Goal: Answer question/provide support

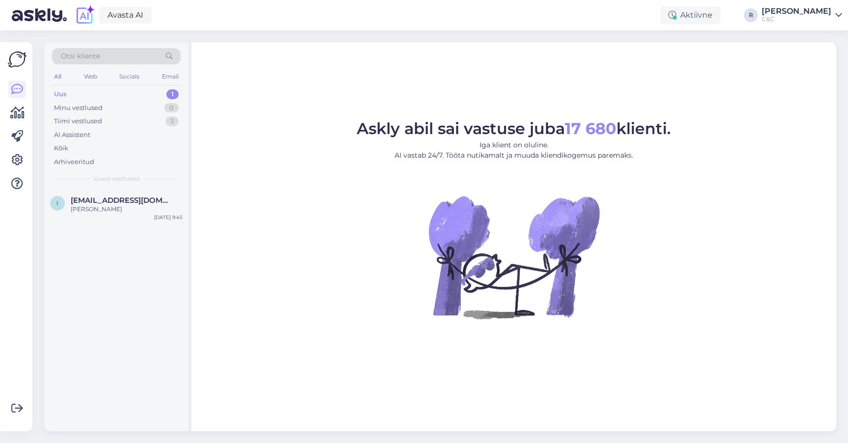
click at [109, 96] on div "Uus 1" at bounding box center [116, 94] width 129 height 14
click at [109, 244] on div "i [EMAIL_ADDRESS][DOMAIN_NAME] [PERSON_NAME] [DATE] 9:45" at bounding box center [116, 310] width 144 height 242
click at [115, 213] on div "i [EMAIL_ADDRESS][DOMAIN_NAME] [PERSON_NAME] [DATE] 9:45" at bounding box center [116, 206] width 144 height 35
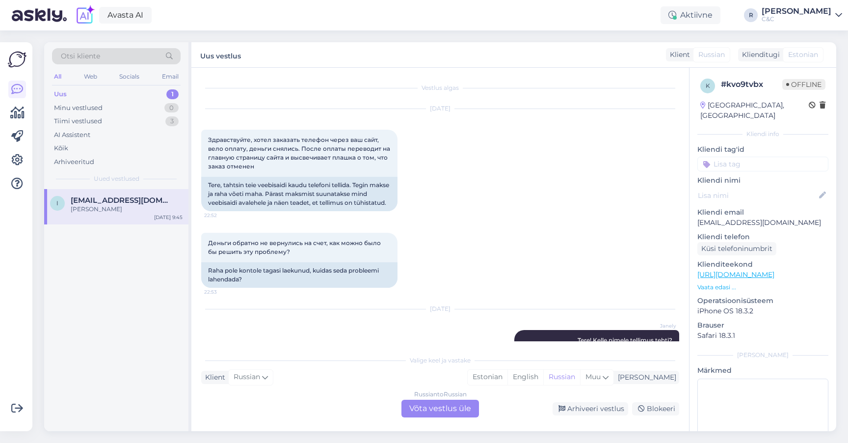
scroll to position [105, 0]
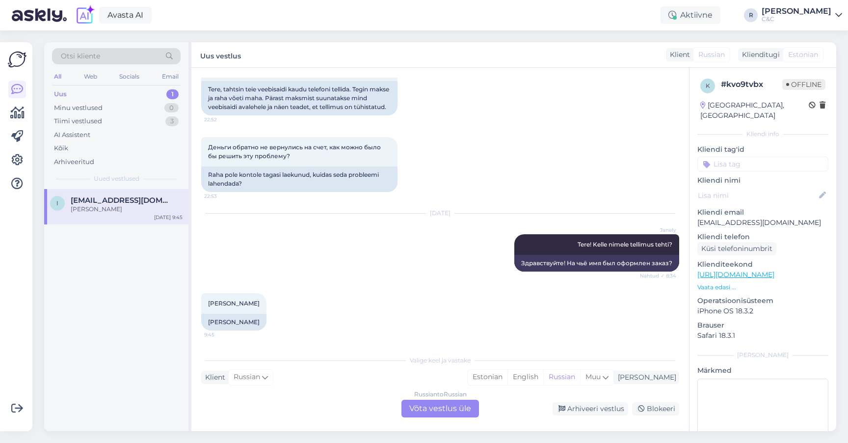
click at [120, 98] on div "Uus 1" at bounding box center [116, 94] width 129 height 14
click at [99, 216] on div "i [EMAIL_ADDRESS][DOMAIN_NAME] [PERSON_NAME] [DATE] 9:45" at bounding box center [116, 206] width 144 height 35
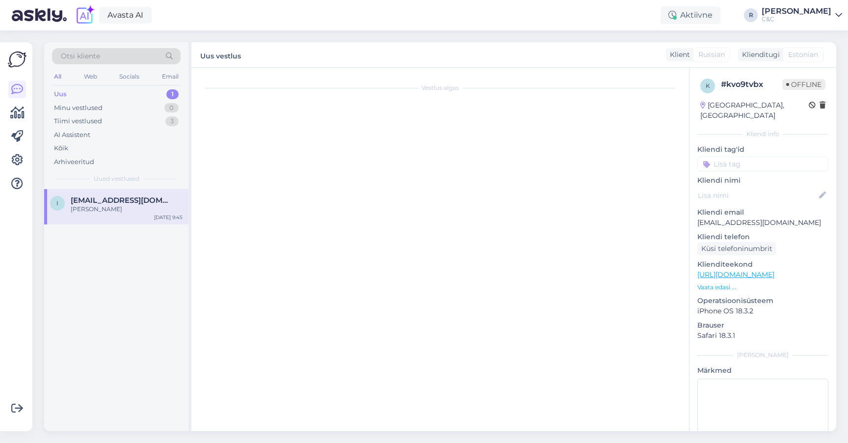
scroll to position [0, 0]
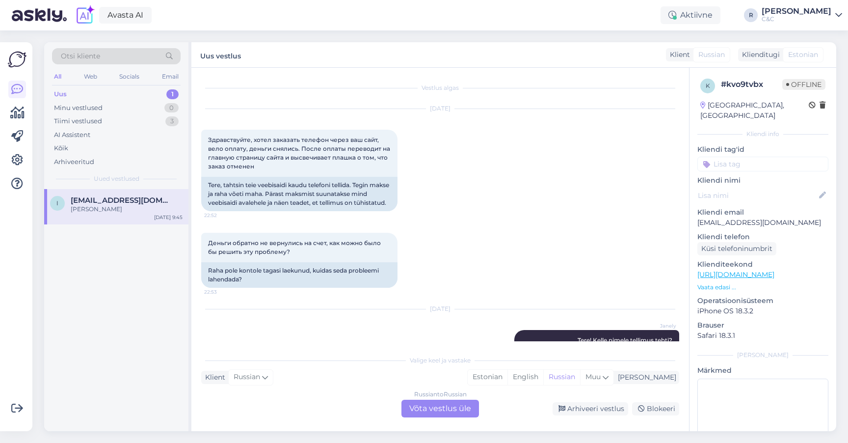
click at [514, 123] on div "Oct 13 2025 Здравствуйте, хотел заказать телефон через ваш сайт, вело оплату, д…" at bounding box center [440, 160] width 478 height 124
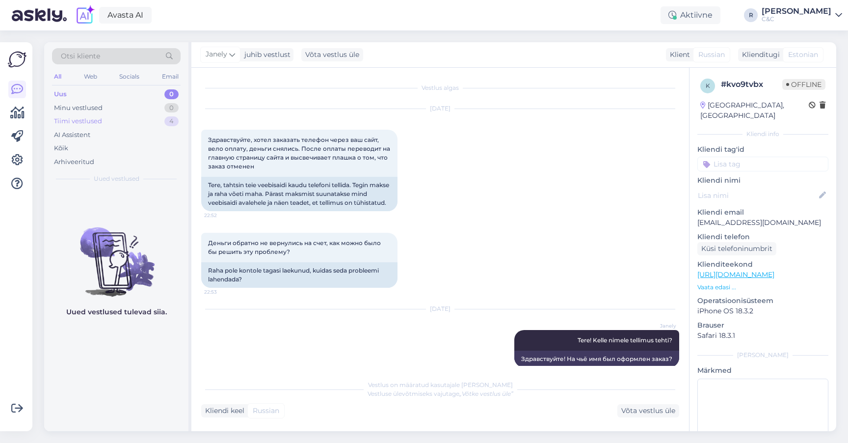
click at [161, 121] on div "Tiimi vestlused 4" at bounding box center [116, 121] width 129 height 14
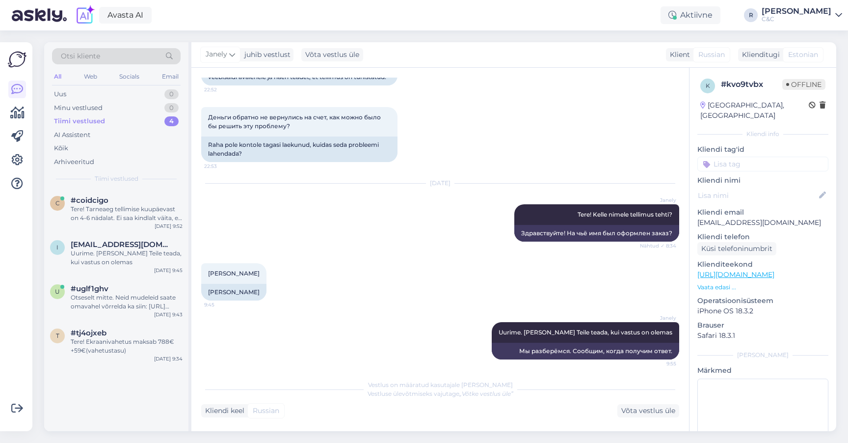
scroll to position [119, 0]
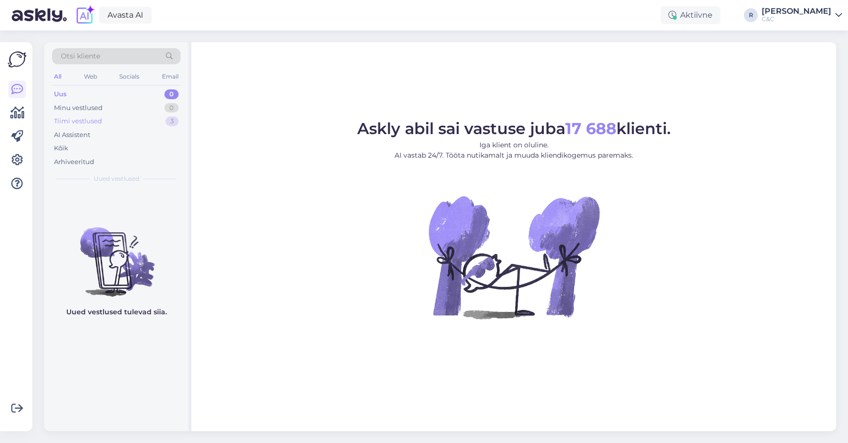
click at [139, 119] on div "Tiimi vestlused 3" at bounding box center [116, 121] width 129 height 14
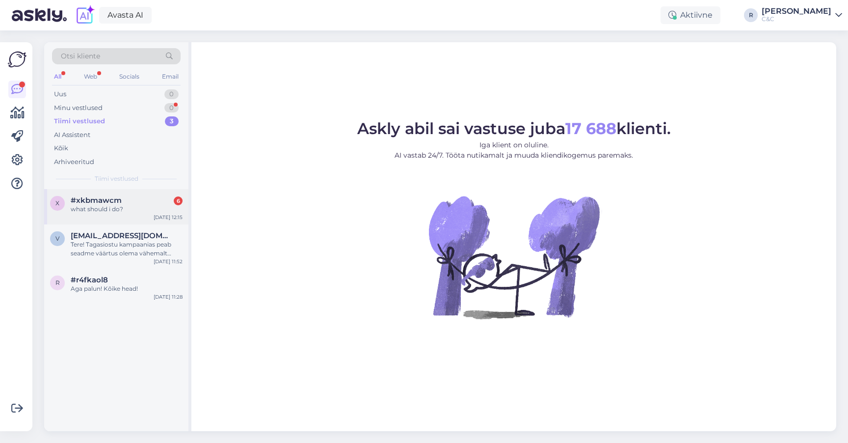
click at [150, 196] on div "#xkbmawcm 6" at bounding box center [127, 200] width 112 height 9
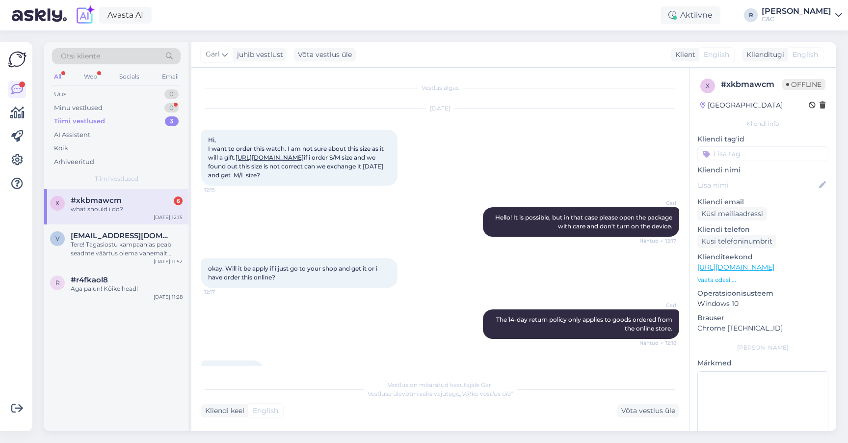
scroll to position [21, 0]
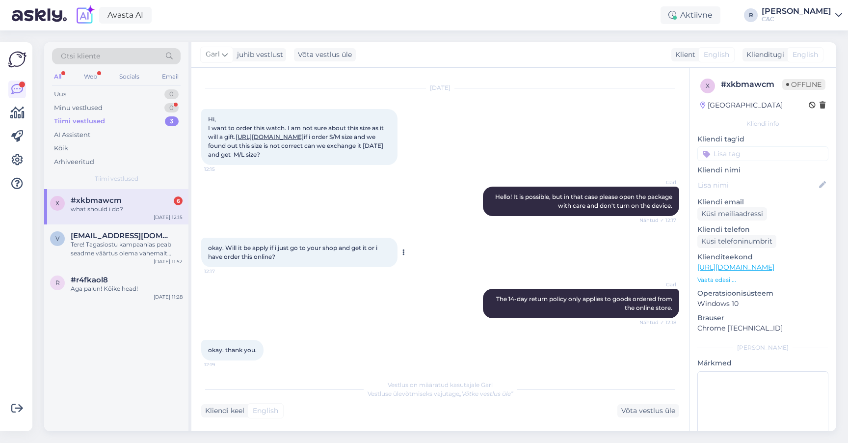
click at [391, 267] on div "okay. Will it be apply if i just go to your shop and get it or i have order thi…" at bounding box center [299, 252] width 196 height 29
click at [395, 227] on div "Garl Hello! It is possible, but in that case please open the package with care …" at bounding box center [440, 201] width 478 height 51
click at [435, 176] on div "[DATE] Hi, I want to order this watch. I am not sure about this size as it will…" at bounding box center [440, 127] width 478 height 98
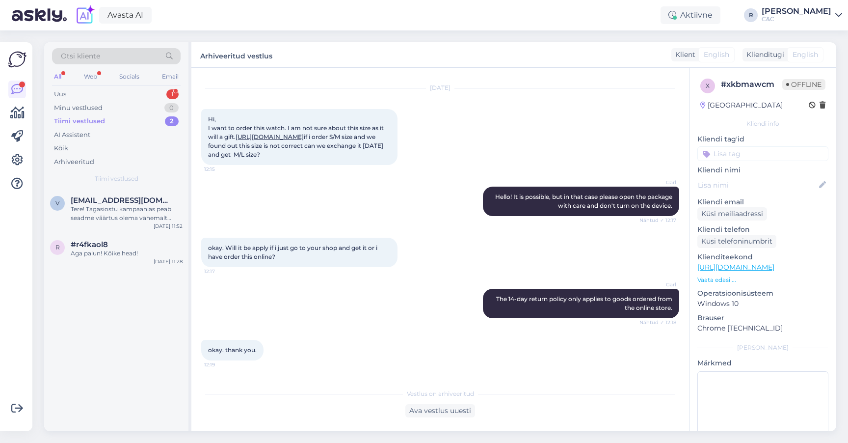
scroll to position [0, 0]
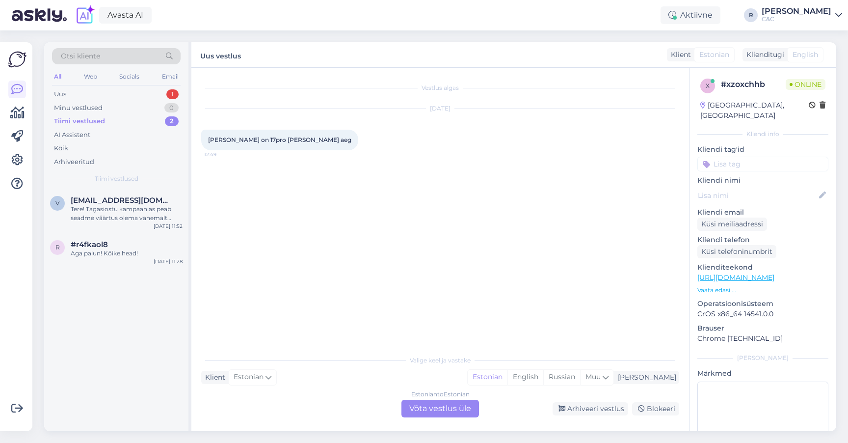
click at [423, 406] on div "Estonian to Estonian Võta vestlus üle" at bounding box center [440, 409] width 78 height 18
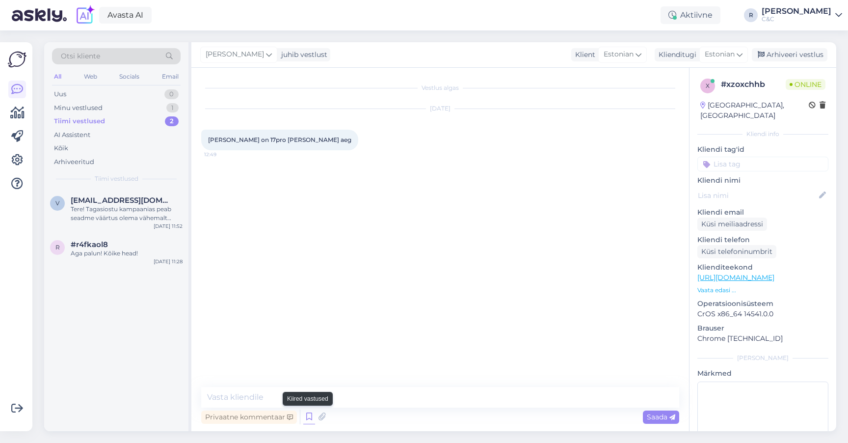
click at [308, 418] on icon at bounding box center [309, 416] width 12 height 15
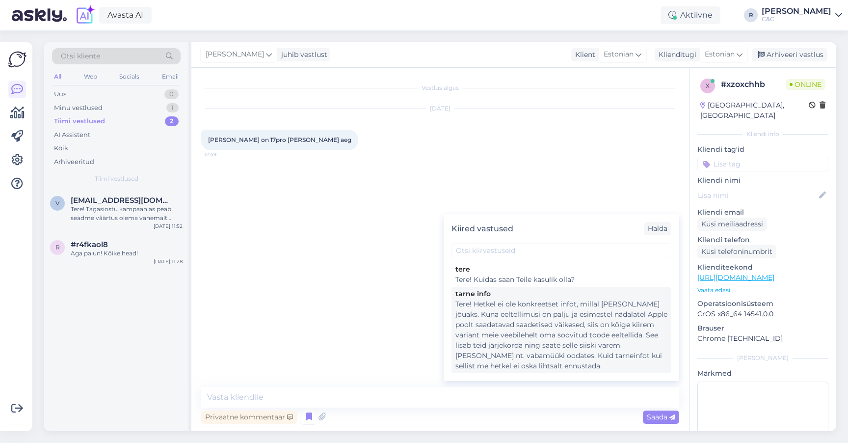
click at [513, 323] on div "Tere! Hetkel ei ole konkreetset infot, millal [PERSON_NAME] jõuaks. Kuna eeltel…" at bounding box center [561, 335] width 212 height 72
type textarea "Tere! Hetkel ei ole konkreetset infot, millal [PERSON_NAME] jõuaks. Kuna eeltel…"
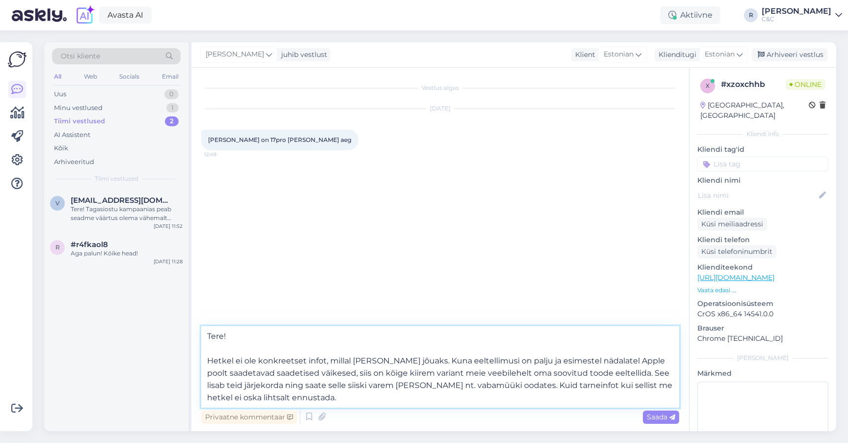
click at [421, 393] on textarea "Tere! Hetkel ei ole konkreetset infot, millal [PERSON_NAME] jõuaks. Kuna eeltel…" at bounding box center [440, 366] width 478 height 81
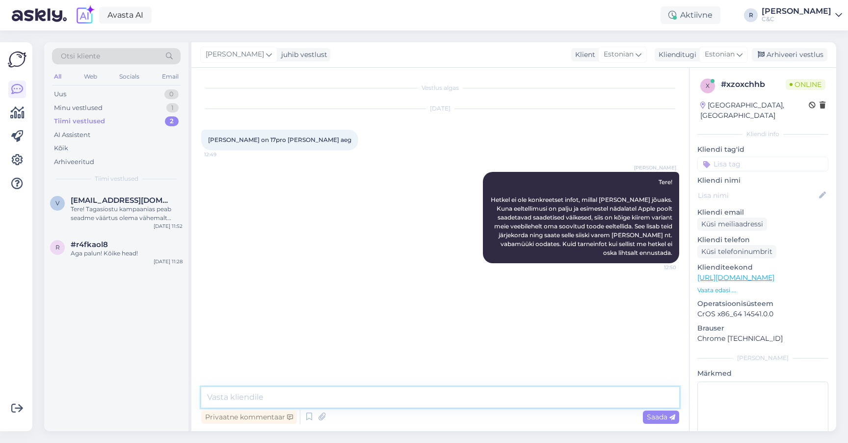
click at [298, 393] on textarea at bounding box center [440, 397] width 478 height 21
type textarea "m"
type textarea "Me ise prognoosime hetkel et tellimuse hetkest võib kujuneda ooteaeg ca 4-8 näd…"
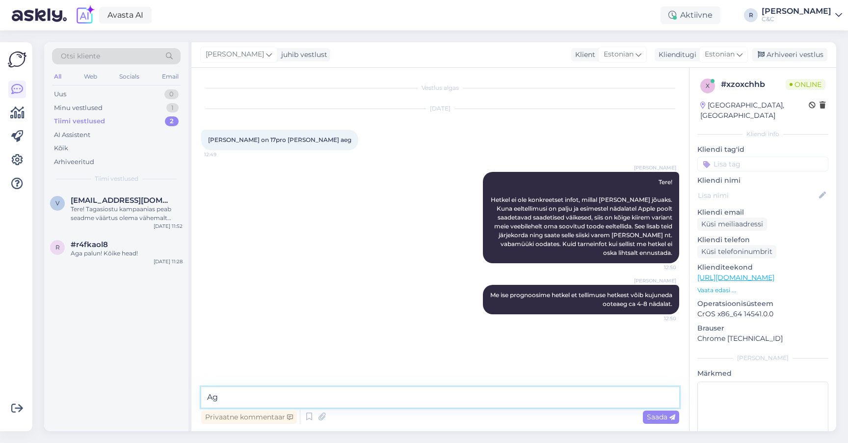
type textarea "A"
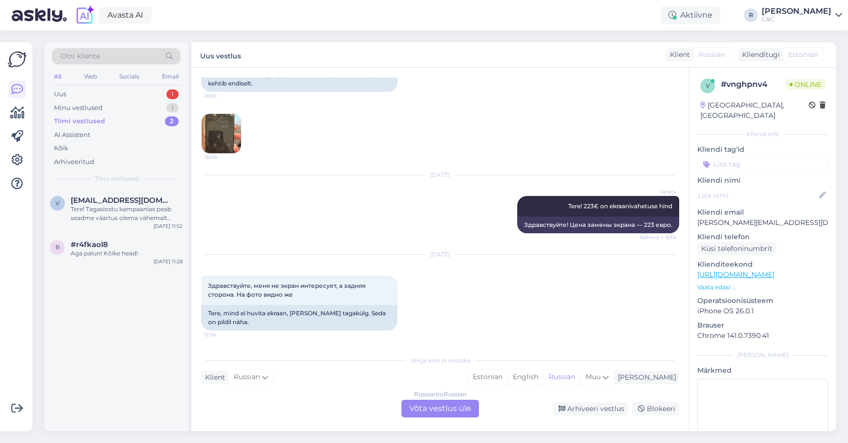
scroll to position [110, 0]
click at [434, 410] on div "Russian to Russian Võta vestlus üle" at bounding box center [440, 409] width 78 height 18
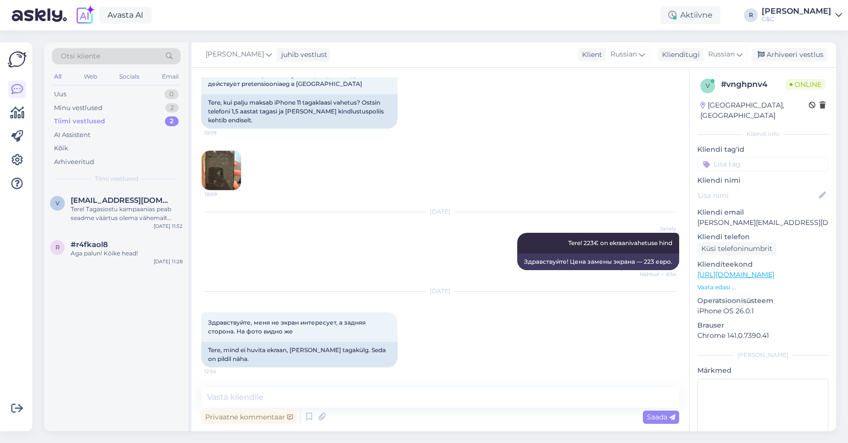
click at [234, 177] on img at bounding box center [221, 170] width 39 height 39
click at [299, 408] on div "Privaatne kommentaar Saada" at bounding box center [440, 416] width 478 height 19
click at [301, 401] on textarea at bounding box center [440, 397] width 478 height 21
type textarea "Taga"
click at [725, 56] on span "Russian" at bounding box center [721, 54] width 27 height 11
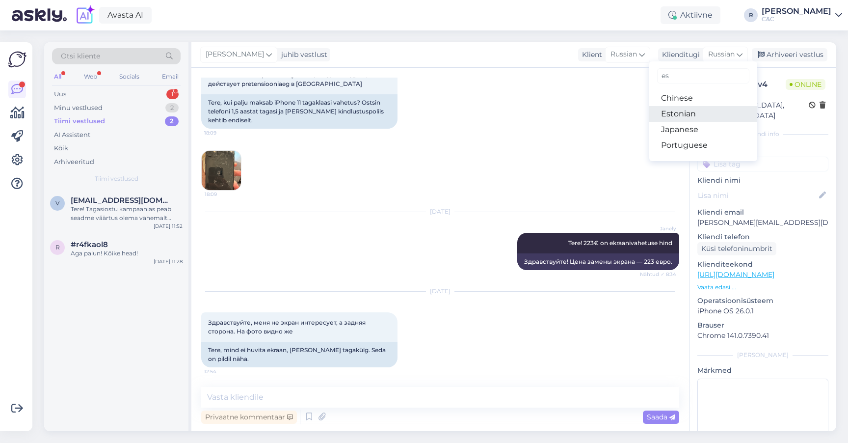
type input "es"
click at [679, 115] on link "Estonian" at bounding box center [703, 114] width 108 height 16
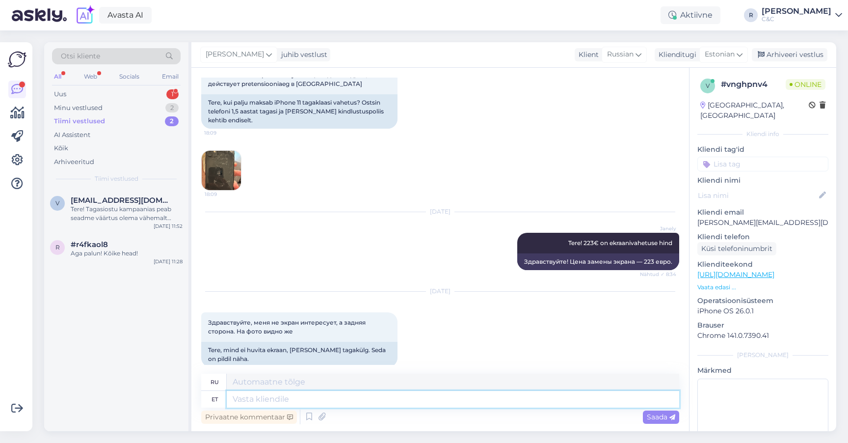
click at [307, 400] on textarea at bounding box center [453, 399] width 453 height 17
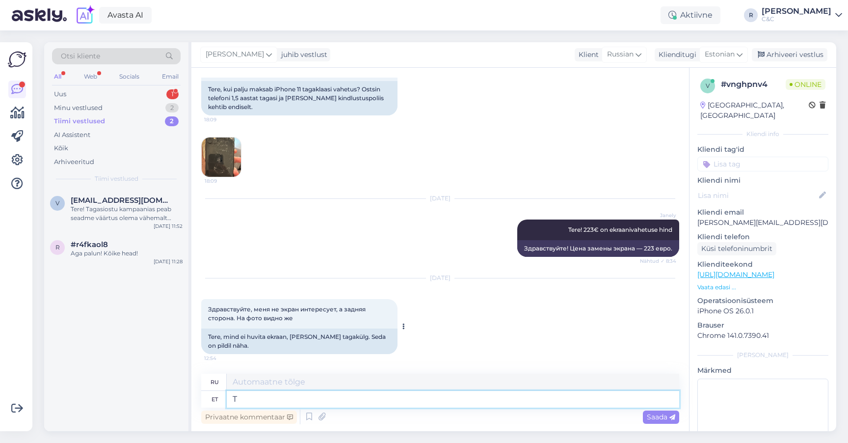
scroll to position [87, 0]
type textarea "Taga"
type textarea "Позади"
type textarea "Tagakülge k"
type textarea "Обратная сторона"
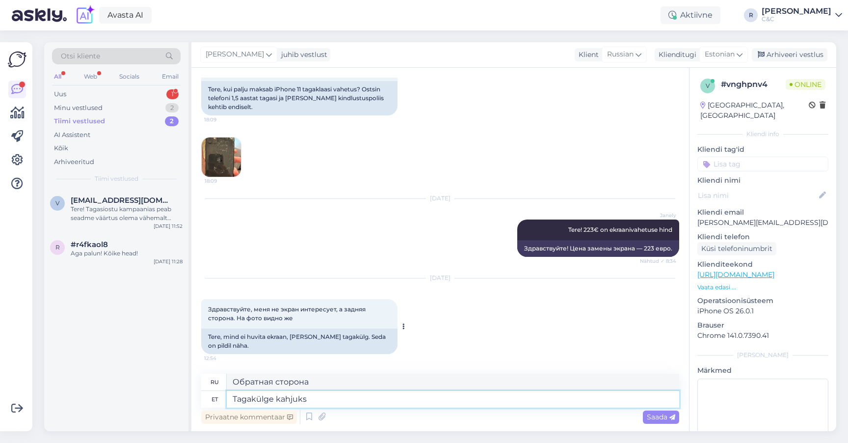
type textarea "Tagakülge kahjuks a"
type textarea "К сожалению, обратная сторона"
type textarea "Tagakülge kahjuks vahetada e"
type textarea "К сожалению, заднюю часть необходимо заменить."
type textarea "Tagakülge kahjuks vahetada ei sa"
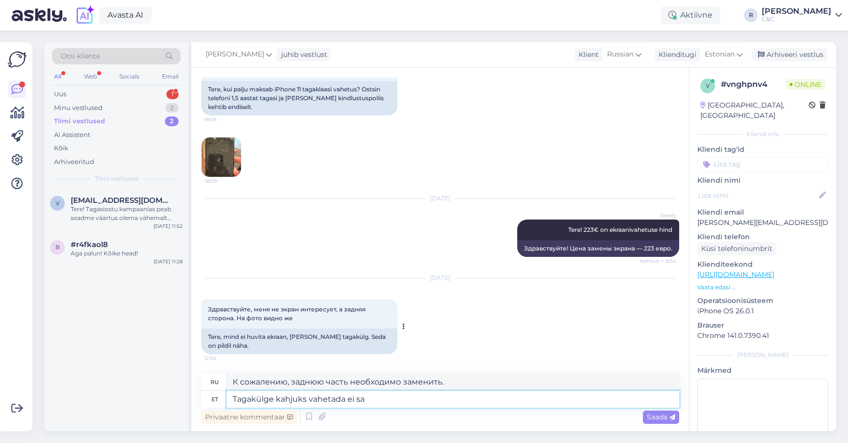
type textarea "К сожалению, заднюю часть поменять нельзя."
type textarea "Tagakülge kahjuks vahetada ei saa. Saame pakk"
type textarea "К сожалению, заднюю часть поменять нельзя. Мы можем"
type textarea "Tagakülge kahjuks vahetada ei saa. Saame pakkuda sel"
type textarea "К сожалению, задняя крышка не подлежит замене. Мы можем предложить"
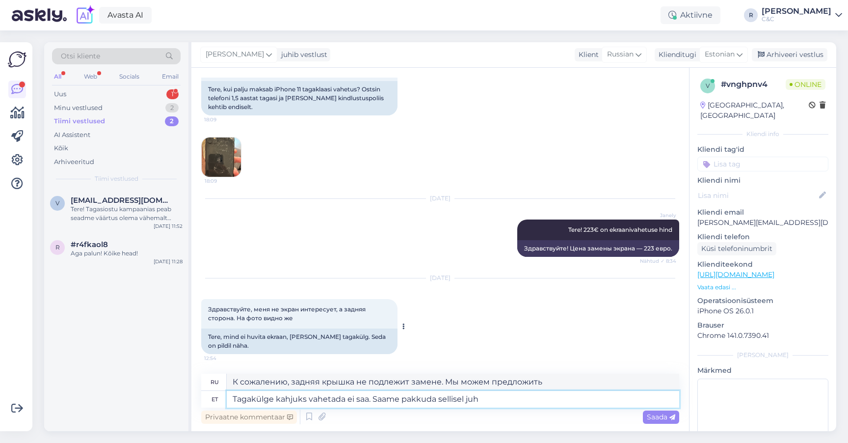
type textarea "Tagakülge kahjuks vahetada ei saa. Saame pakkuda sellisel juhu"
type textarea "К сожалению, задняя крышка не подлежит замене. Мы можем предложить вам вот это."
type textarea "Tagakülge kahjuks vahetada ei saa. Saame pakkuda sellisel juhul va"
type textarea "К сожалению, задняя крышка не подлежит замене. В этом случае мы можем предложить"
type textarea "Tagakülge kahjuks vahetada ei saa. Saame pakkuda sellisel juhul [PERSON_NAME]"
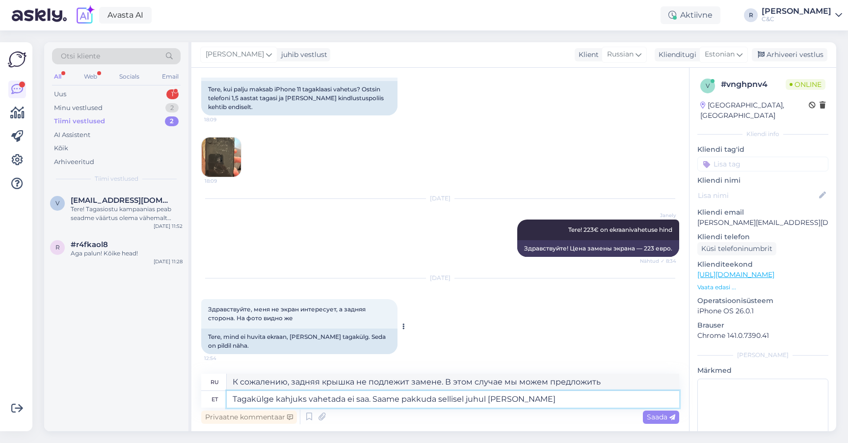
type textarea "К сожалению, задняя крышка не подлежит замене. В этом случае мы можем предложит…"
type textarea "Tagakülge kahjuks vahetada ei saa. Saame pakkuda sellisel juhul [PERSON_NAME] s…"
type textarea "К сожалению, задняя крышка не подлежит замене. В этом случае мы можем предложит…"
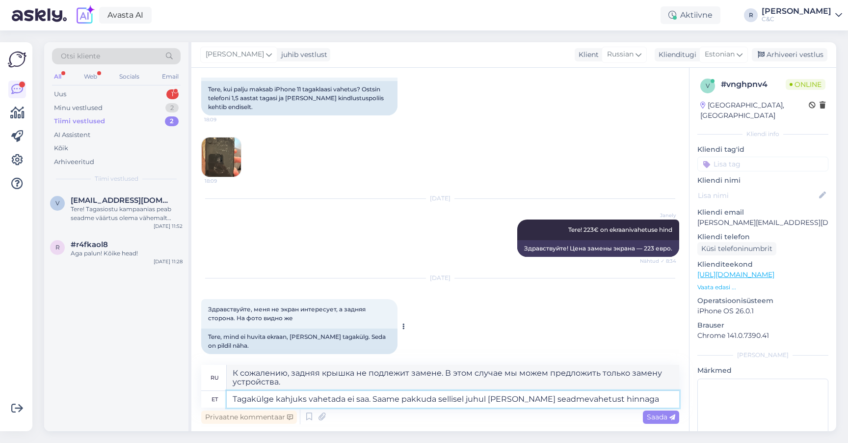
type textarea "Tagakülge kahjuks vahetada ei saa. Saame pakkuda sellisel juhul [PERSON_NAME] s…"
type textarea "К сожалению, задняя крышка не подлежит замене. В этом случае мы можем предложит…"
type textarea "Tagakülge kahjuks vahetada ei saa. Saame pakkuda sellisel juhul [PERSON_NAME] s…"
type textarea "К сожалению, задняя крышка не подлежит замене. В этом случае мы можем предложит…"
type textarea "Tagakülge kahjuks vahetada ei saa. Saame pakkuda sellisel juhul [PERSON_NAME] s…"
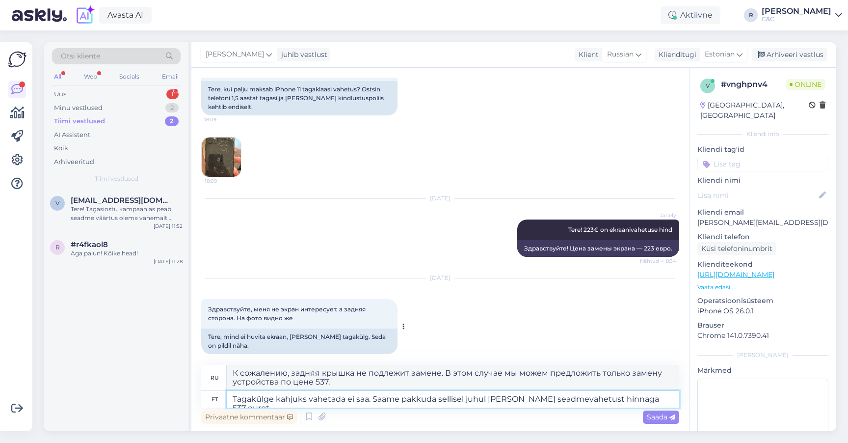
type textarea "К сожалению, задняя крышка не подлежит замене. В этом случае мы можем предложит…"
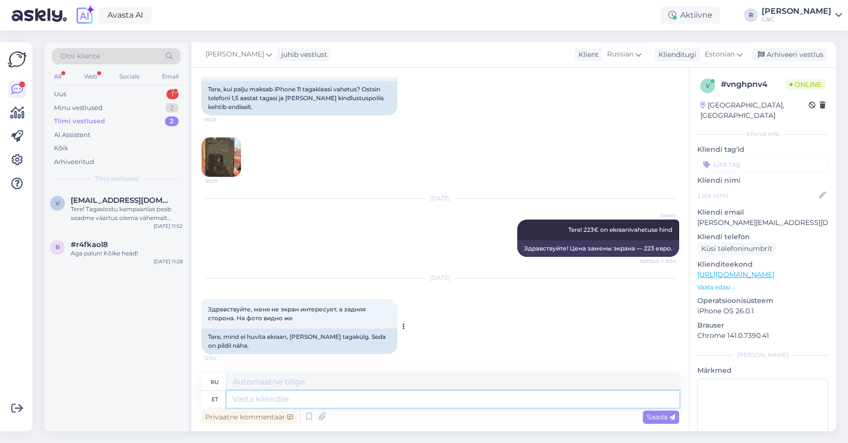
scroll to position [172, 0]
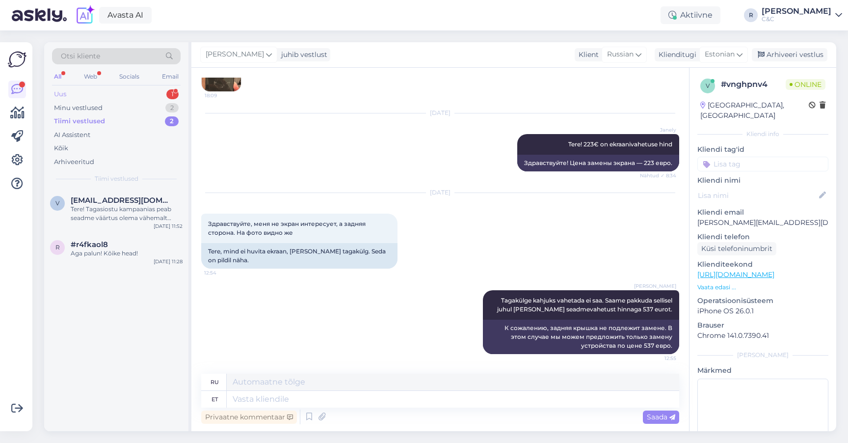
click at [119, 93] on div "Uus 1" at bounding box center [116, 94] width 129 height 14
click at [103, 200] on span "#pwjeu9cu" at bounding box center [92, 200] width 42 height 9
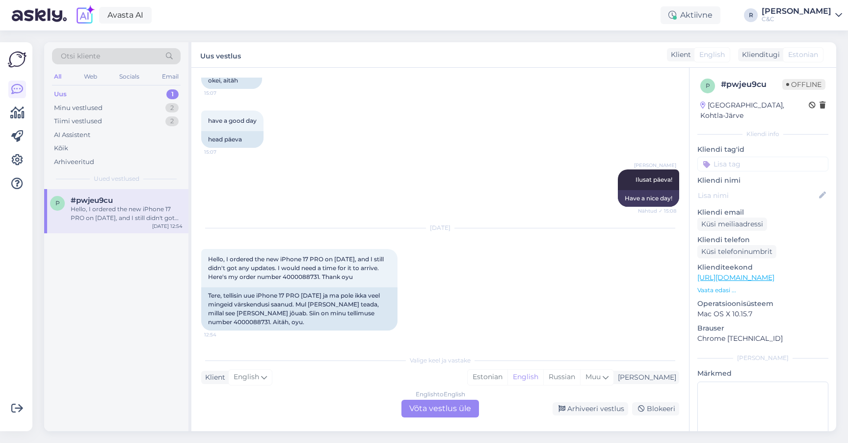
click at [429, 415] on div "English to English Võta vestlus üle" at bounding box center [440, 409] width 78 height 18
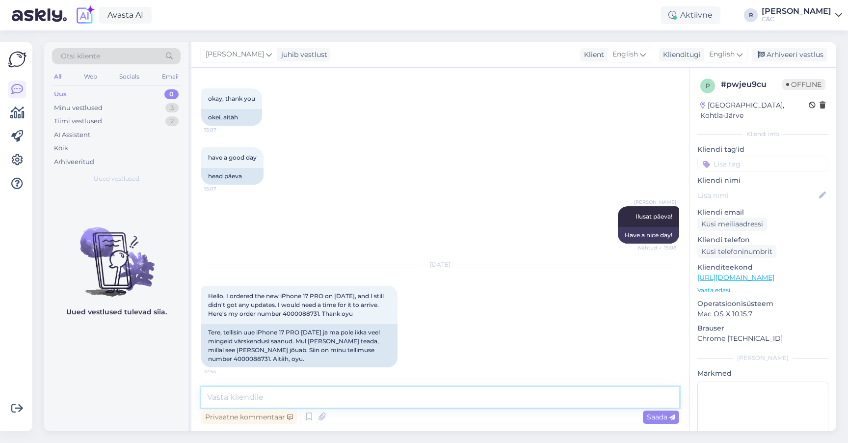
click at [407, 402] on textarea at bounding box center [440, 397] width 478 height 21
click at [730, 51] on span "English" at bounding box center [722, 54] width 26 height 11
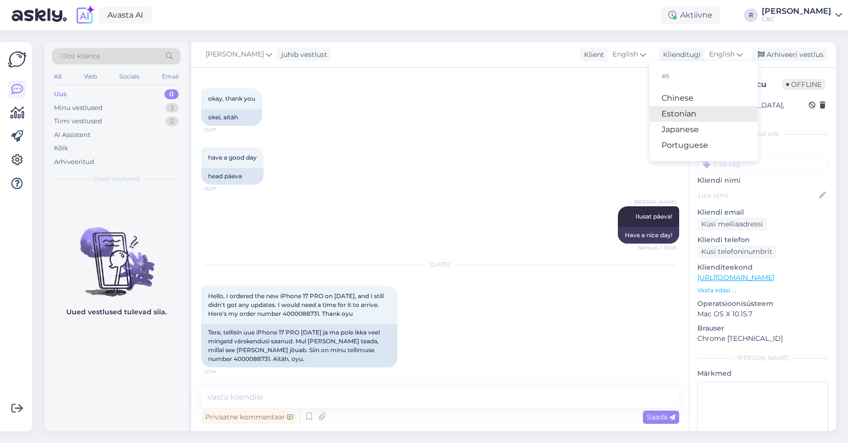
click at [678, 111] on link "Estonian" at bounding box center [704, 114] width 108 height 16
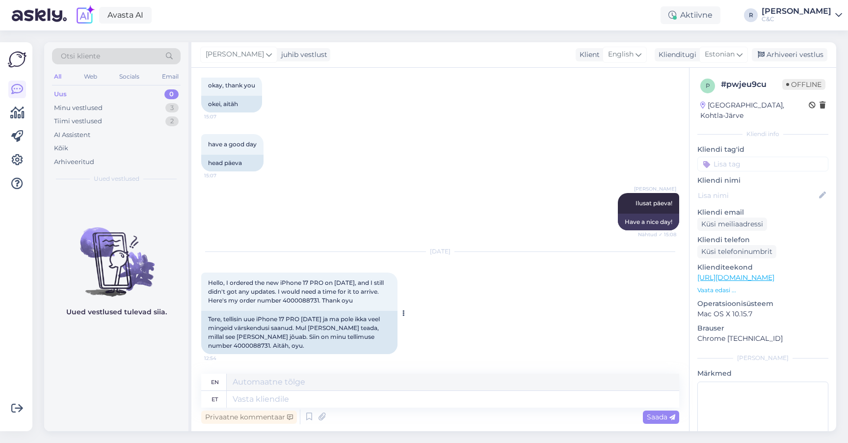
scroll to position [864, 0]
click at [229, 347] on div "Tere, tellisin uue iPhone 17 PRO [DATE] ja ma pole ikka veel mingeid värskendus…" at bounding box center [299, 332] width 196 height 43
copy div "4000088731"
click at [276, 403] on textarea at bounding box center [453, 399] width 453 height 17
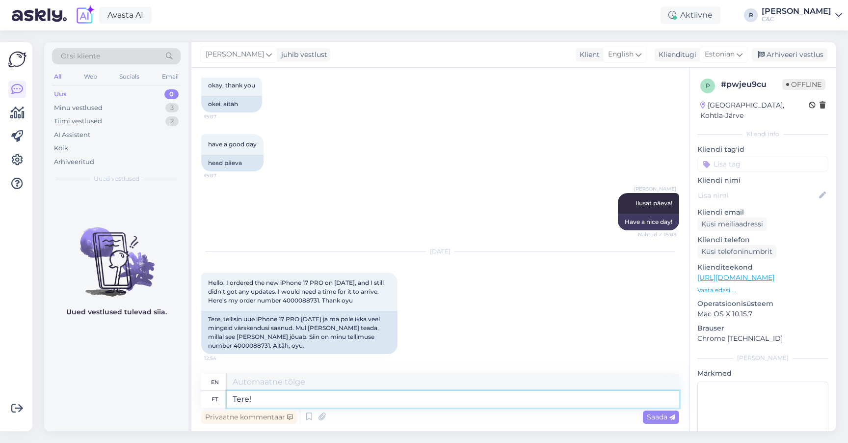
type textarea "Tere!"
type textarea "Hello!"
type textarea "Tere! Hetkel o"
type textarea "Hello! Currently"
type textarea "Tere! Hetkel on e"
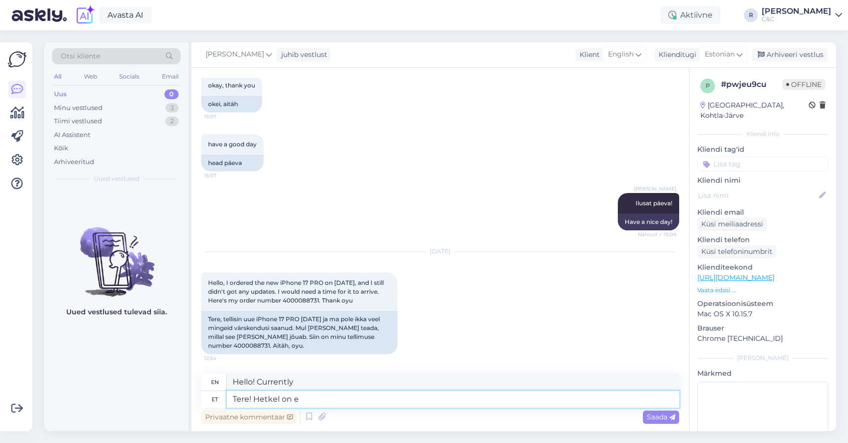
type textarea "Hello! It is currently"
type textarea "Tere! Hetkel on Applel su"
type textarea "Hello! Apple currently has"
type textarea "Tere! Hetkel on Applel suured t"
type textarea "Hello! Apple is currently having big"
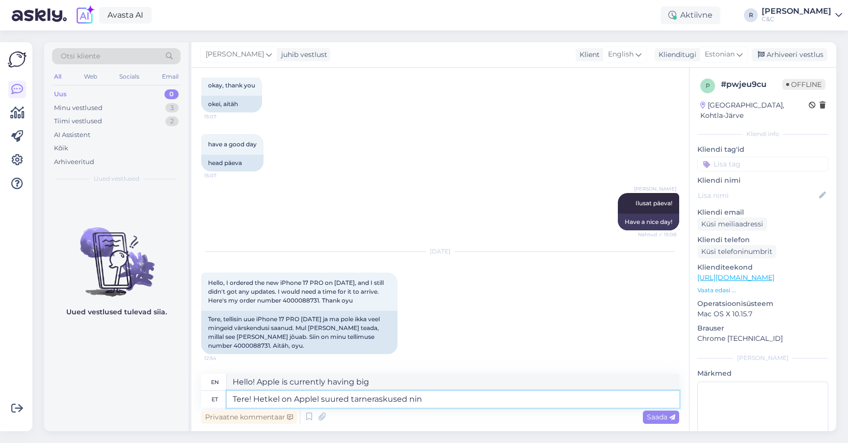
type textarea "Tere! Hetkel on Applel suured tarneraskused ning"
type textarea "Hello! Apple is currently experiencing major supply difficulties."
type textarea "Tere! Hetkel on Applel suured tarneraskused ning se"
type textarea "Hello! Apple is currently experiencing major supply difficulties and"
type textarea "Tere! Hetkel on Applel suured tarneraskused ning sellega"
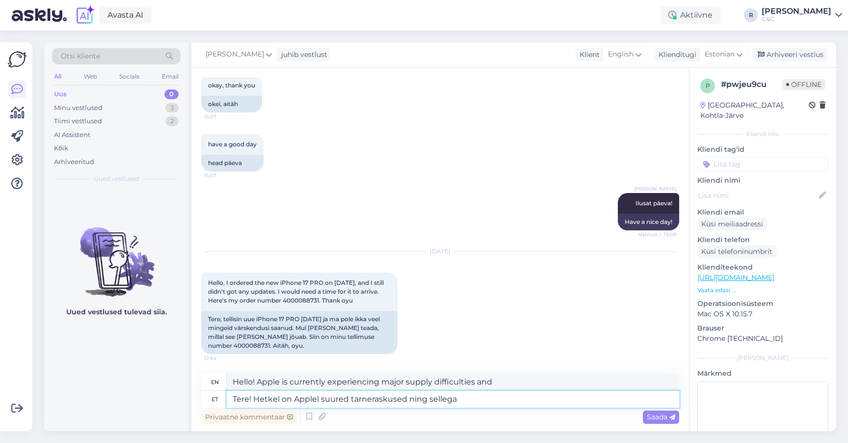
type textarea "Hello! Apple is currently experiencing major supply difficulties and with this"
type textarea "Tere! Hetkel on Applel suured tarneraskused ning sellega seoses v"
type textarea "Hello! Apple is currently experiencing major supply difficulties and in connect…"
type textarea "Tere! Hetkel on Applel suured tarneraskused ning sellega seoses võib kuj"
type textarea "Hello! Apple is currently experiencing major supply difficulties and this may"
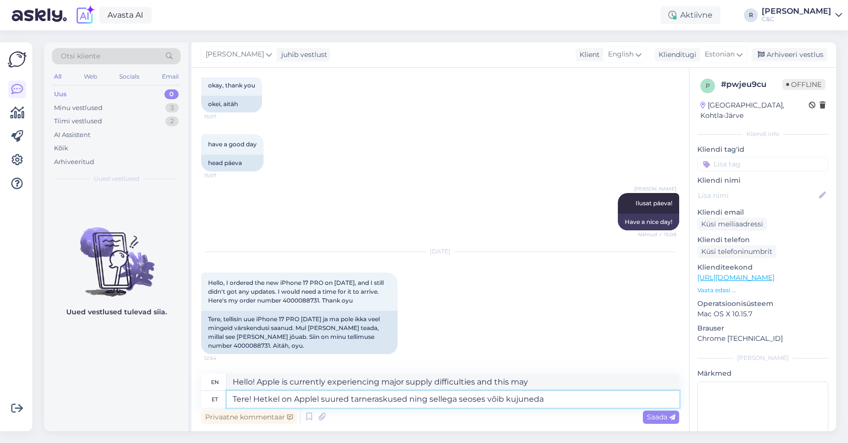
type textarea "Tere! Hetkel on Applel suured tarneraskused ning sellega seoses võib kujuneda t"
type textarea "Hello! Apple is currently experiencing major supply difficulties and this may l…"
type textarea "Tere! Hetkel on Applel suured tarneraskused ning sellega seoses võib kujuneda t…"
type textarea "Hello! Apple is currently experiencing major supply difficulties and this may a…"
type textarea "Tere! Hetkel on Applel suured tarneraskused ning sellega seoses võib kujuneda […"
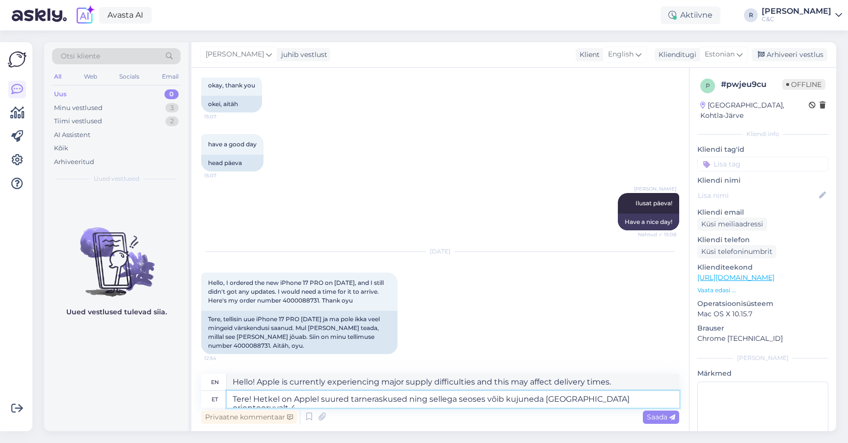
type textarea "Hello! Apple is currently experiencing major supply difficulties and therefore …"
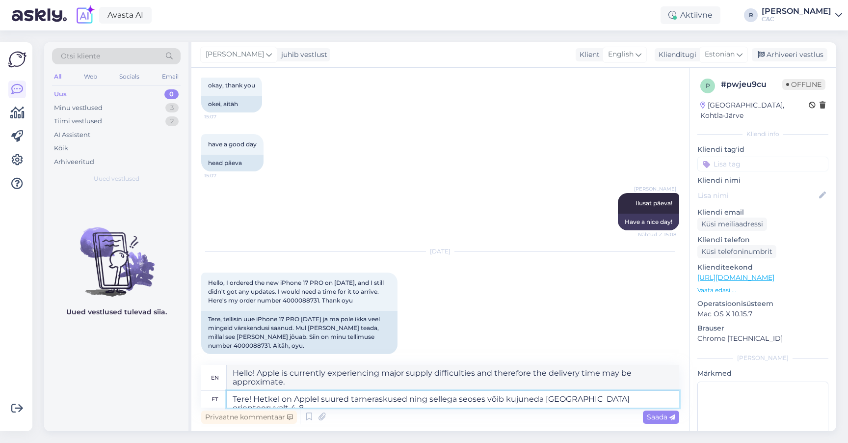
type textarea "Tere! Hetkel on Applel suured tarneraskused ning sellega seoses võib kujuneda […"
type textarea "Hello! Apple is currently experiencing major supply difficulties and therefore …"
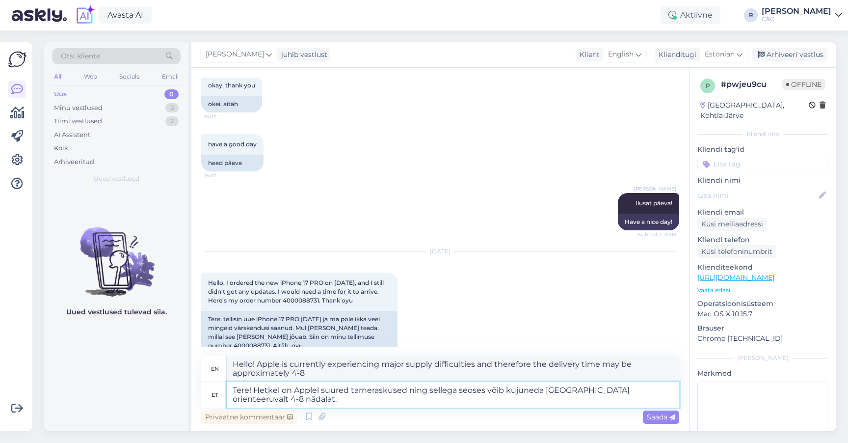
type textarea "Tere! Hetkel on Applel suured tarneraskused ning sellega seoses võib kujuneda […"
type textarea "Hello! Apple is currently experiencing major supply difficulties, and due to th…"
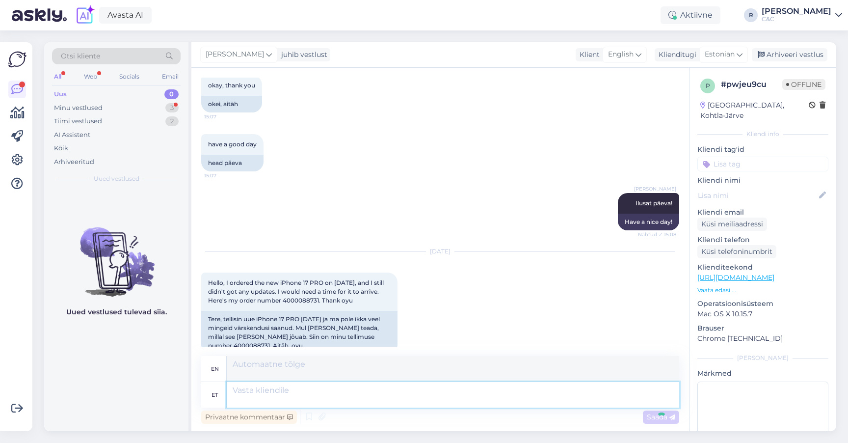
scroll to position [950, 0]
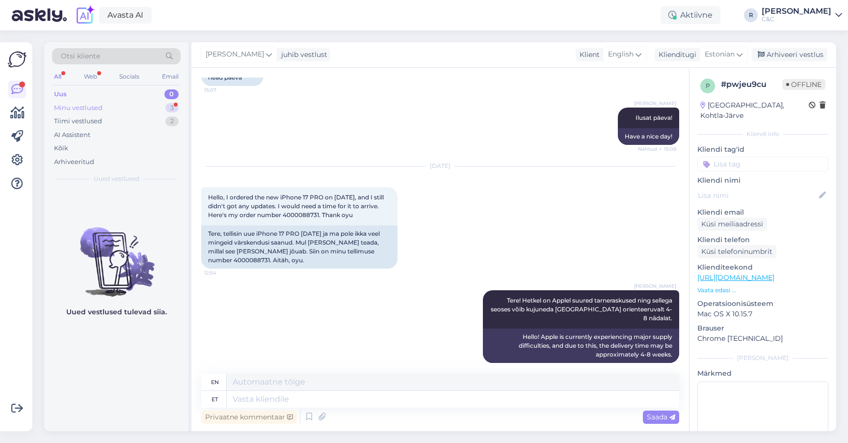
click at [147, 106] on div "Minu vestlused 3" at bounding box center [116, 108] width 129 height 14
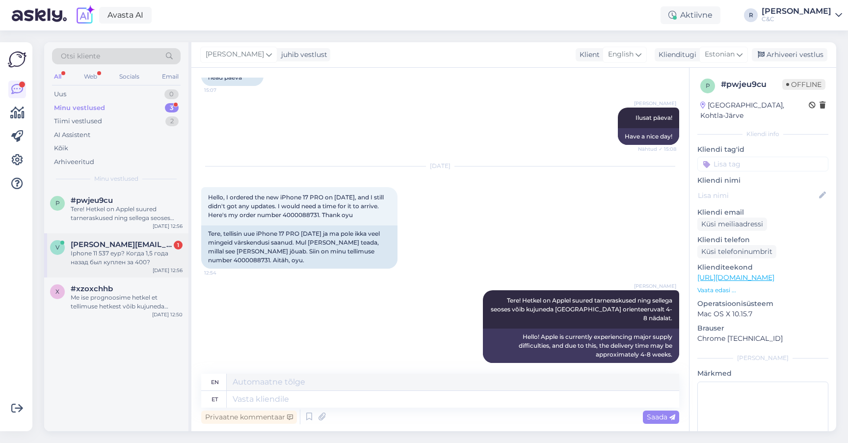
click at [107, 245] on span "[PERSON_NAME][EMAIL_ADDRESS][DOMAIN_NAME]" at bounding box center [122, 244] width 102 height 9
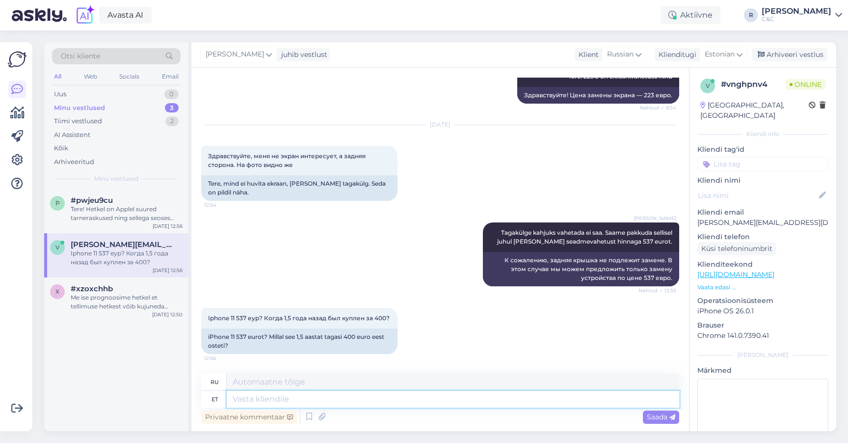
click at [336, 403] on textarea at bounding box center [453, 399] width 453 height 17
click at [315, 398] on textarea at bounding box center [453, 399] width 453 height 17
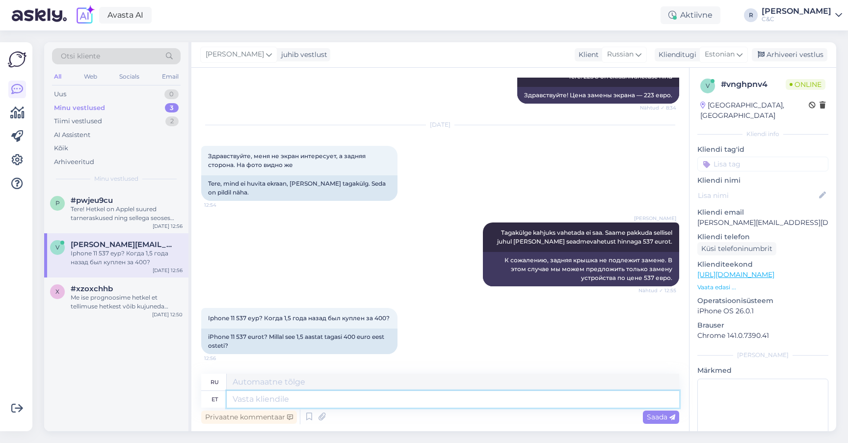
click at [315, 398] on textarea at bounding box center [453, 399] width 453 height 17
type textarea "See"
type textarea "Этот"
type textarea "See on a"
type textarea "Это"
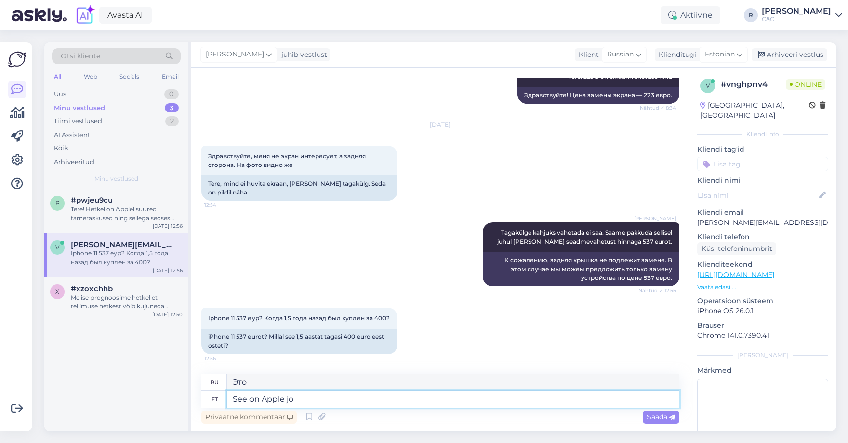
type textarea "See on Apple j"
type textarea "Это Apple"
type textarea "See on Apple hoolduse hin"
type textarea "Это техническое обслуживание Apple."
type textarea "See on Apple hoolduse hinnakiri"
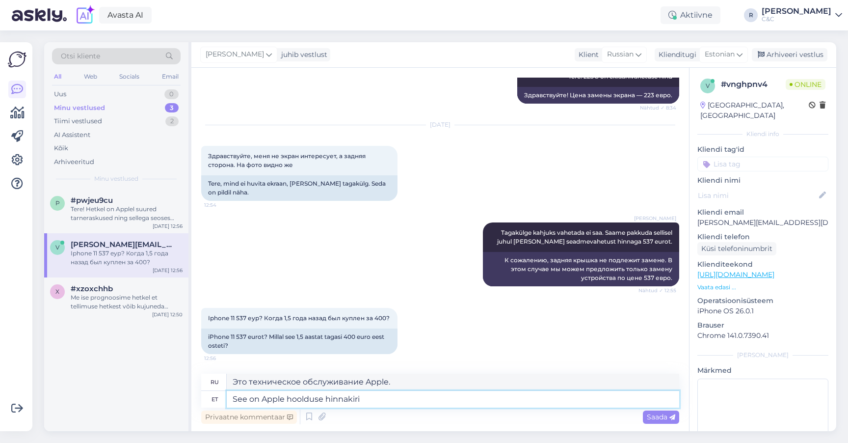
type textarea "Это прайс-лист на услуги Apple."
type textarea "See on Apple hoolduse hinnakiri ja"
type textarea "Это прайс-лист на услуги Apple и"
type textarea "See on Apple hoolduse hinnakiri [PERSON_NAME] se"
type textarea "Это прайс-лист и цены на услуги Apple."
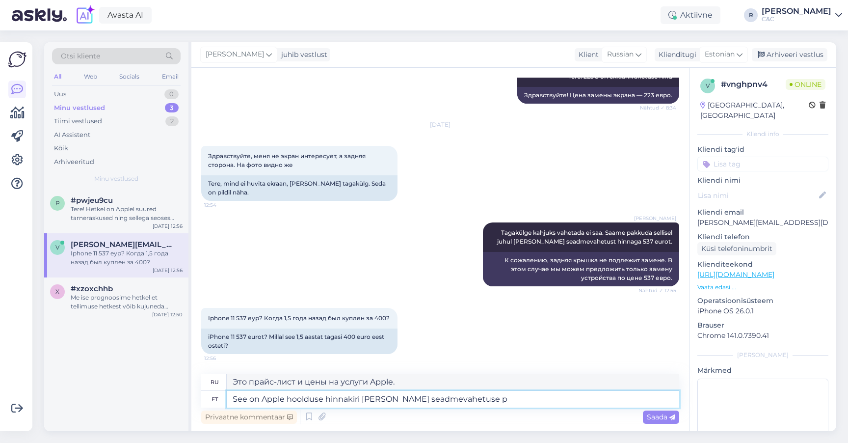
type textarea "See on Apple hoolduse hinnakiri [PERSON_NAME] seadmevahetuse pu"
type textarea "Это прайс-лист на услуги Apple и стоимость замены устройства."
type textarea "See on Apple hoolduse hinnakiri [PERSON_NAME] seadmevahetuse puhul, meie"
type textarea "Это прайс-лист на услуги Apple и стоимость замены устройства, наш"
type textarea "See on Apple hoolduse hinnakiri [PERSON_NAME] seadmevahetuse puhul, meie seda"
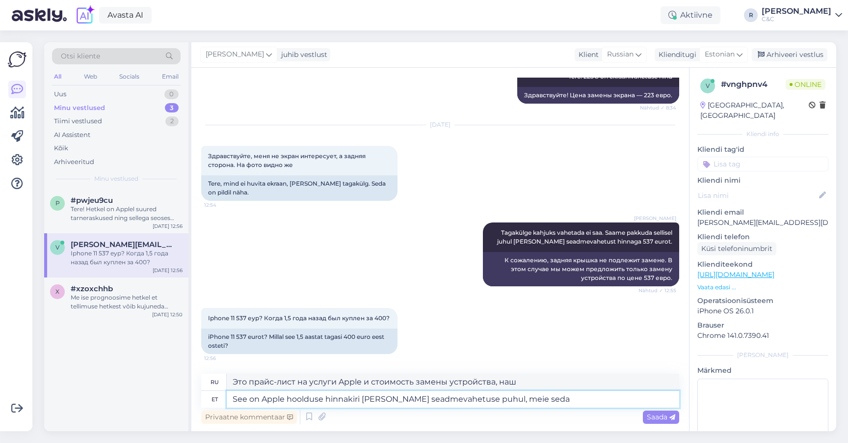
type textarea "Это прайс-лист на услуги Apple и цена замены устройства, мы"
type textarea "See on Apple hoolduse hinnakiri [PERSON_NAME] seadmevahetuse puhul, meie seda m…"
type textarea "Это прайс-лист на услуги Apple и цена замены устройства. Мы можем ее изменить."
type textarea "See on Apple hoolduse hinnakiri [PERSON_NAME] seadmevahetuse puhul, meie seda m…"
type textarea "Это прайс-лист на услуги Apple и стоимость замены устройства, мы не будем его м…"
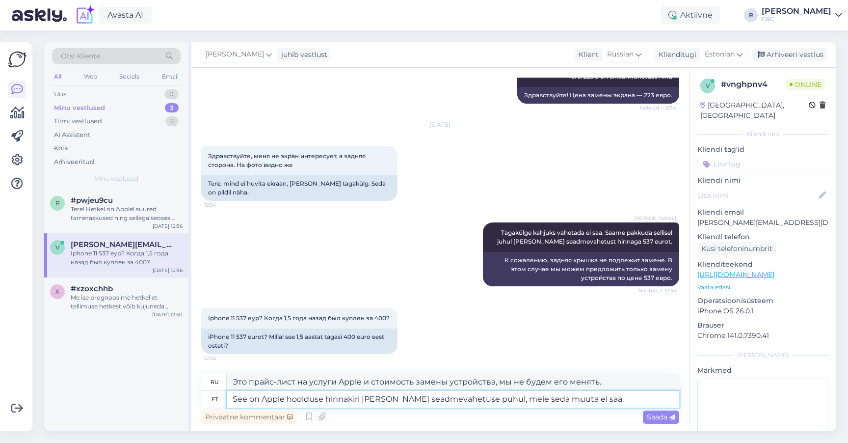
type textarea "See on Apple hoolduse hinnakiri [PERSON_NAME] seadmevahetuse puhul, meie seda m…"
type textarea "Это прайс-лист на услуги Apple и стоимость замены устройства, мы не можем его и…"
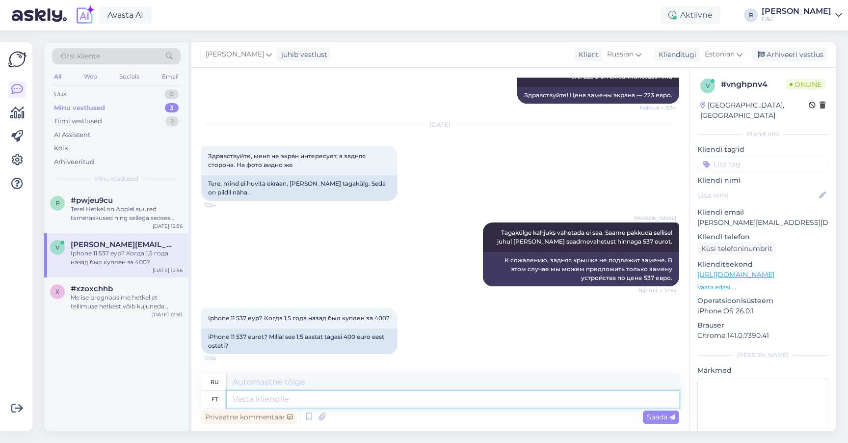
scroll to position [317, 0]
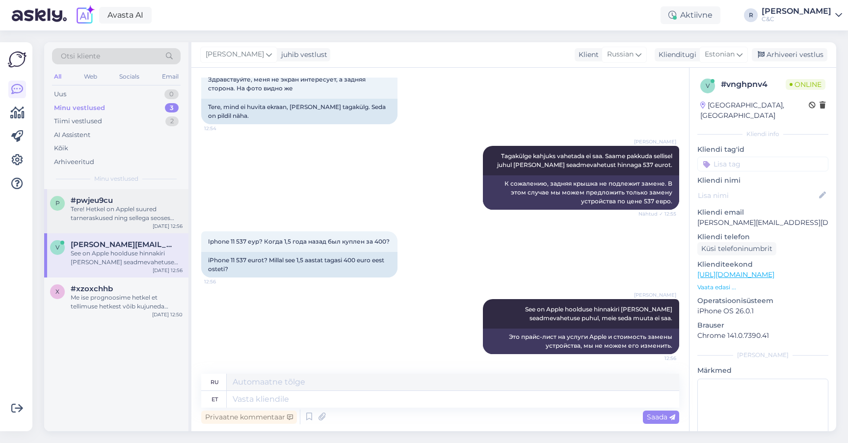
click at [142, 208] on div "Tere! Hetkel on Applel suured tarneraskused ning sellega seoses võib kujuneda […" at bounding box center [127, 214] width 112 height 18
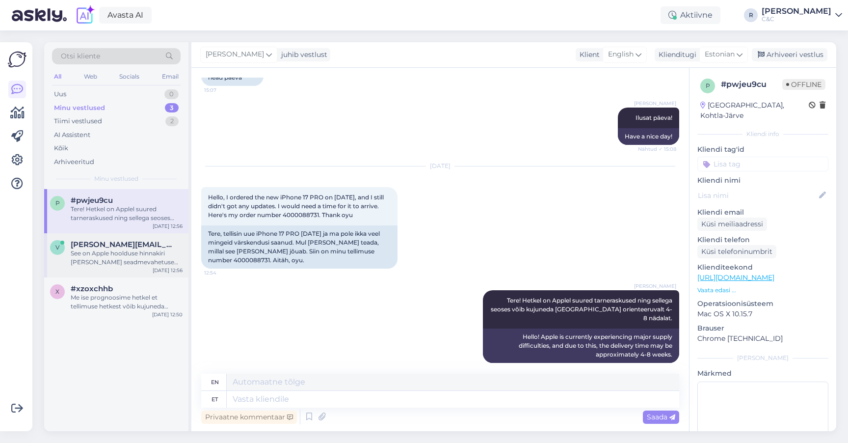
click at [132, 264] on div "See on Apple hoolduse hinnakiri [PERSON_NAME] seadmevahetuse puhul, meie seda m…" at bounding box center [127, 258] width 112 height 18
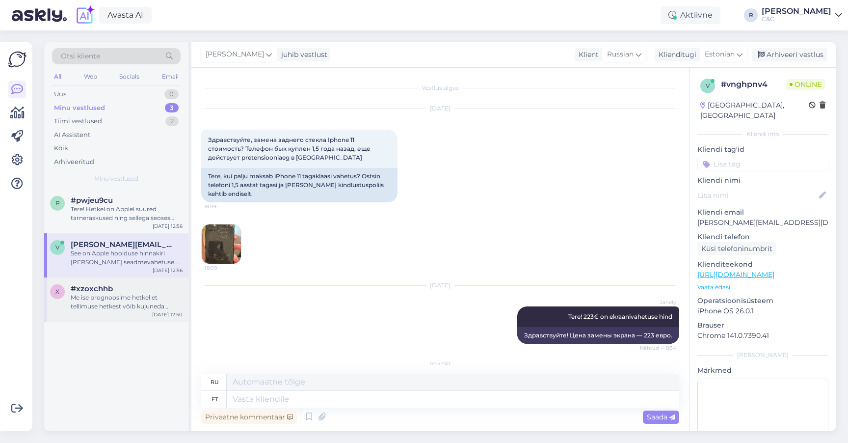
scroll to position [317, 0]
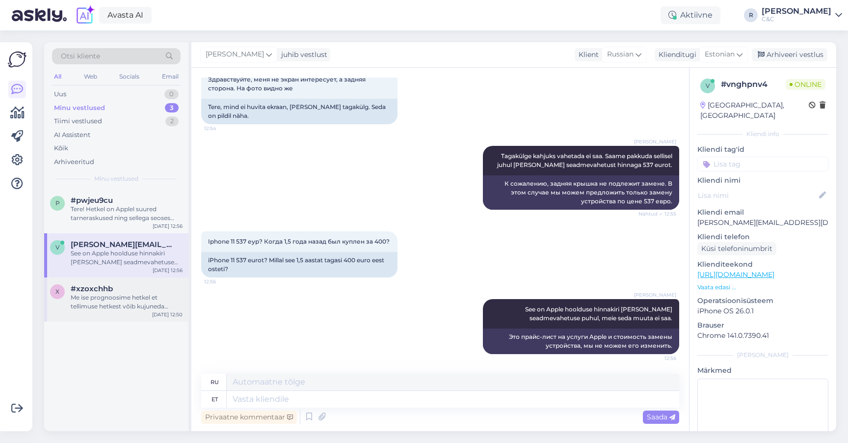
click at [121, 301] on div "Me ise prognoosime hetkel et tellimuse hetkest võib kujuneda ooteaeg ca 4-8 näd…" at bounding box center [127, 302] width 112 height 18
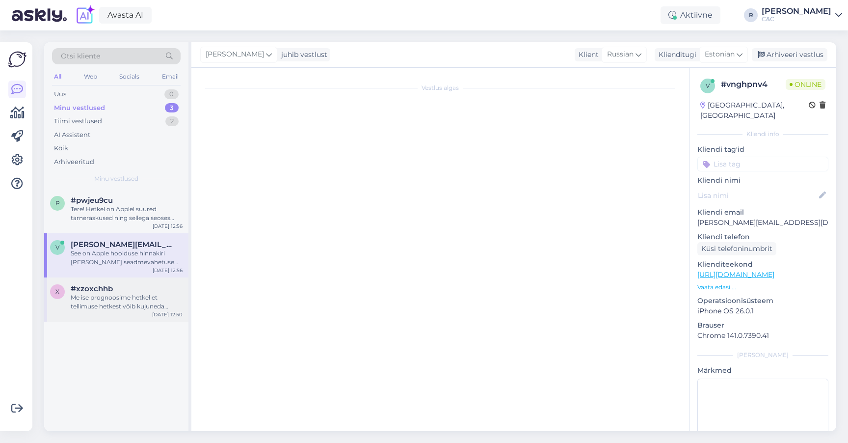
scroll to position [0, 0]
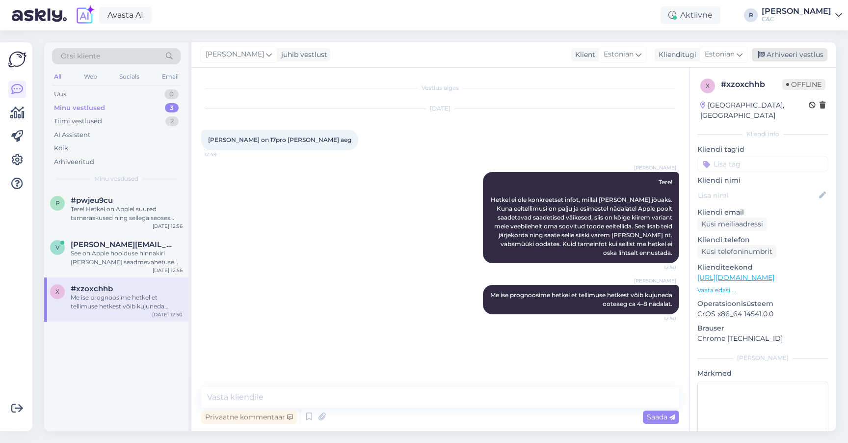
click at [817, 54] on div "Arhiveeri vestlus" at bounding box center [790, 54] width 76 height 13
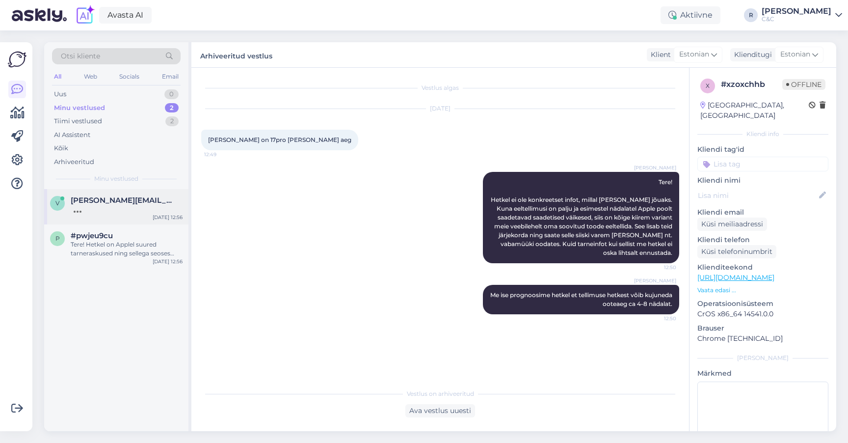
click at [116, 201] on span "[PERSON_NAME][EMAIL_ADDRESS][DOMAIN_NAME]" at bounding box center [122, 200] width 102 height 9
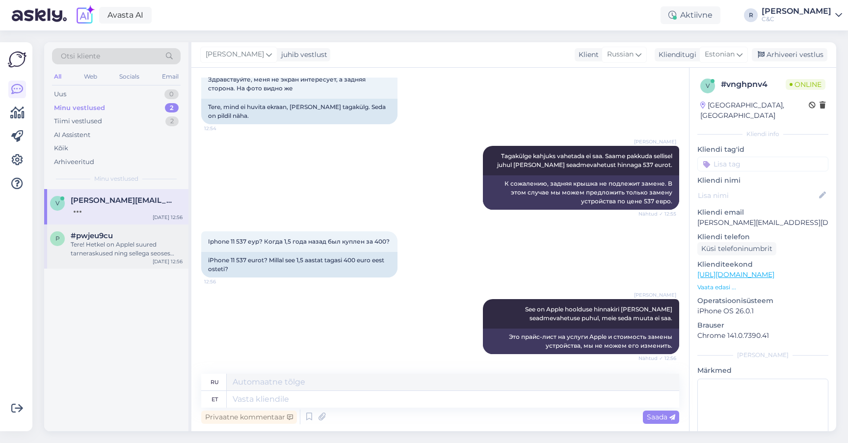
click at [121, 232] on div "#pwjeu9cu" at bounding box center [127, 235] width 112 height 9
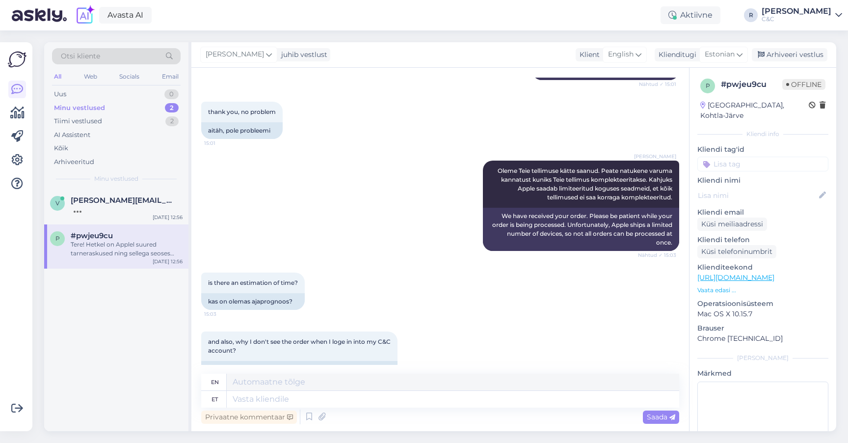
scroll to position [950, 0]
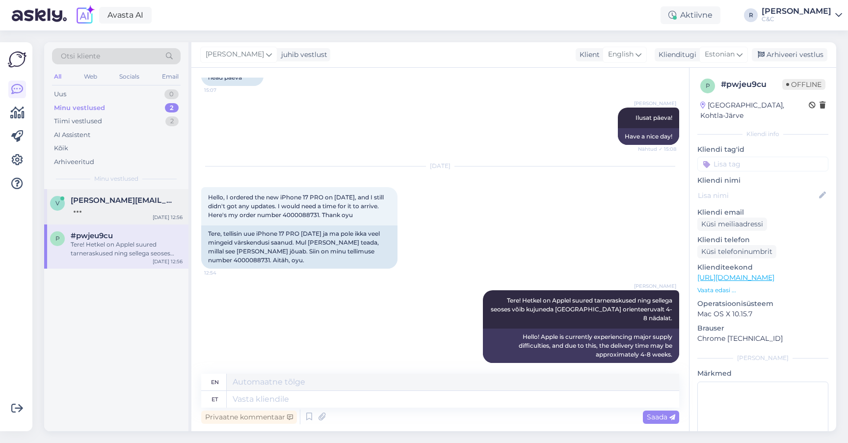
click at [140, 205] on div at bounding box center [127, 209] width 112 height 9
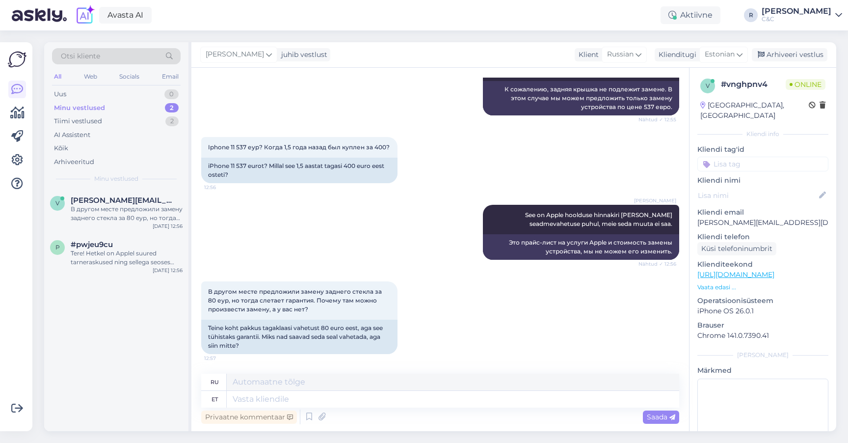
scroll to position [411, 0]
click at [323, 403] on textarea at bounding box center [453, 399] width 453 height 17
type textarea "Sest a"
type textarea "Потому что"
type textarea "Sest ametlikult ei"
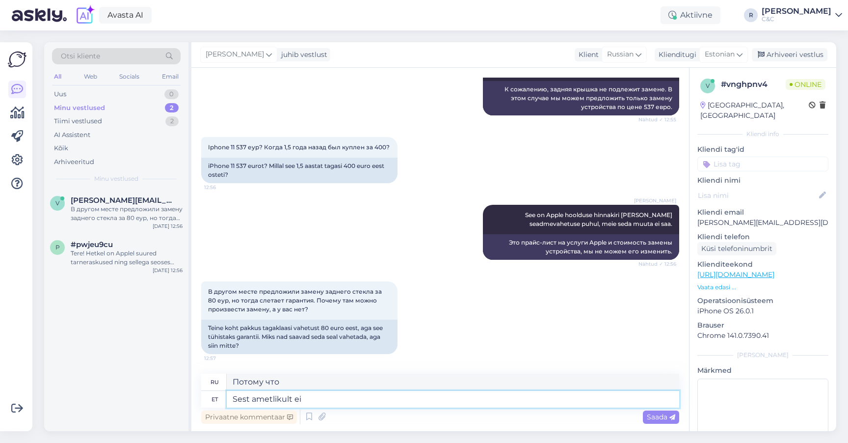
type textarea "Потому что официально"
type textarea "Sest ametlikult ei o"
type textarea "Потому что официально нет"
type textarea "Sest ametlikult ei ole et"
type textarea "Потому что официально это не так."
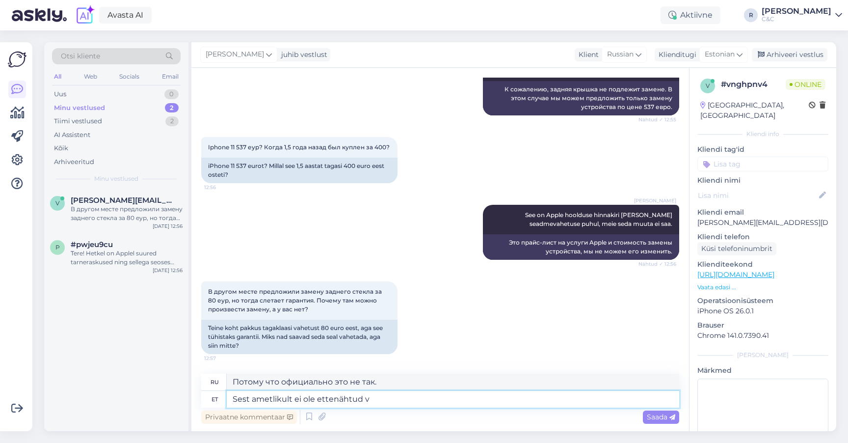
type textarea "Sest ametlikult ei ole ettenähtud va"
type textarea "Потому что это официально не предписано"
type textarea "Sest ametlikult ei ole ettenähtud varuosa"
type textarea "Потому что это официально не обозначенная запасная часть"
type textarea "Sest ametlikult ei ole ettenähtud varuosa iPhone 11"
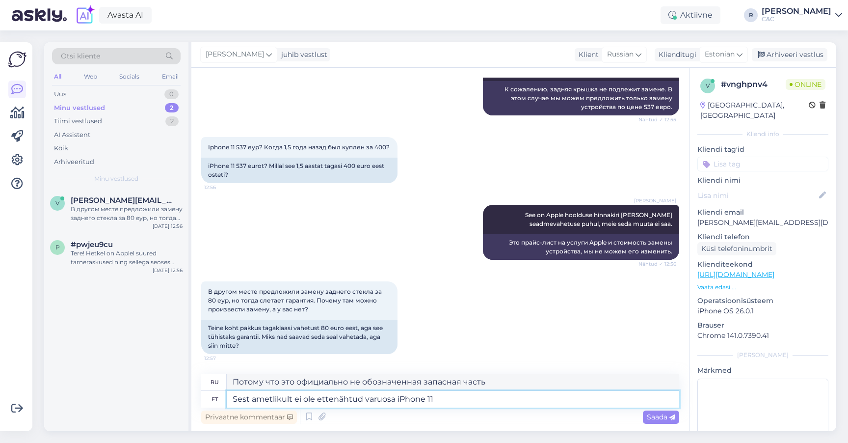
type textarea "Потому что это официально не предназначенная запасная часть для iPhone."
type textarea "Sest ametlikult ei ole ettenähtud varuosa iPhone 11 tagak"
type textarea "Потому что это официально не запасная часть для iPhone 11."
type textarea "Sest ametlikult ei ole ettenähtud varuosa iPhone 11 taga"
type textarea "Поскольку для iPhone 11 не существует официально предназначенной сменной детали"
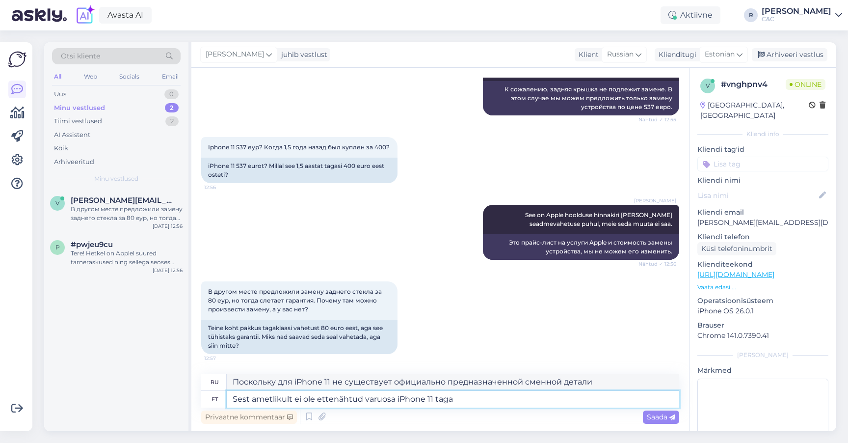
click at [371, 398] on textarea "Sest ametlikult ei ole ettenähtud varuosa iPhone 11 taga" at bounding box center [453, 399] width 453 height 17
type textarea "Sest ametlikult ei ole ettenähtud iPhone 11 taga"
click at [434, 403] on textarea "Sest ametlikult ei ole ettenähtud iPhone 11 taga" at bounding box center [453, 399] width 453 height 17
type textarea "Потому что официально он не предназначен для iPhone 11."
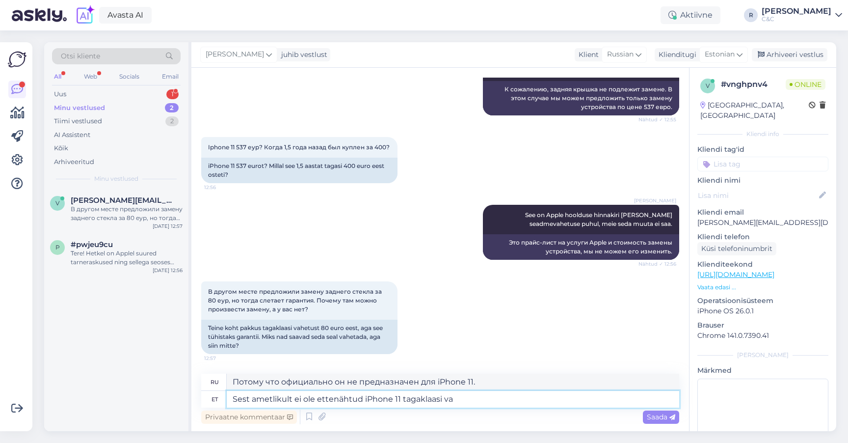
type textarea "Sest ametlikult ei ole ettenähtud iPhone 11 tagaklaasi var"
type textarea "Потому что официально оно не предназначено для заднего стекла iPhone 11."
type textarea "Sest ametlikult ei ole ettenähtud iPhone 11 tagaklaasi varuosana."
type textarea "Потому что официально он не предназначен для использования в качестве запасной …"
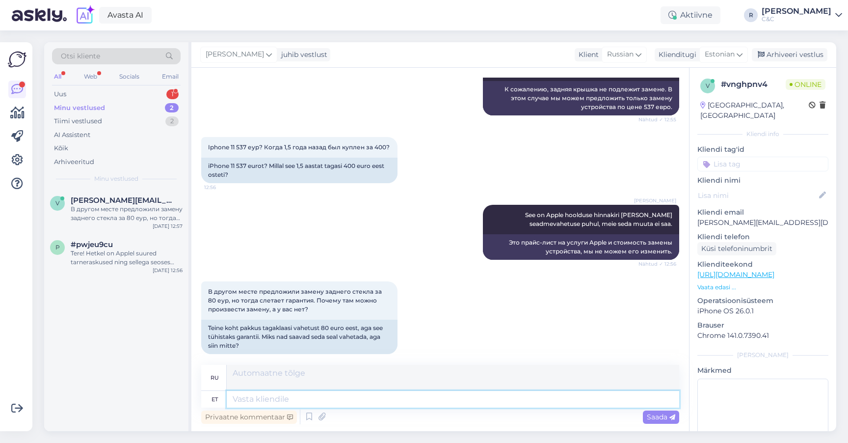
scroll to position [496, 0]
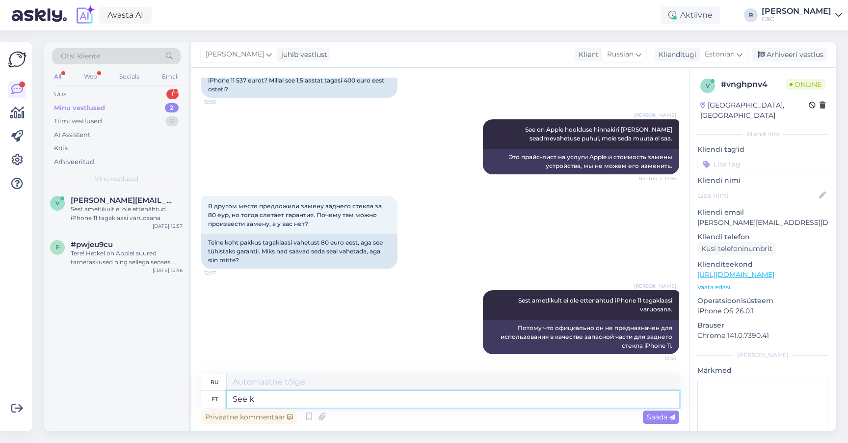
type textarea "See ko"
type textarea "Этот"
type textarea "See koht pak"
type textarea "Это место"
type textarea "See koht pakub teile"
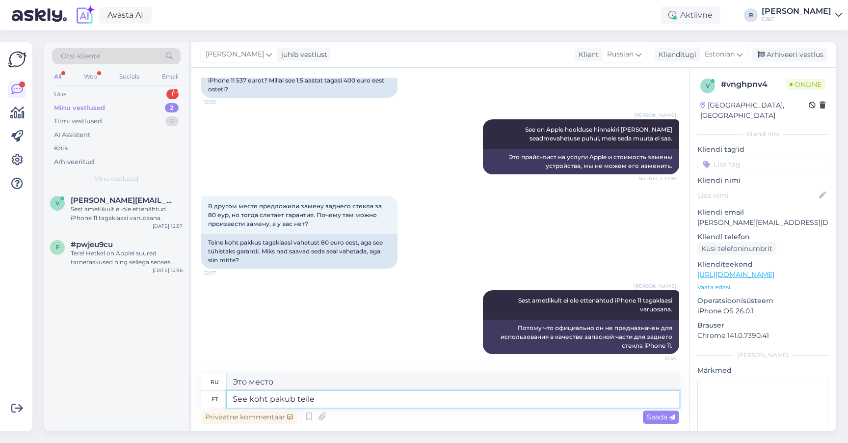
type textarea "Это место предлагает"
type textarea "See koht pakub teile k"
type textarea "Это место предлагает вам"
type textarea "See koht pakub teile küllap"
type textarea "Это место, вероятно, предлагает вам"
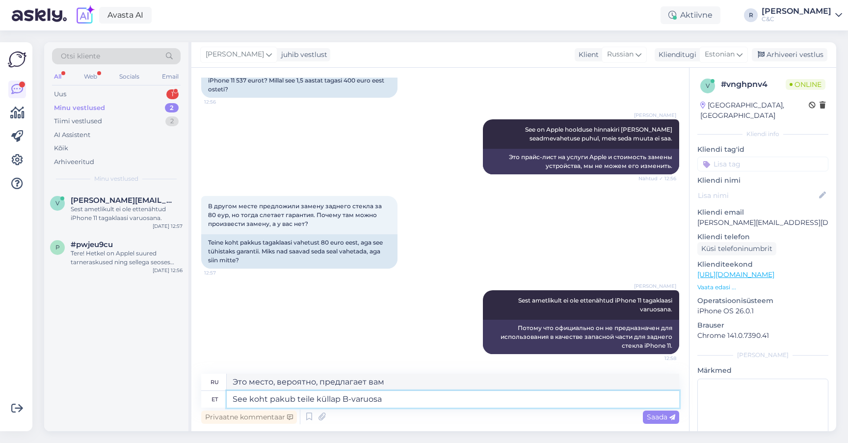
type textarea "See koht pakub teile küllap B-varuosa e"
type textarea "Это место, скорее всего, даст вам вторую половинку."
type textarea "See koht pakub teile küllap B-varuosa ehk tegemist e"
type textarea "Это место, вероятно, предложит вам B-part, или"
type textarea "See koht pakub teile küllap B-varuosa ehk tegemist ei ole mit"
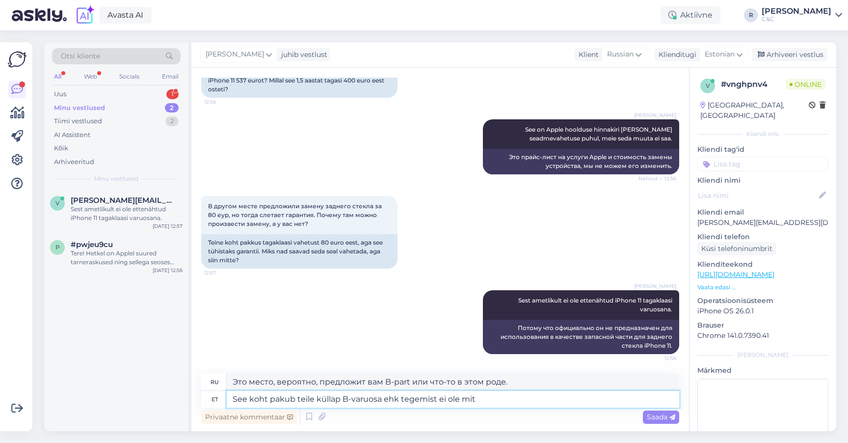
type textarea "В этом месте вам, скорее всего, предложат вторую половинку, так что это не сдел…"
type textarea "See koht pakub teile küllap B-varuosa ehk tegemist ei ole mitte"
type textarea "Это место, вероятно, предлагает вам B-роль, так что это не сделка."
type textarea "See koht pakub teile küllap B-varuosa ehk tegemist ei ole mitteoriginaaliga, ses"
type textarea "В этом месте вам, скорее всего, предложат B-запчасть, так что это не неоригинал…"
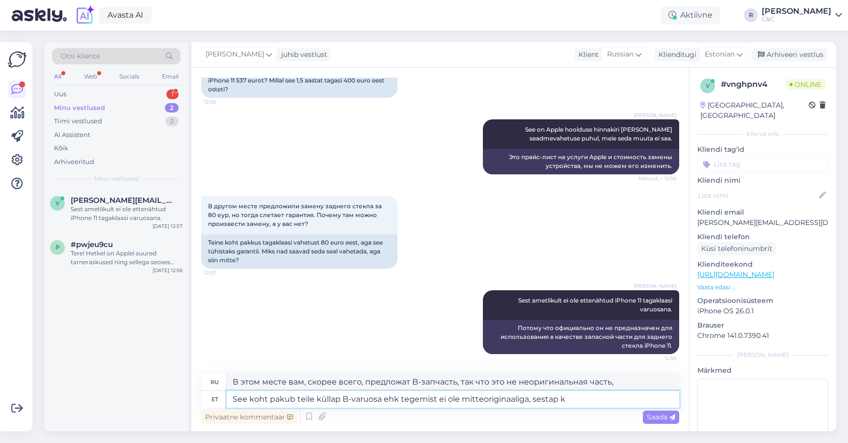
type textarea "See koht pakub teile küllap B-varuosa ehk tegemist ei ole mitteoriginaaliga, se…"
type textarea "Это место, вероятно, предлагает вам B-часть, так что это не неоригинал, так что"
type textarea "See koht pakub teile küllap B-varuosa ehk tegemist ei ole mitteoriginaaliga, se…"
type textarea "Это место, вероятно, предлагает вам B-запчасть, так что это не неоригинальная ч…"
type textarea "See koht pakub teile küllap B-varuosa ehk tegemist ei ole mitteoriginaaliga, se…"
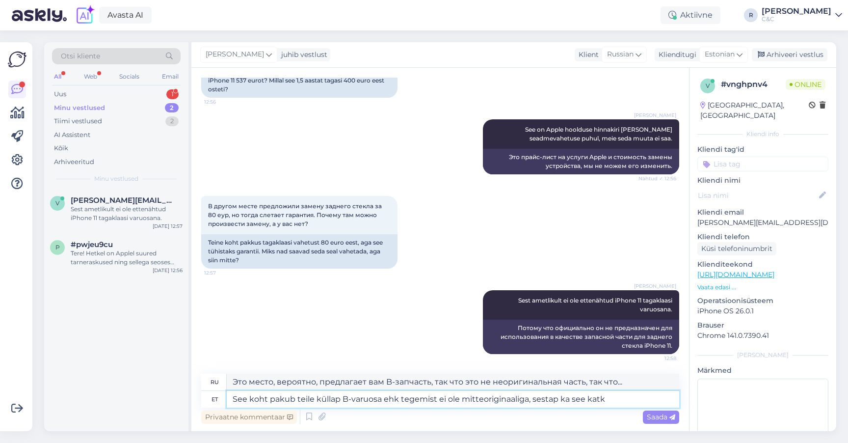
type textarea "Это место, вероятно, предлагает вам B-часть, так что это не неоригинал, так что…"
type textarea "See koht pakub teile küllap B-varuosa ehk tegemist ei ole mitteoriginaaliga, se…"
type textarea "В этом месте вам, скорее всего, предложат деталь категории B, так что это не не…"
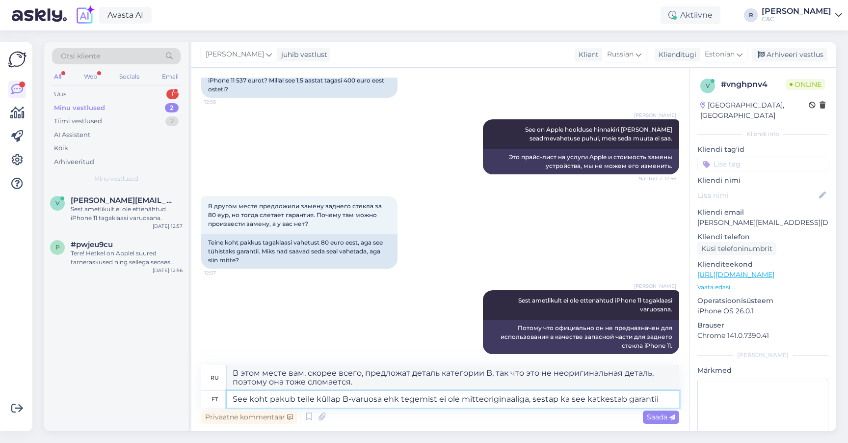
type textarea "See koht pakub teile küllap B-varuosa ehk tegemist ei ole mitteoriginaaliga, se…"
type textarea "В этом месте вам, скорее всего, предложат деталь категории B, то есть это не не…"
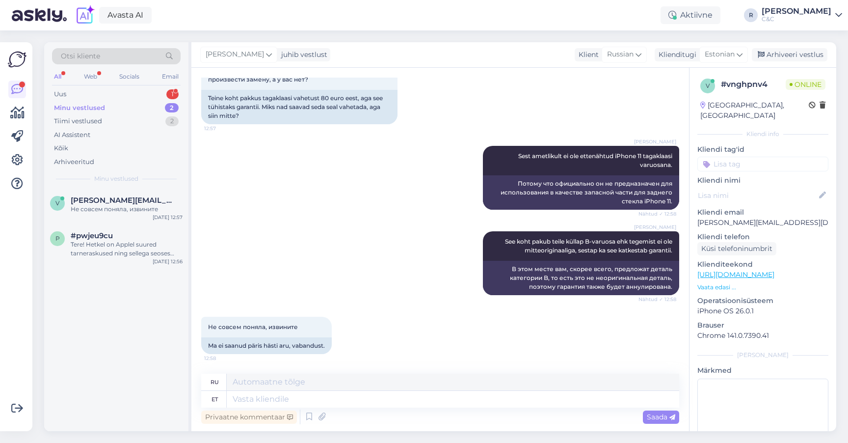
scroll to position [640, 0]
click at [168, 93] on div "1" at bounding box center [172, 94] width 12 height 10
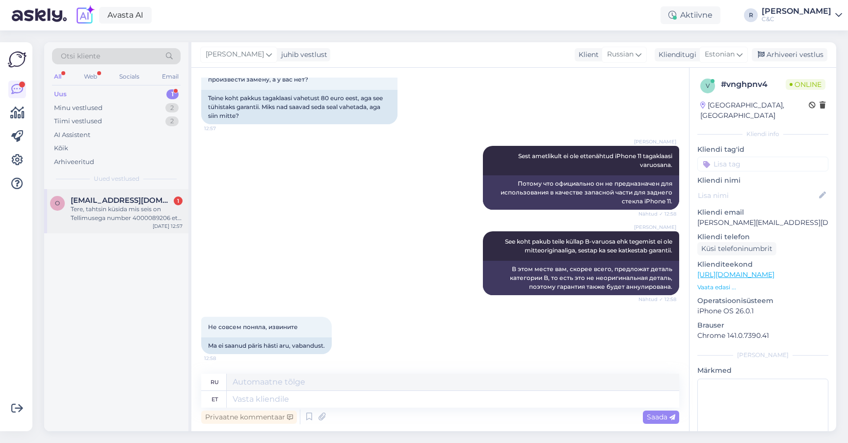
click at [116, 200] on span "[EMAIL_ADDRESS][DOMAIN_NAME]" at bounding box center [122, 200] width 102 height 9
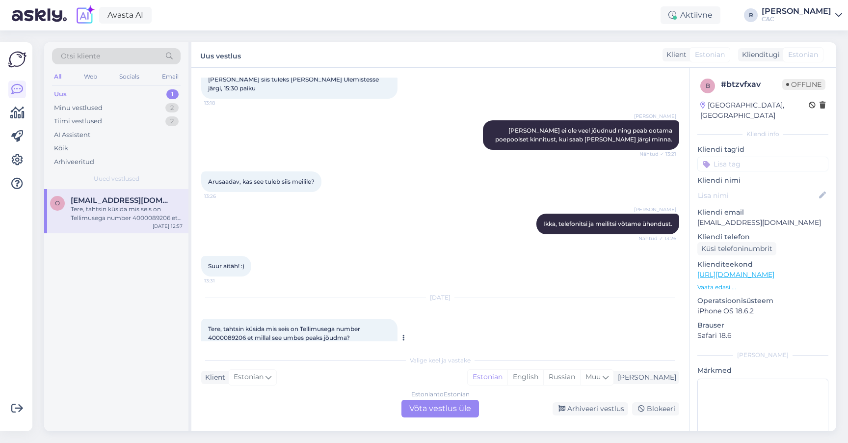
click at [226, 325] on span "Tere, tahtsin küsida mis seis on Tellimusega number 4000089206 et millal see um…" at bounding box center [285, 337] width 154 height 25
copy span "4000089206"
click at [432, 407] on div "Estonian to Estonian Võta vestlus üle" at bounding box center [440, 409] width 78 height 18
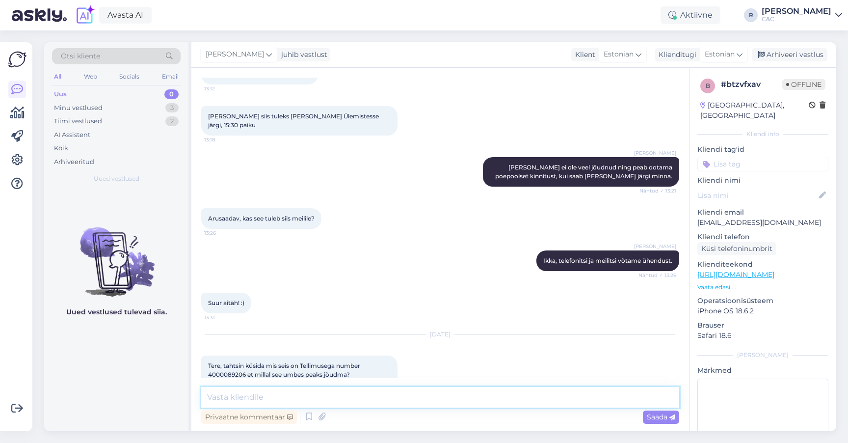
click at [390, 396] on textarea at bounding box center [440, 397] width 478 height 21
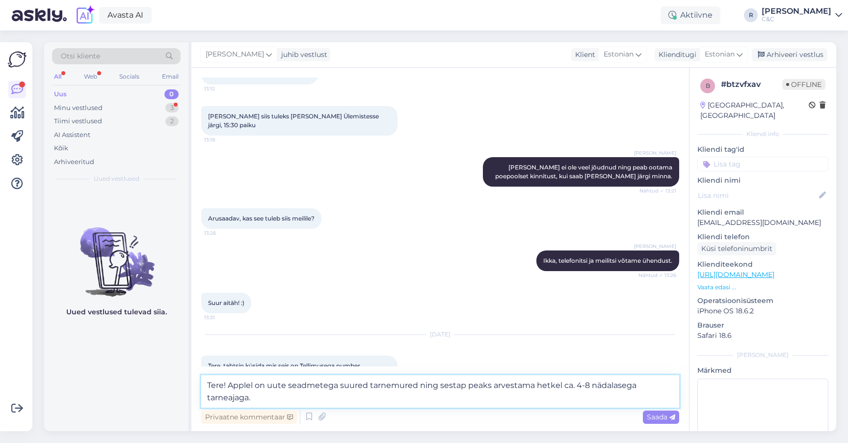
type textarea "Tere! Applel on uute seadmetega suured tarnemured ning sestap peaks arvestama h…"
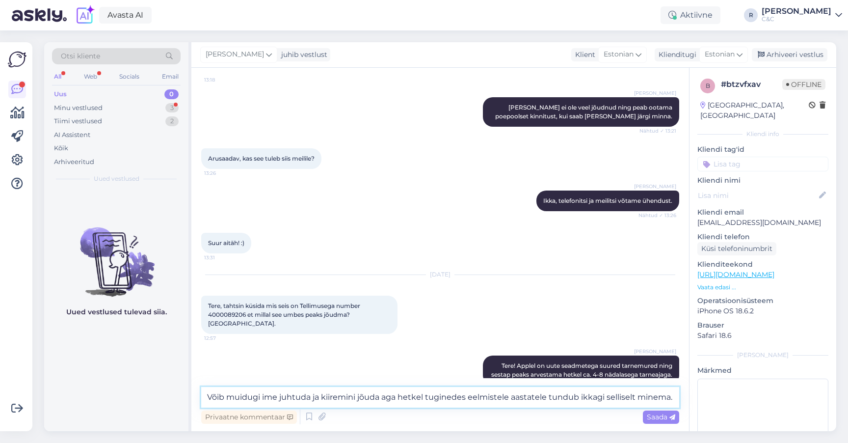
type textarea "Võib muidugi ime juhtuda ja kiiremini jõuda aga hetkel tuginedes eelmistele aas…"
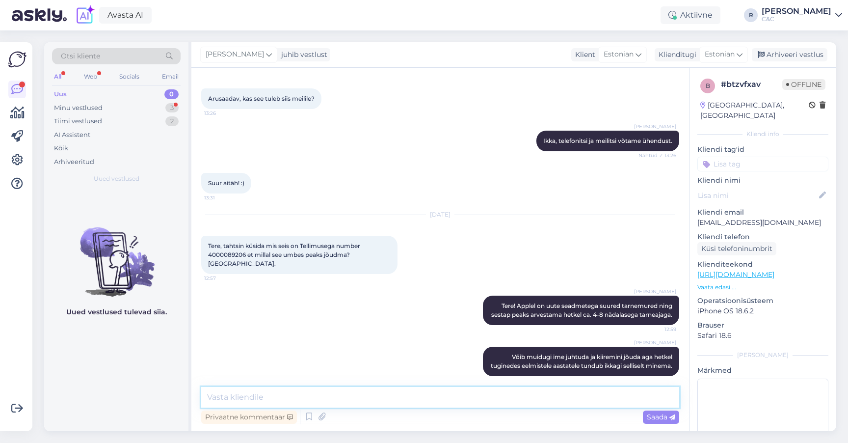
scroll to position [794, 0]
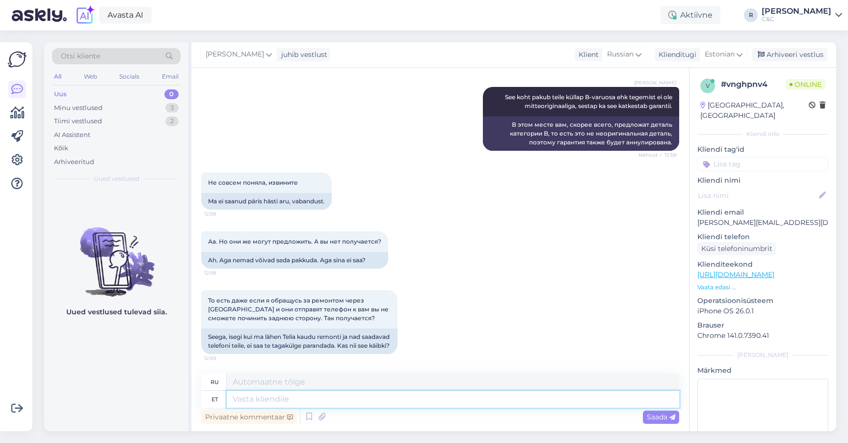
click at [330, 403] on textarea at bounding box center [453, 399] width 453 height 17
type textarea "[PERSON_NAME]"
type textarea "Nad võivad pak"
type textarea "Они могут"
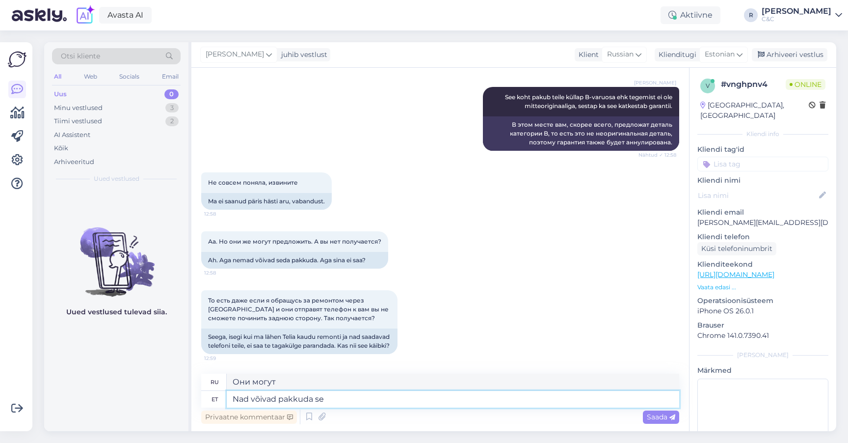
type textarea "Nad võivad pakkuda ses"
type textarea "Они могут предложить"
type textarea "Nad võivad pakkuda sest nad e"
type textarea "Они могут предложить, потому что"
type textarea "Nad võivad pakkuda sest nad ei"
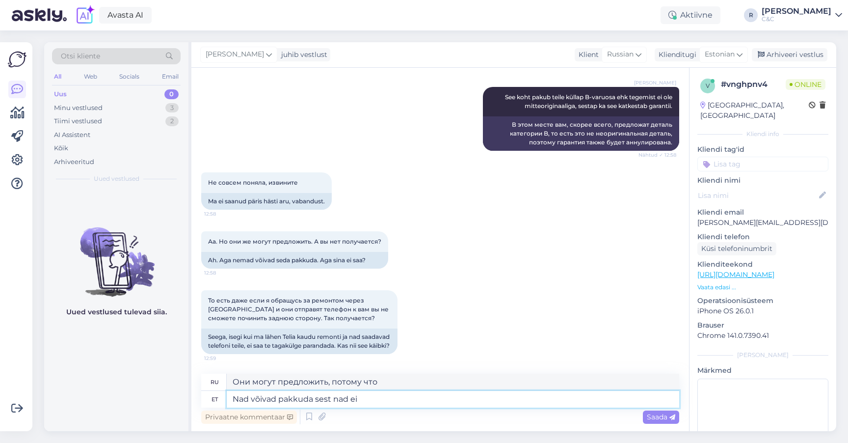
type textarea "Они могут предложить, потому что они"
type textarea "Nad võivad pakkuda sest nad ei ole"
type textarea "Они могут предложить, потому что они не"
type textarea "Nad võivad pakkuda sest nad ei ole ametlik koht"
type textarea "Они могут предлагать, потому что они не являются официальными."
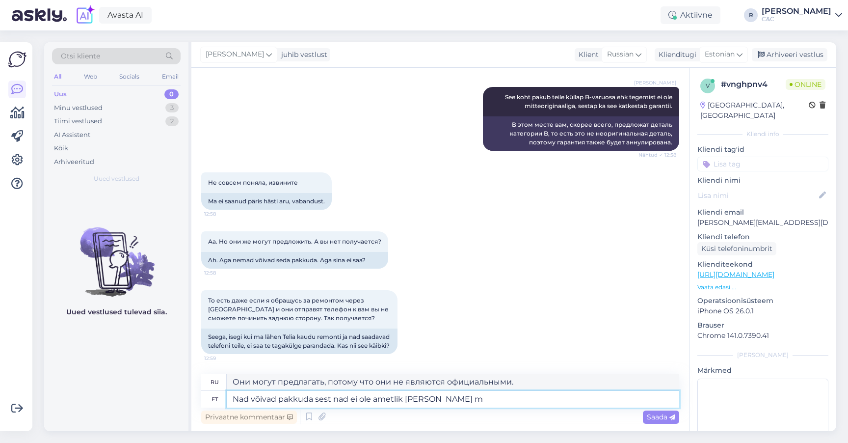
type textarea "Nad võivad pakkuda sest nad ei ole ametlik [PERSON_NAME] mü"
type textarea "Они могут предложить, потому что они не являются официальным местом и"
type textarea "Nad võivad pakkuda sest nad ei ole ametlik [PERSON_NAME] müüvad"
type textarea "Они могут предложить, потому что они не являются официальным местом и продают"
type textarea "Nad võivad pakkuda sest nad ei ole ametlik [PERSON_NAME] müüvad mitte o"
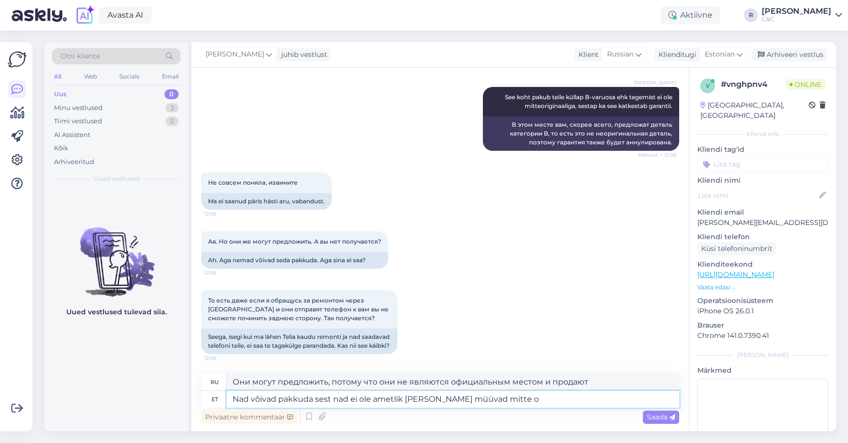
type textarea "Они могут предложить, потому что они не являются официальным местом и не продают"
type textarea "Nad võivad pakkuda sest nad ei ole ametlik [PERSON_NAME] müüvad mitteoriginaal …"
type textarea "Они могут предложить, потому что они не являются официальным местом и продают н…"
type textarea "Nad võivad pakkuda sest nad ei ole ametlik [PERSON_NAME] müüvad mitteoriginaal …"
type textarea "Они могут это предложить, так как не являются официальным местом и продают неор…"
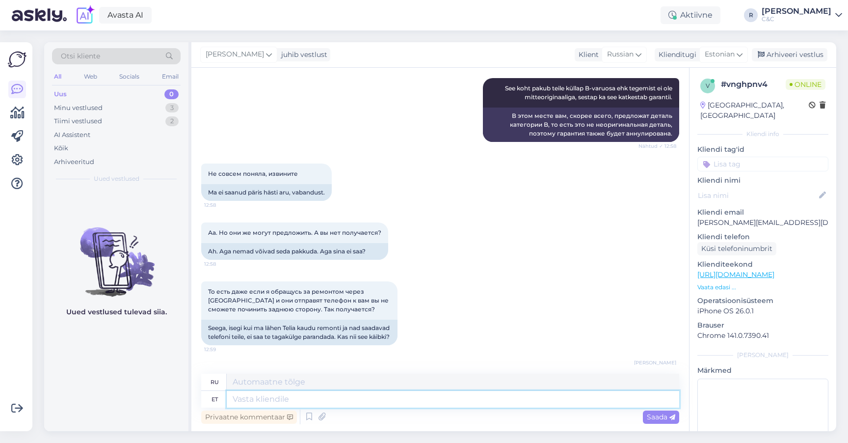
scroll to position [879, 0]
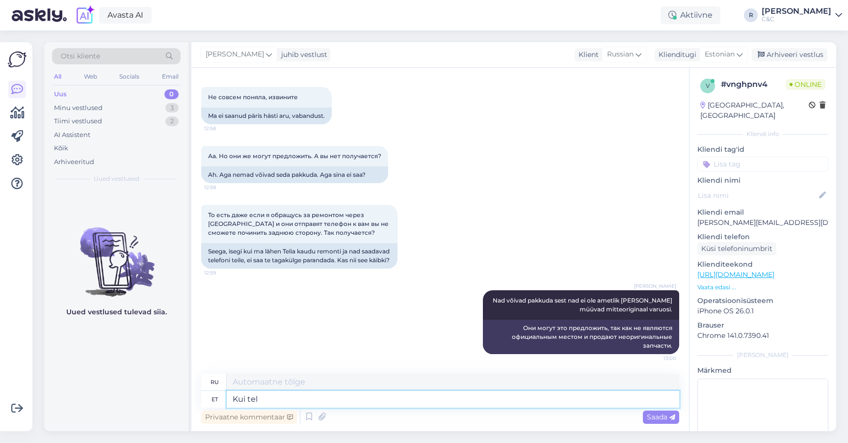
type textarea "Kui tele"
type textarea "Если"
type textarea "Kui telefon tu"
type textarea "Если телефон"
type textarea "Kui telefon tuleb"
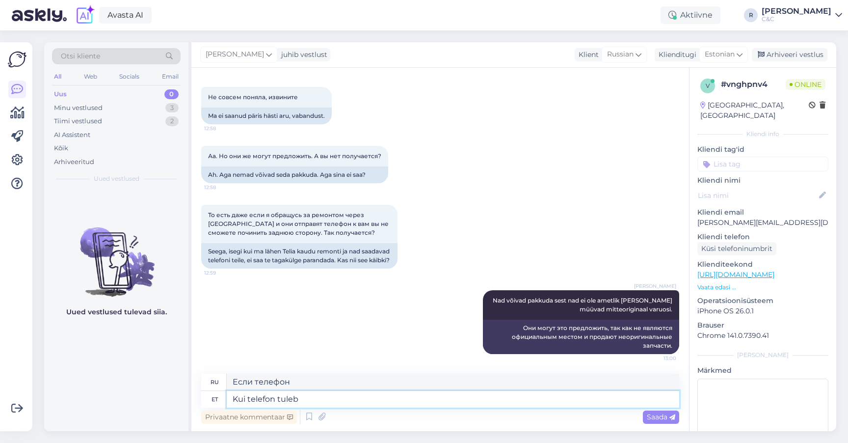
type textarea "Когда звонит телефон"
type textarea "Kui telefon tuleb TElia k"
type textarea "Когда звонит телефон TElia"
type textarea "Kui telefon tuleb Telia ki"
type textarea "Когда звонит телефон [PERSON_NAME]"
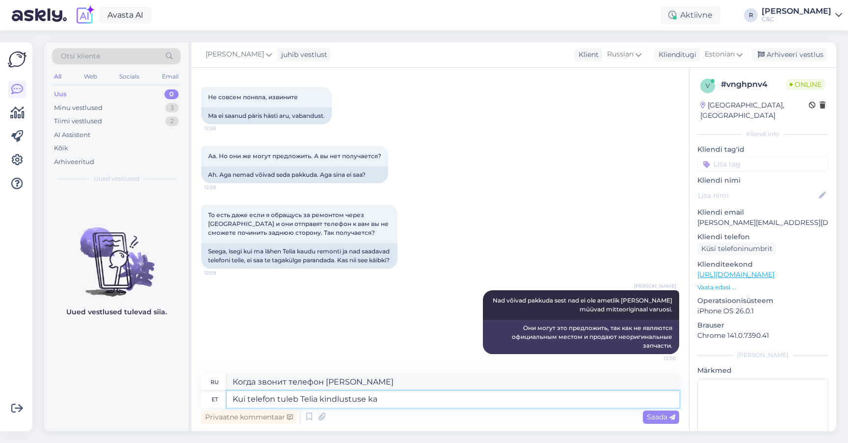
type textarea "Kui telefon tuleb Telia kindlustuse kau"
type textarea "Если телефон от Telia Insurance"
type textarea "Kui telefon tuleb Telia kindlustuse kaudu mei"
type textarea "Если телефон приходит через страховую компанию Telia"
type textarea "Kui telefon tuleb Telia kindlustuse kaudu [PERSON_NAME]"
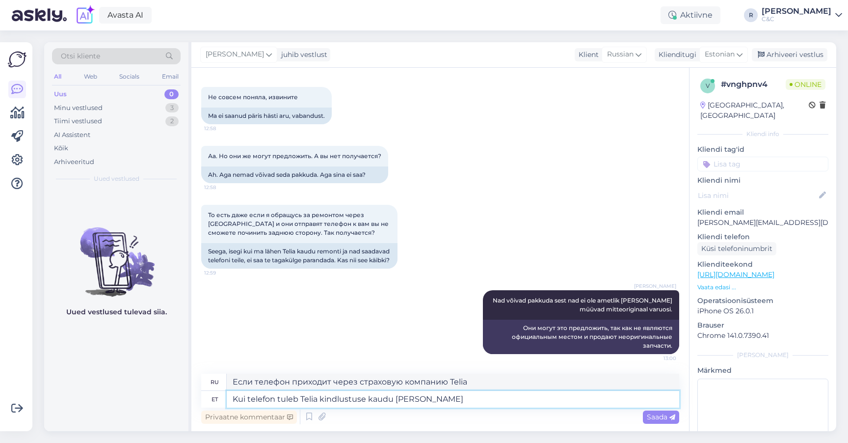
type textarea "Если телефон поступает к нам через страховую компанию Telia"
type textarea "Kui telefon tuleb Telia kindlustuse kaudu meile remonti sii"
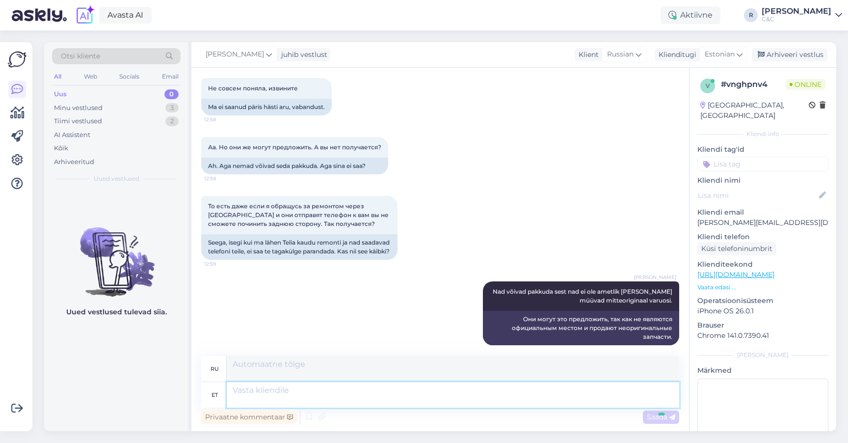
scroll to position [973, 0]
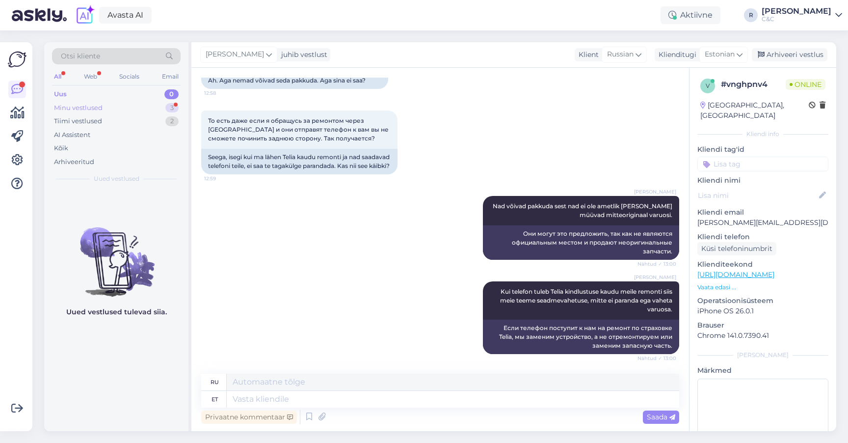
click at [149, 106] on div "Minu vestlused 3" at bounding box center [116, 108] width 129 height 14
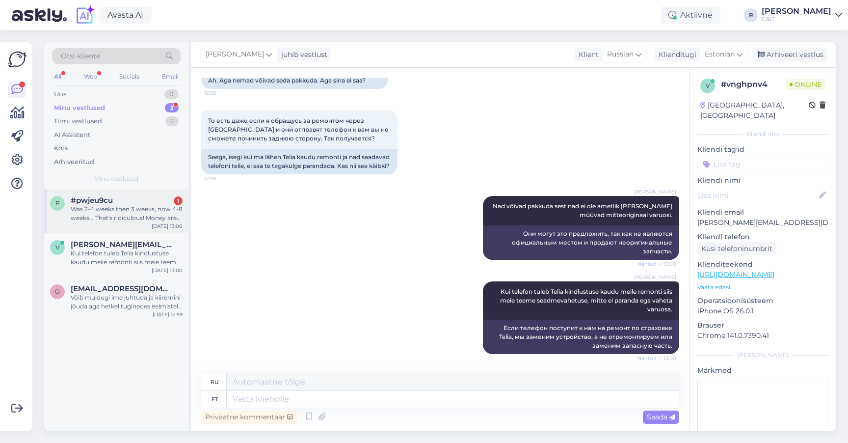
click at [107, 217] on div "Was 2-4 weeks then 3 weeks, now 4-8 weeks... That's ridiculous! Money are taken…" at bounding box center [127, 214] width 112 height 18
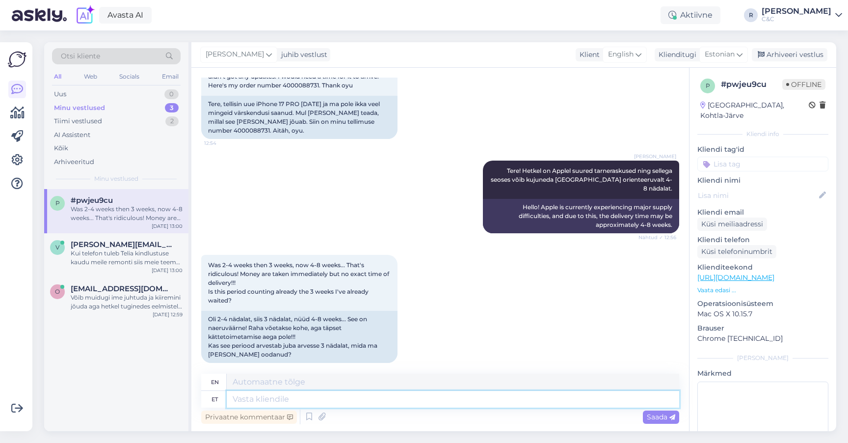
click at [289, 400] on textarea at bounding box center [453, 399] width 453 height 17
click at [289, 399] on textarea at bounding box center [453, 399] width 453 height 17
click at [289, 397] on textarea at bounding box center [453, 399] width 453 height 17
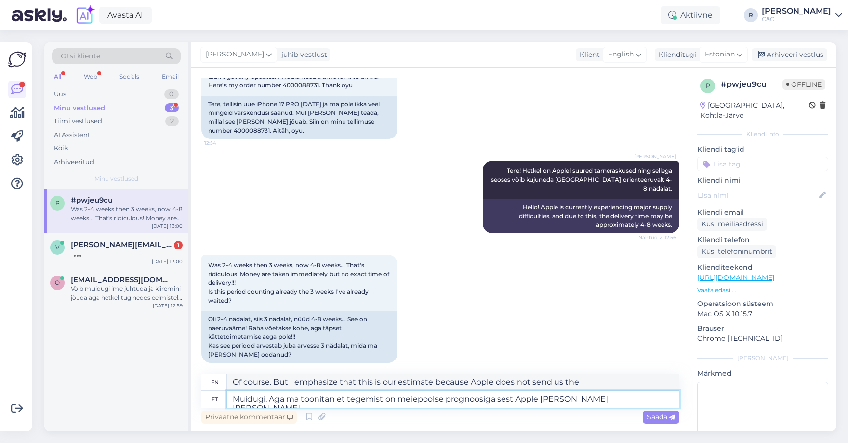
click at [628, 397] on textarea "Muidugi. Aga ma toonitan et tegemist on meiepoolse prognoosiga sest Apple [PERS…" at bounding box center [453, 399] width 453 height 17
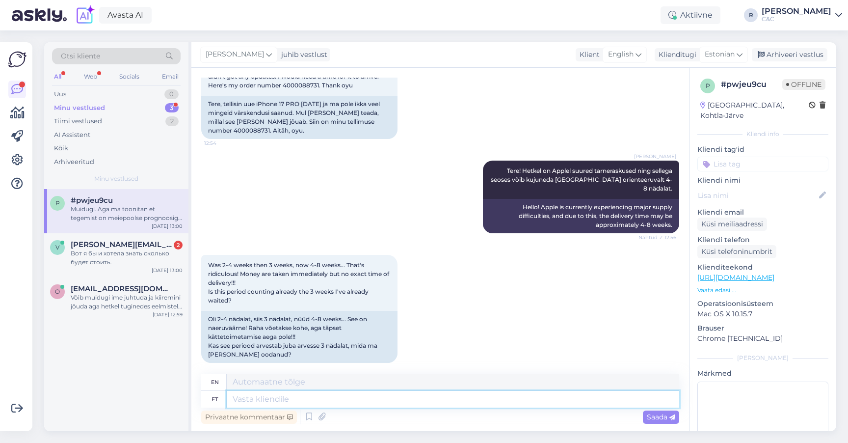
scroll to position [1209, 0]
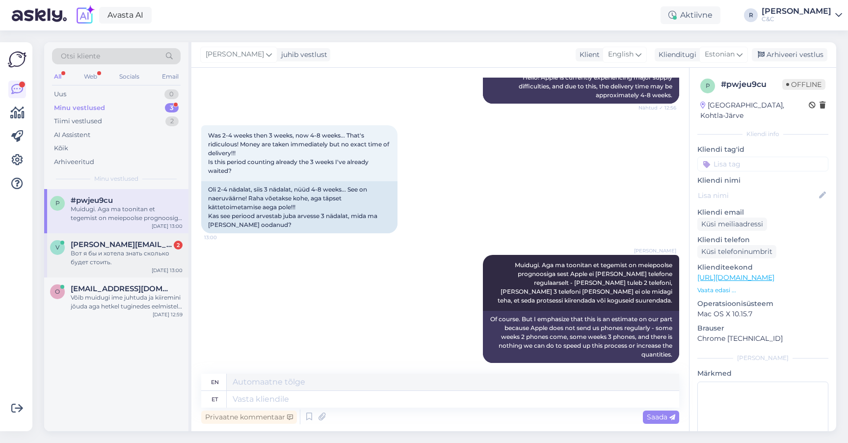
click at [102, 236] on div "v [PERSON_NAME][EMAIL_ADDRESS][DOMAIN_NAME] 2 Вот я бы и хотела знать сколько б…" at bounding box center [116, 255] width 144 height 44
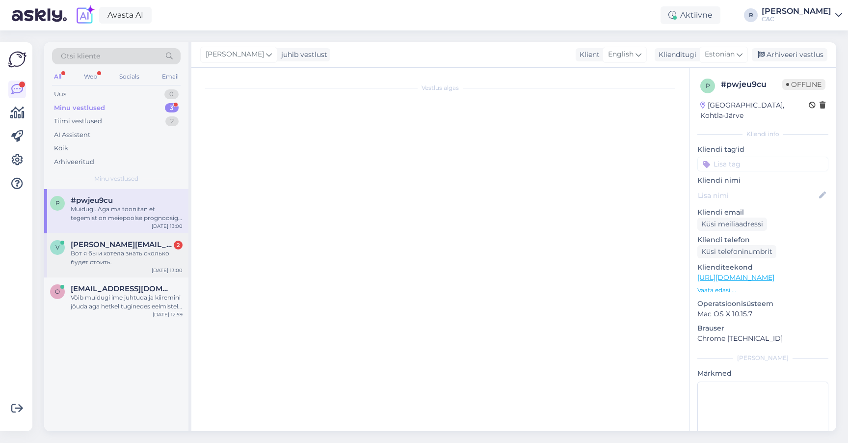
scroll to position [1144, 0]
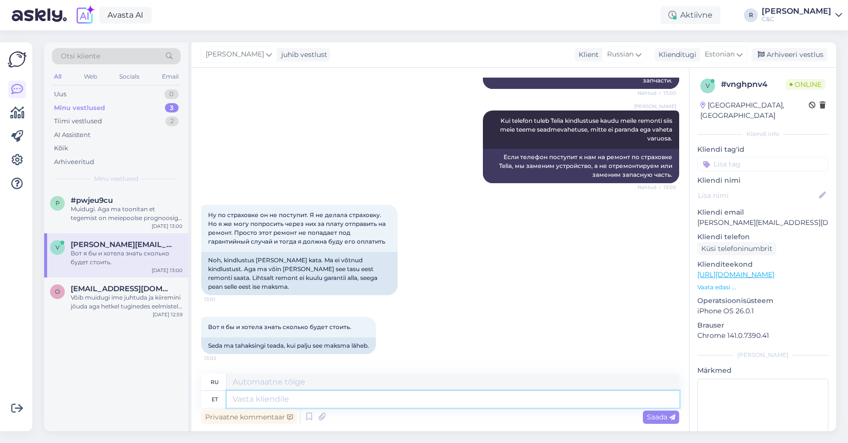
click at [332, 407] on div "ru et Privaatne kommentaar Saada" at bounding box center [440, 399] width 478 height 53
click at [331, 404] on textarea at bounding box center [453, 399] width 453 height 17
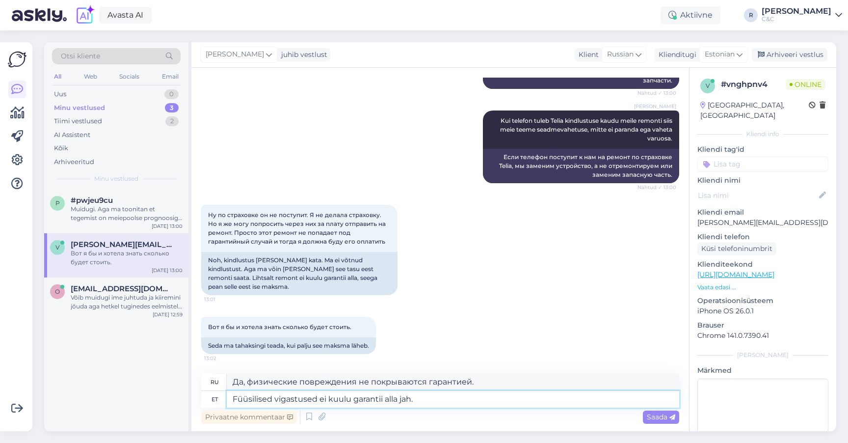
click at [445, 397] on textarea "Füüsilised vigastused ei kuulu garantii alla jah." at bounding box center [453, 399] width 453 height 17
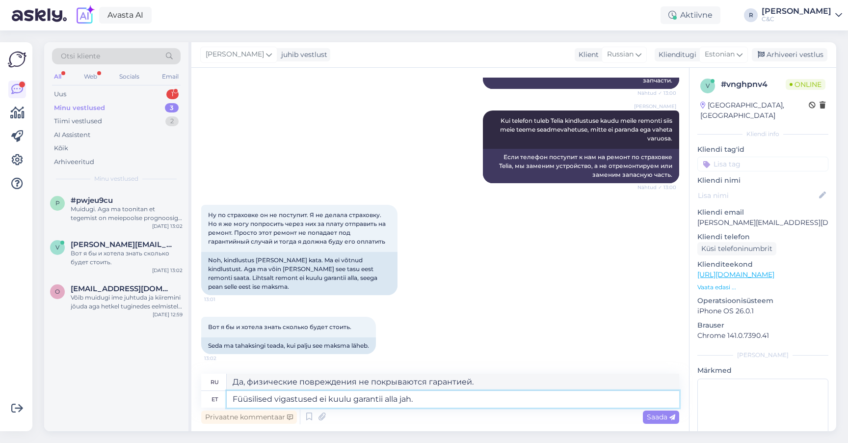
scroll to position [0, 0]
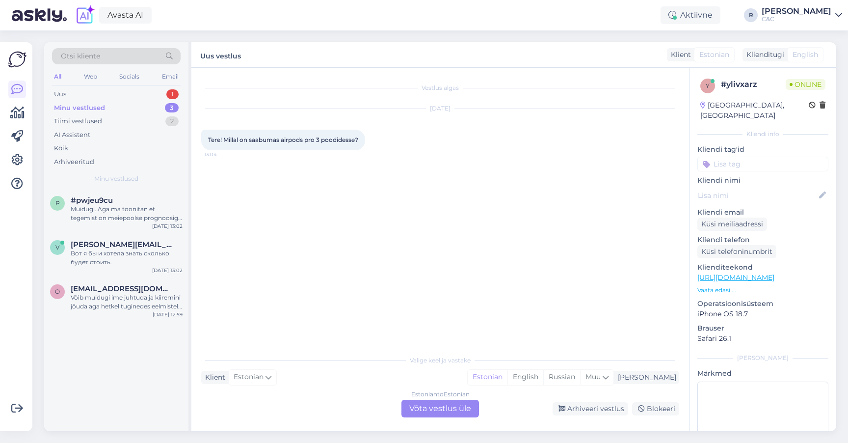
click at [419, 403] on div "Estonian to Estonian Võta vestlus üle" at bounding box center [440, 409] width 78 height 18
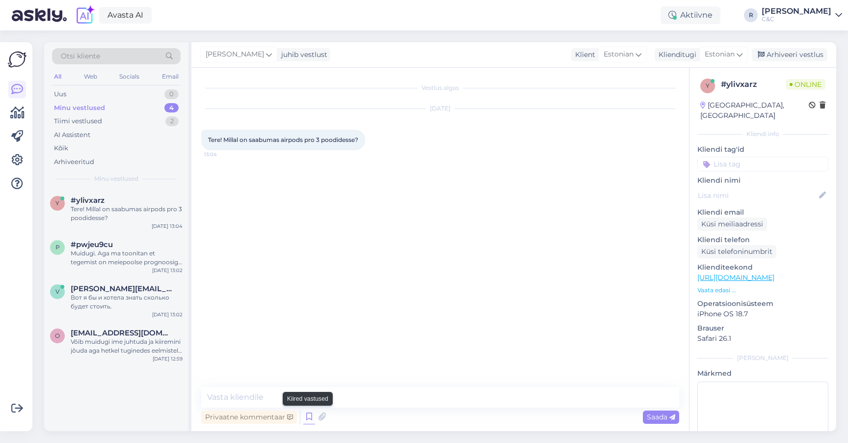
click at [305, 417] on icon at bounding box center [309, 416] width 12 height 15
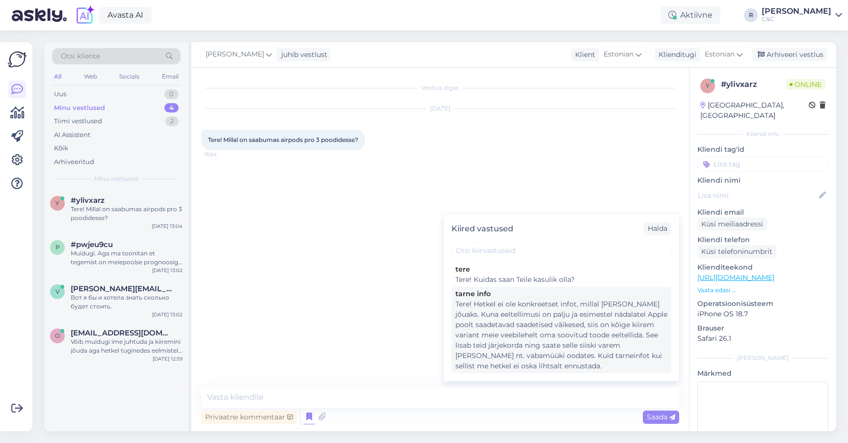
click at [514, 321] on div "Tere! Hetkel ei ole konkreetset infot, millal [PERSON_NAME] jõuaks. Kuna eeltel…" at bounding box center [561, 335] width 212 height 72
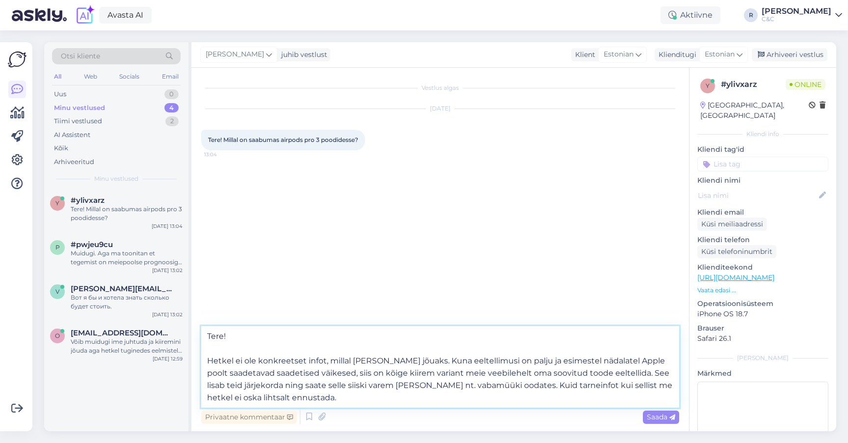
drag, startPoint x: 409, startPoint y: 400, endPoint x: 202, endPoint y: 357, distance: 211.6
click at [202, 357] on textarea "Tere! Hetkel ei ole konkreetset infot, millal [PERSON_NAME] jõuaks. Kuna eeltel…" at bounding box center [440, 366] width 478 height 81
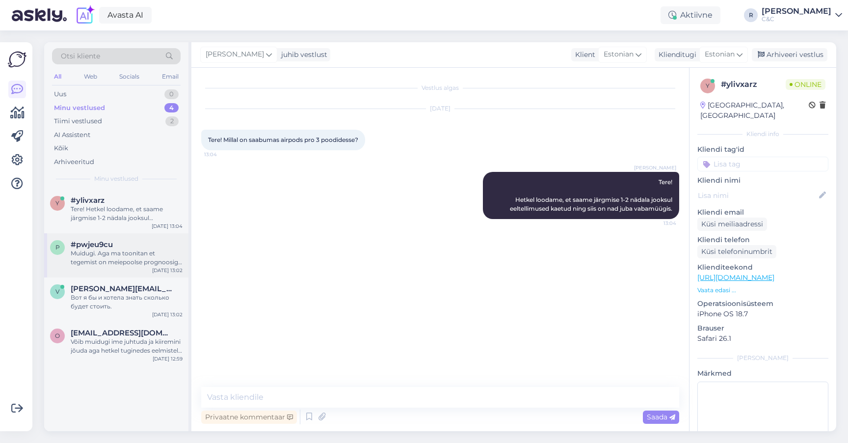
click at [126, 240] on div "#pwjeu9cu" at bounding box center [127, 244] width 112 height 9
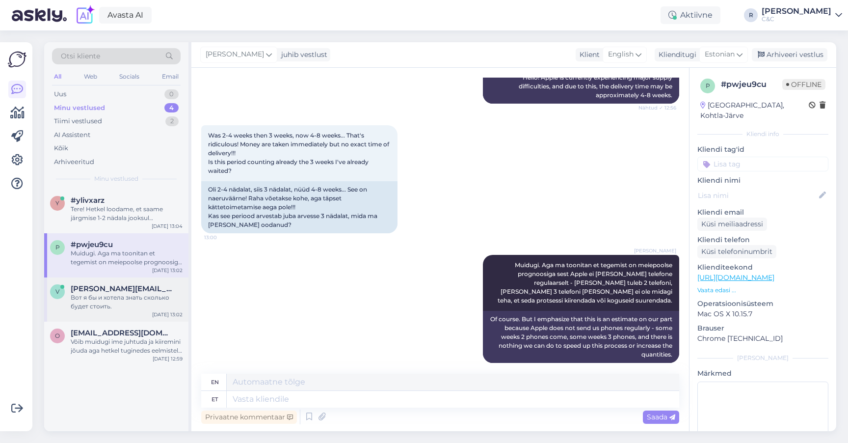
click at [127, 284] on span "[PERSON_NAME][EMAIL_ADDRESS][DOMAIN_NAME]" at bounding box center [122, 288] width 102 height 9
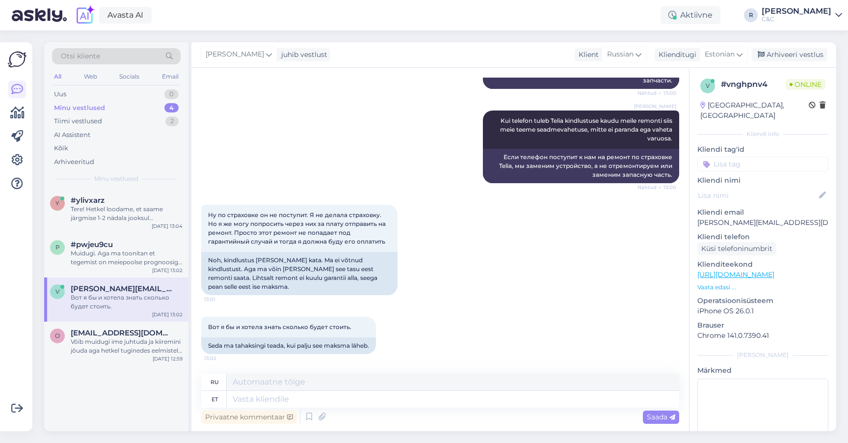
scroll to position [1144, 0]
click at [269, 403] on textarea at bounding box center [453, 399] width 453 height 17
click at [136, 243] on div "#pwjeu9cu 1" at bounding box center [127, 244] width 112 height 9
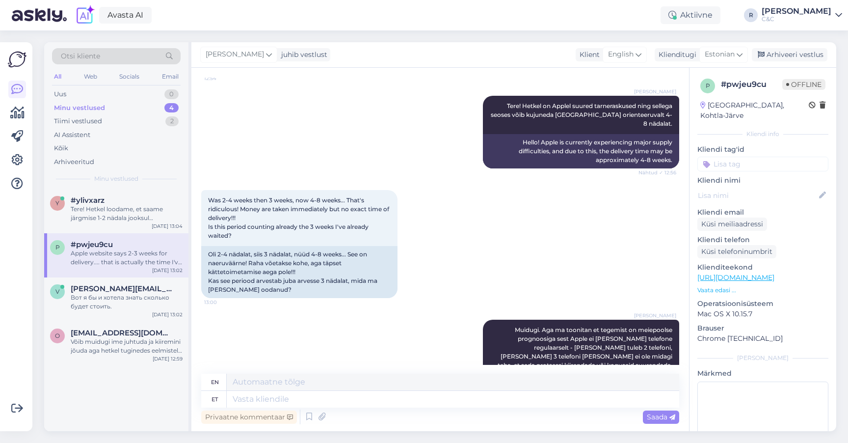
scroll to position [1285, 0]
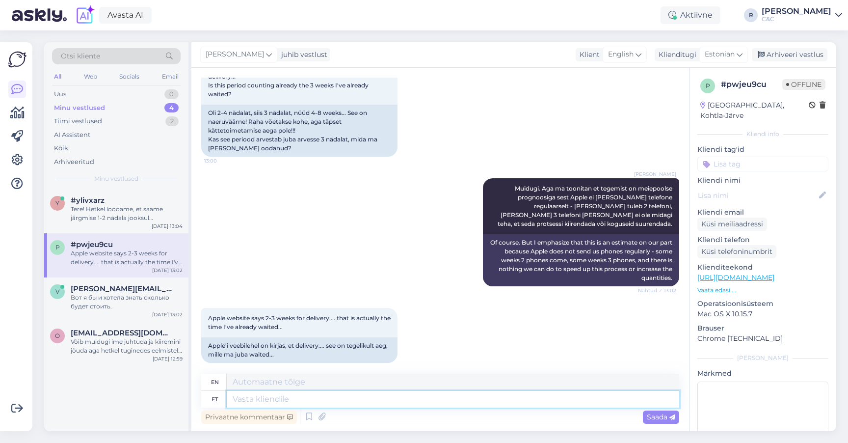
click at [340, 404] on textarea at bounding box center [453, 399] width 453 height 17
click at [774, 273] on link "[URL][DOMAIN_NAME]" at bounding box center [735, 277] width 77 height 9
click at [265, 400] on textarea at bounding box center [453, 399] width 453 height 17
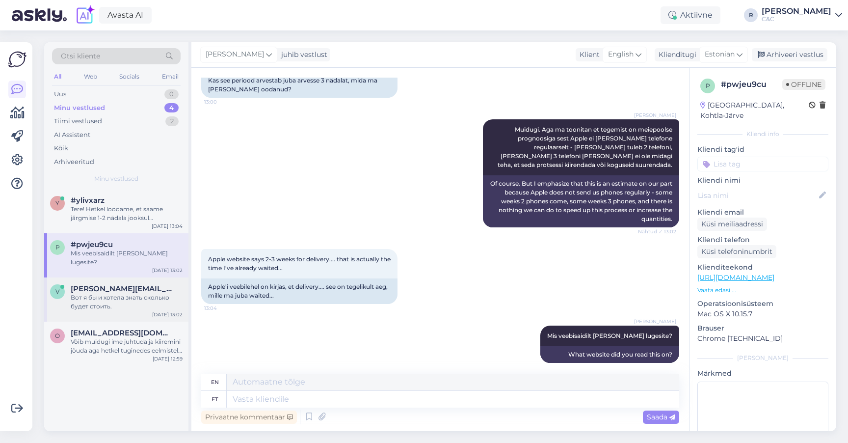
click at [123, 293] on div "Вот я бы и хотела знать сколько будет стоить." at bounding box center [127, 302] width 112 height 18
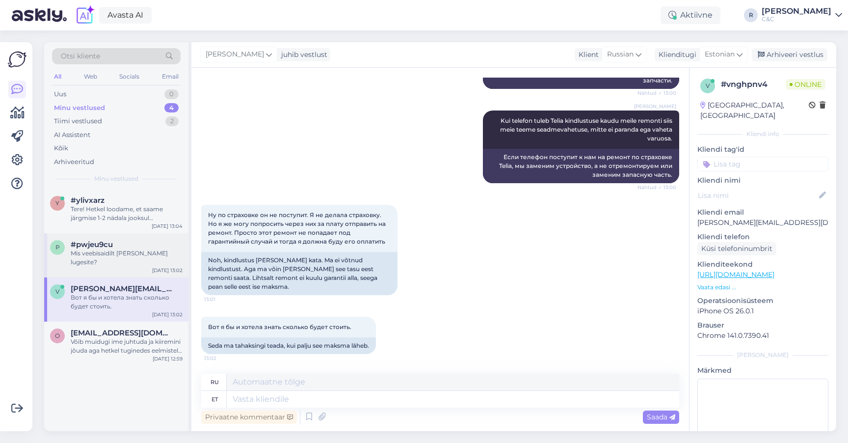
click at [130, 259] on div "p #pwjeu9cu Mis veebisaidilt [PERSON_NAME] lugesite? [DATE] 13:02" at bounding box center [116, 255] width 144 height 44
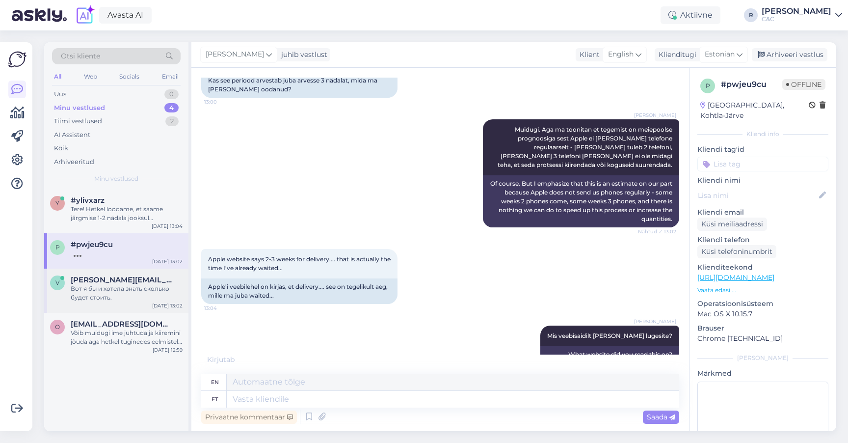
click at [121, 282] on span "[PERSON_NAME][EMAIL_ADDRESS][DOMAIN_NAME]" at bounding box center [122, 279] width 102 height 9
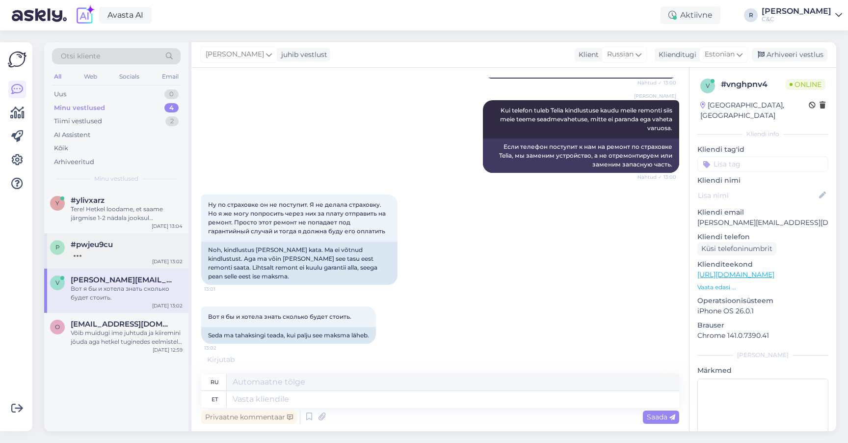
click at [129, 240] on div "#pwjeu9cu" at bounding box center [127, 244] width 112 height 9
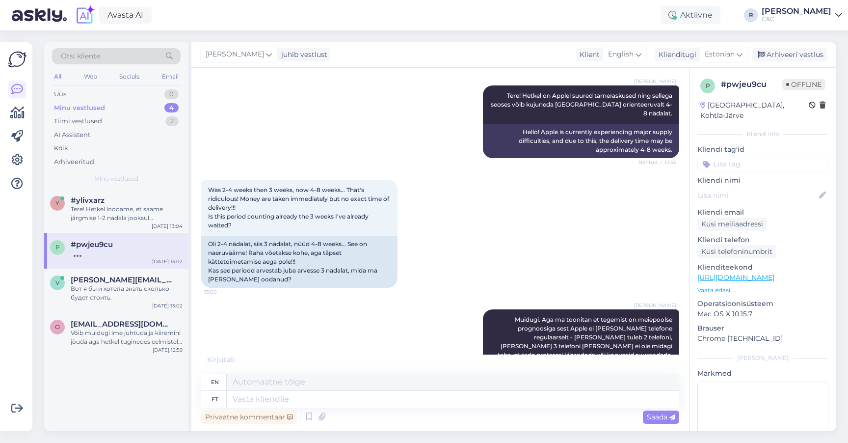
scroll to position [1355, 0]
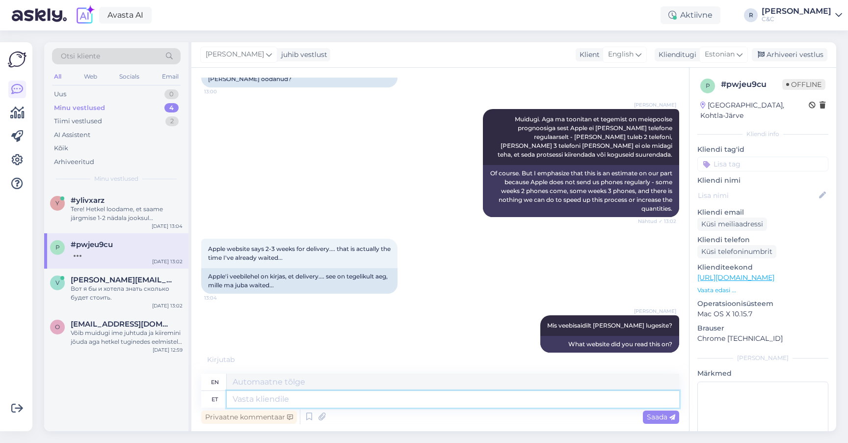
click at [293, 402] on textarea at bounding box center [453, 399] width 453 height 17
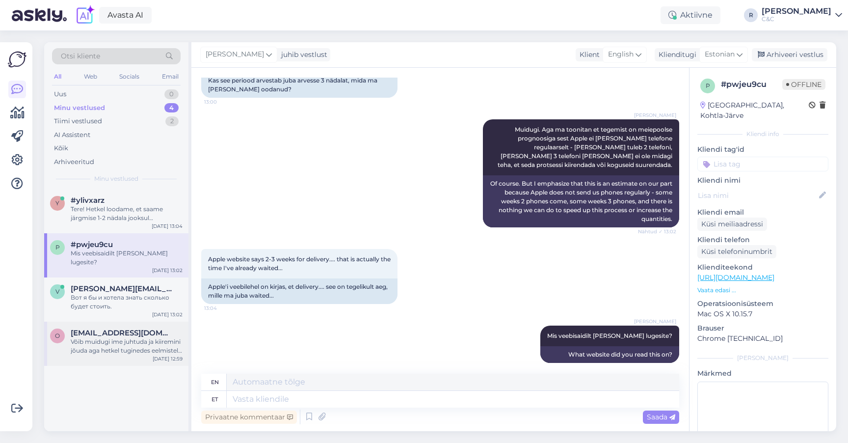
click at [117, 337] on div "Võib muidugi ime juhtuda ja kiiremini jõuda aga hetkel tuginedes eelmistele aas…" at bounding box center [127, 346] width 112 height 18
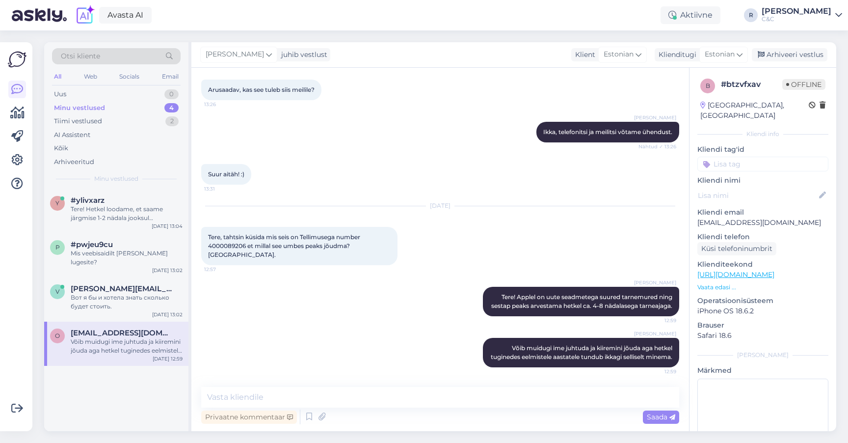
scroll to position [739, 0]
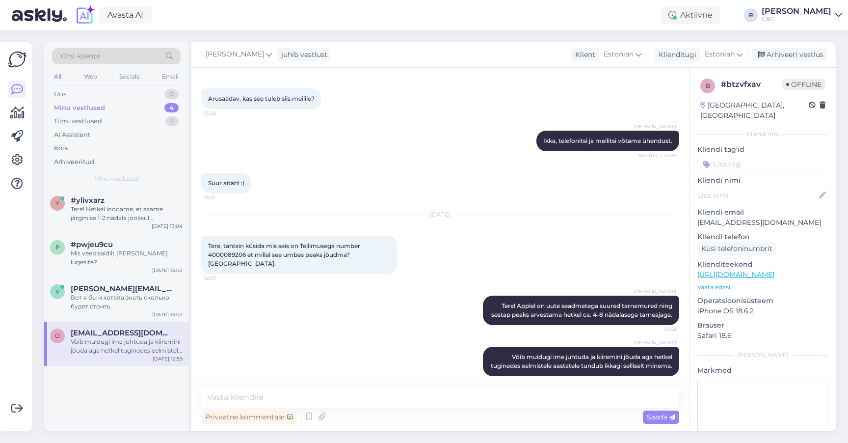
click at [803, 47] on div "[PERSON_NAME] juhib vestlust Klient Estonian Klienditugi Estonian es Chinese Es…" at bounding box center [513, 55] width 645 height 26
click at [796, 60] on div "Arhiveeri vestlus" at bounding box center [790, 54] width 76 height 13
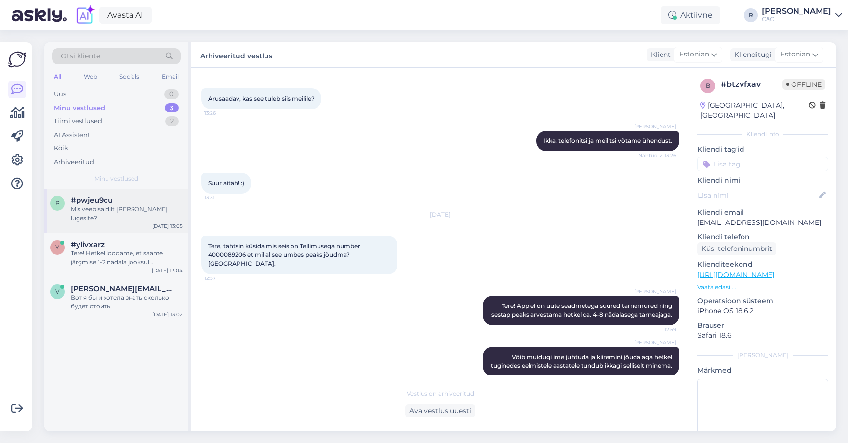
click at [151, 199] on div "#pwjeu9cu" at bounding box center [127, 200] width 112 height 9
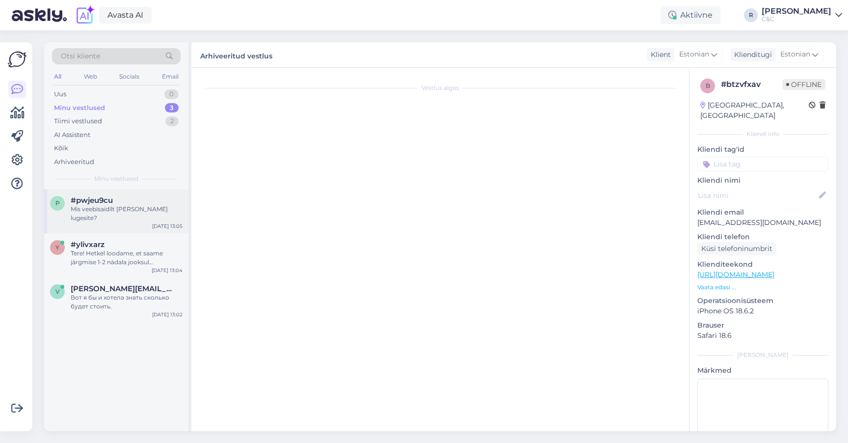
scroll to position [1344, 0]
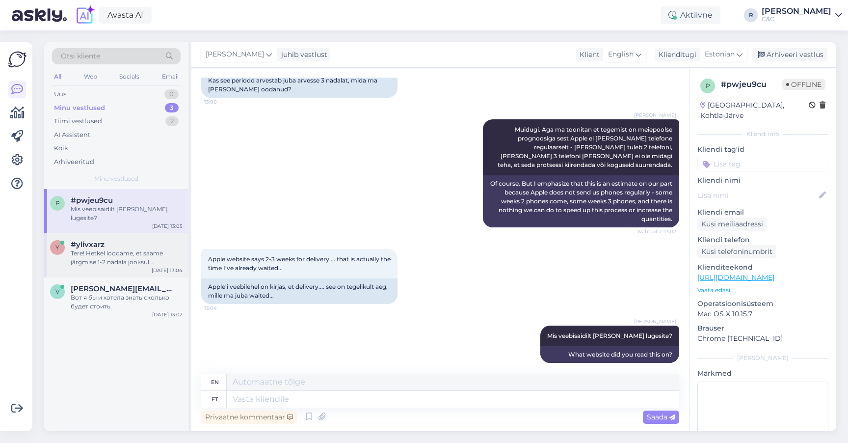
click at [118, 250] on div "Tere! Hetkel loodame, et saame järgmise 1-2 nädala jooksul eeltellimused kaetud…" at bounding box center [127, 258] width 112 height 18
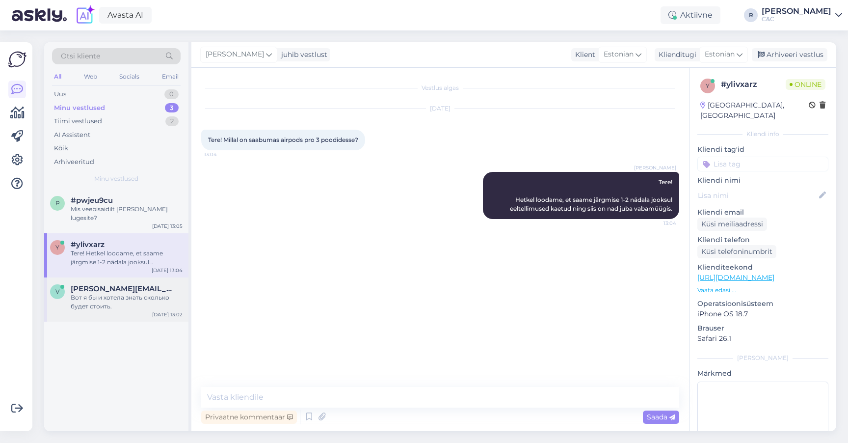
click at [102, 293] on div "Вот я бы и хотела знать сколько будет стоить." at bounding box center [127, 302] width 112 height 18
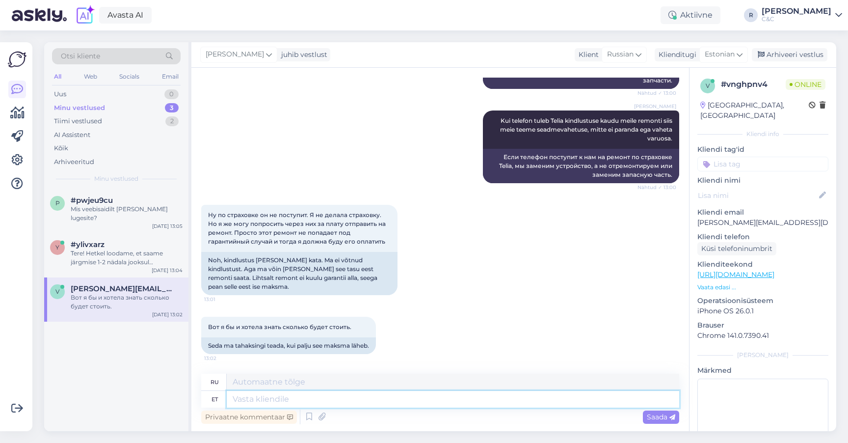
click at [293, 395] on textarea at bounding box center [453, 399] width 453 height 17
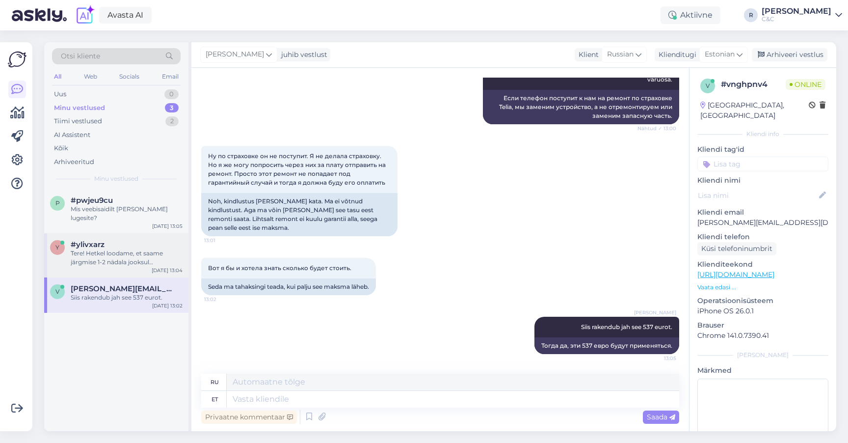
click at [117, 249] on div "Tere! Hetkel loodame, et saame järgmise 1-2 nädala jooksul eeltellimused kaetud…" at bounding box center [127, 258] width 112 height 18
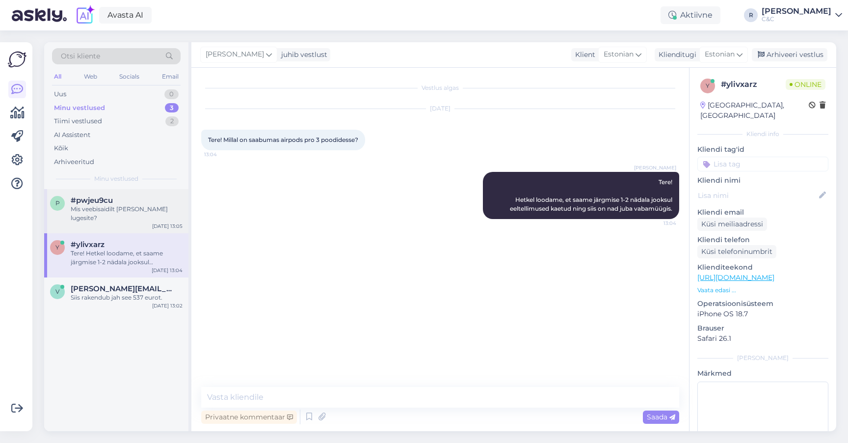
click at [124, 198] on div "#pwjeu9cu" at bounding box center [127, 200] width 112 height 9
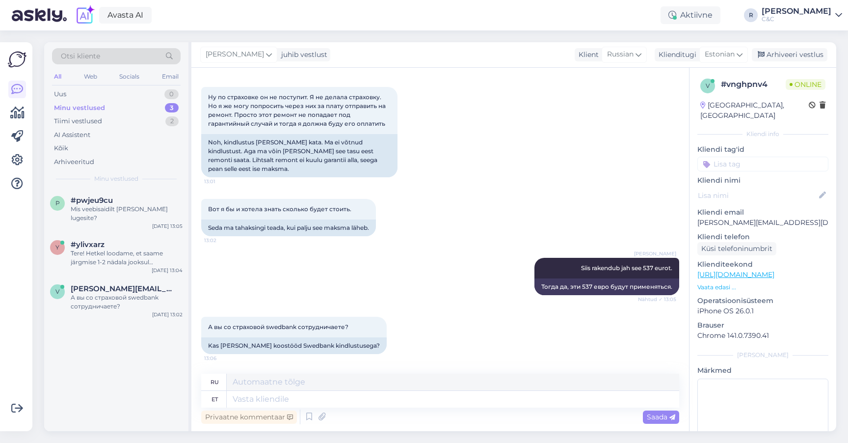
scroll to position [1262, 0]
click at [305, 403] on textarea at bounding box center [453, 399] width 453 height 17
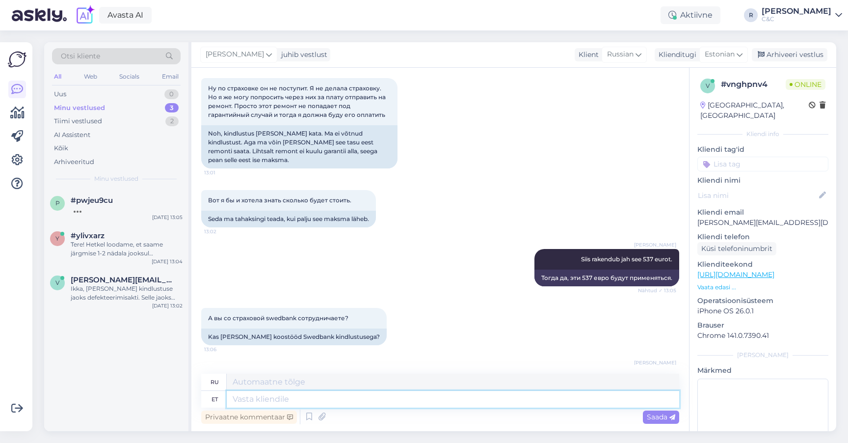
scroll to position [1347, 0]
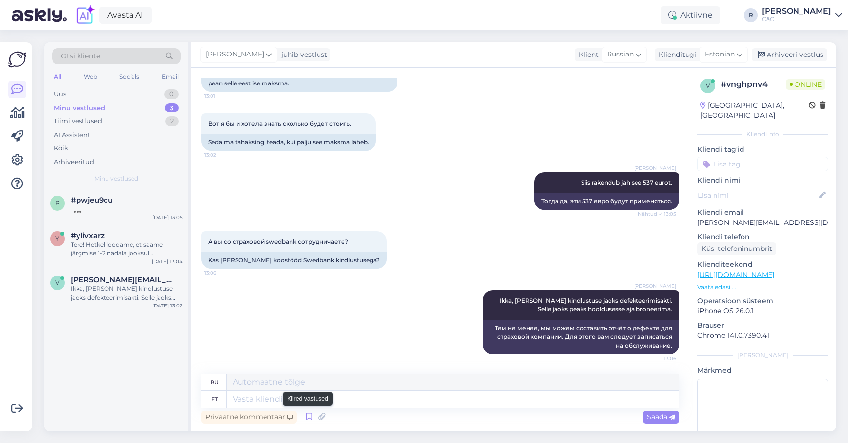
click at [305, 424] on icon at bounding box center [309, 416] width 12 height 15
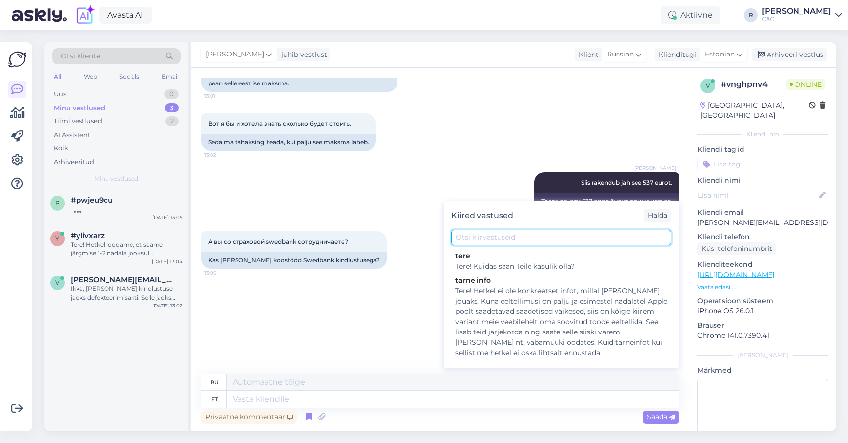
click at [511, 239] on input "text" at bounding box center [562, 237] width 220 height 15
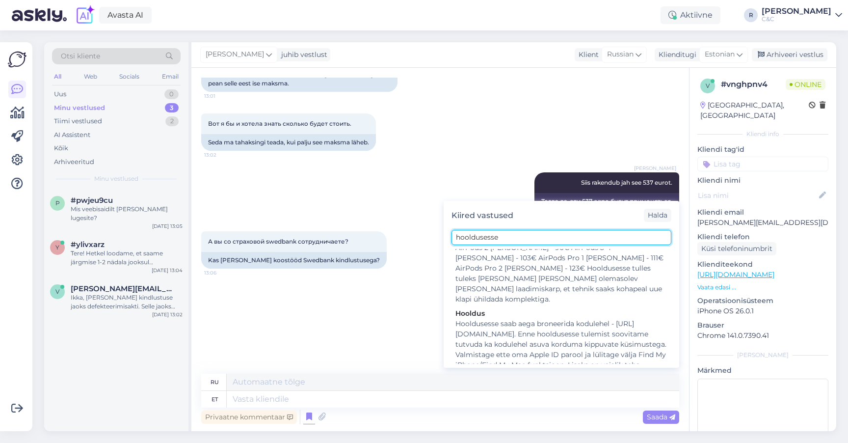
scroll to position [155, 0]
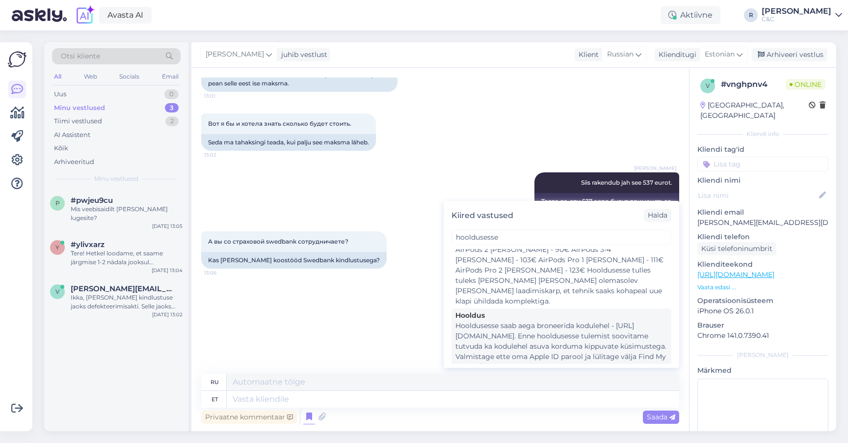
click at [500, 334] on div "Hooldusesse saab aega broneerida kodulehel - [URL][DOMAIN_NAME]. Enne hoolduses…" at bounding box center [561, 351] width 212 height 62
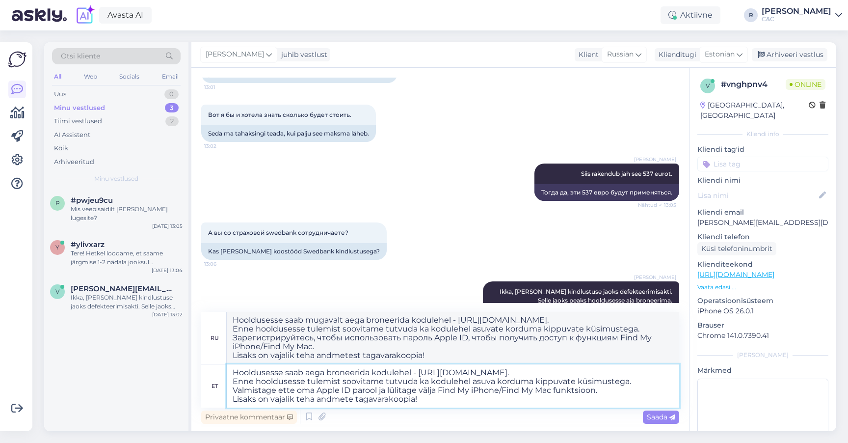
click at [416, 383] on textarea "Hooldusesse saab aega broneerida kodulehel - [URL][DOMAIN_NAME]. Enne hoolduses…" at bounding box center [453, 385] width 453 height 43
click at [465, 383] on textarea "Hooldusesse saab aega broneerida kodulehel - [URL][DOMAIN_NAME]. Enne hoolduses…" at bounding box center [453, 385] width 453 height 43
click at [458, 397] on textarea "Hooldusesse saab aega broneerida kodulehel - [URL][DOMAIN_NAME]. Enne hoolduses…" at bounding box center [453, 385] width 453 height 43
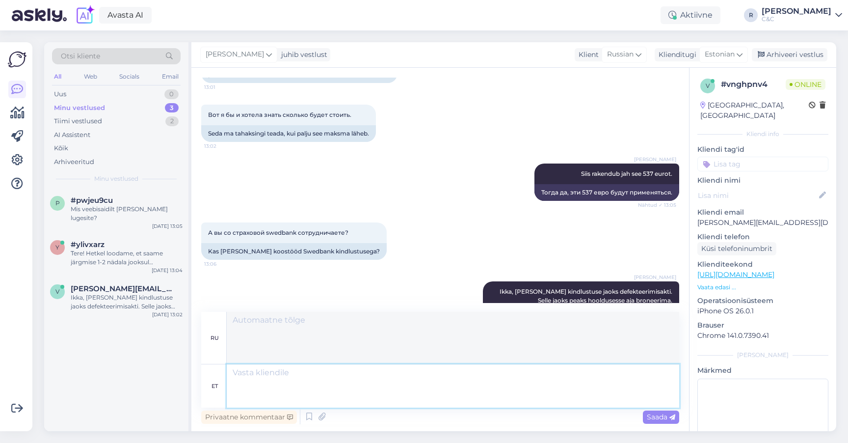
scroll to position [1521, 0]
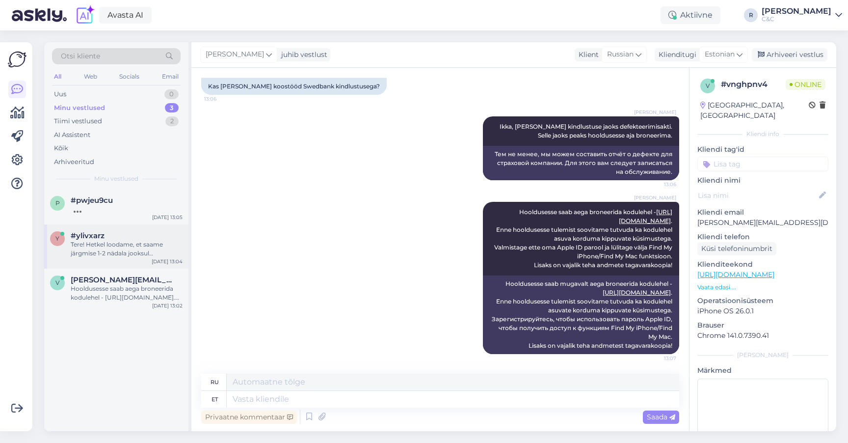
click at [128, 236] on div "#ylivxarz" at bounding box center [127, 235] width 112 height 9
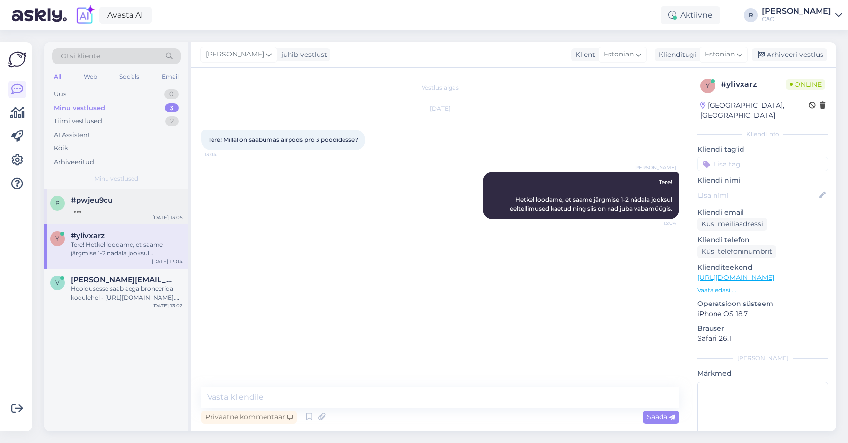
click at [131, 205] on div at bounding box center [127, 209] width 112 height 9
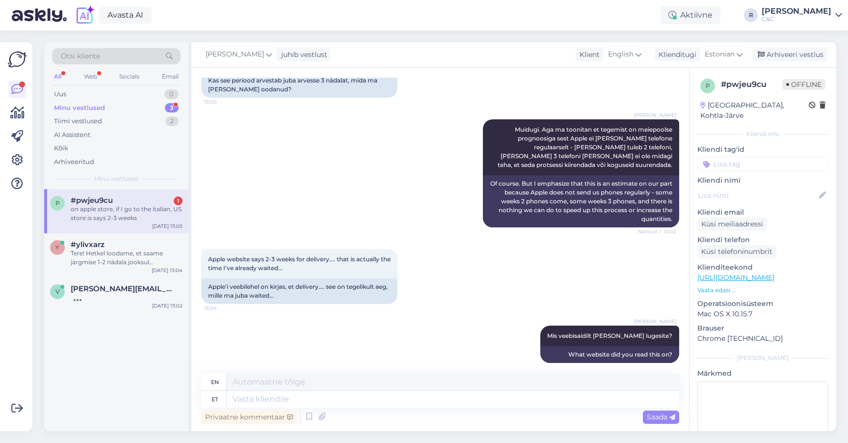
scroll to position [1474, 0]
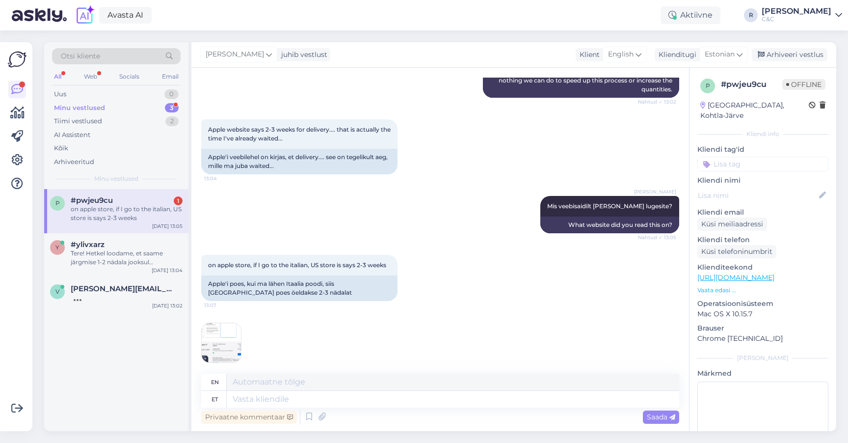
click at [219, 325] on img at bounding box center [221, 342] width 39 height 39
click at [280, 397] on textarea at bounding box center [453, 399] width 453 height 17
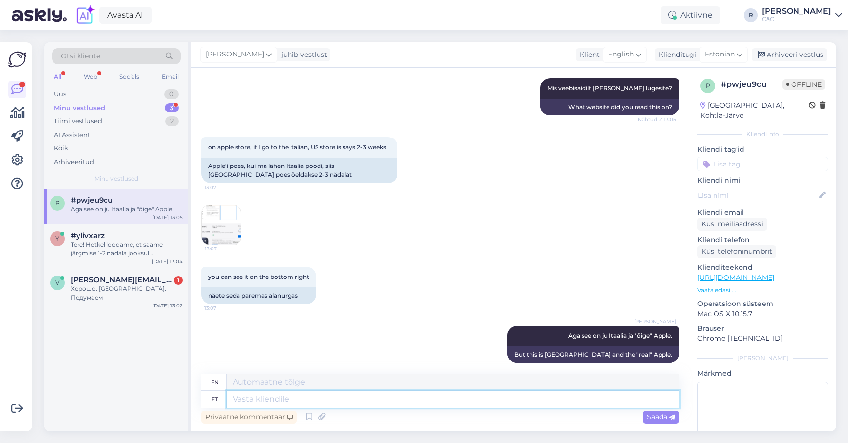
scroll to position [1668, 0]
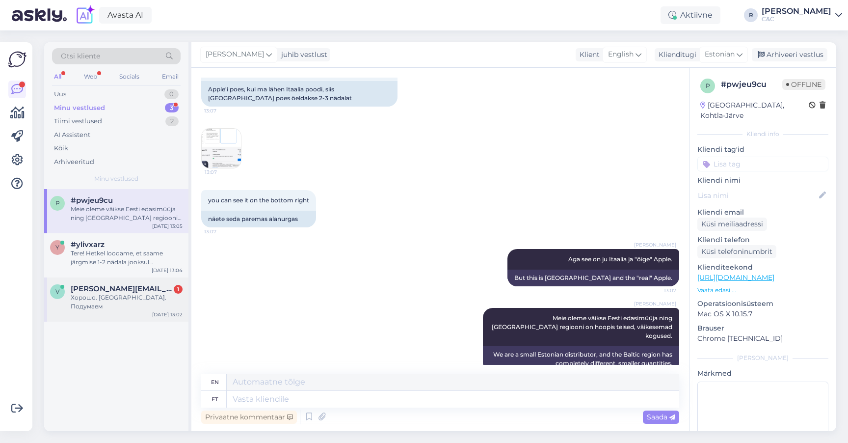
click at [115, 289] on span "[PERSON_NAME][EMAIL_ADDRESS][DOMAIN_NAME]" at bounding box center [122, 288] width 102 height 9
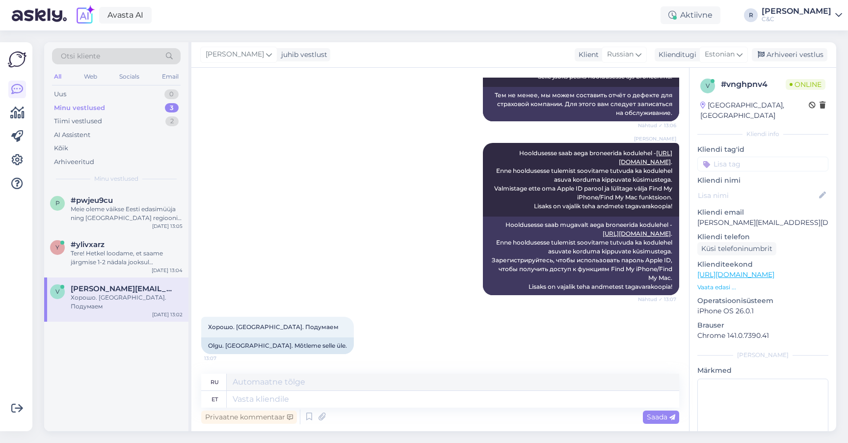
scroll to position [1580, 0]
click at [355, 411] on div "Privaatne kommentaar Saada" at bounding box center [440, 416] width 478 height 19
click at [355, 405] on textarea at bounding box center [453, 399] width 453 height 17
click at [787, 55] on div "Arhiveeri vestlus" at bounding box center [790, 54] width 76 height 13
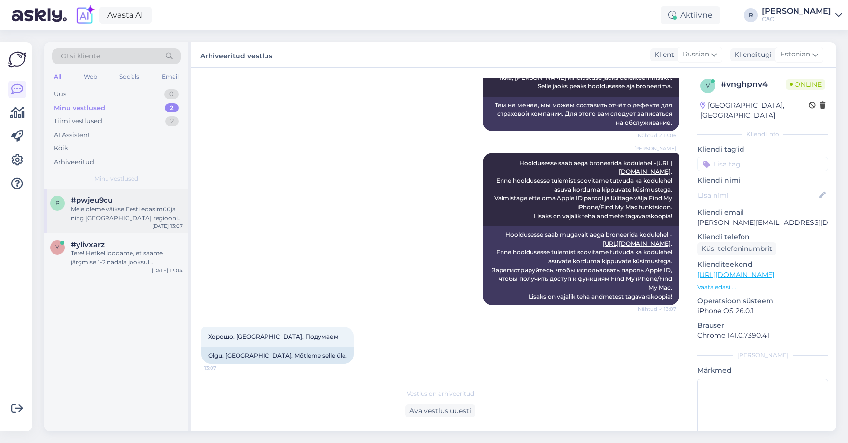
click at [165, 198] on div "#pwjeu9cu" at bounding box center [127, 200] width 112 height 9
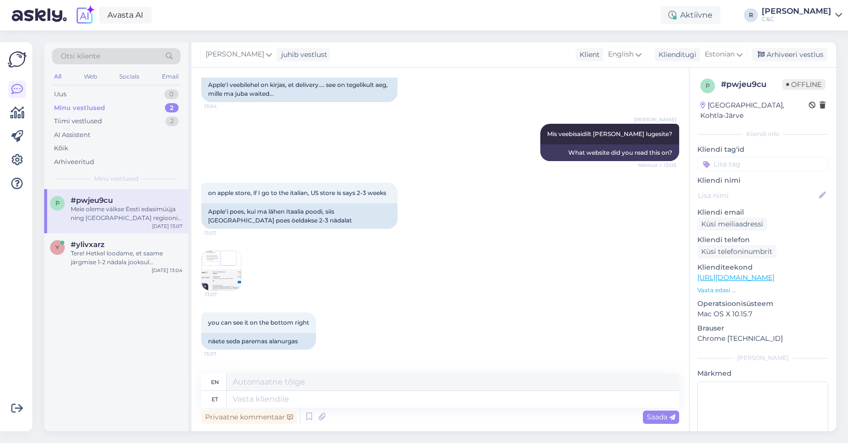
scroll to position [1523, 0]
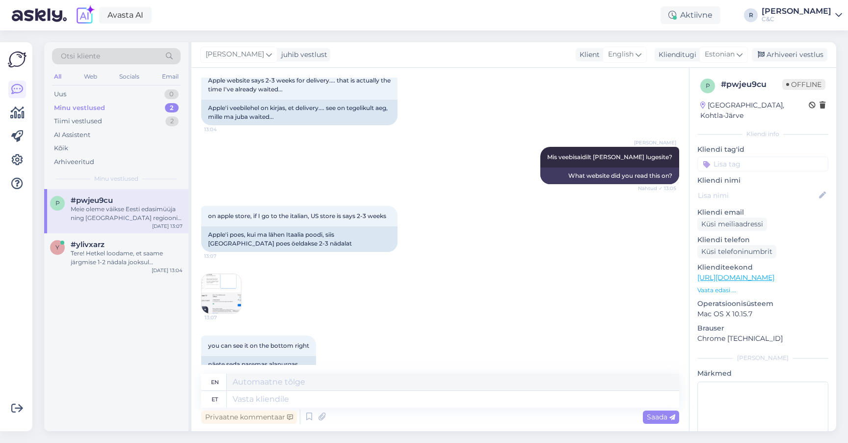
click at [223, 285] on img at bounding box center [221, 293] width 39 height 39
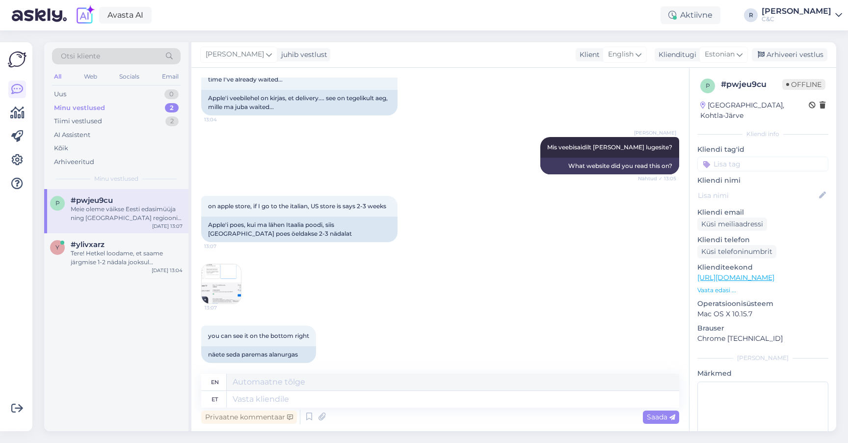
scroll to position [1534, 0]
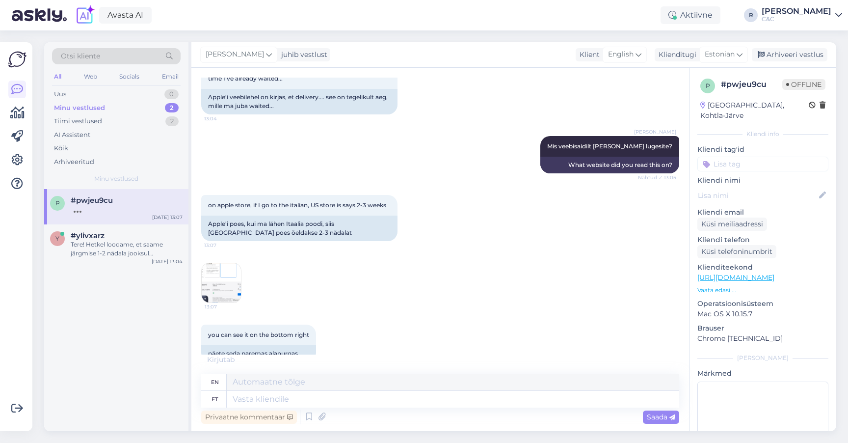
click at [224, 276] on img at bounding box center [221, 282] width 39 height 39
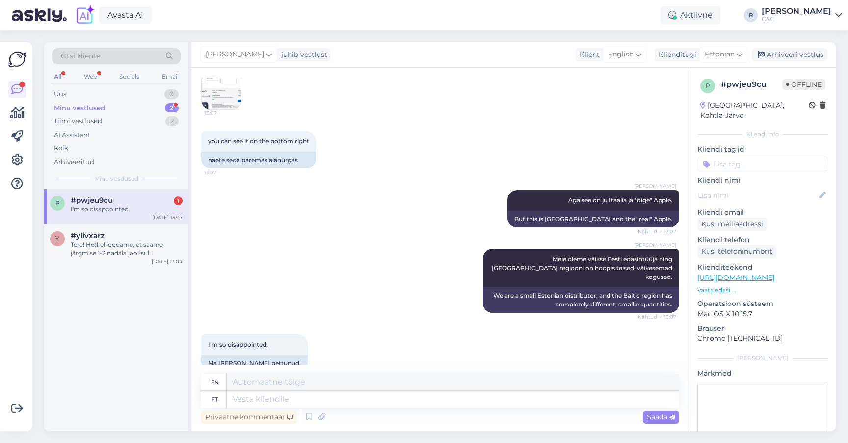
click at [311, 245] on div "[PERSON_NAME] oleme väikse Eesti edasimüüja ning [GEOGRAPHIC_DATA] regiooni on …" at bounding box center [440, 280] width 478 height 85
click at [276, 409] on div "Privaatne kommentaar Saada" at bounding box center [440, 416] width 478 height 19
click at [139, 200] on div "#pwjeu9cu 1" at bounding box center [127, 200] width 112 height 9
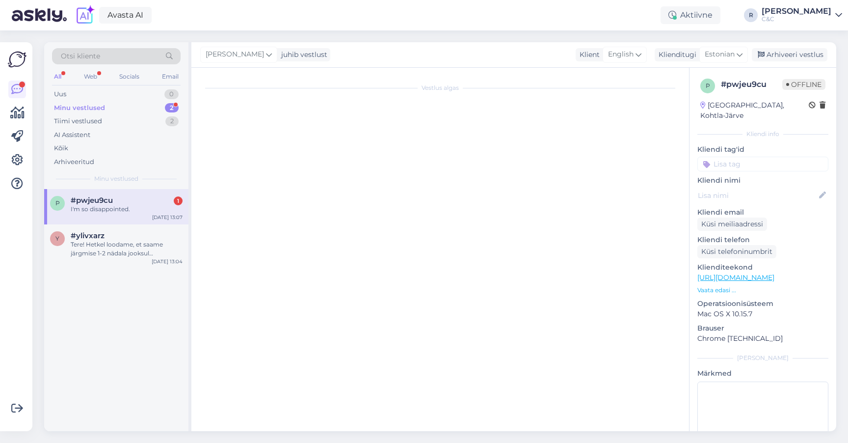
scroll to position [0, 0]
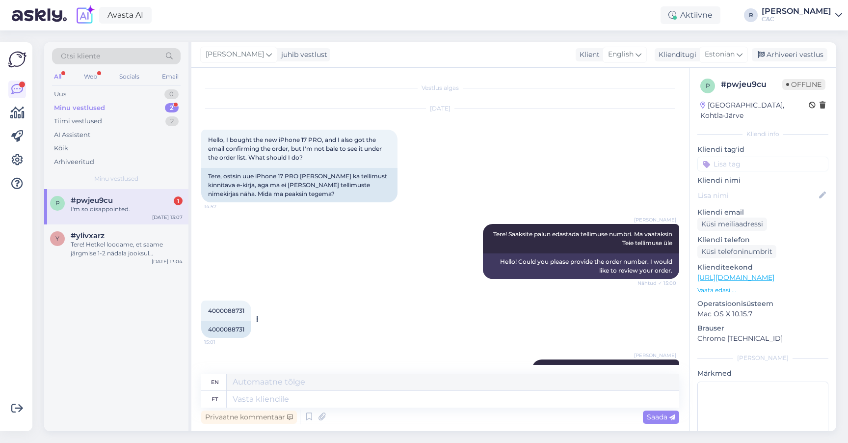
click at [220, 311] on span "4000088731" at bounding box center [226, 310] width 36 height 7
copy div "4000088731 15:01"
click at [123, 210] on div "I'm so disappointed." at bounding box center [127, 209] width 112 height 9
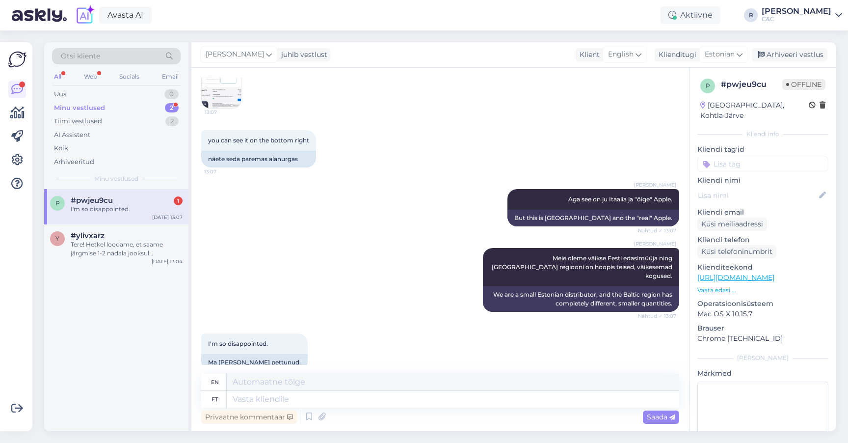
scroll to position [1727, 0]
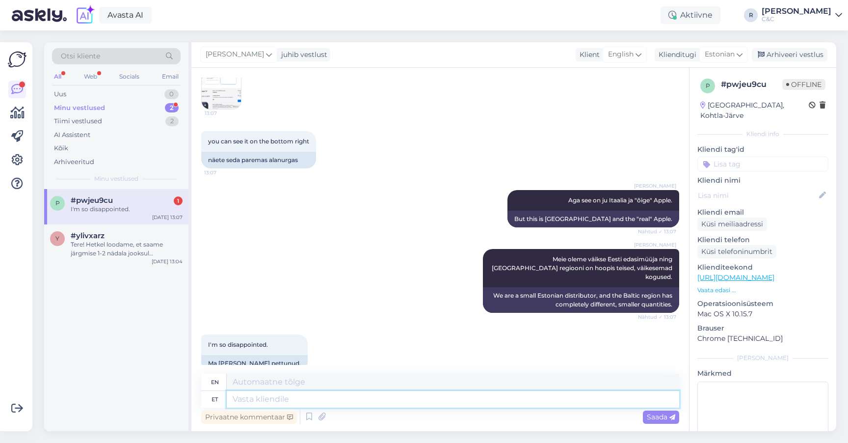
click at [288, 396] on textarea at bounding box center [453, 399] width 453 height 17
click at [784, 59] on div "Arhiveeri vestlus" at bounding box center [790, 54] width 76 height 13
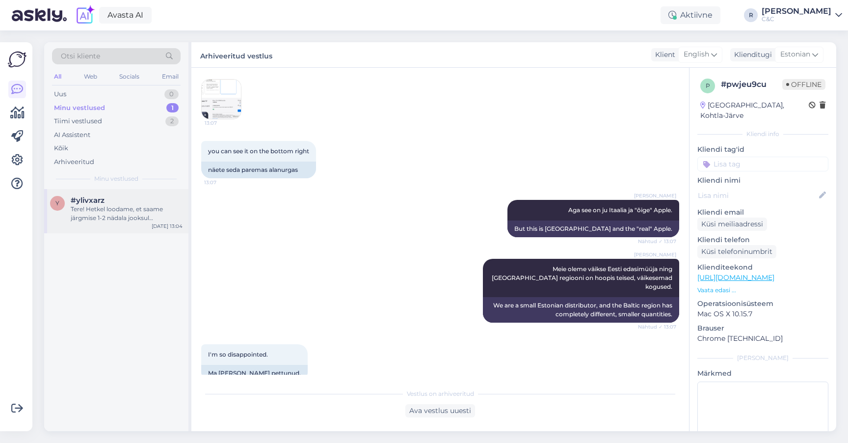
click at [114, 220] on div "Tere! Hetkel loodame, et saame järgmise 1-2 nädala jooksul eeltellimused kaetud…" at bounding box center [127, 214] width 112 height 18
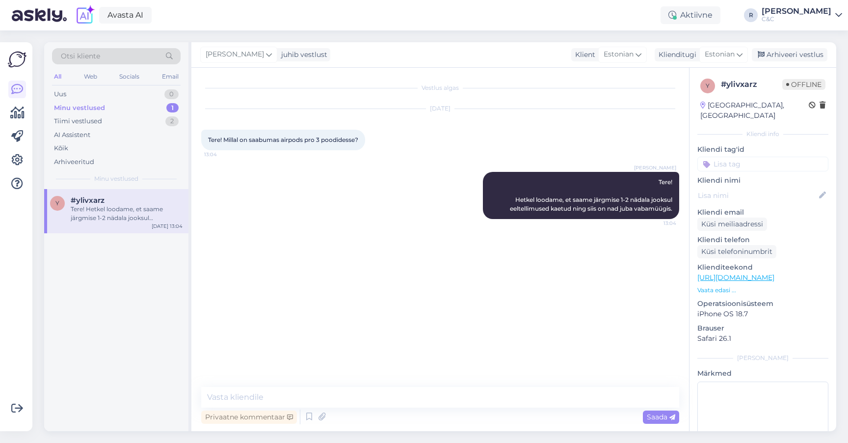
scroll to position [0, 0]
click at [804, 59] on div "Arhiveeri vestlus" at bounding box center [790, 54] width 76 height 13
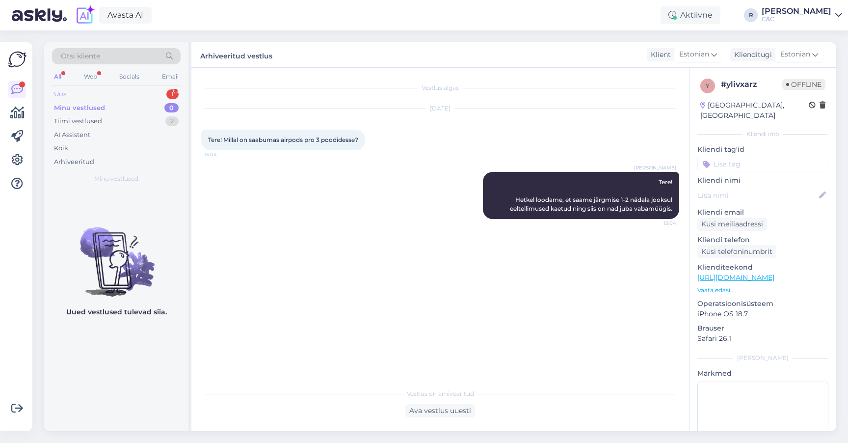
click at [166, 94] on div "1" at bounding box center [172, 94] width 12 height 10
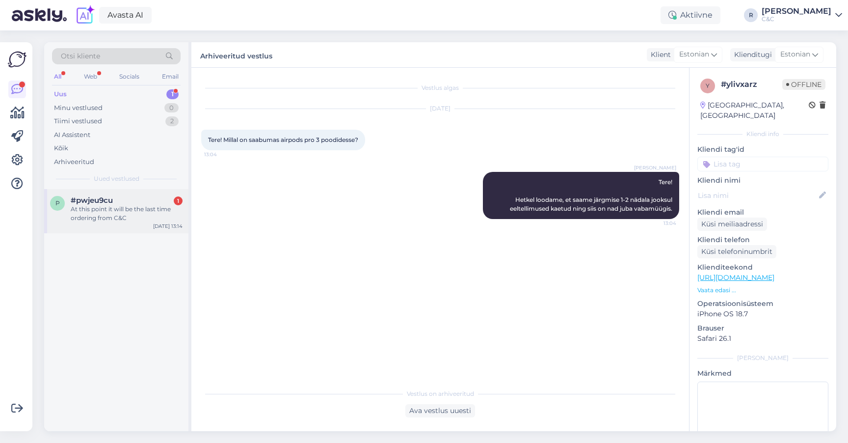
click at [144, 199] on div "#pwjeu9cu 1" at bounding box center [127, 200] width 112 height 9
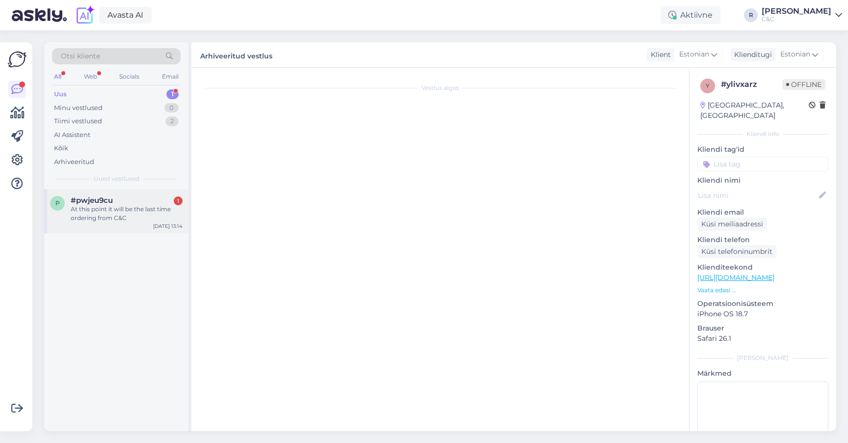
scroll to position [1810, 0]
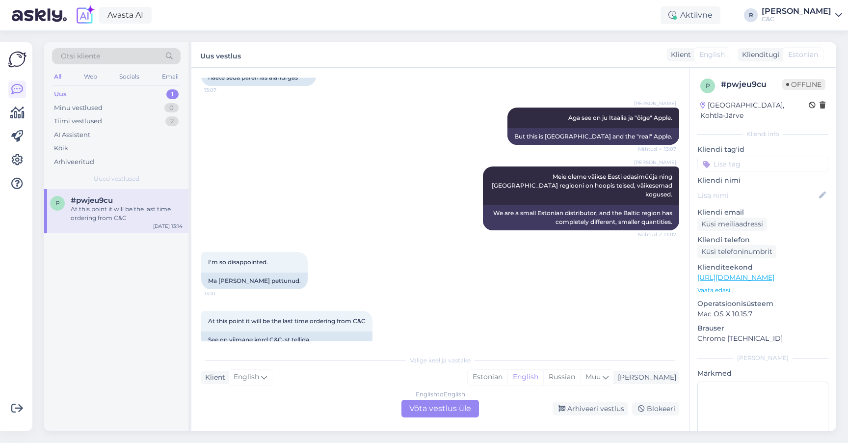
click at [421, 399] on div "Valige [PERSON_NAME] vastake Klient English Mina Estonian English Russian Muu E…" at bounding box center [440, 383] width 478 height 67
click at [423, 406] on div "English to English Võta vestlus üle" at bounding box center [440, 409] width 78 height 18
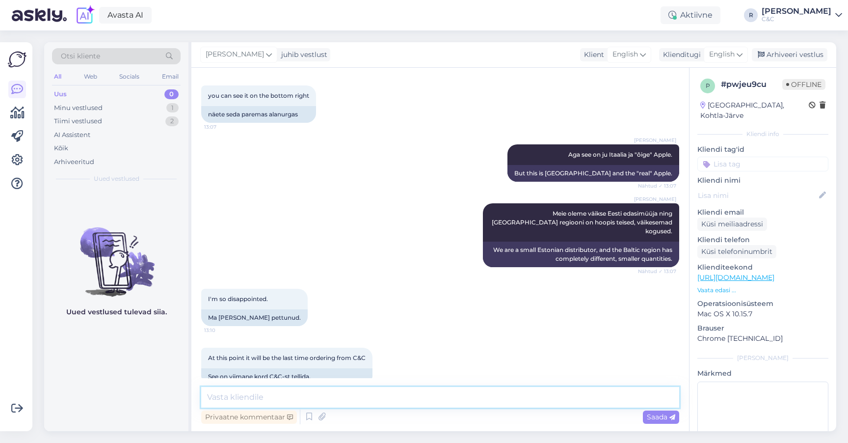
click at [384, 391] on textarea at bounding box center [440, 397] width 478 height 21
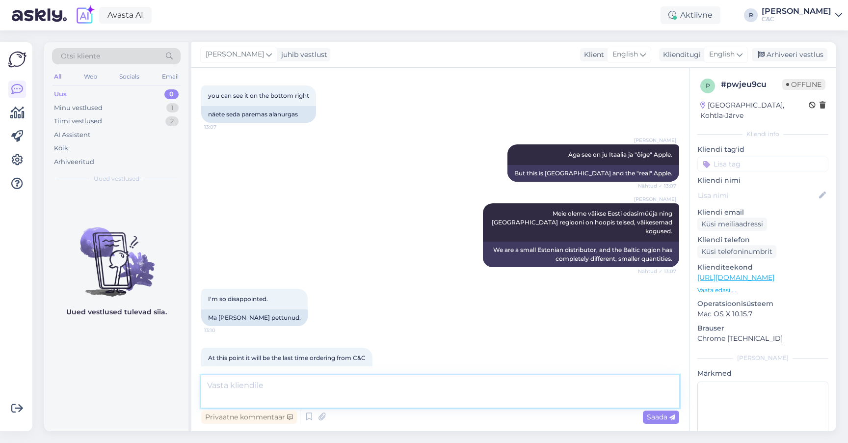
scroll to position [1833, 0]
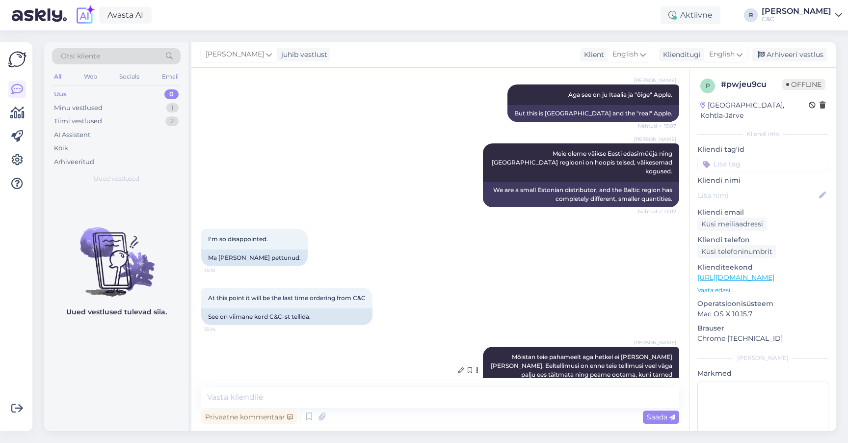
click at [638, 354] on span "Mõistan teie pahameelt aga hetkel ei [PERSON_NAME] [PERSON_NAME]. Eeltellimusi …" at bounding box center [582, 370] width 183 height 34
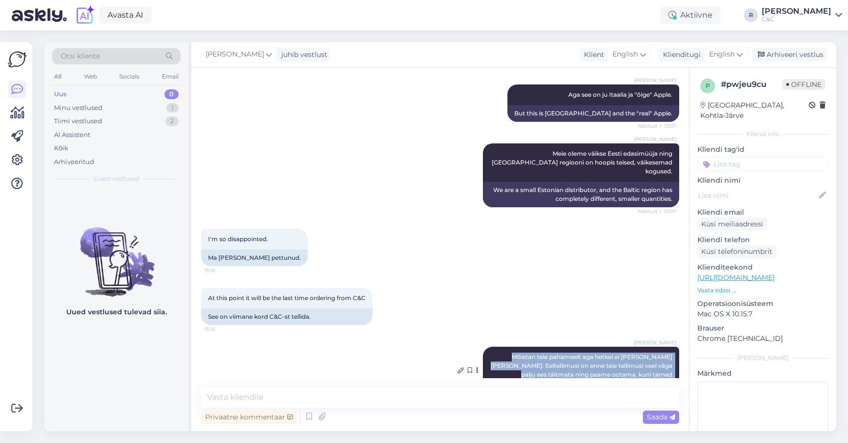
click at [638, 354] on span "Mõistan teie pahameelt aga hetkel ei [PERSON_NAME] [PERSON_NAME]. Eeltellimusi …" at bounding box center [582, 370] width 183 height 34
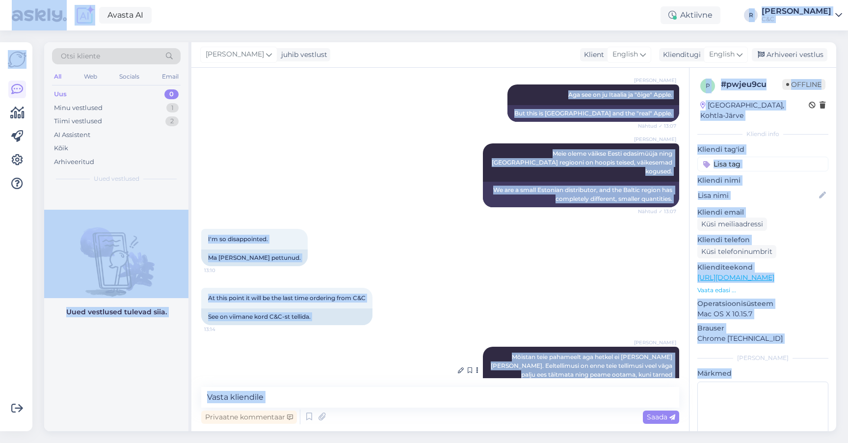
copy div "Loremi DO Sitametc A Elit S&D Eiusmodtem Incidi, ut Labor etdo magna aliquaen. …"
click at [551, 354] on span "Mõistan teie pahameelt aga hetkel ei [PERSON_NAME] [PERSON_NAME]. Eeltellimusi …" at bounding box center [582, 370] width 183 height 34
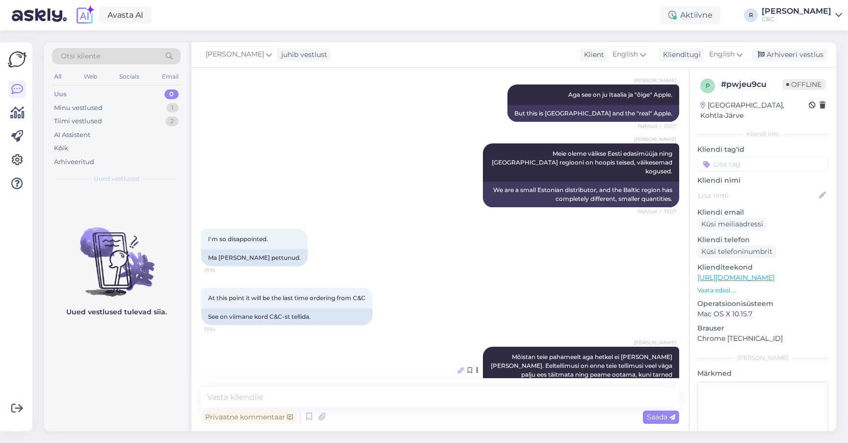
click at [458, 367] on icon at bounding box center [461, 370] width 6 height 6
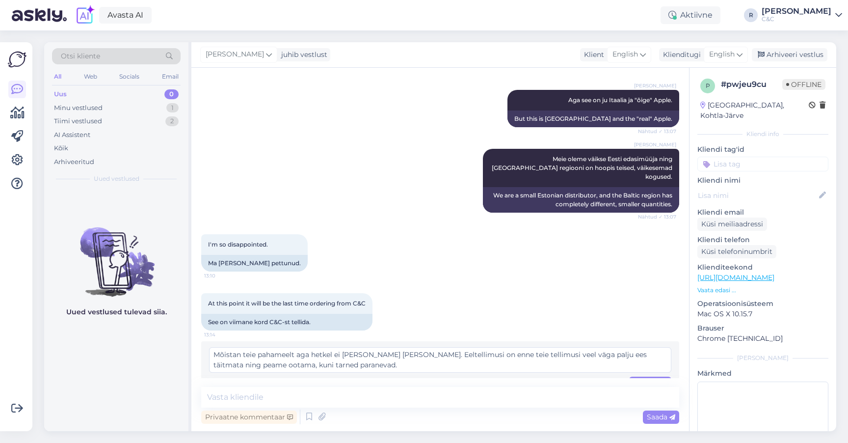
click at [736, 63] on div "[PERSON_NAME] juhib vestlust Klient English Klienditugi English es Chinese Esto…" at bounding box center [513, 55] width 645 height 26
click at [736, 59] on div "English" at bounding box center [726, 55] width 44 height 16
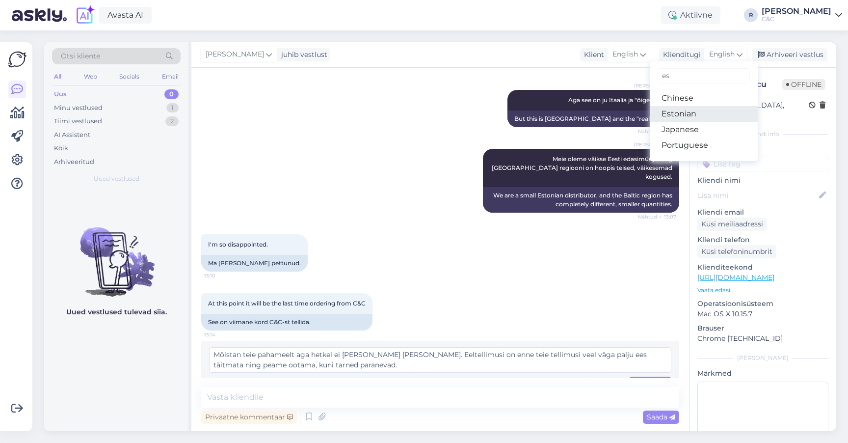
click at [691, 116] on link "Estonian" at bounding box center [704, 114] width 108 height 16
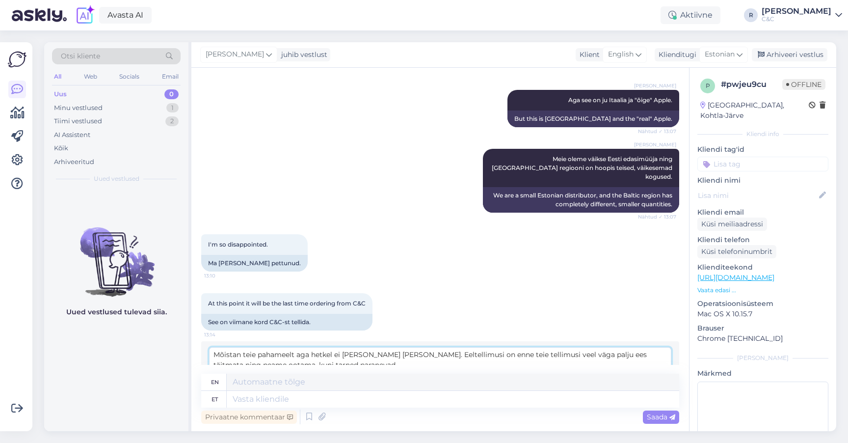
click at [576, 347] on textarea "Mõistan teie pahameelt aga hetkel ei [PERSON_NAME] [PERSON_NAME]. Eeltellimusi …" at bounding box center [440, 360] width 462 height 26
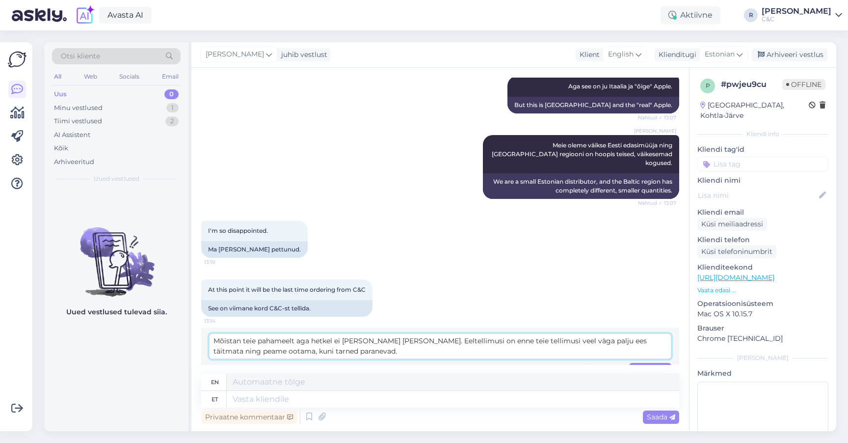
scroll to position [1840, 0]
click at [420, 401] on textarea at bounding box center [453, 399] width 453 height 17
paste textarea "Mõistan teie pahameelt aga hetkel ei [PERSON_NAME] [PERSON_NAME]. Eeltellimusi …"
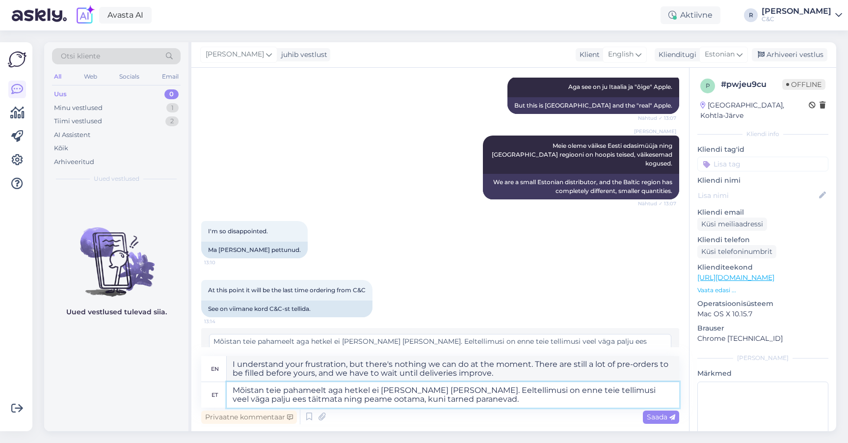
click at [415, 402] on textarea "Mõistan teie pahameelt aga hetkel ei [PERSON_NAME] [PERSON_NAME]. Eeltellimusi …" at bounding box center [453, 395] width 453 height 26
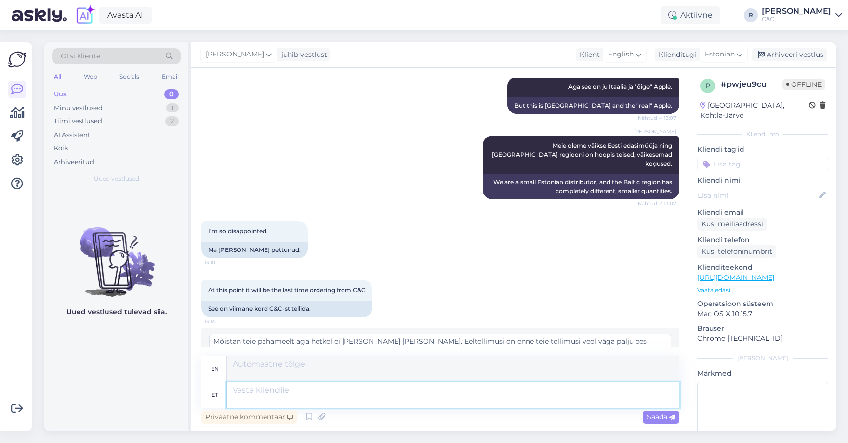
scroll to position [1935, 0]
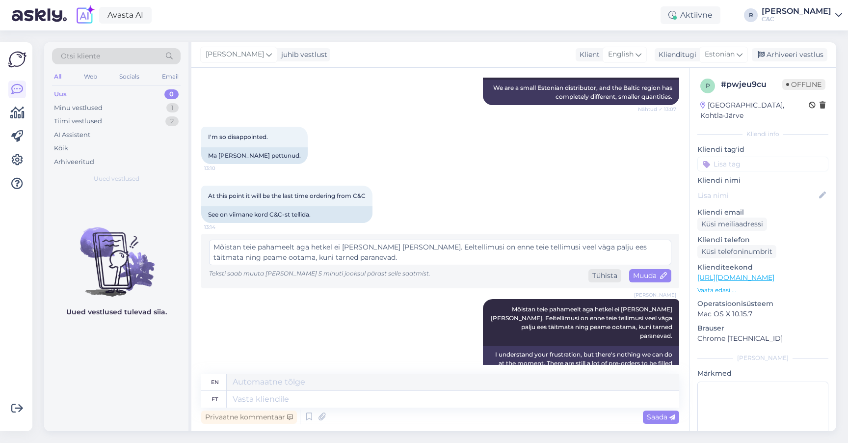
click at [591, 269] on div "Tühista" at bounding box center [604, 275] width 33 height 13
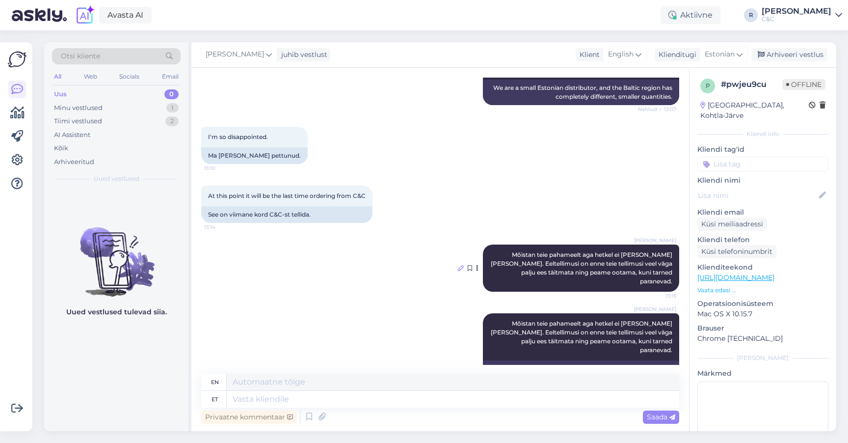
click at [458, 265] on icon at bounding box center [461, 268] width 6 height 6
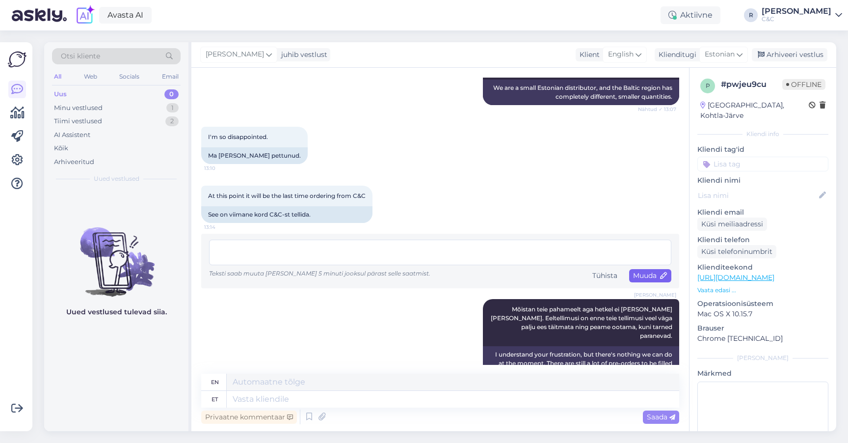
click at [639, 271] on span "Muuda" at bounding box center [650, 275] width 34 height 9
click at [634, 271] on span "Muuda" at bounding box center [650, 275] width 34 height 9
click at [566, 241] on textarea at bounding box center [440, 253] width 462 height 26
click at [638, 271] on span "Muuda" at bounding box center [650, 275] width 34 height 9
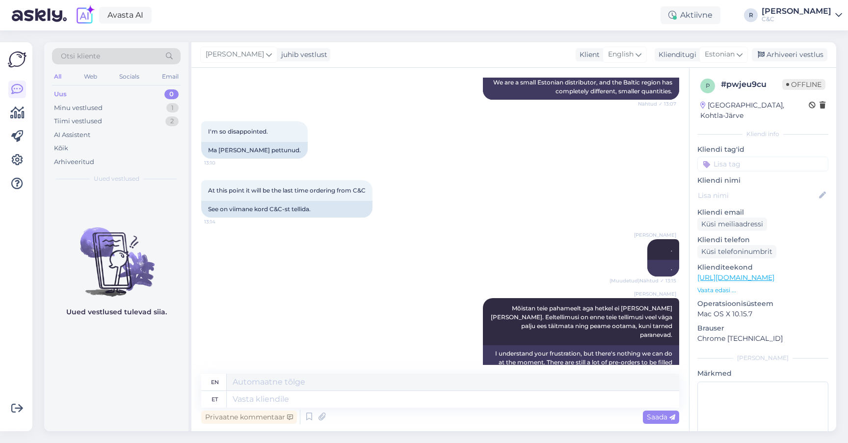
scroll to position [1939, 0]
click at [771, 53] on div "Arhiveeri vestlus" at bounding box center [790, 54] width 76 height 13
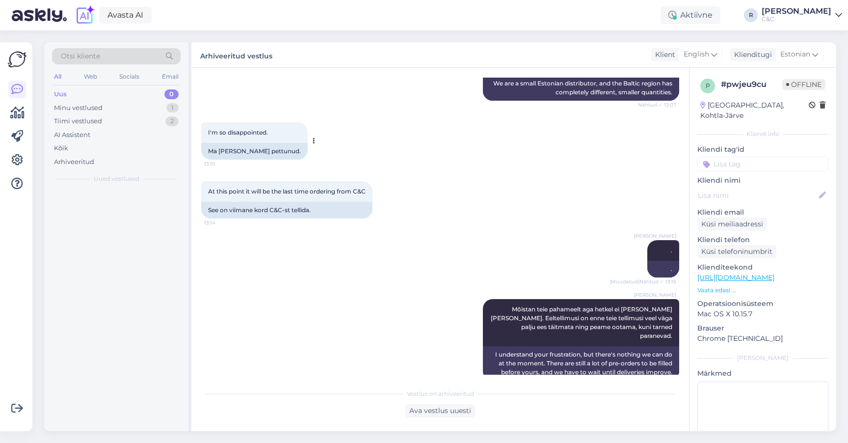
scroll to position [1929, 0]
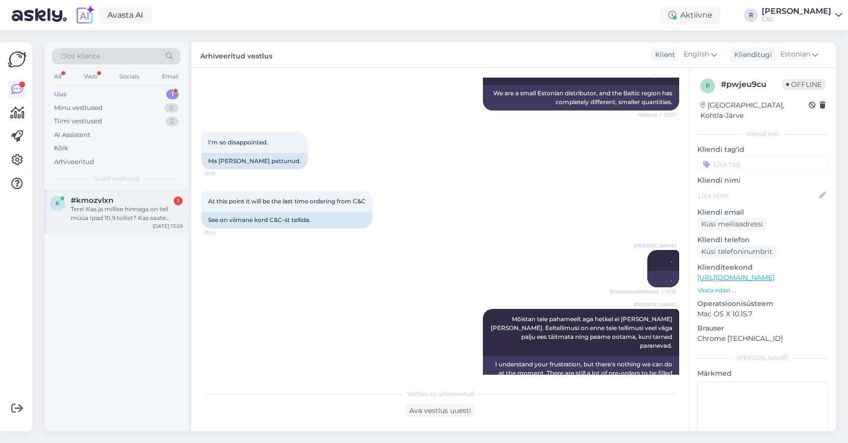
click at [123, 208] on div "Tere! Kas ja millise hinnaga on teil müüa Ipad 10,9 tollist? Kas saate palun li…" at bounding box center [127, 214] width 112 height 18
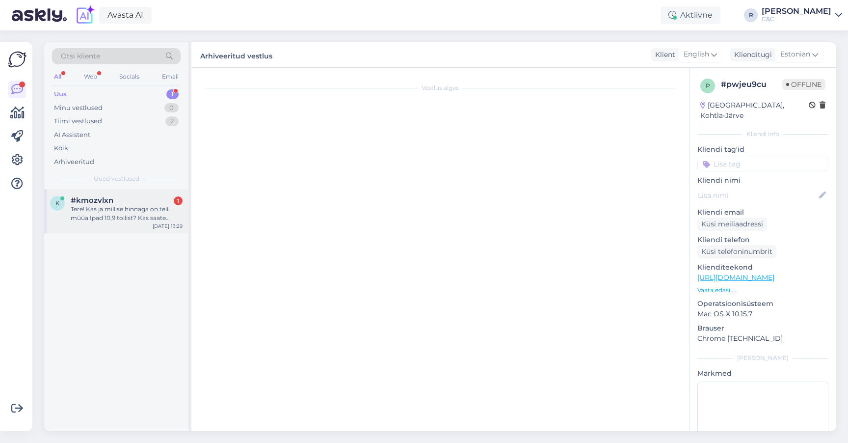
scroll to position [0, 0]
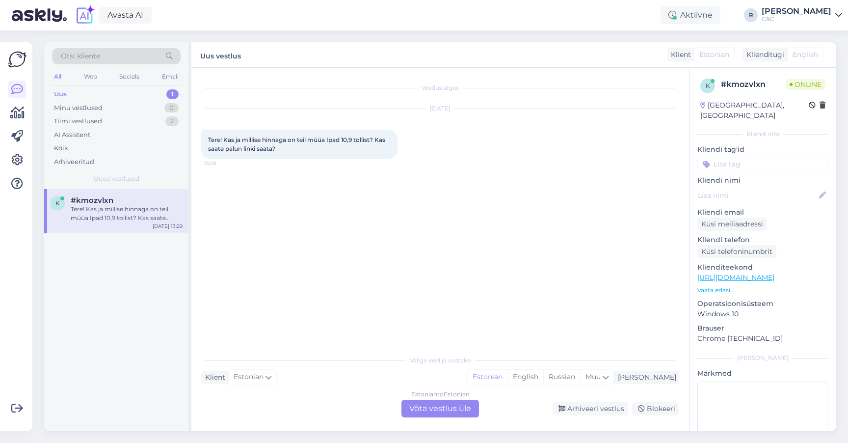
click at [430, 403] on div "Estonian to Estonian Võta vestlus üle" at bounding box center [440, 409] width 78 height 18
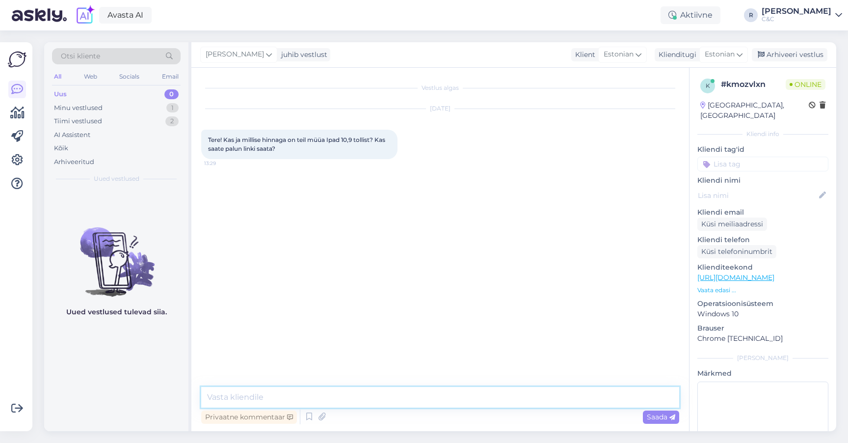
click at [443, 405] on textarea at bounding box center [440, 397] width 478 height 21
click at [736, 273] on link "[URL][DOMAIN_NAME]" at bounding box center [735, 277] width 77 height 9
click at [242, 395] on textarea at bounding box center [440, 397] width 478 height 21
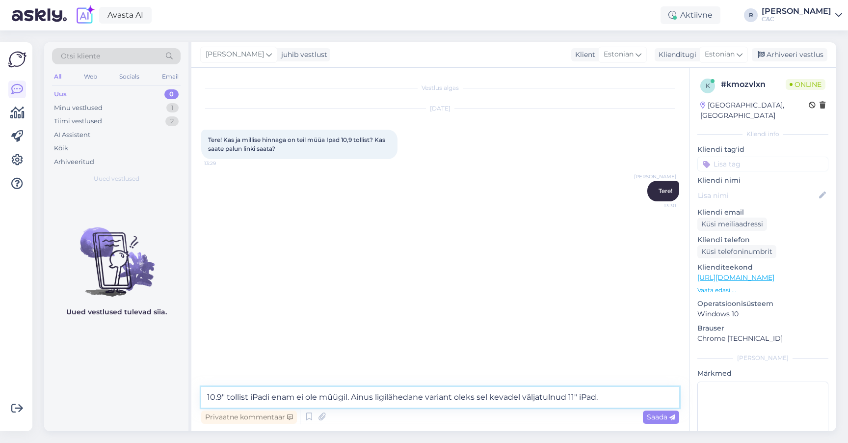
paste textarea "[URL][DOMAIN_NAME]"
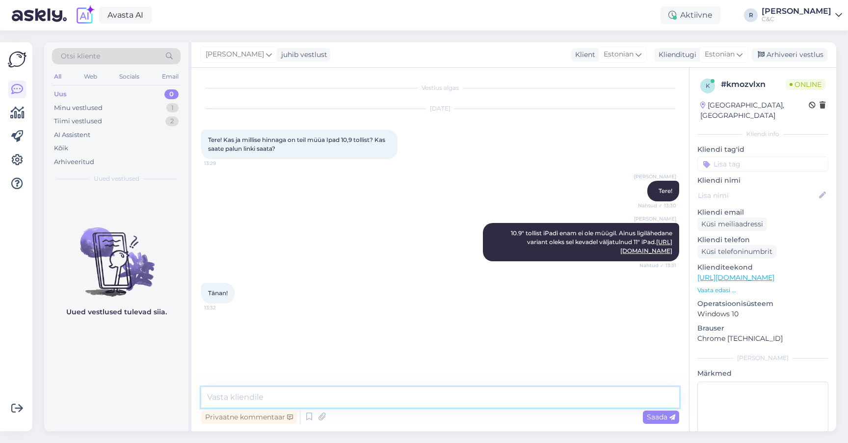
click at [323, 390] on textarea at bounding box center [440, 397] width 478 height 21
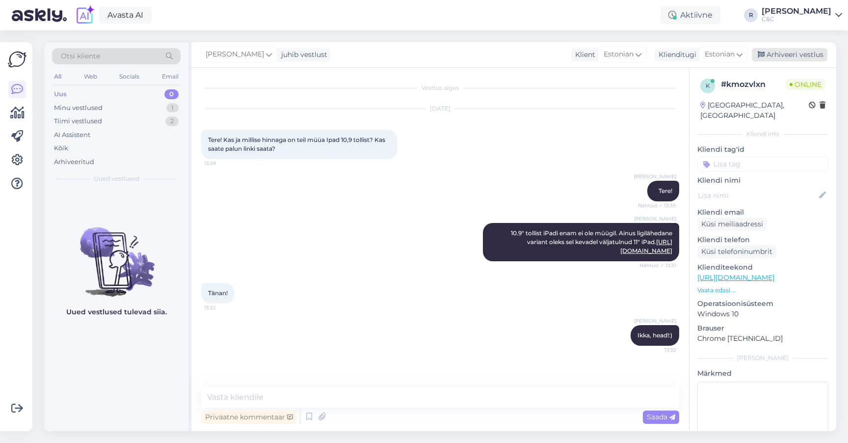
click at [780, 52] on div "Arhiveeri vestlus" at bounding box center [790, 54] width 76 height 13
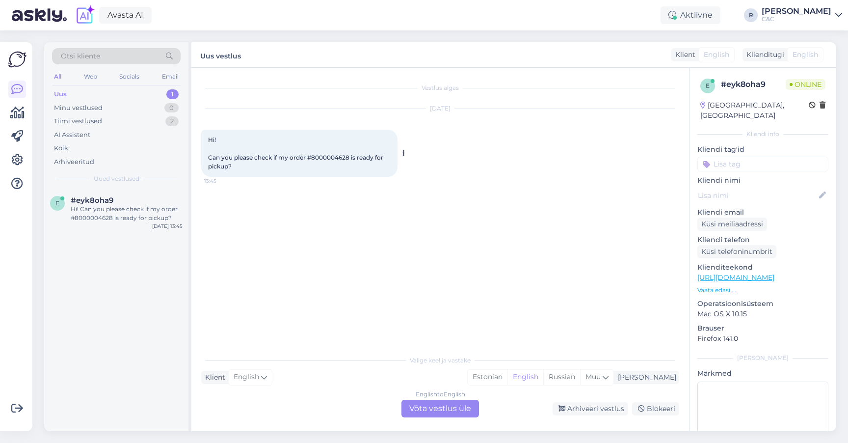
click at [341, 155] on span "Hi! Can you please check if my order #8000004628 is ready for pickup?" at bounding box center [296, 153] width 177 height 34
copy span "8000004628"
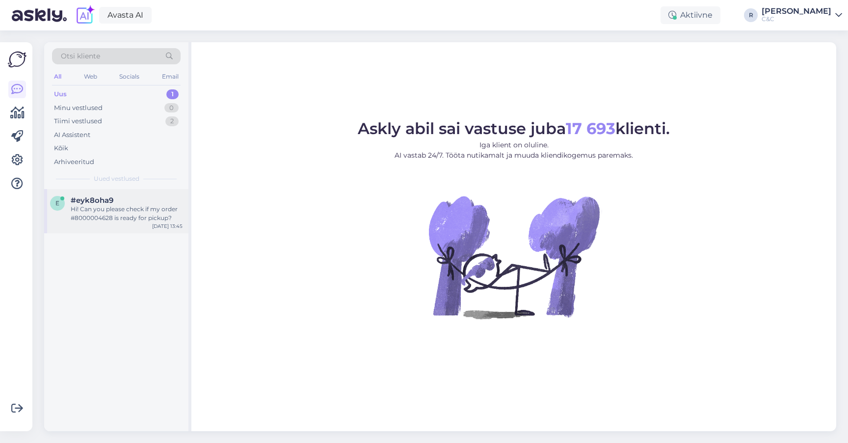
click at [113, 198] on div "#eyk8oha9" at bounding box center [127, 200] width 112 height 9
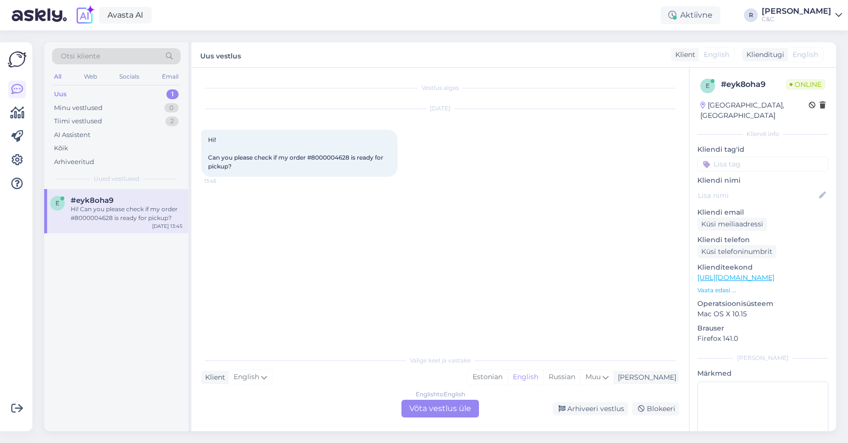
click at [396, 401] on div "English to English Võta vestlus üle Arhiveeri vestlus Blokeeri" at bounding box center [440, 409] width 478 height 18
click at [424, 406] on div "English to English Võta vestlus üle" at bounding box center [440, 409] width 78 height 18
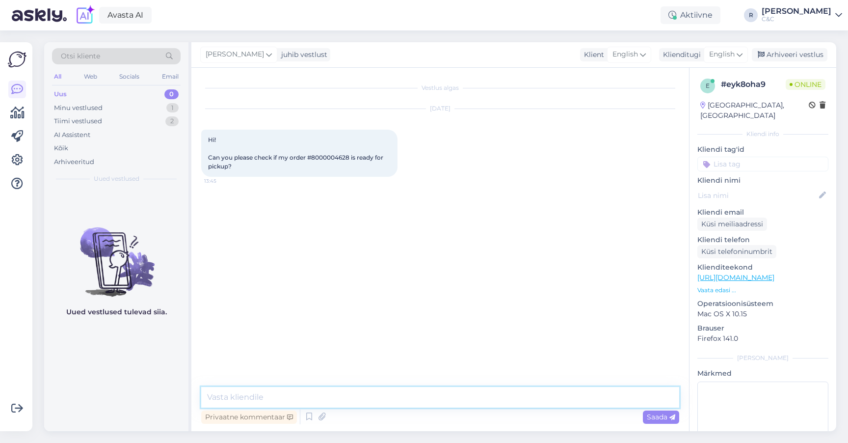
click at [388, 398] on textarea at bounding box center [440, 397] width 478 height 21
type textarea "Hello! Not yet, store will send you an e-mail when it's ready for pick-up."
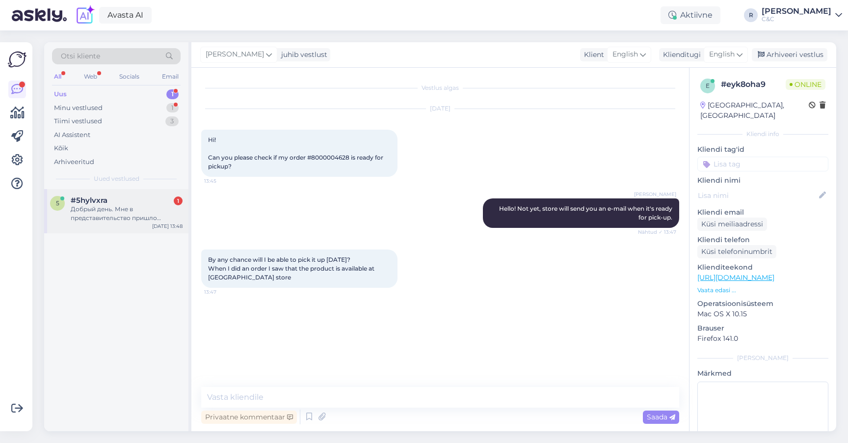
click at [130, 211] on div "Добрый день. Мне в представительство пришло устройство Imac по услуге SmartDeal…" at bounding box center [127, 214] width 112 height 18
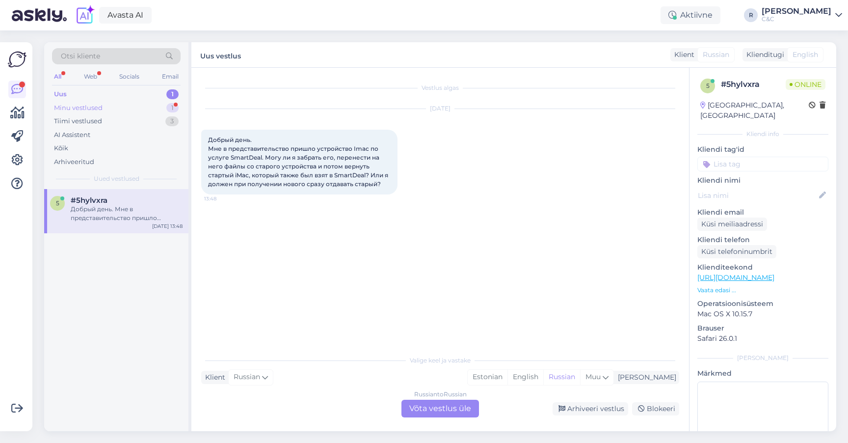
click at [151, 107] on div "Minu vestlused 1" at bounding box center [116, 108] width 129 height 14
click at [133, 229] on div "e #eyk8oha9 1 By any chance will I be able to pick it up today? When I did an o…" at bounding box center [116, 211] width 144 height 44
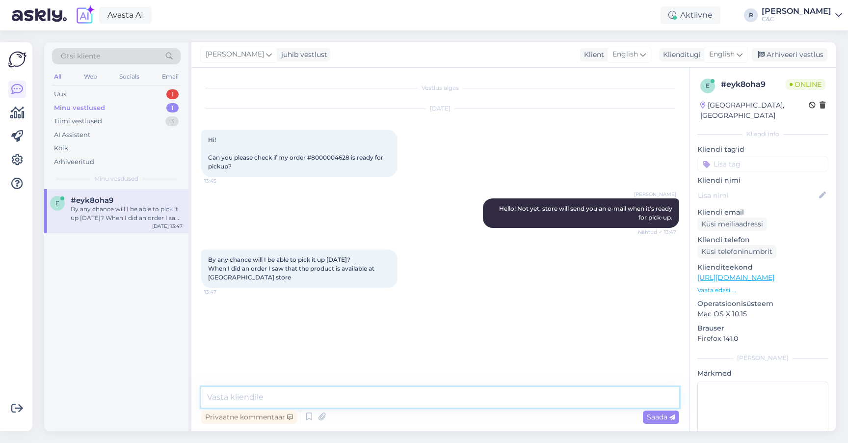
click at [332, 397] on textarea at bounding box center [440, 397] width 478 height 21
click at [374, 399] on textarea "Yeah, they have probably been busy" at bounding box center [440, 397] width 478 height 21
type textarea "Yeah, they have probably been busy but I will remind them :)"
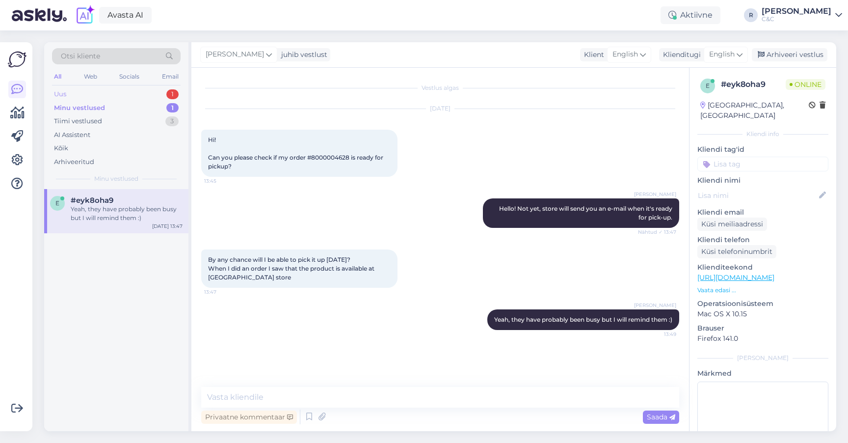
click at [124, 97] on div "Uus 1" at bounding box center [116, 94] width 129 height 14
click at [113, 209] on div "Добрый день. Мне в представительство пришло устройство Imac по услуге SmartDeal…" at bounding box center [127, 214] width 112 height 18
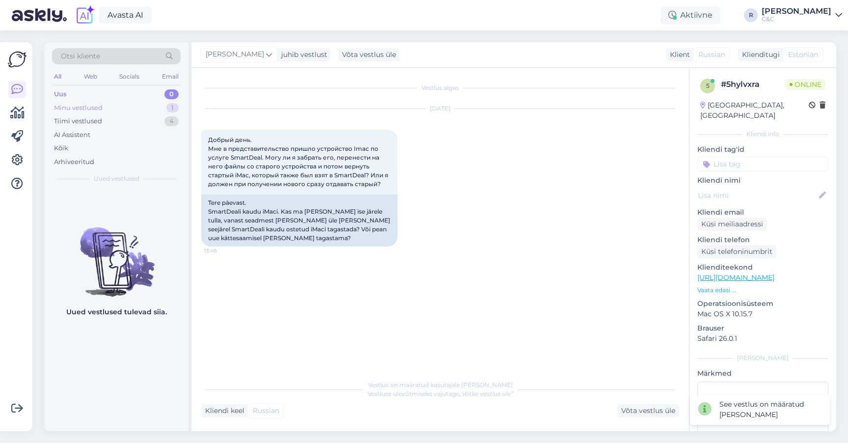
click at [121, 107] on div "Minu vestlused 1" at bounding box center [116, 108] width 129 height 14
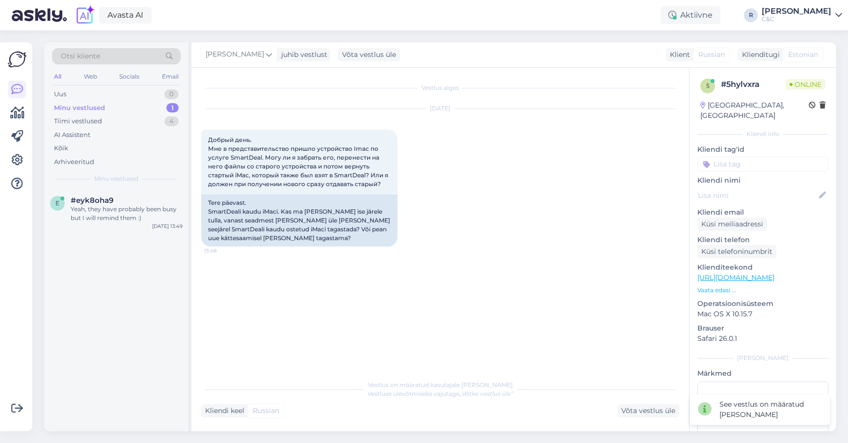
click at [116, 186] on div "Otsi kliente All Web Socials Email Uus 0 Minu vestlused 1 Tiimi vestlused 4 AI …" at bounding box center [116, 115] width 144 height 147
click at [116, 199] on div "#eyk8oha9" at bounding box center [127, 200] width 112 height 9
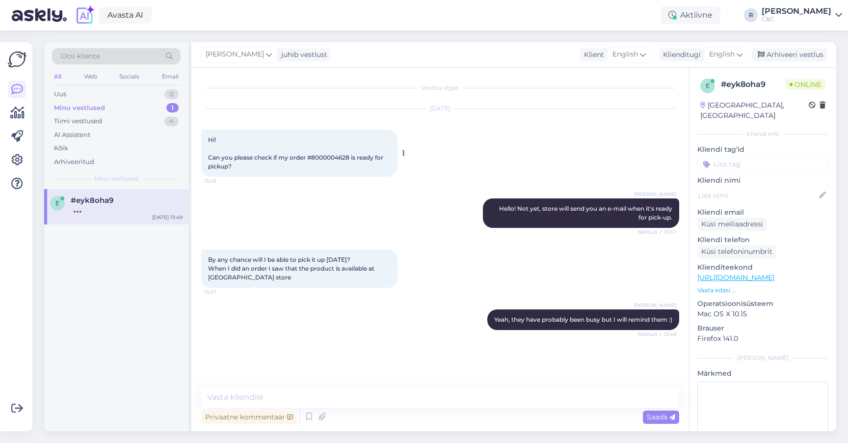
click at [325, 160] on span "Hi! Can you please check if my order #8000004628 is ready for pickup?" at bounding box center [296, 153] width 177 height 34
copy span "8000004628"
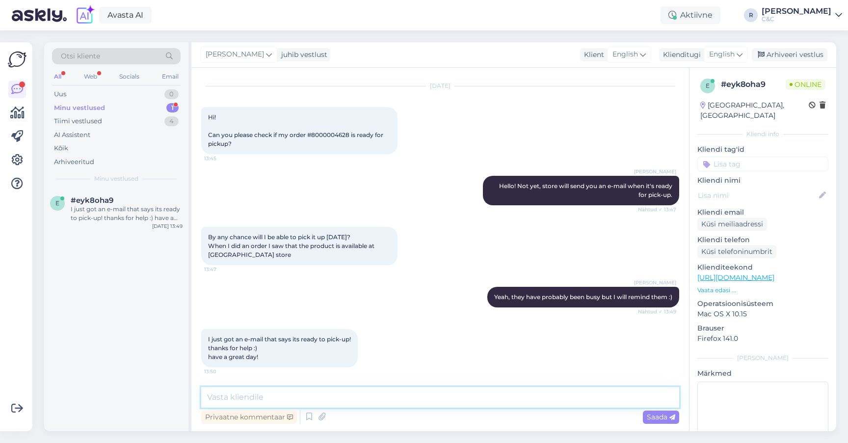
click at [314, 396] on textarea at bounding box center [440, 397] width 478 height 21
type textarea "Haha, didnt even do anything :D"
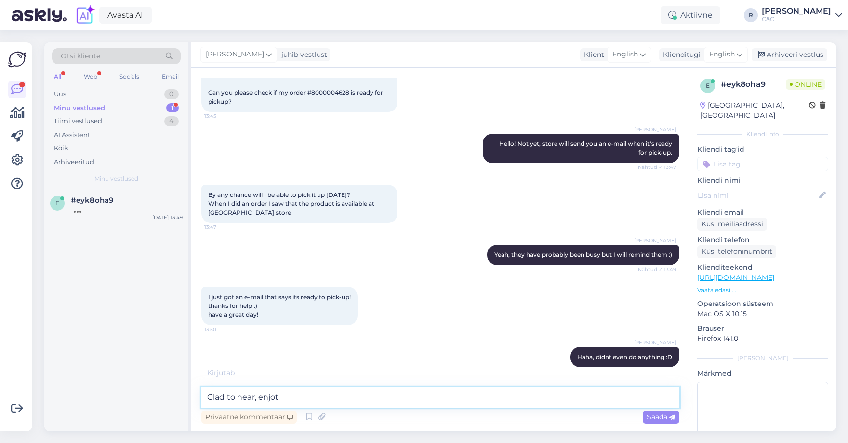
scroll to position [107, 0]
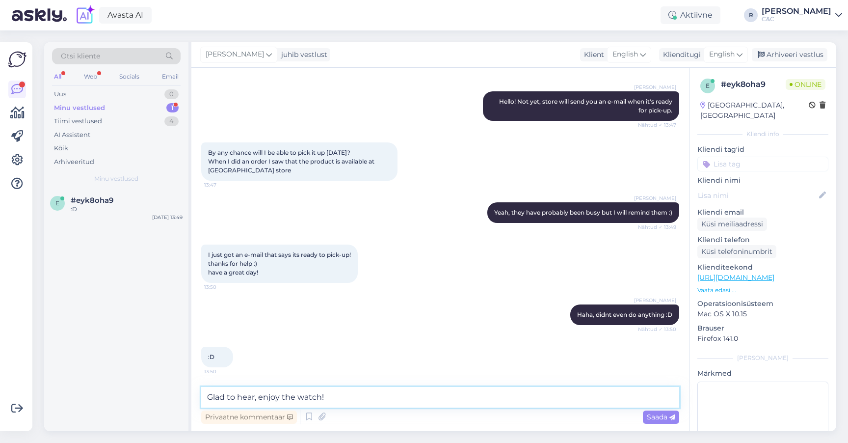
type textarea "Glad to hear, enjoy the watch!"
click at [422, 404] on textarea "Glad to hear, enjoy the watch!" at bounding box center [440, 397] width 478 height 21
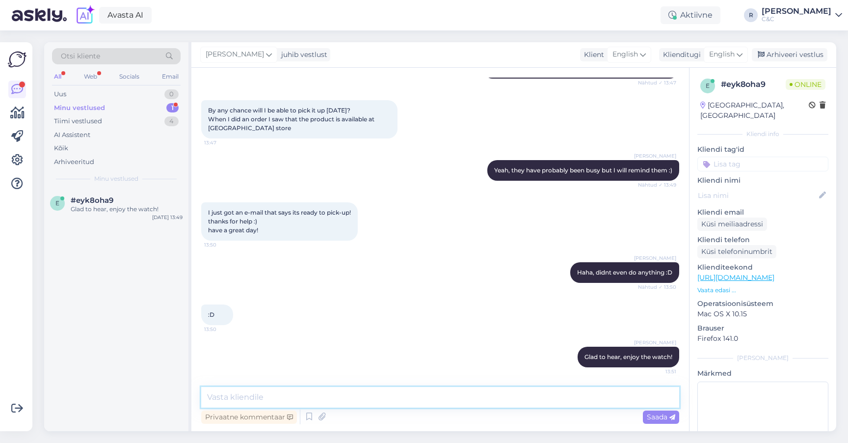
click at [434, 403] on textarea at bounding box center [440, 397] width 478 height 21
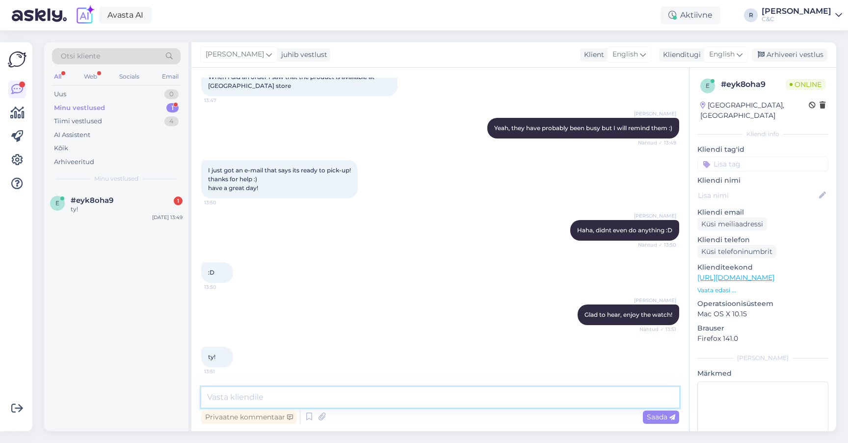
click at [389, 388] on textarea at bounding box center [440, 397] width 478 height 21
click at [387, 394] on textarea at bounding box center [440, 397] width 478 height 21
click at [434, 267] on div ":D 13:50" at bounding box center [440, 272] width 478 height 42
click at [811, 53] on div "Arhiveeri vestlus" at bounding box center [790, 54] width 76 height 13
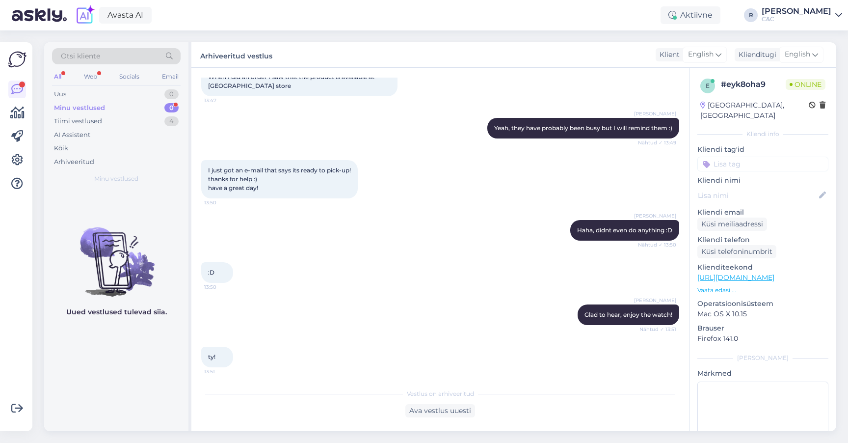
click at [136, 113] on div "Minu vestlused 0" at bounding box center [116, 108] width 129 height 14
click at [133, 117] on div "Tiimi vestlused 4" at bounding box center [116, 121] width 129 height 14
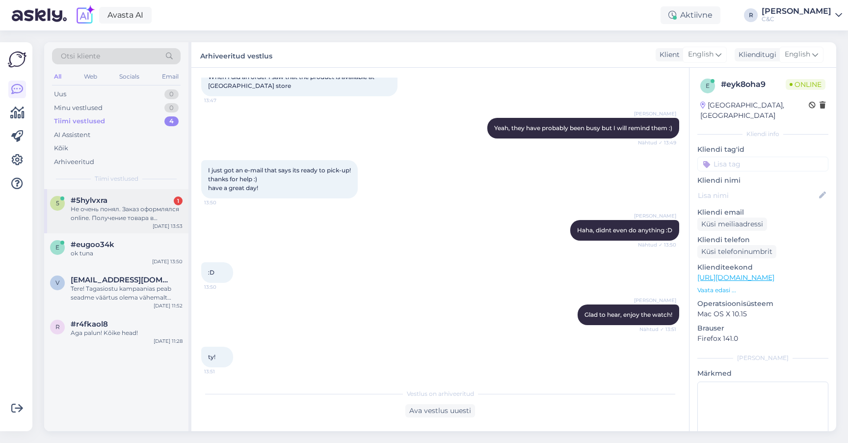
click at [111, 218] on div "Не очень понял. Заказ оформлялся online. Получение товара в магазине. Нужно ли …" at bounding box center [127, 214] width 112 height 18
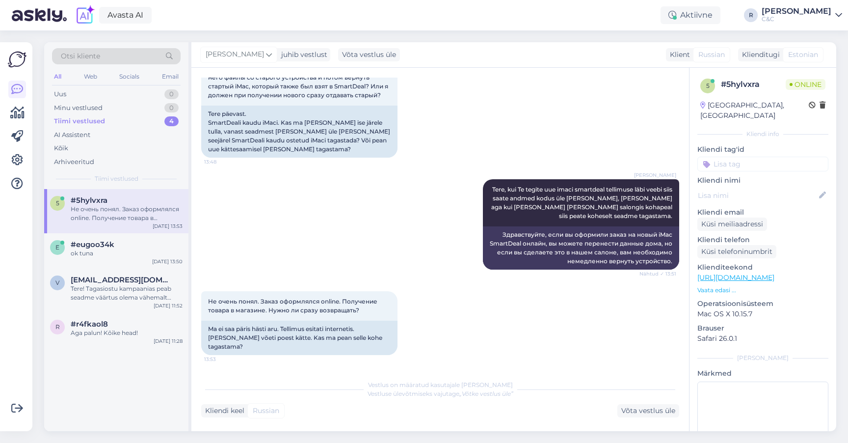
scroll to position [80, 0]
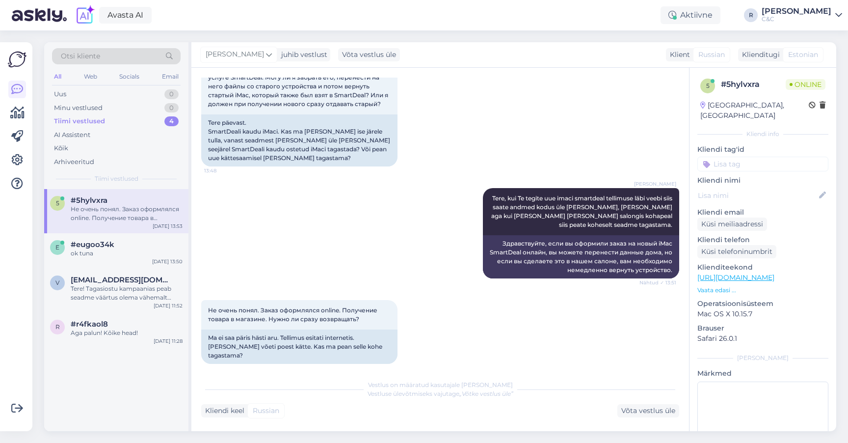
click at [415, 208] on div "Berit Kaljurand Tere, kui Te tegite uue imaci smartdeal tellimuse läbi veebi si…" at bounding box center [440, 233] width 478 height 112
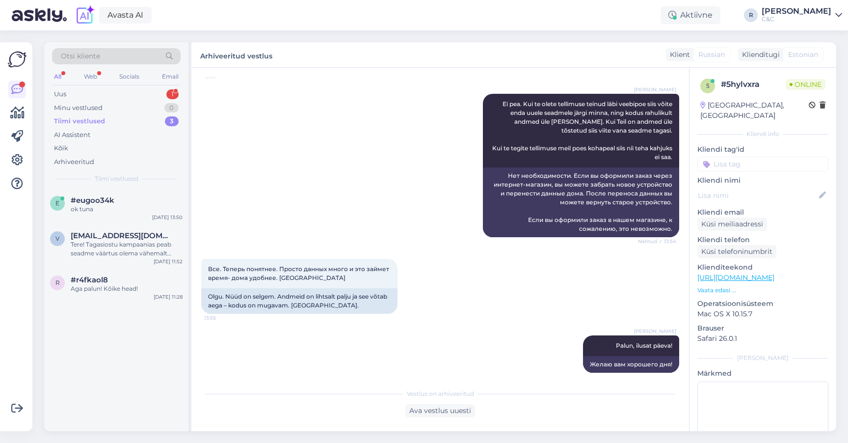
scroll to position [0, 0]
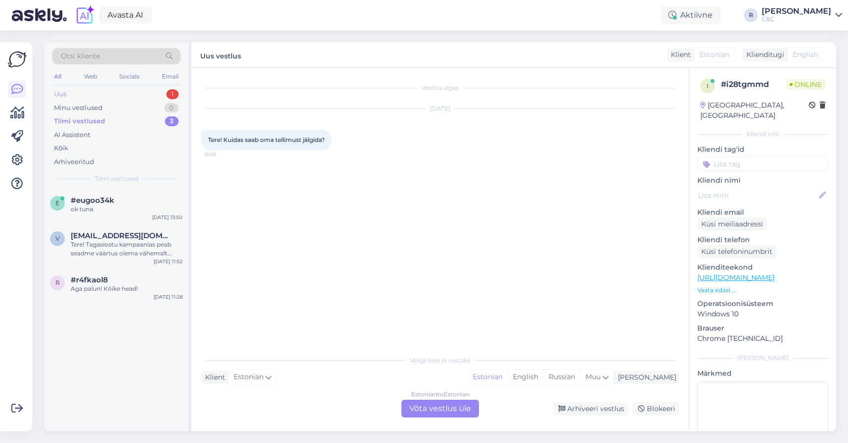
click at [167, 92] on div "1" at bounding box center [172, 94] width 12 height 10
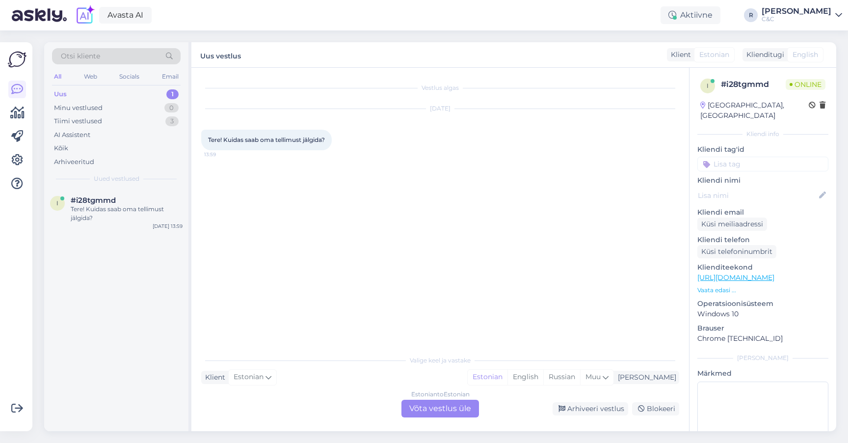
click at [447, 408] on div "Estonian to Estonian Võta vestlus üle" at bounding box center [440, 409] width 78 height 18
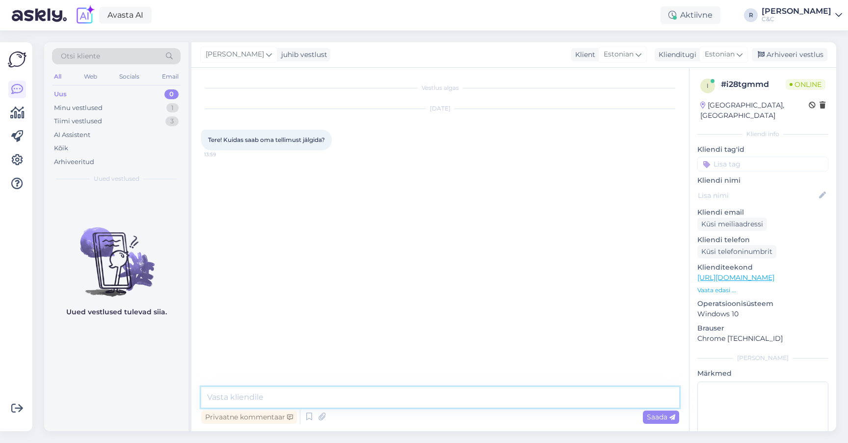
click at [425, 390] on textarea at bounding box center [440, 397] width 478 height 21
type textarea "Tere! Edastage oma tellimuse number ja saan vaadata, kas on võimalik jälgida."
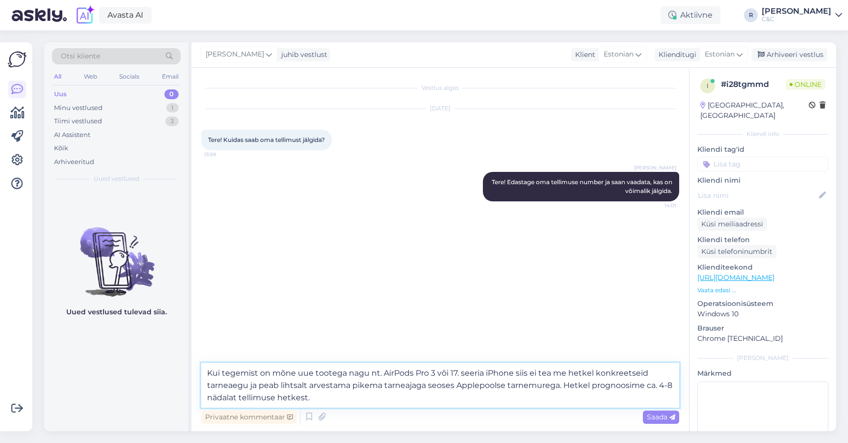
type textarea "Kui tegemist on mõne uue tootega nagu nt. AirPods Pro 3 või 17. seeria iPhone s…"
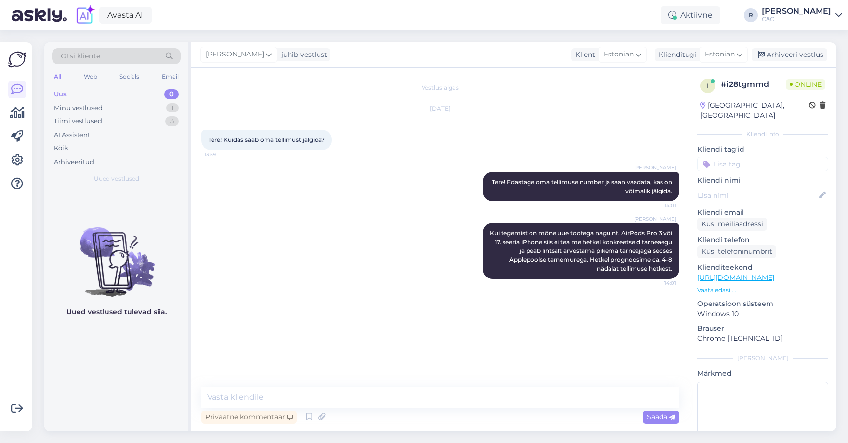
click at [354, 235] on div "Ross Kui tegemist on mõne uue tootega nagu nt. AirPods Pro 3 või 17. seeria iPh…" at bounding box center [440, 251] width 478 height 78
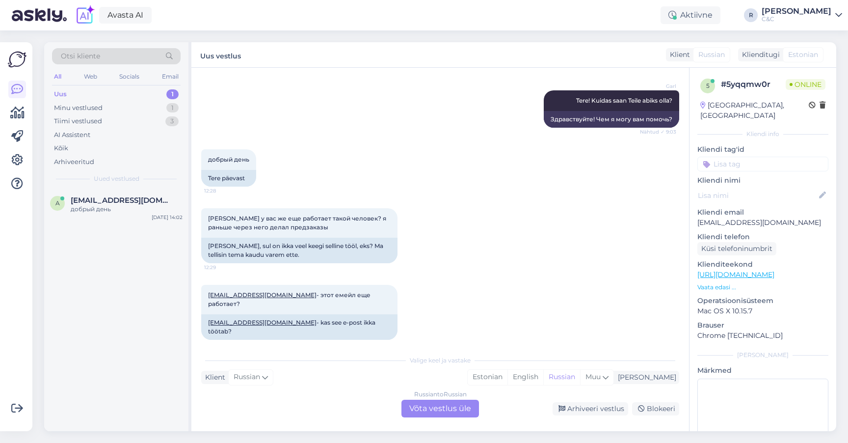
scroll to position [72, 0]
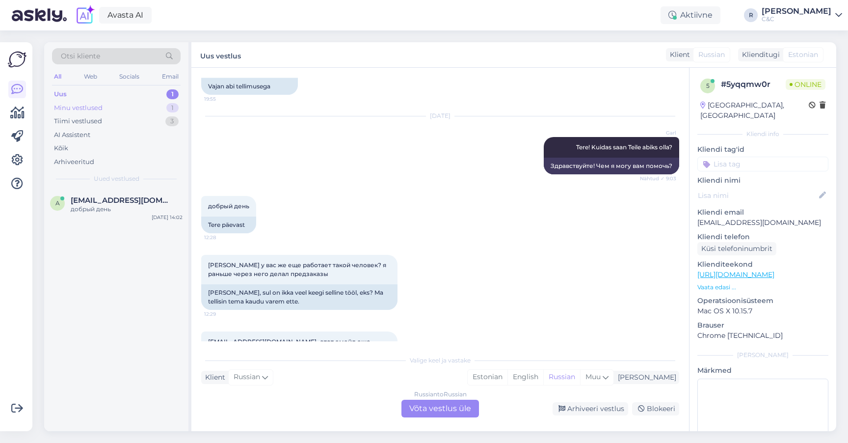
click at [138, 105] on div "Minu vestlused 1" at bounding box center [116, 108] width 129 height 14
click at [112, 199] on span "#i28tgmmd" at bounding box center [93, 200] width 45 height 9
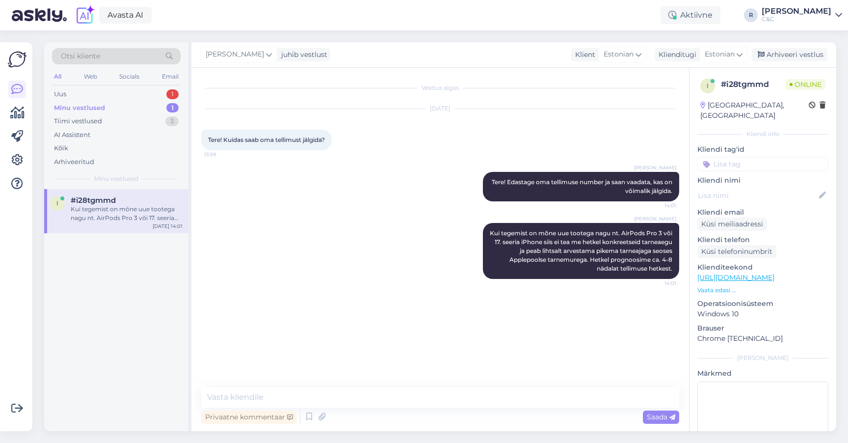
click at [392, 259] on div "Ross Kui tegemist on mõne uue tootega nagu nt. AirPods Pro 3 või 17. seeria iPh…" at bounding box center [440, 251] width 478 height 78
click at [155, 88] on div "Uus 1" at bounding box center [116, 94] width 129 height 14
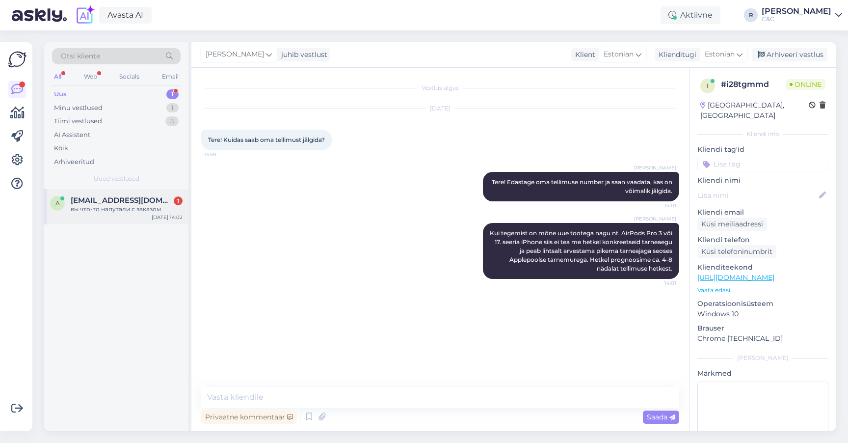
click at [134, 196] on span "alexgs273@gmail.com" at bounding box center [122, 200] width 102 height 9
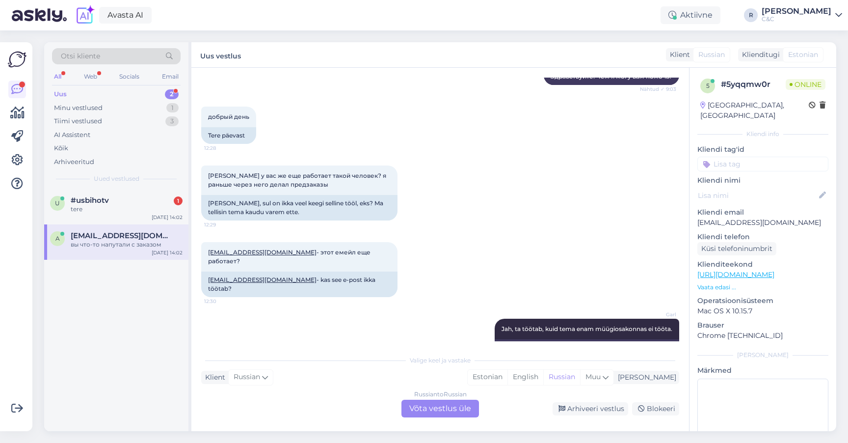
scroll to position [123, 0]
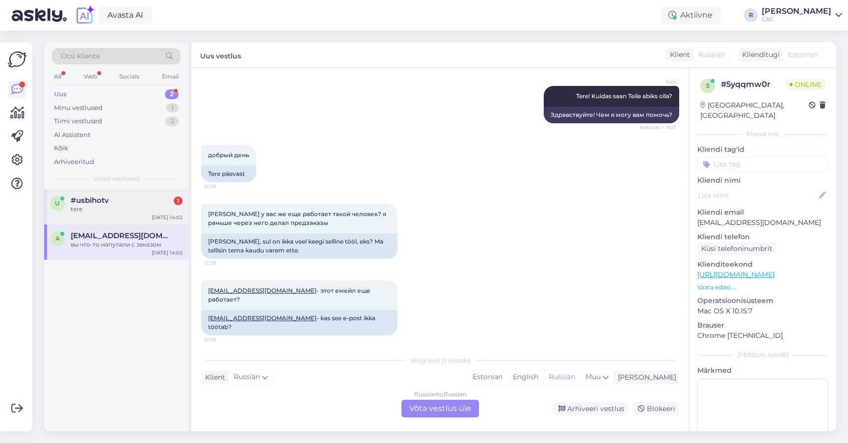
click at [135, 213] on div "u #usbihotv 1 tere Oct 14 14:02" at bounding box center [116, 206] width 144 height 35
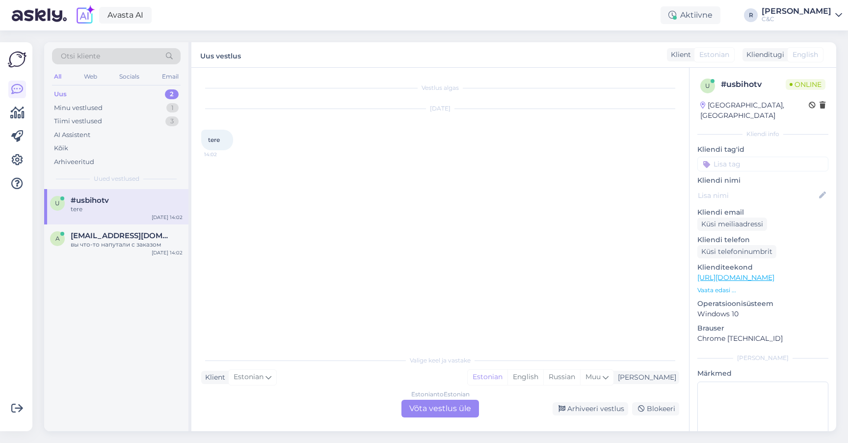
click at [435, 404] on div "Estonian to Estonian Võta vestlus üle" at bounding box center [440, 409] width 78 height 18
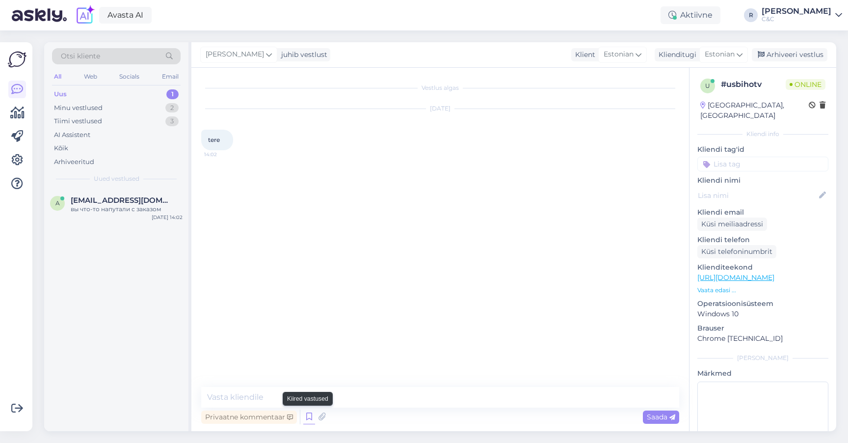
click at [308, 413] on icon at bounding box center [309, 416] width 12 height 15
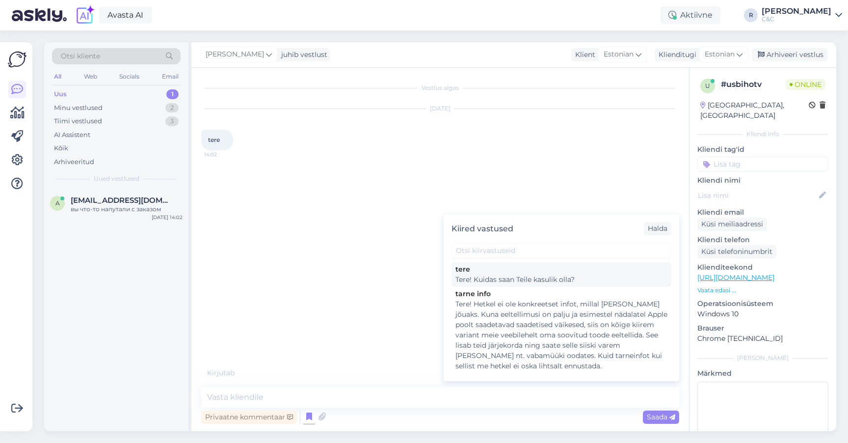
click at [504, 285] on div "tere Tere! Kuidas saan Teile kasulik olla?" at bounding box center [562, 274] width 220 height 25
type textarea "Tere! Kuidas saan Teile kasulik olla?"
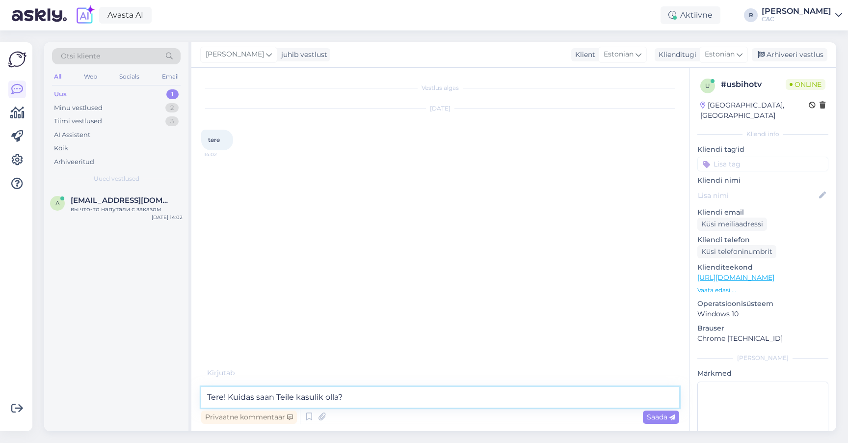
click at [387, 401] on textarea "Tere! Kuidas saan Teile kasulik olla?" at bounding box center [440, 397] width 478 height 21
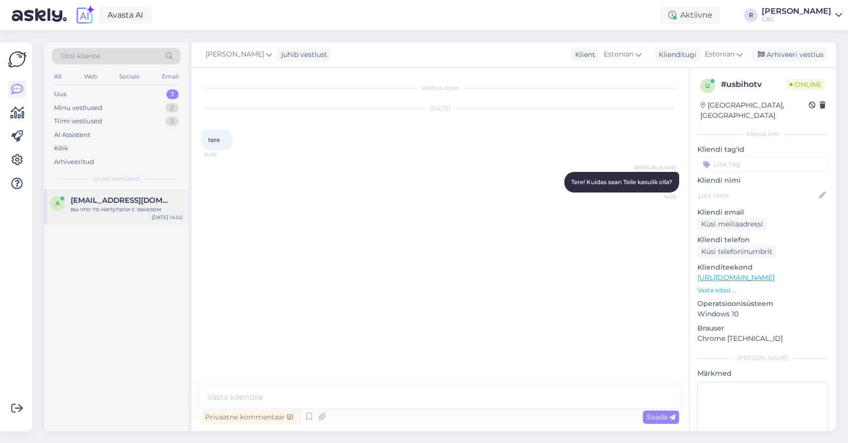
click at [104, 205] on div "вы что-то напутали с заказом" at bounding box center [127, 209] width 112 height 9
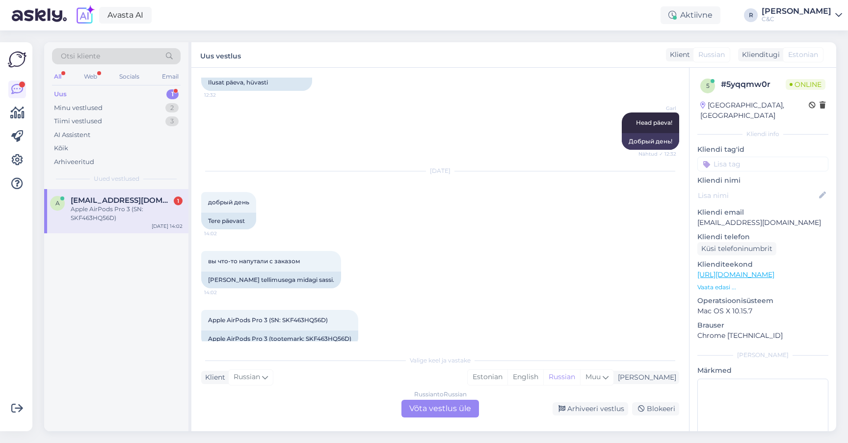
scroll to position [661, 0]
click at [304, 317] on span "Apple AirPods Pro 3 (SN: SKF463HQ56D)" at bounding box center [268, 320] width 120 height 7
copy span "SKF463HQ56D"
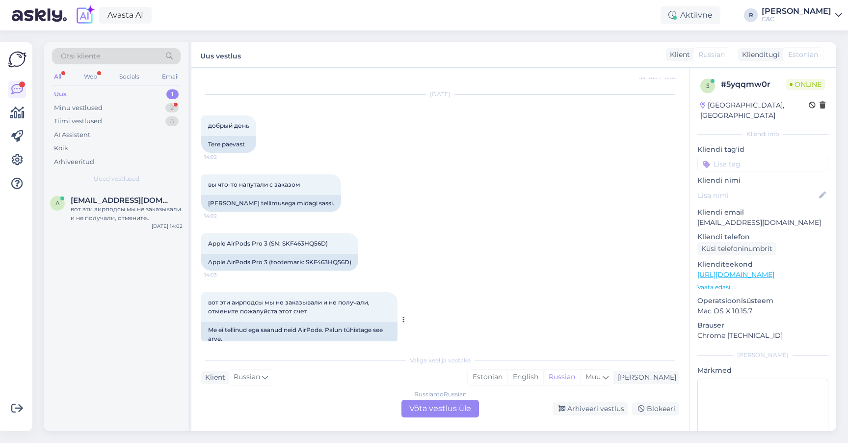
scroll to position [738, 0]
click at [316, 240] on span "Apple AirPods Pro 3 (SN: SKF463HQ56D)" at bounding box center [268, 243] width 120 height 7
copy span "SKF463HQ56D"
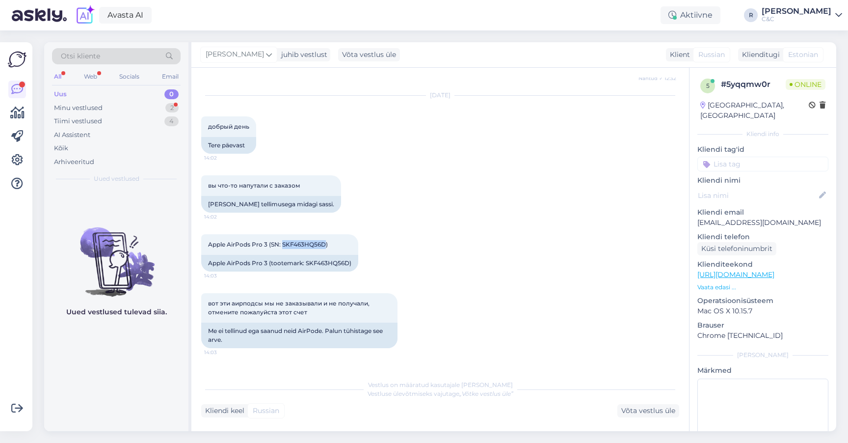
scroll to position [831, 0]
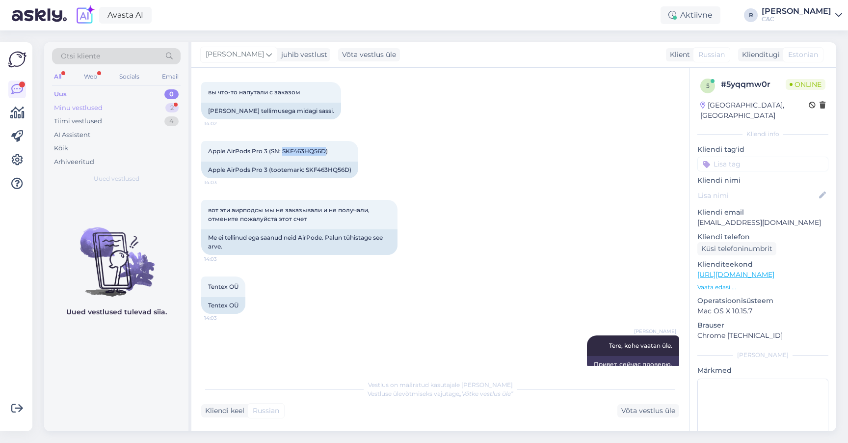
click at [154, 107] on div "Minu vestlused 2" at bounding box center [116, 108] width 129 height 14
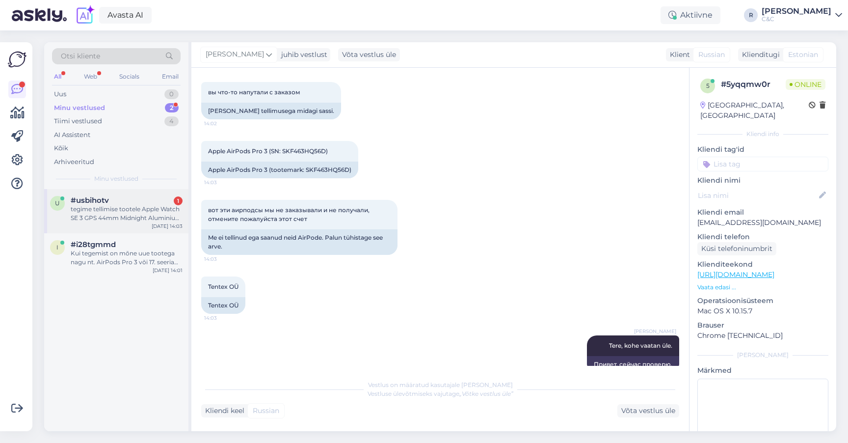
click at [131, 209] on div "tegime tellimise tootele Apple Watch SE 3 GPS 44mm Midnight Aluminium - Midnigh…" at bounding box center [127, 214] width 112 height 18
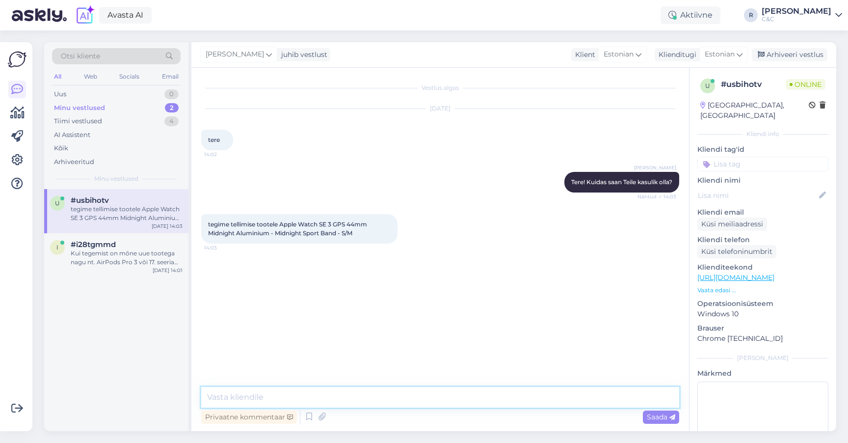
click at [332, 398] on textarea at bounding box center [440, 397] width 478 height 21
type textarea "Tellimuse numbrit oleks tarvis."
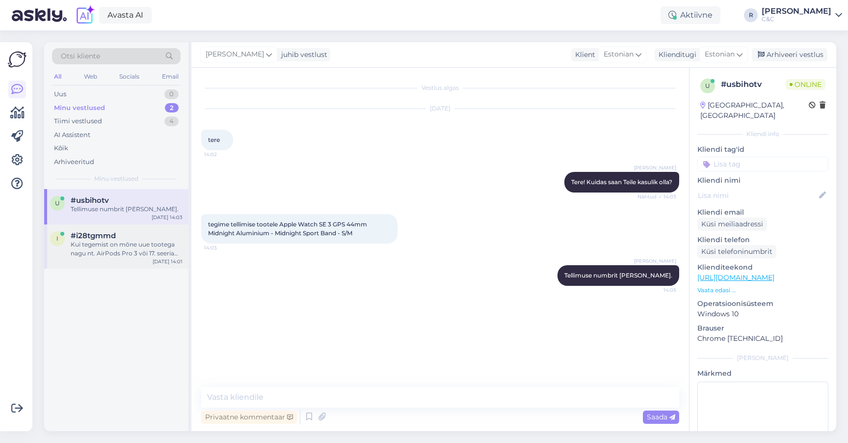
click at [153, 246] on div "Kui tegemist on mõne uue tootega nagu nt. AirPods Pro 3 või 17. seeria iPhone s…" at bounding box center [127, 249] width 112 height 18
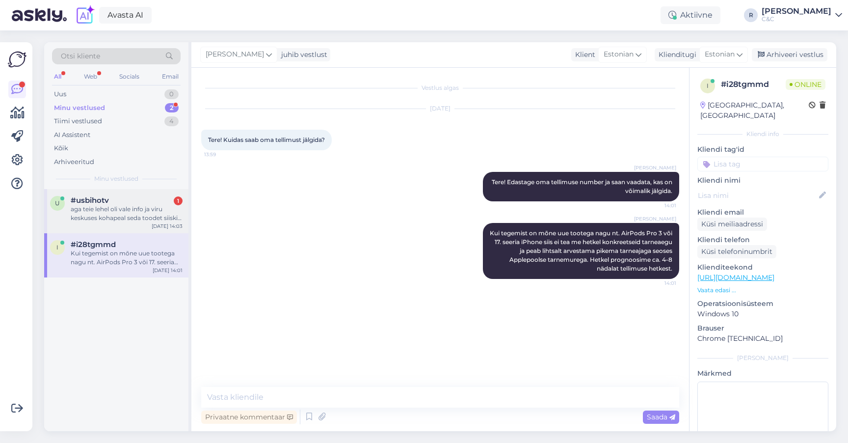
click at [158, 208] on div "aga teie lehel oli vale info ja viru keskuses kohapeal seda toodet siiski ei ol…" at bounding box center [127, 214] width 112 height 18
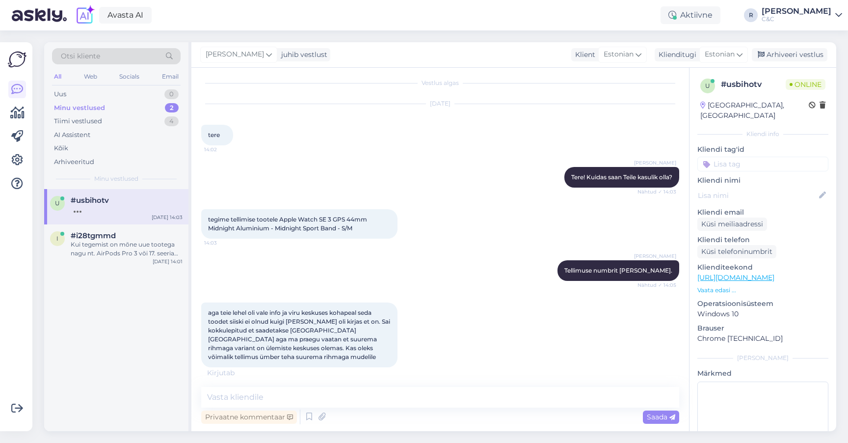
scroll to position [47, 0]
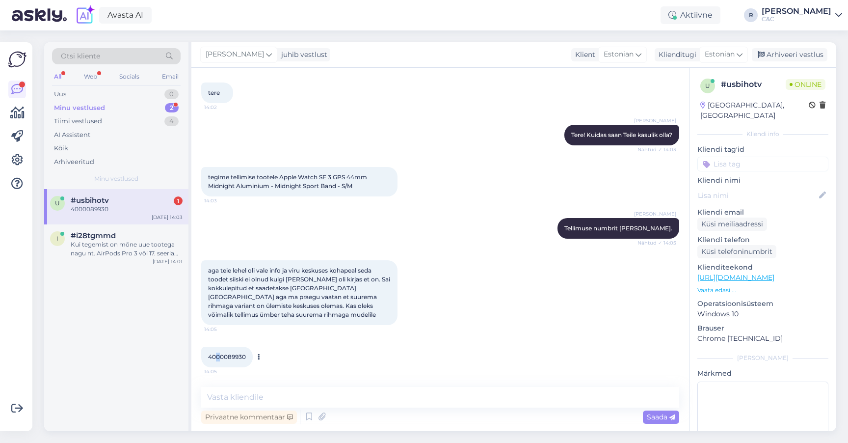
click at [218, 353] on span "4000089930" at bounding box center [227, 356] width 38 height 7
click at [220, 356] on span "4000089930" at bounding box center [227, 356] width 38 height 7
copy div "4000089930 14:05"
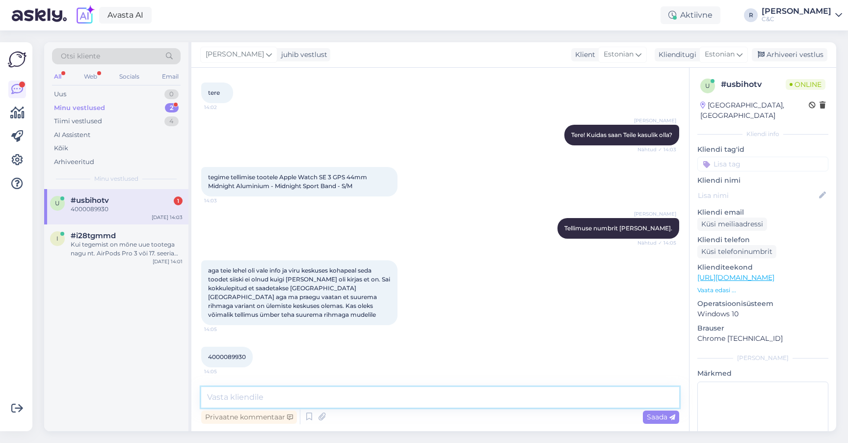
click at [272, 396] on textarea at bounding box center [440, 397] width 478 height 21
type textarea "Kohe vaatan."
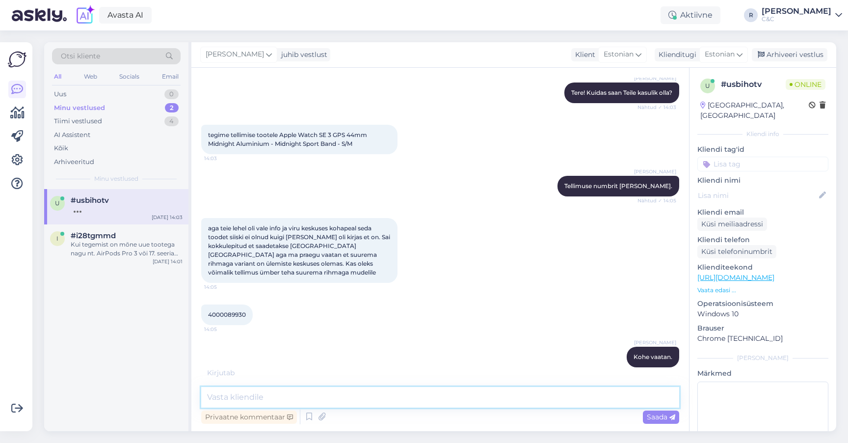
click at [377, 404] on textarea at bounding box center [440, 397] width 478 height 21
type textarea "Oleks tarvis tootekoodi sellisel juhul, et kindel olla."
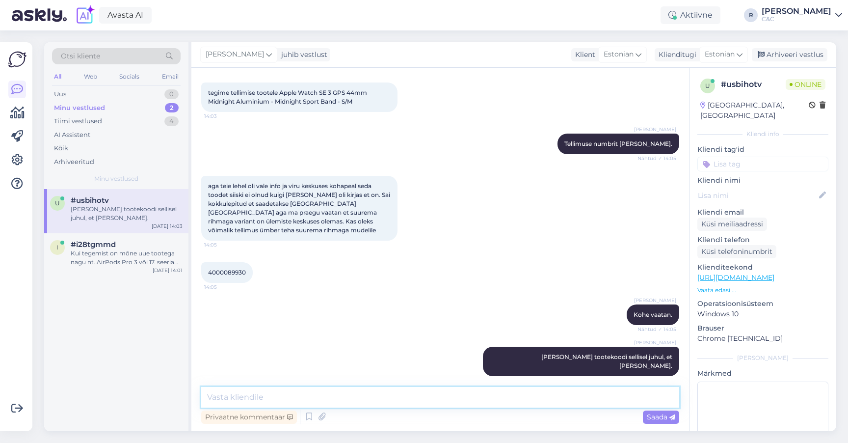
click at [424, 399] on textarea at bounding box center [440, 397] width 478 height 21
click at [316, 400] on textarea at bounding box center [440, 397] width 478 height 21
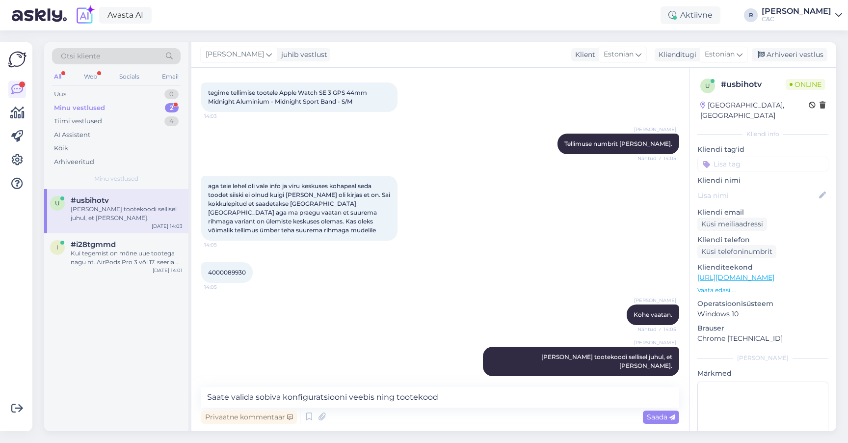
click at [751, 273] on link "https://www.shop.cec.ee/watch-se-3-gps?color=217&erply_band_color=207&erply_scr…" at bounding box center [735, 277] width 77 height 9
click at [476, 410] on div "Privaatne kommentaar Saada" at bounding box center [440, 416] width 478 height 19
click at [476, 406] on textarea "Saate valida sobiva konfiguratsiooni veebis ning tootekood" at bounding box center [440, 397] width 478 height 21
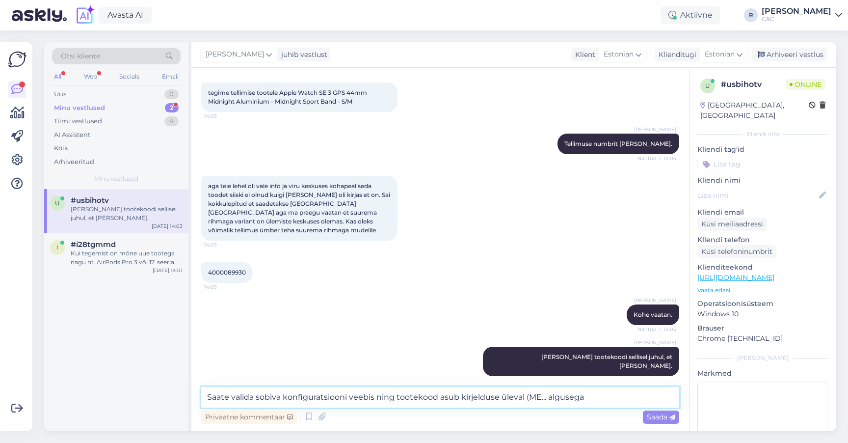
type textarea "Saate valida sobiva konfiguratsiooni veebis ning tootekood asub kirjelduse ülev…"
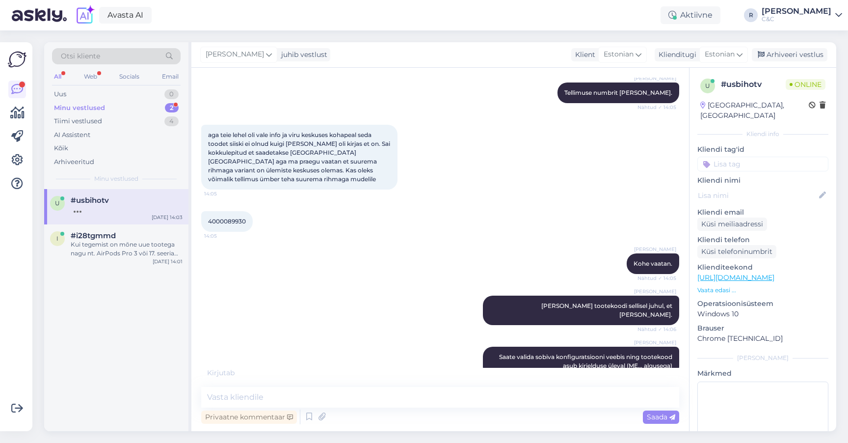
scroll to position [225, 0]
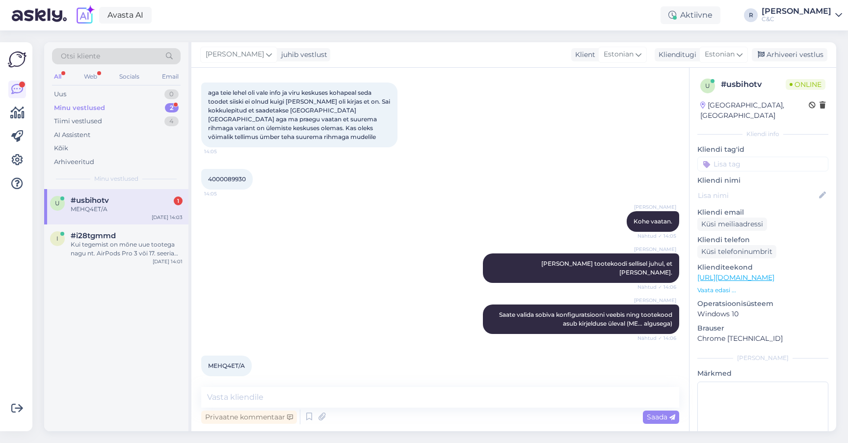
click at [231, 355] on div "MEHQ4ET/A 14:07" at bounding box center [226, 365] width 51 height 21
copy div "MEHQ4ET/A 14:07"
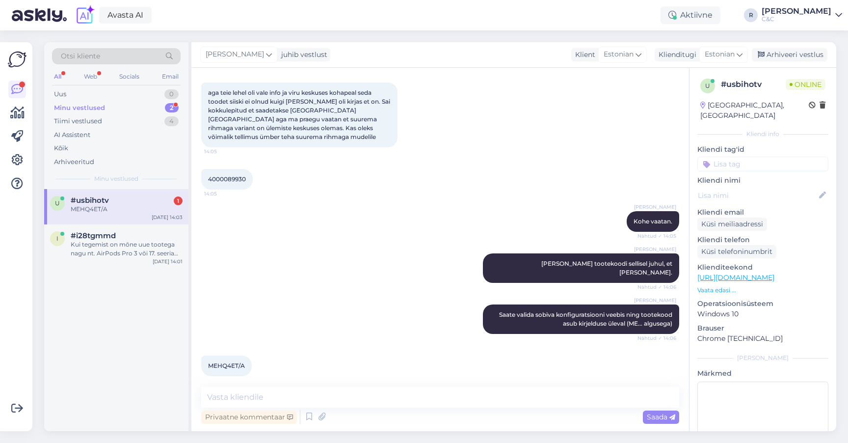
click at [362, 314] on div "Ross Saate valida sobiva konfiguratsiooni veebis ning tootekood asub kirjelduse…" at bounding box center [440, 318] width 478 height 51
click at [271, 395] on textarea at bounding box center [440, 397] width 478 height 21
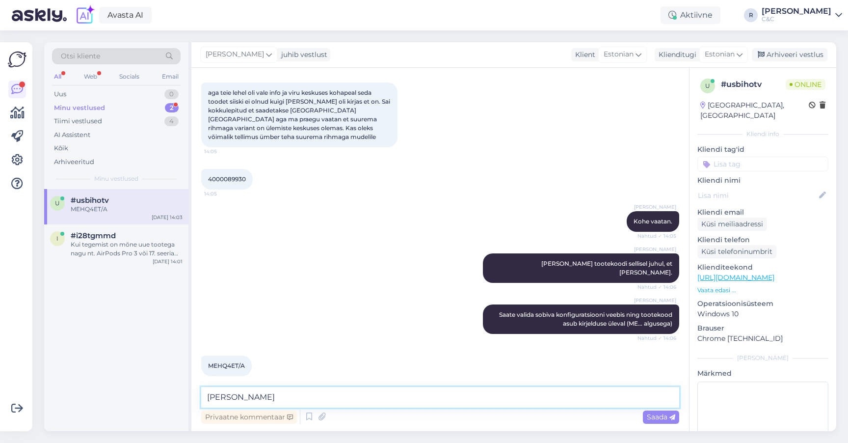
type textarea "J"
type textarea "A"
type textarea "Ja järgi tulla soovikiste ikkagi Rocca kauplusesse?"
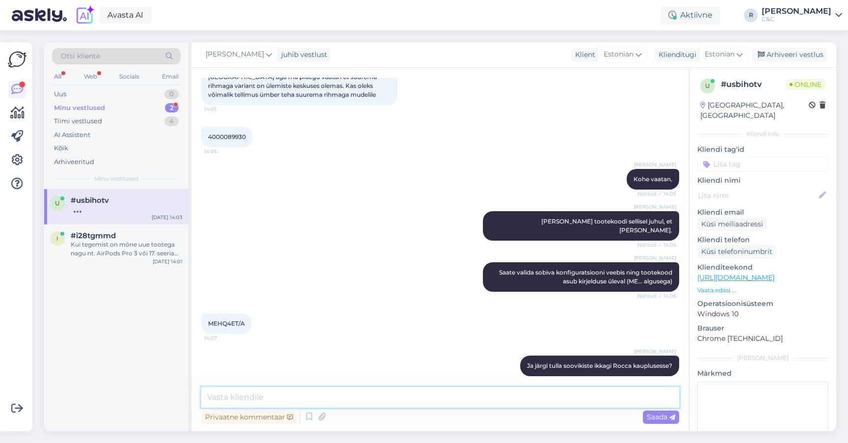
scroll to position [266, 0]
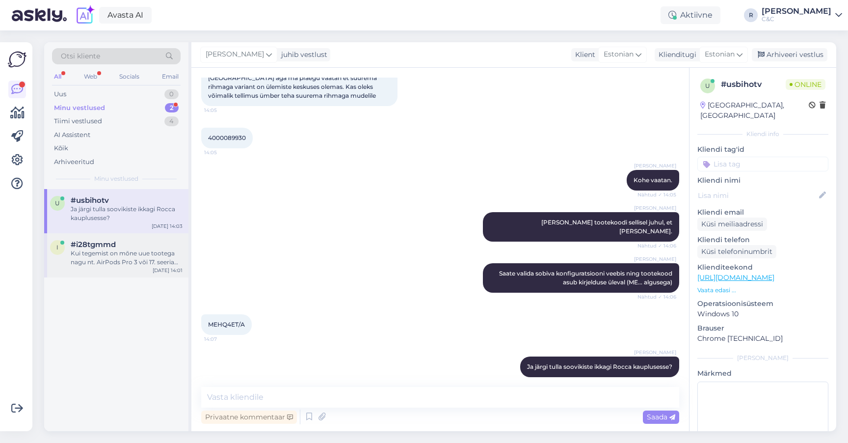
click at [146, 266] on div "i #i28tgmmd Kui tegemist on mõne uue tootega nagu nt. AirPods Pro 3 või 17. see…" at bounding box center [116, 255] width 144 height 44
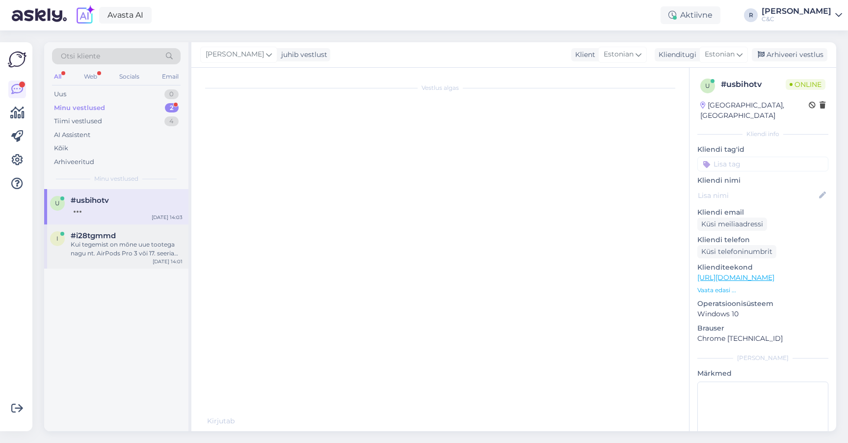
scroll to position [0, 0]
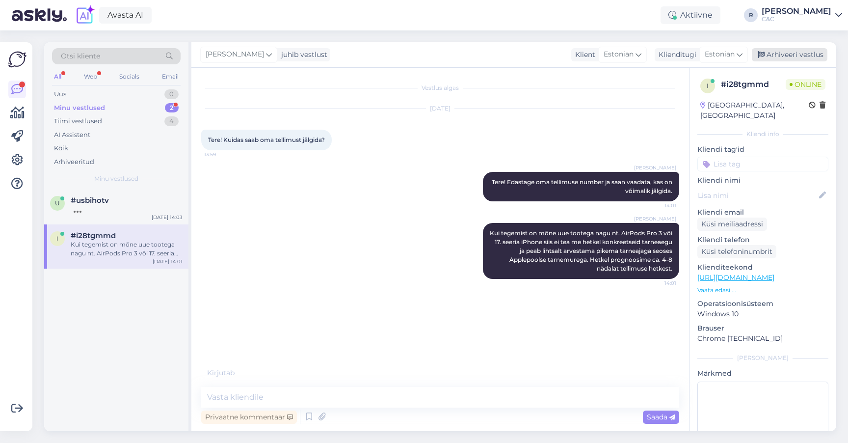
click at [818, 55] on div "Arhiveeri vestlus" at bounding box center [790, 54] width 76 height 13
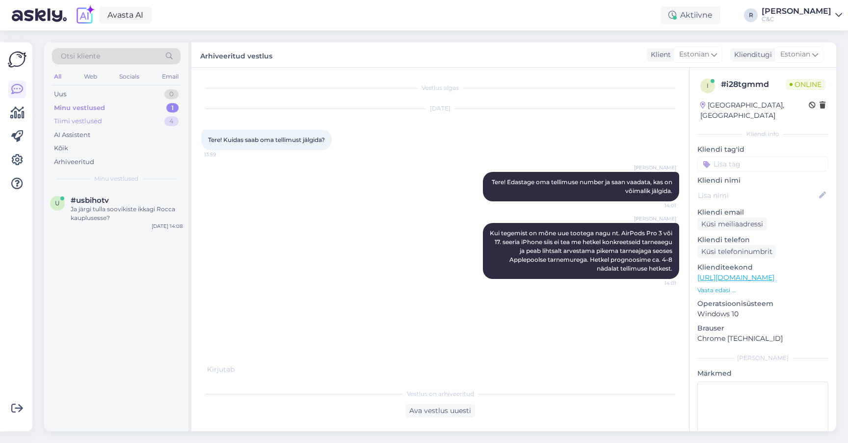
click at [161, 123] on div "Tiimi vestlused 4" at bounding box center [116, 121] width 129 height 14
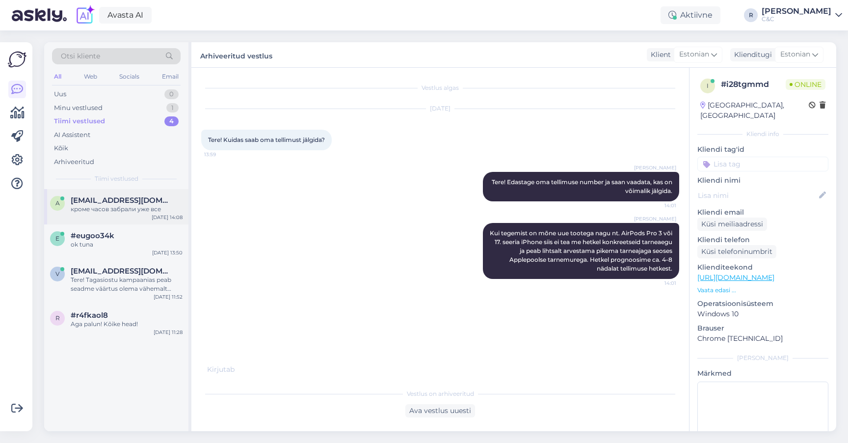
click at [126, 214] on div "a alexgs273@gmail.com кроме часов забрали уже все Oct 14 14:08" at bounding box center [116, 206] width 144 height 35
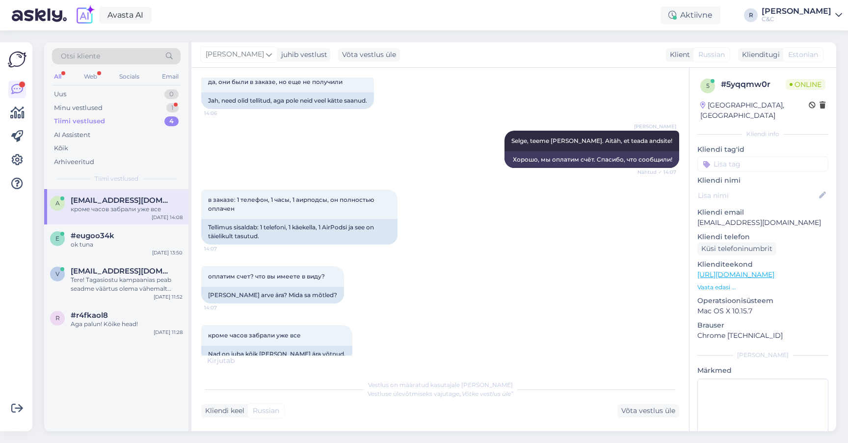
scroll to position [1296, 0]
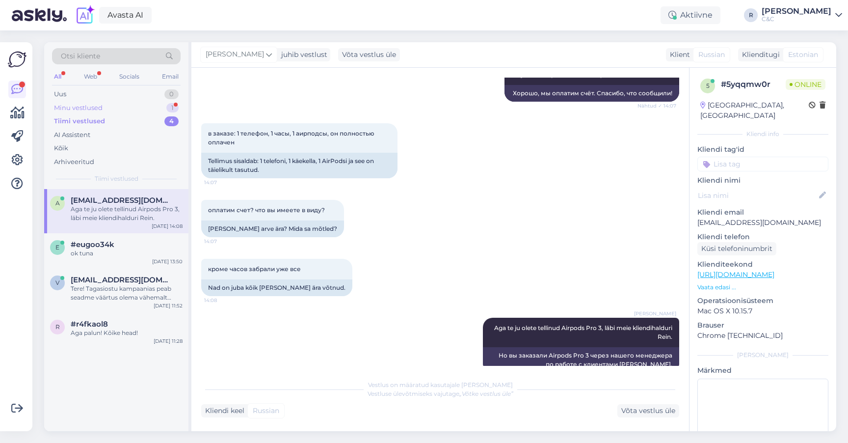
click at [162, 106] on div "Minu vestlused 1" at bounding box center [116, 108] width 129 height 14
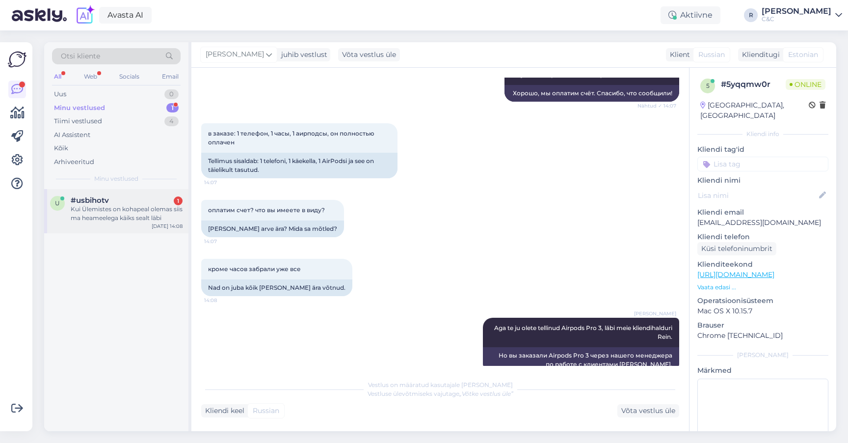
click at [131, 227] on div "u #usbihotv 1 Kui Ülemistes on kohapeal olemas siis ma heameelega käiks sealt l…" at bounding box center [116, 211] width 144 height 44
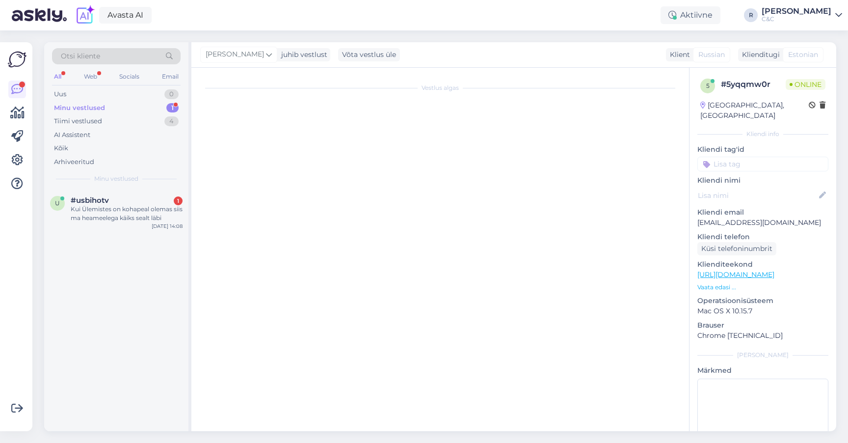
scroll to position [318, 0]
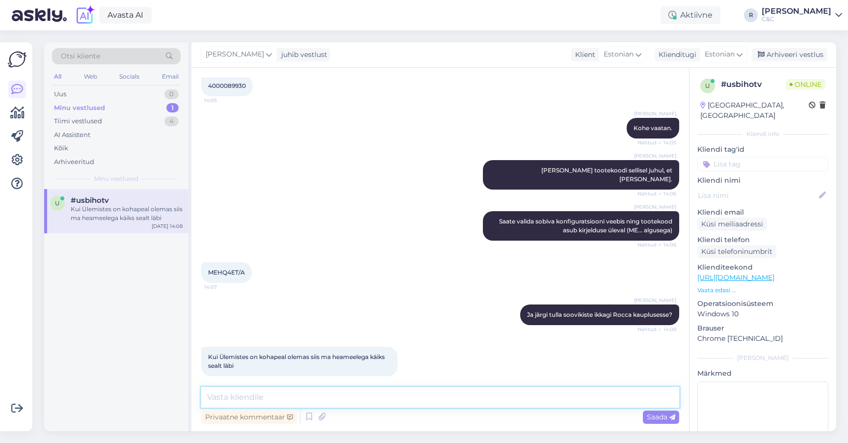
click at [347, 398] on textarea at bounding box center [440, 397] width 478 height 21
type textarea "Roc"
click at [357, 391] on textarea at bounding box center [440, 397] width 478 height 21
type textarea "n"
type textarea "Võib siis minna Ülemistesse järgi. Tellimuse number sama :)"
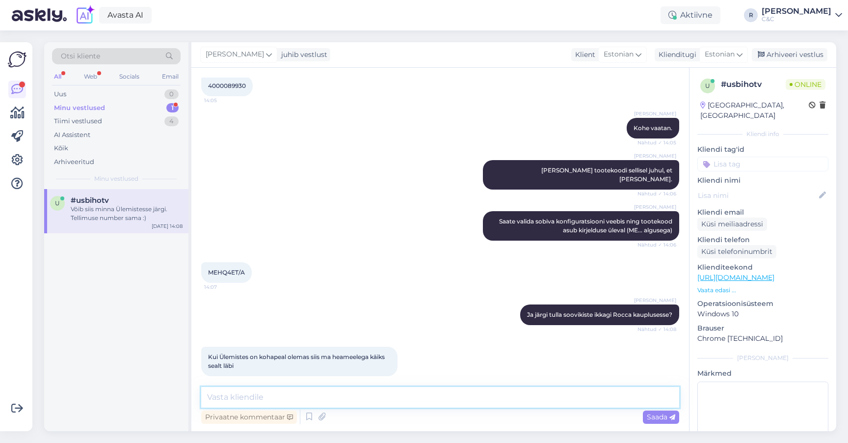
scroll to position [360, 0]
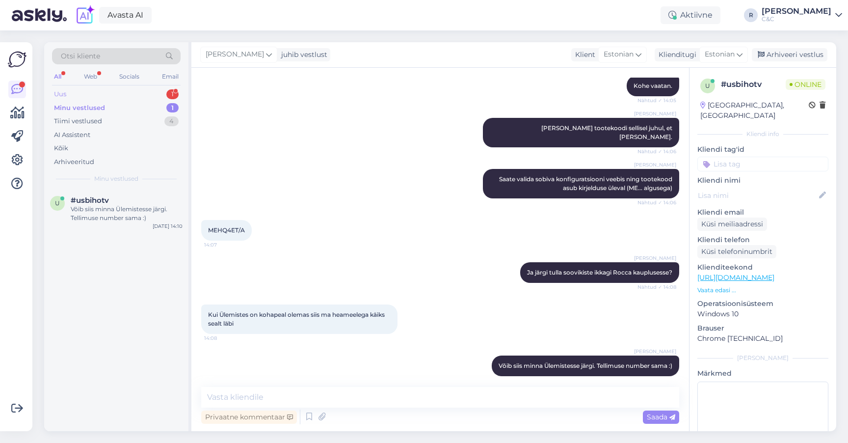
click at [176, 95] on div "1" at bounding box center [172, 94] width 12 height 10
click at [106, 238] on div "i #i28tgmmd 1 Tellimuse number on 4000089910 Oct 14 14:10" at bounding box center [116, 310] width 144 height 242
click at [131, 206] on div "Tellimuse number on 4000089910" at bounding box center [127, 209] width 112 height 9
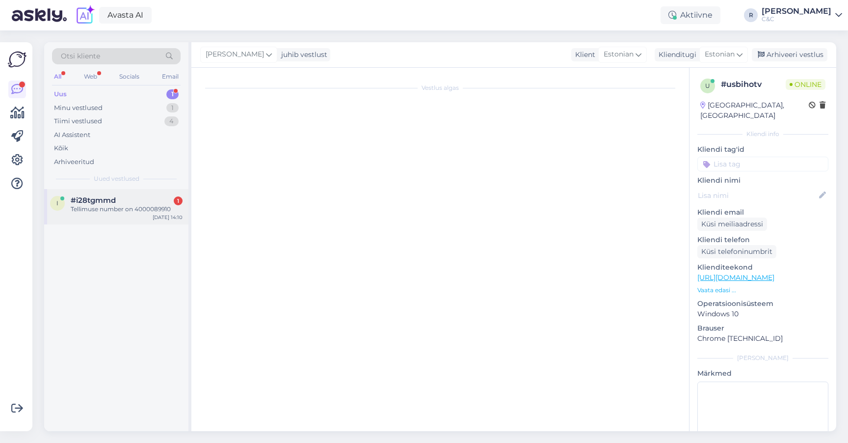
scroll to position [0, 0]
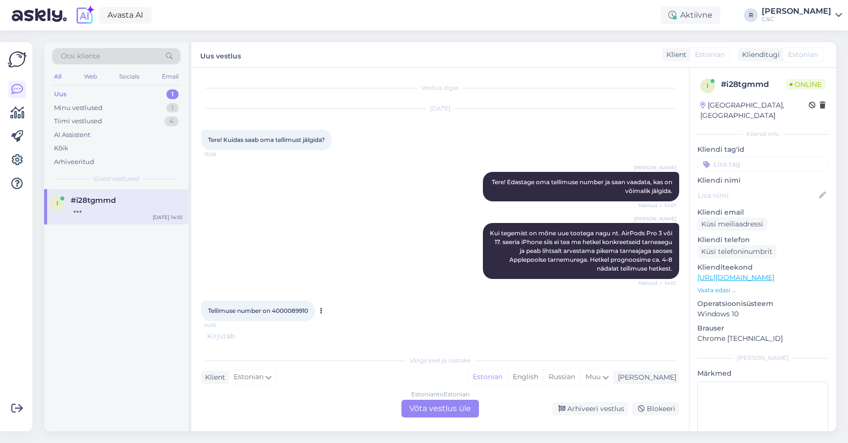
click at [299, 312] on span "Tellimuse number on 4000089910" at bounding box center [258, 310] width 100 height 7
copy div "4000089910 14:10"
click at [409, 408] on div "Estonian to Estonian Võta vestlus üle" at bounding box center [440, 409] width 78 height 18
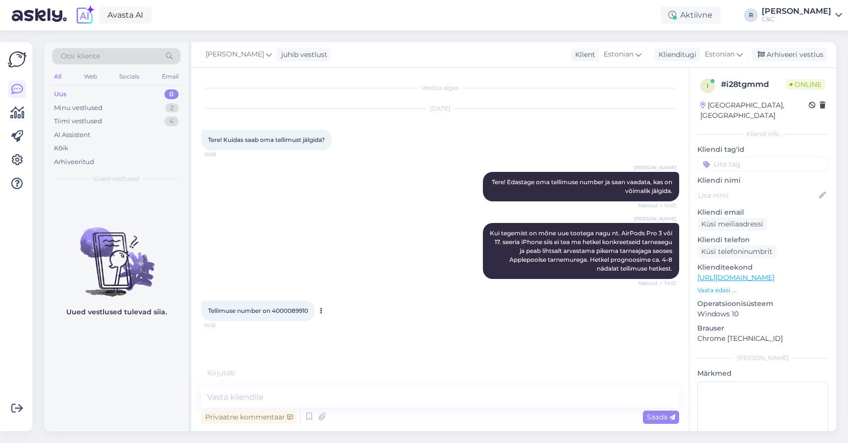
click at [285, 311] on span "Tellimuse number on 4000089910" at bounding box center [258, 310] width 100 height 7
copy div "4000089910 14:10"
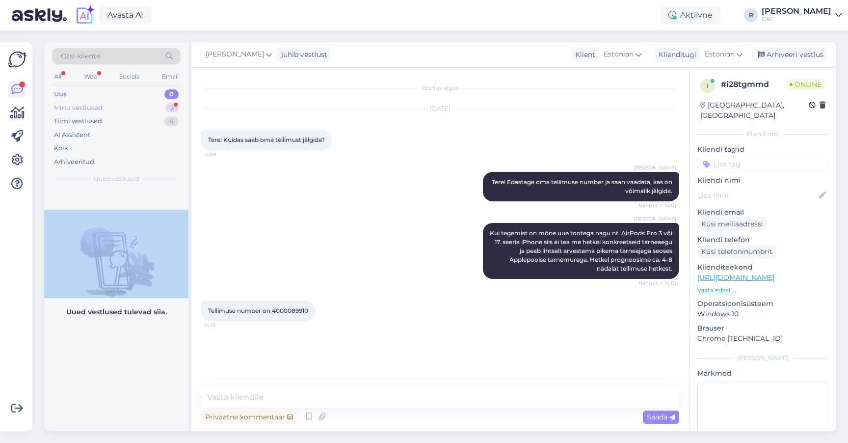
click at [129, 109] on div "Minu vestlused 2" at bounding box center [116, 108] width 129 height 14
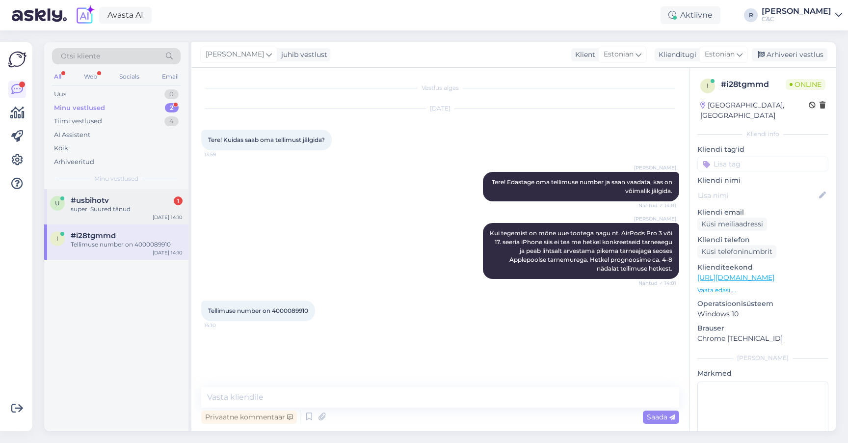
click at [125, 194] on div "u #usbihotv 1 super. Suured tänud Oct 14 14:10" at bounding box center [116, 206] width 144 height 35
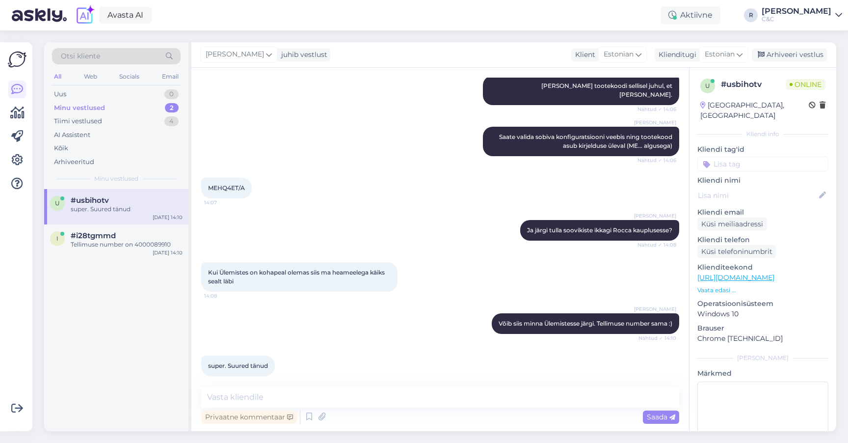
click at [301, 407] on div "Privaatne kommentaar Saada" at bounding box center [440, 416] width 478 height 19
click at [301, 405] on textarea at bounding box center [440, 397] width 478 height 21
type textarea "Ikka, head!"
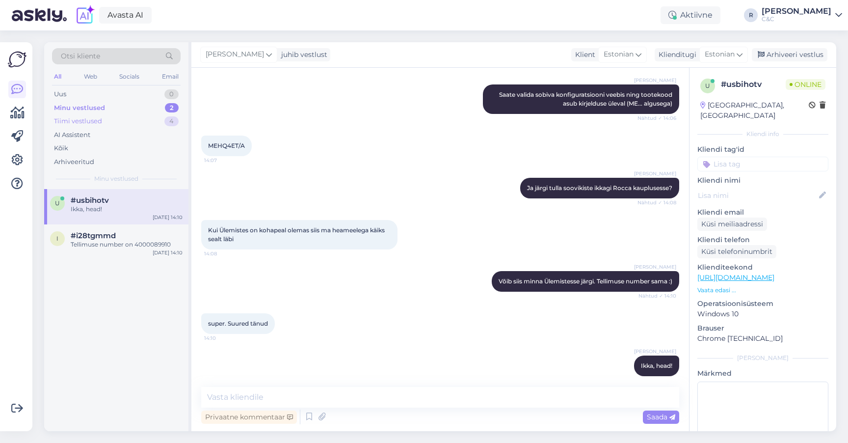
click at [155, 117] on div "Tiimi vestlused 4" at bounding box center [116, 121] width 129 height 14
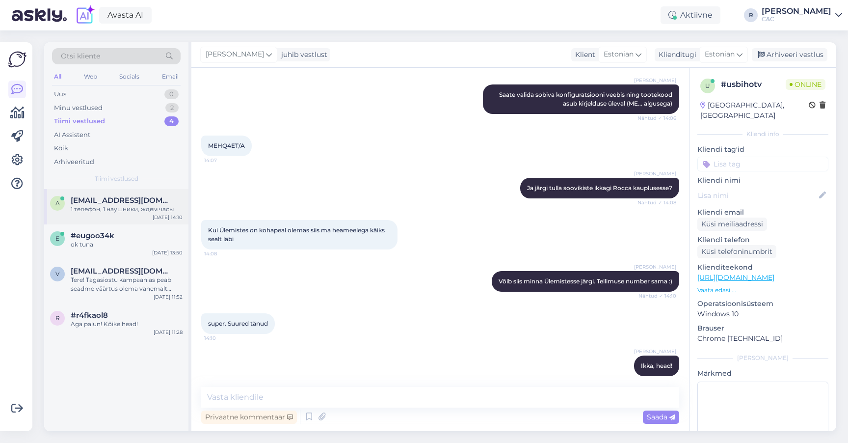
click at [133, 205] on div "1 телефон, 1 наушники, ждем часы" at bounding box center [127, 209] width 112 height 9
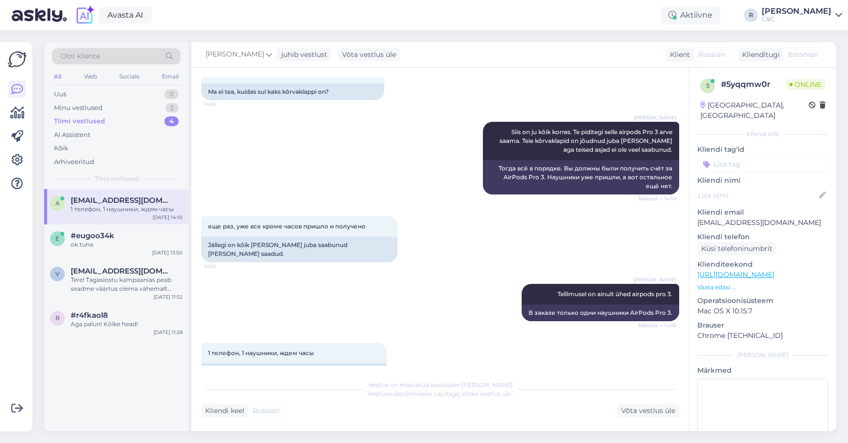
scroll to position [1685, 0]
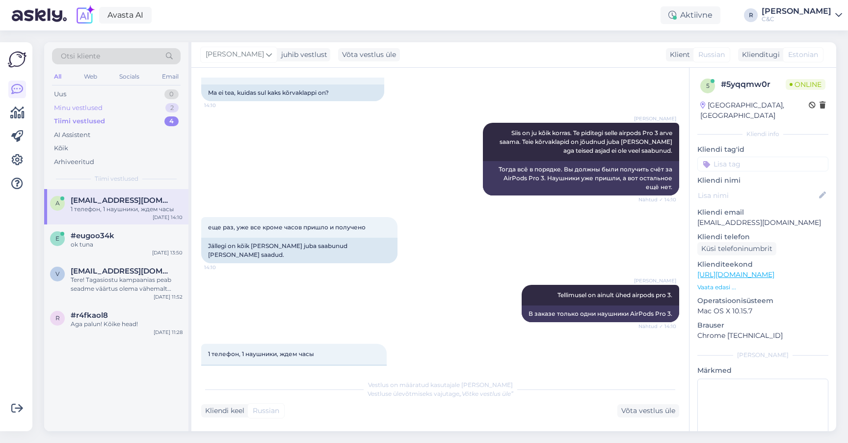
click at [169, 107] on div "2" at bounding box center [171, 108] width 13 height 10
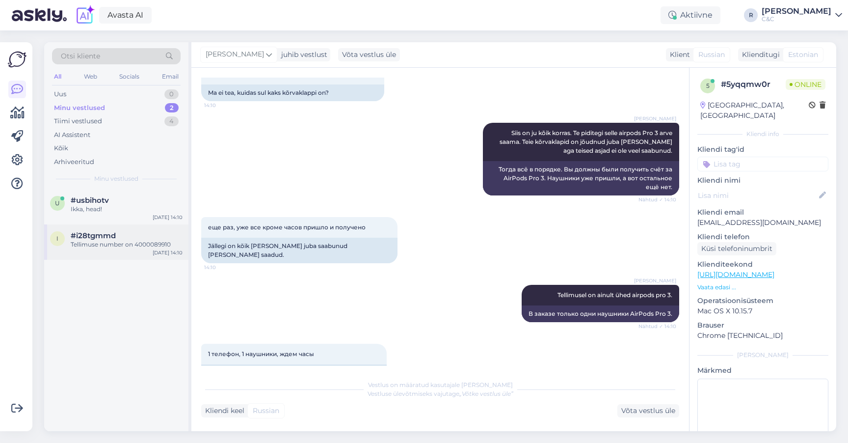
click at [102, 240] on div "Tellimuse number on 4000089910" at bounding box center [127, 244] width 112 height 9
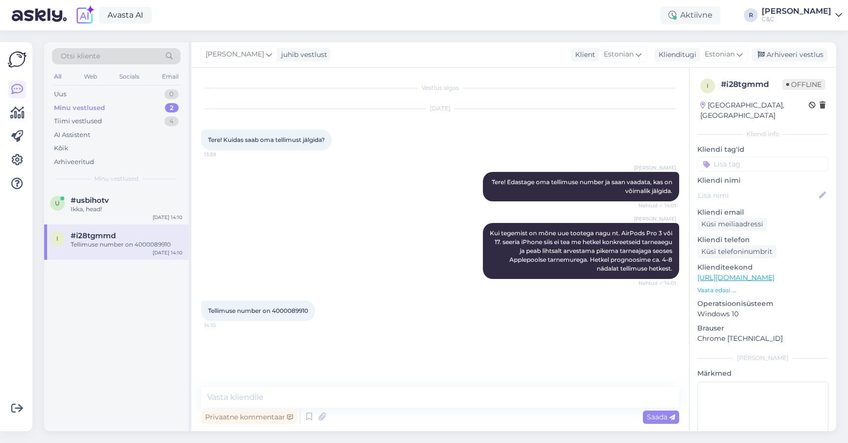
scroll to position [0, 0]
click at [305, 398] on textarea at bounding box center [440, 397] width 478 height 21
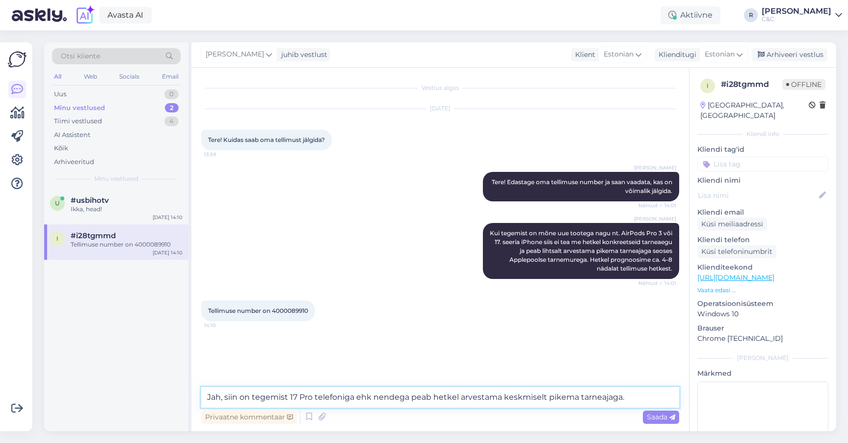
type textarea "Jah, siin on tegemist 17 Pro telefoniga ehk nendega peab hetkel arvestama keskm…"
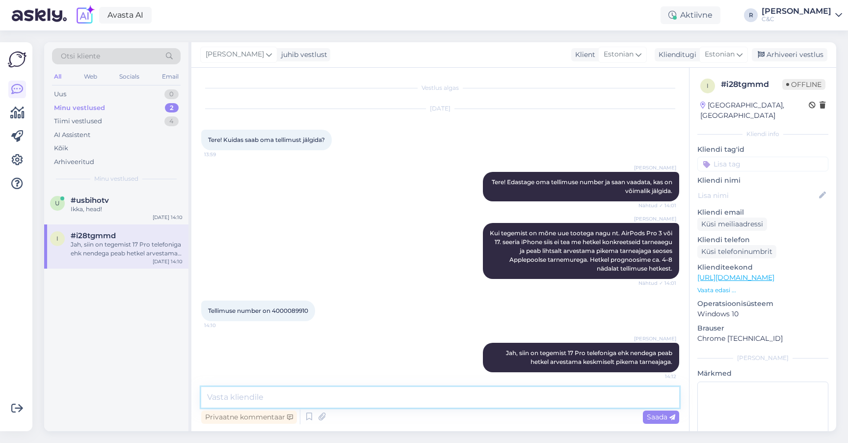
scroll to position [5, 0]
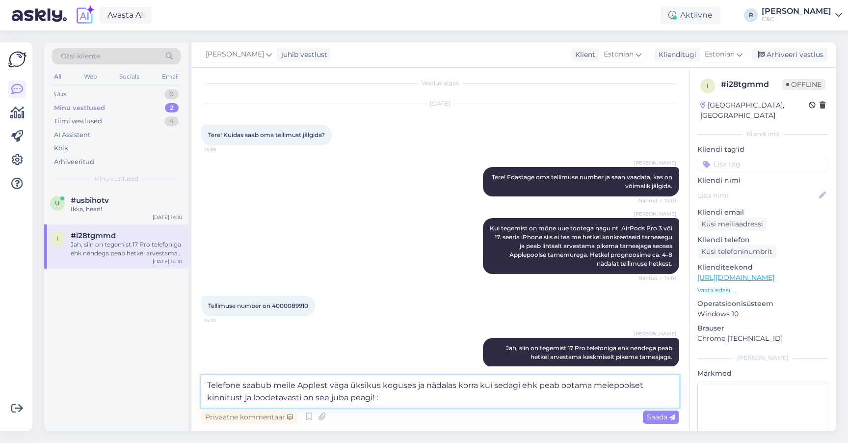
type textarea "Telefone saabub meile Applest väga üksikus koguses ja nädalas korra kui sedagi …"
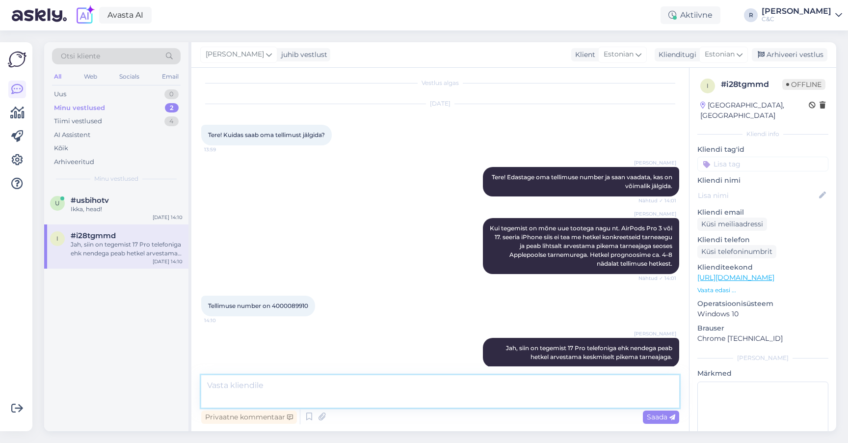
scroll to position [65, 0]
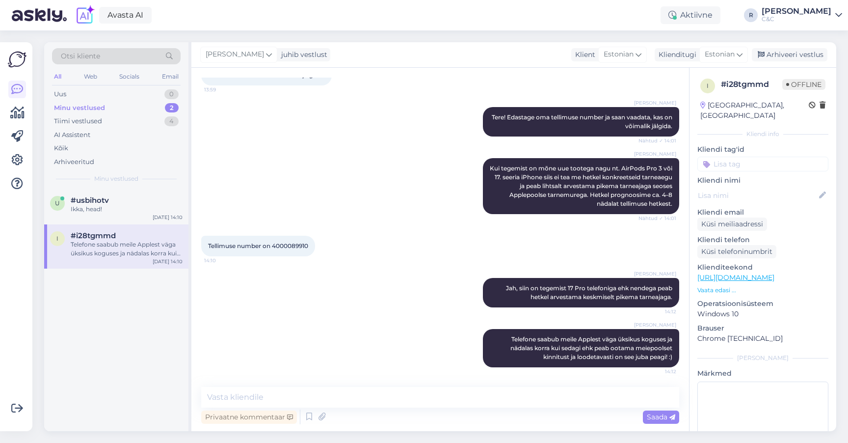
click at [144, 106] on div "Minu vestlused 2" at bounding box center [116, 108] width 129 height 14
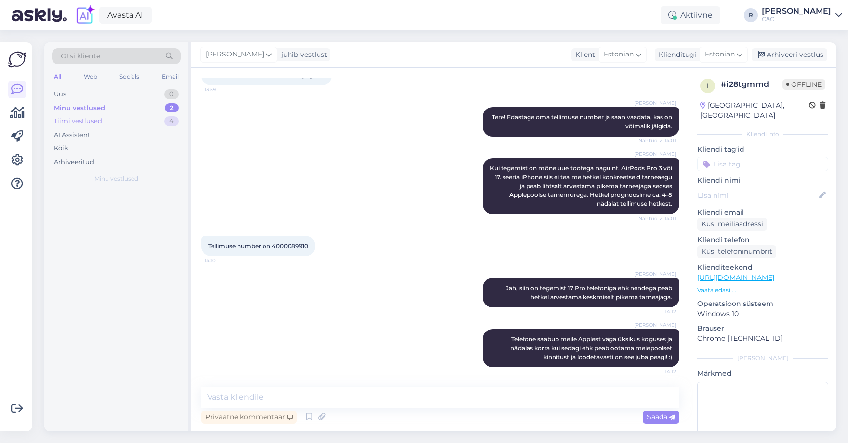
click at [140, 121] on div "Tiimi vestlused 4" at bounding box center [116, 121] width 129 height 14
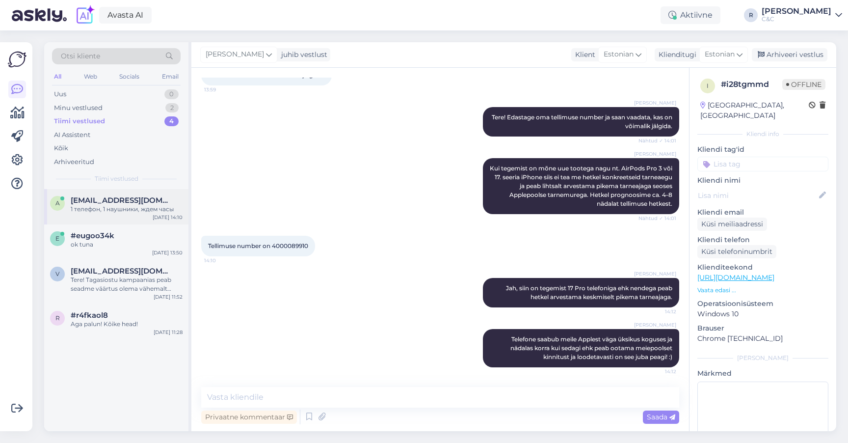
click at [121, 214] on div "a alexgs273@gmail.com 1 телефон, 1 наушники, ждем часы Oct 14 14:10" at bounding box center [116, 206] width 144 height 35
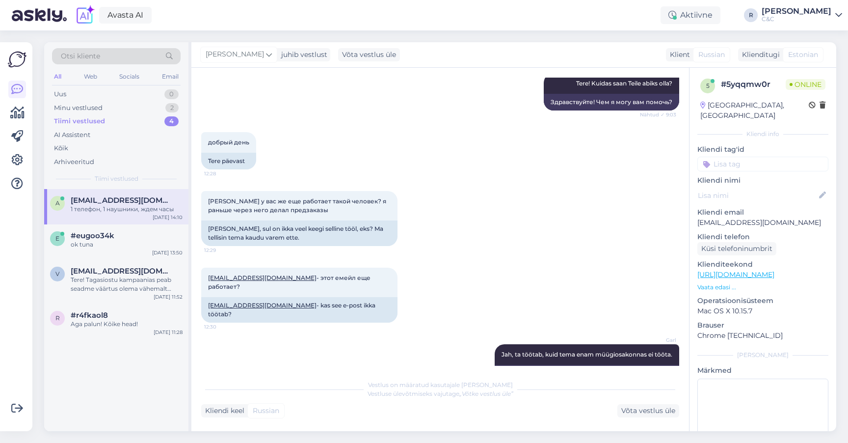
scroll to position [116, 0]
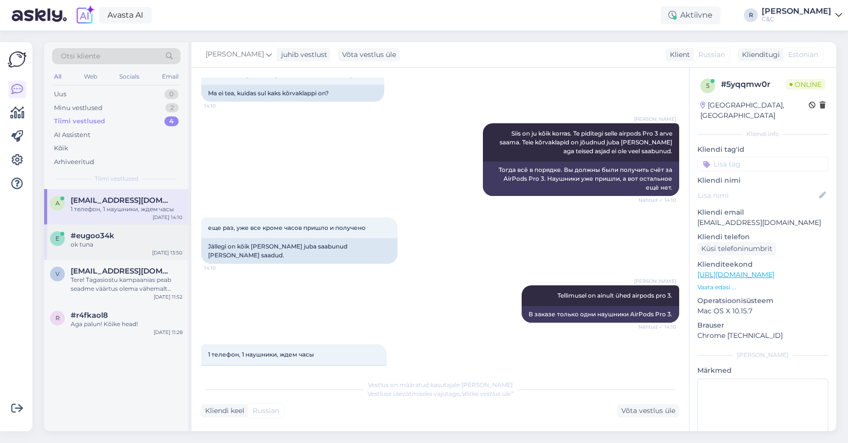
click at [140, 253] on div "e #eugoo34k ok tuna Oct 14 13:50" at bounding box center [116, 241] width 144 height 35
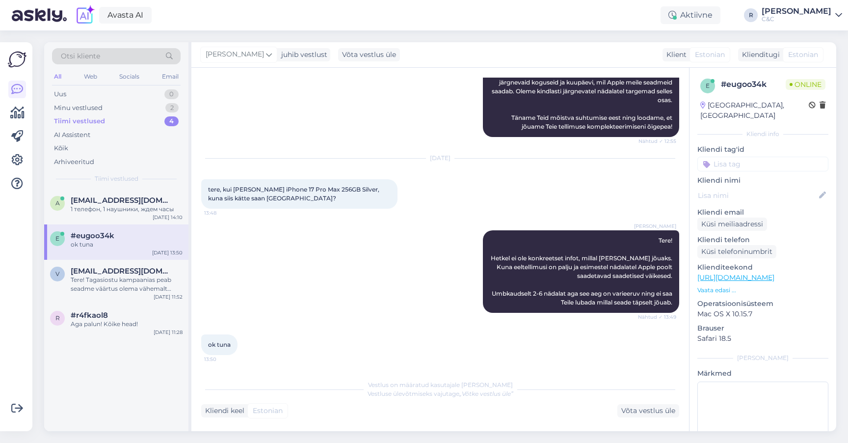
scroll to position [144, 0]
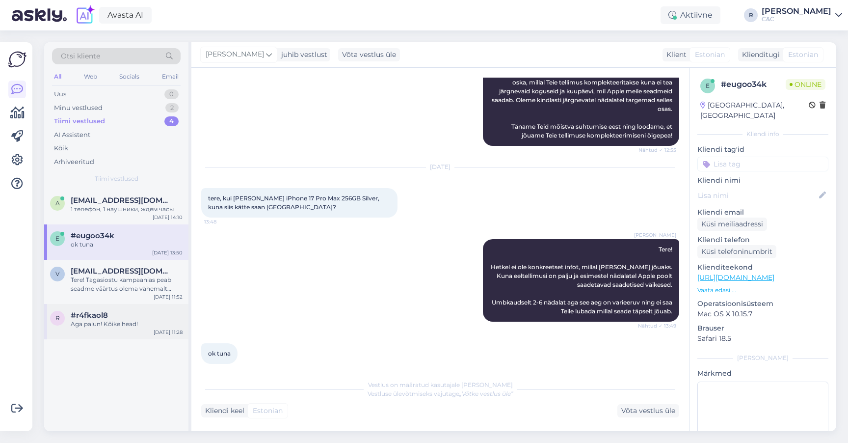
click at [124, 320] on div "Aga palun! Kõike head!" at bounding box center [127, 324] width 112 height 9
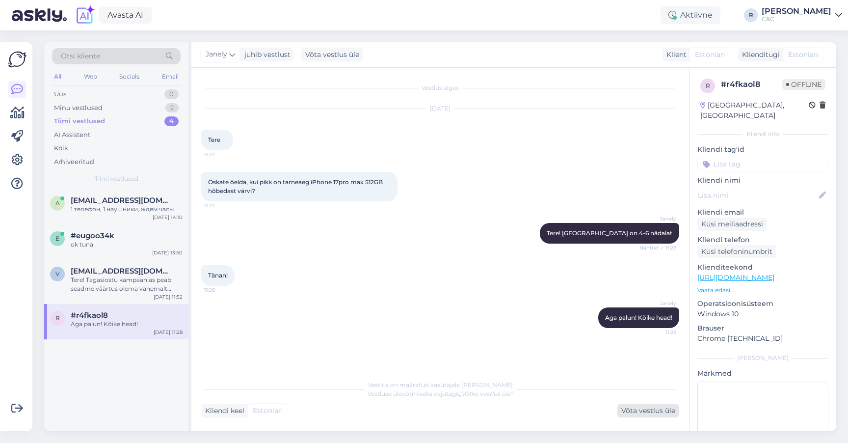
click at [647, 410] on div "Võta vestlus üle" at bounding box center [648, 410] width 62 height 13
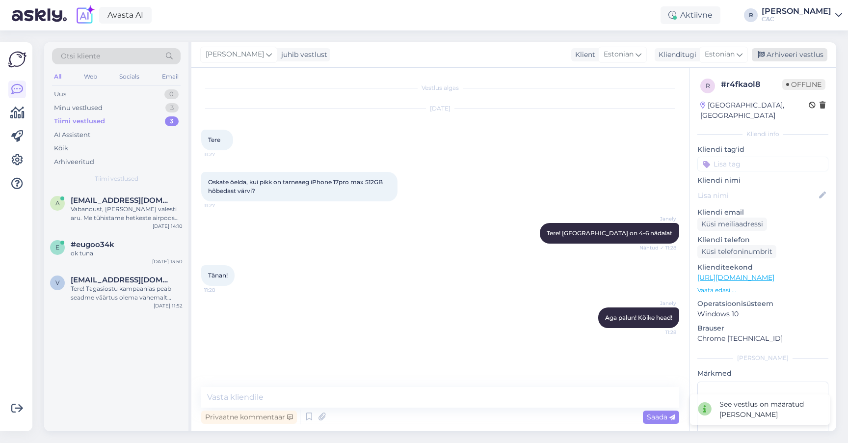
click at [790, 58] on div "Arhiveeri vestlus" at bounding box center [790, 54] width 76 height 13
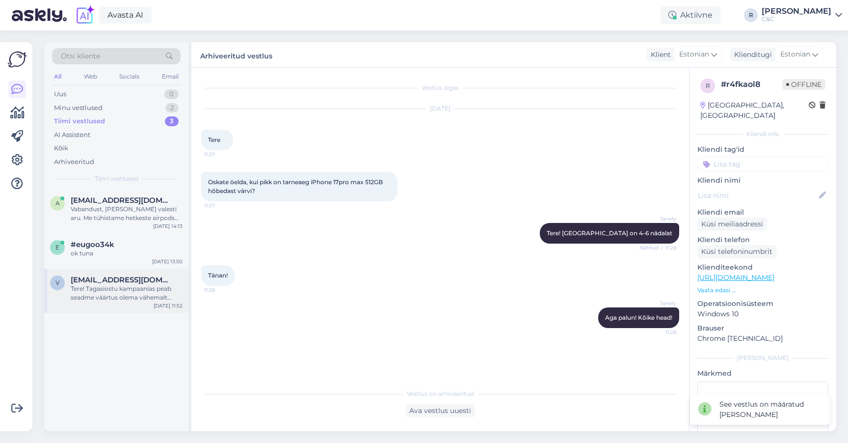
click at [161, 311] on div "v vladislavpanasenko370@gmail.com Tere! Tagasiostu kampaanias peab seadme väärt…" at bounding box center [116, 290] width 144 height 44
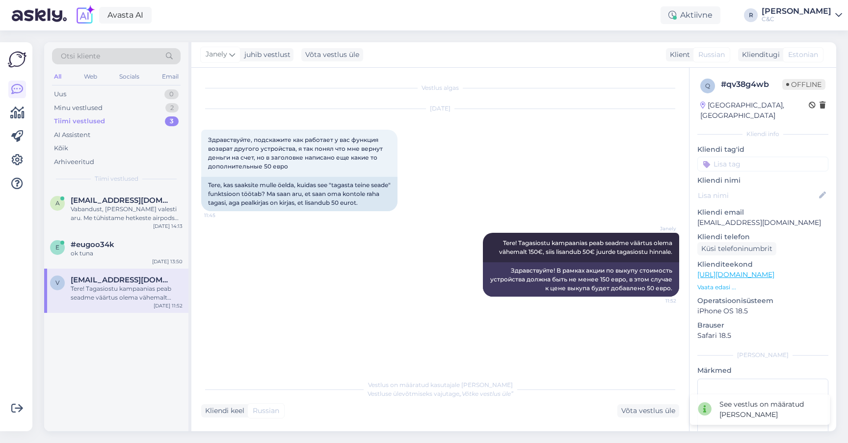
click at [645, 396] on div "Vestlus on määratud kasutajale Janely Vestluse ülevõtmiseks vajutage „Võtke ves…" at bounding box center [440, 389] width 478 height 18
click at [645, 406] on div "Võta vestlus üle" at bounding box center [648, 410] width 62 height 13
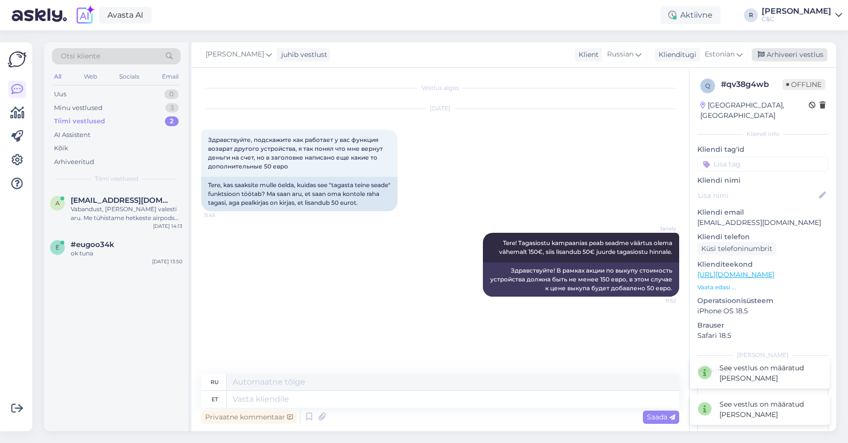
click at [791, 53] on div "Arhiveeri vestlus" at bounding box center [790, 54] width 76 height 13
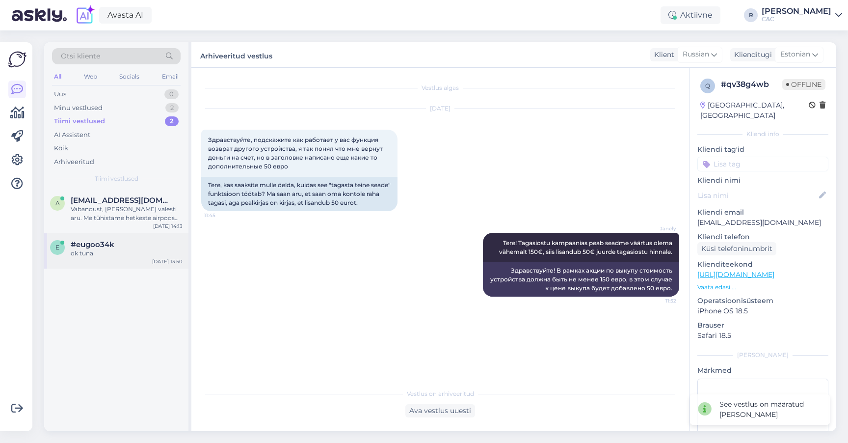
click at [107, 244] on span "#eugoo34k" at bounding box center [93, 244] width 44 height 9
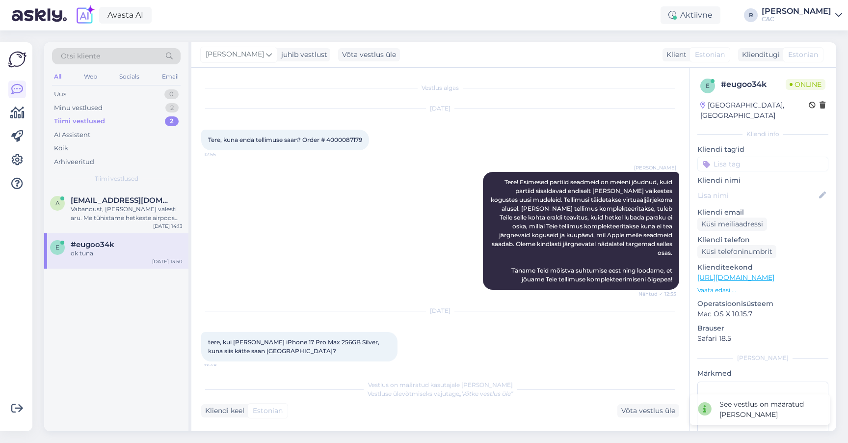
scroll to position [144, 0]
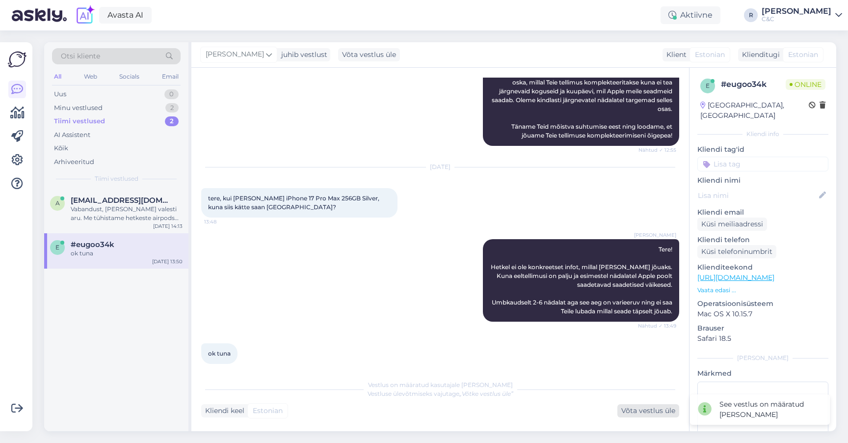
click at [625, 412] on div "Võta vestlus üle" at bounding box center [648, 410] width 62 height 13
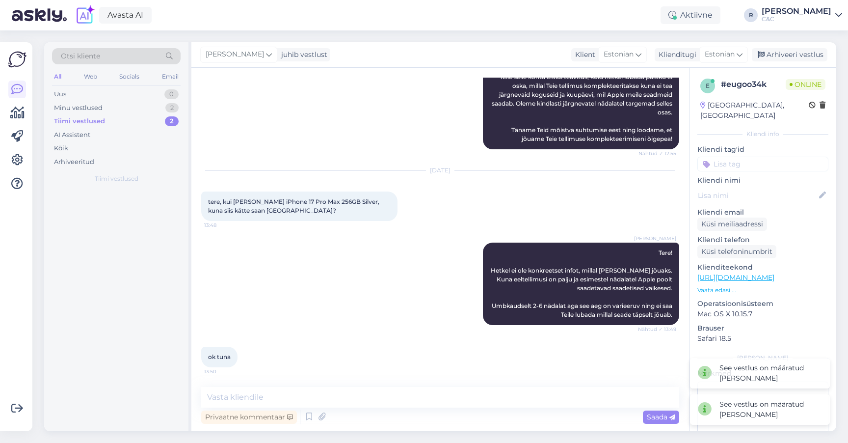
scroll to position [132, 0]
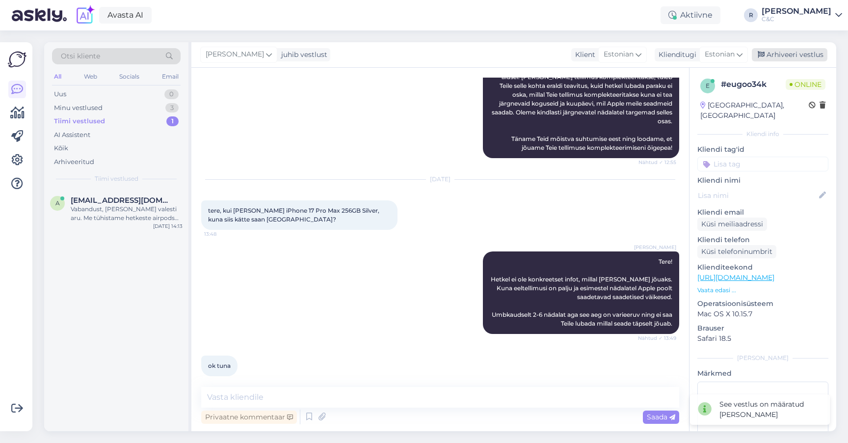
click at [794, 55] on div "Arhiveeri vestlus" at bounding box center [790, 54] width 76 height 13
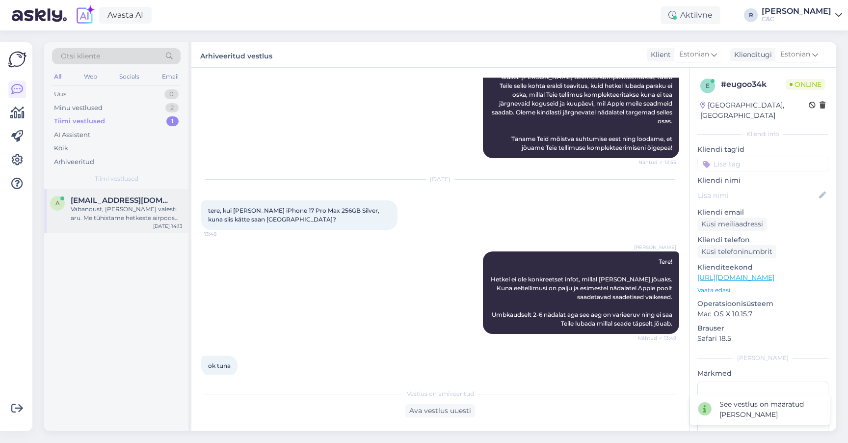
click at [110, 226] on div "a alexgs273@gmail.com Vabandust, sain valesti aru. Me tühistame hetkeste airpod…" at bounding box center [116, 211] width 144 height 44
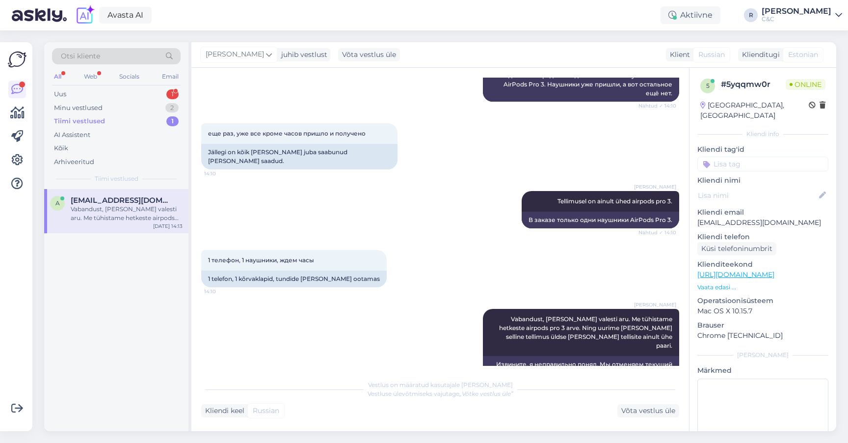
scroll to position [0, 0]
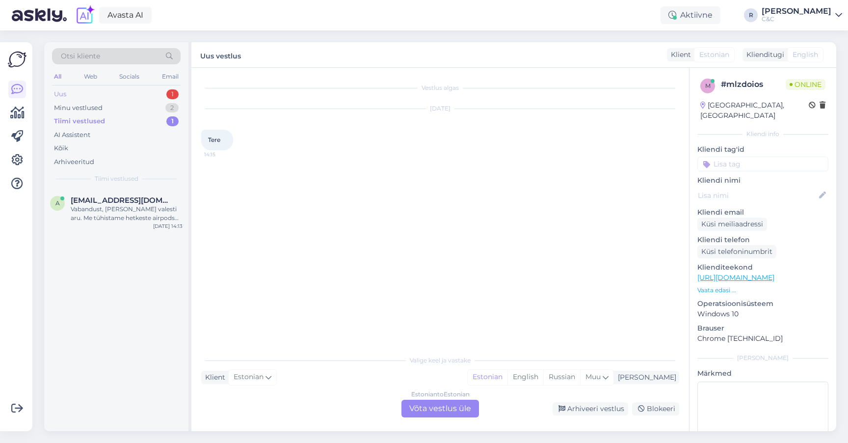
click at [149, 98] on div "Uus 1" at bounding box center [116, 94] width 129 height 14
click at [119, 235] on div "m #mlzdoios Tere Oct 14 14:15" at bounding box center [116, 310] width 144 height 242
click at [123, 208] on div "Tere" at bounding box center [127, 209] width 112 height 9
click at [419, 409] on div "Estonian to Estonian Võta vestlus üle" at bounding box center [440, 409] width 78 height 18
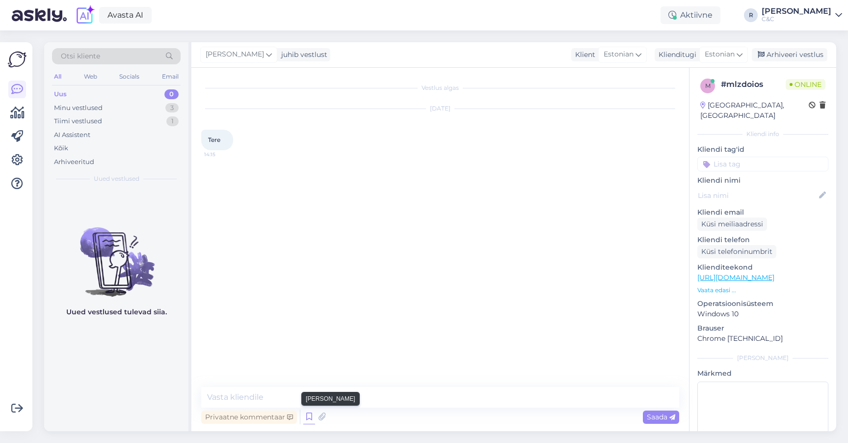
click at [309, 417] on icon at bounding box center [309, 416] width 12 height 15
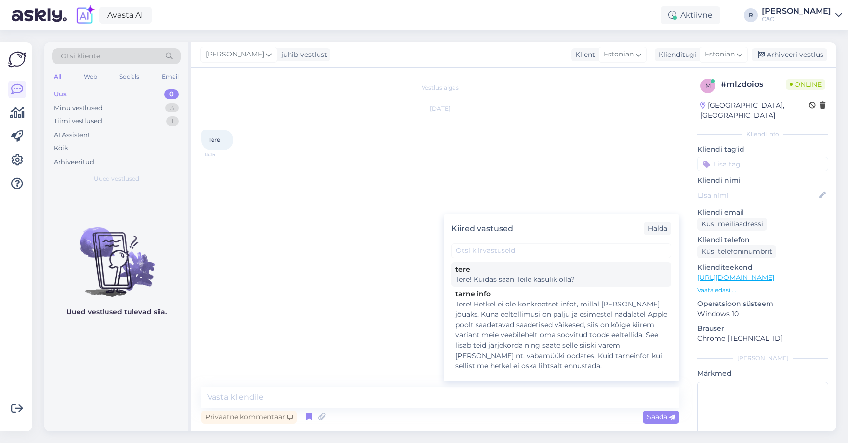
click at [507, 278] on div "Tere! Kuidas saan Teile kasulik olla?" at bounding box center [561, 279] width 212 height 10
type textarea "Tere! Kuidas saan Teile kasulik olla?"
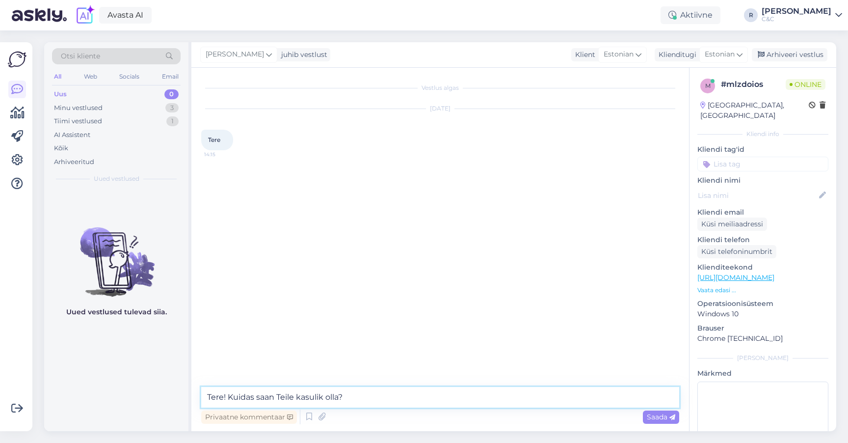
click at [392, 390] on textarea "Tere! Kuidas saan Teile kasulik olla?" at bounding box center [440, 397] width 478 height 21
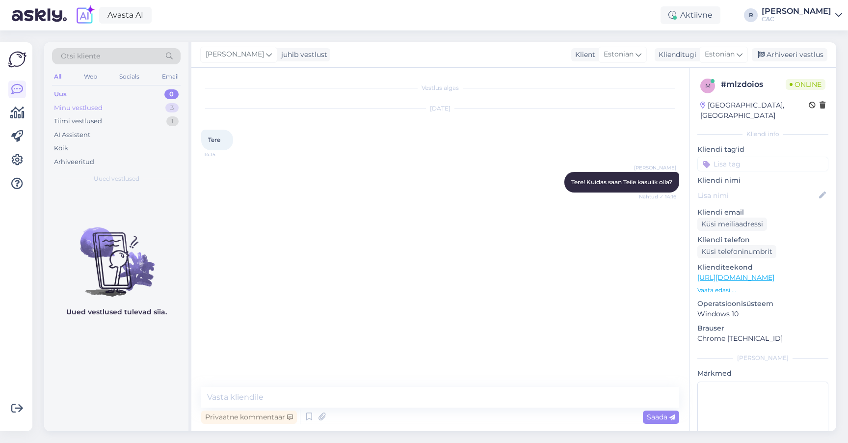
click at [130, 106] on div "Minu vestlused 3" at bounding box center [116, 108] width 129 height 14
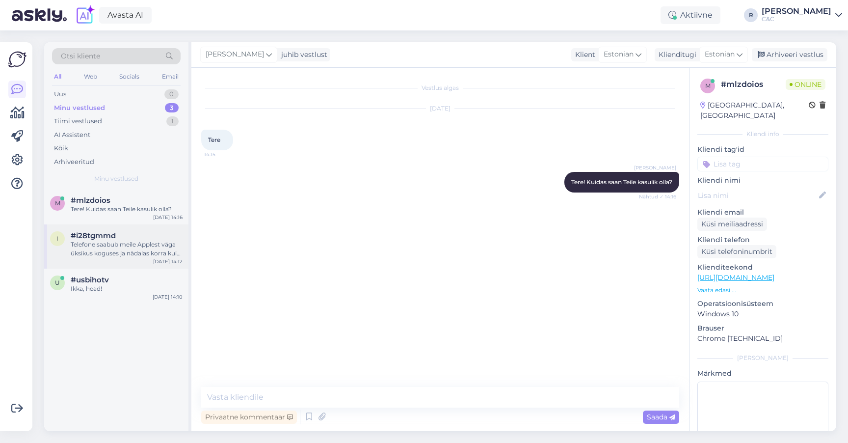
click at [93, 250] on div "Telefone saabub meile Applest väga üksikus koguses ja nädalas korra kui sedagi …" at bounding box center [127, 249] width 112 height 18
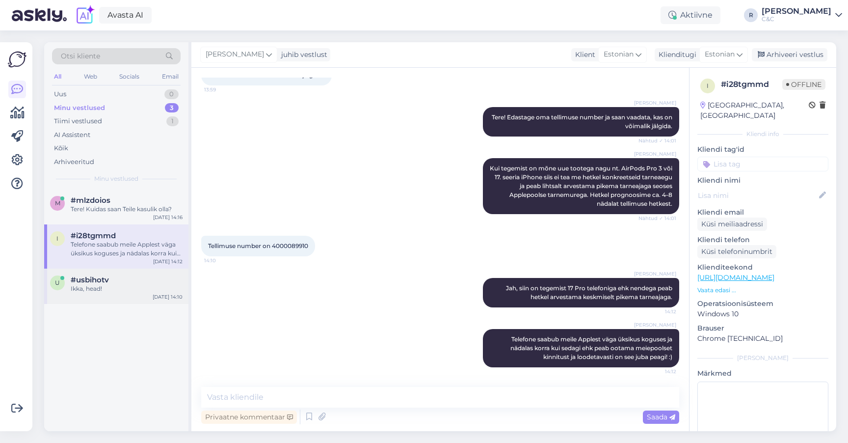
click at [119, 293] on div "u #usbihotv Ikka, head! Oct 14 14:10" at bounding box center [116, 285] width 144 height 35
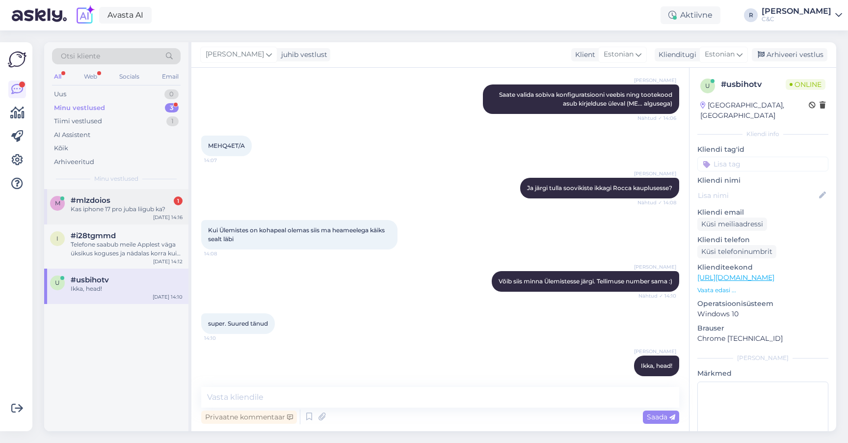
click at [133, 209] on div "Kas iphone 17 pro juba liigub ka?" at bounding box center [127, 209] width 112 height 9
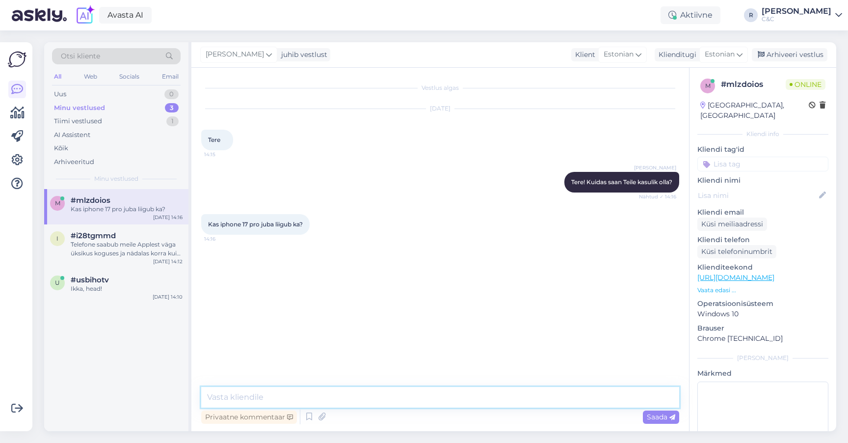
click at [308, 405] on textarea at bounding box center [440, 397] width 478 height 21
type textarea "Vaevaliselt ;)"
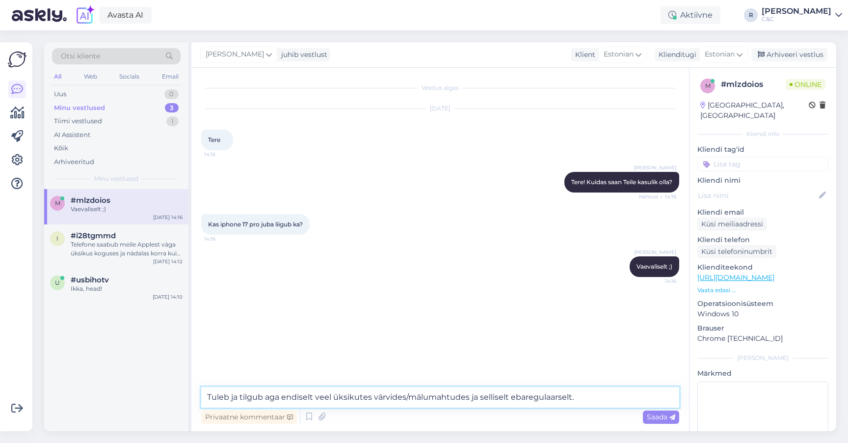
type textarea "Tuleb ja tilgub aga endiselt veel üksikutes värvides/mälumahtudes ja selliselt …"
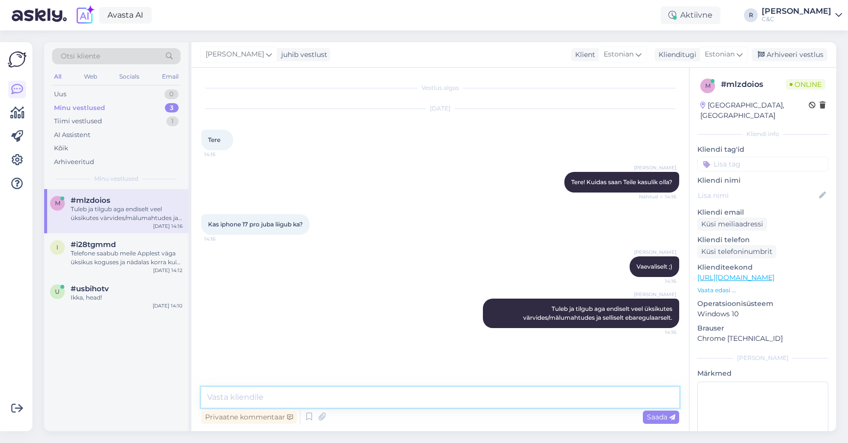
type textarea "N"
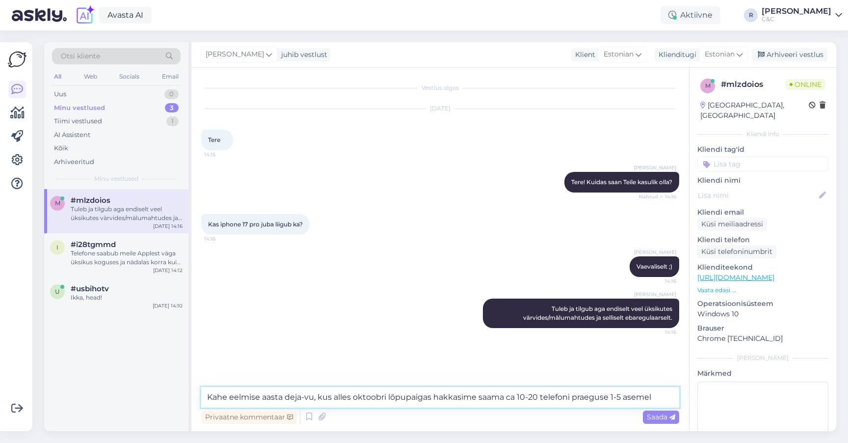
type textarea "Kahe eelmise aasta deja-vu, kus alles oktoobri lõpupaigas hakkasime saama ca 10…"
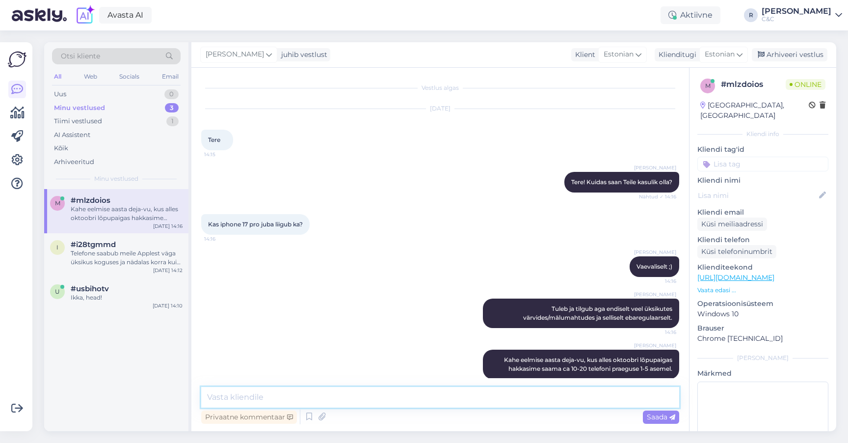
scroll to position [12, 0]
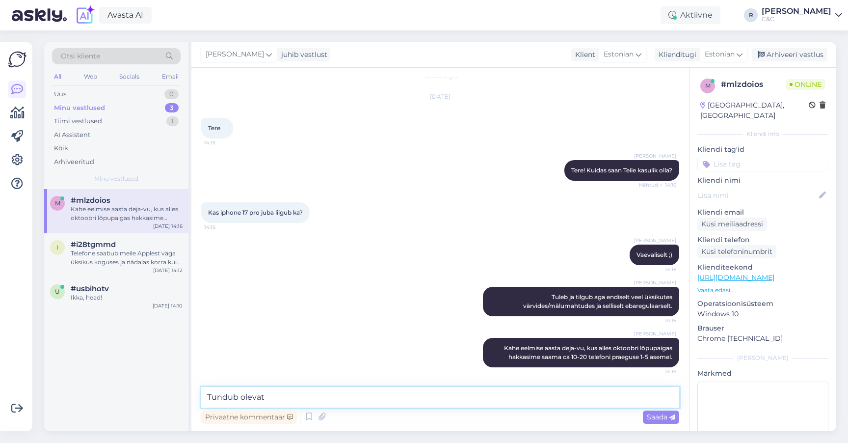
type textarea "Tundub olevat."
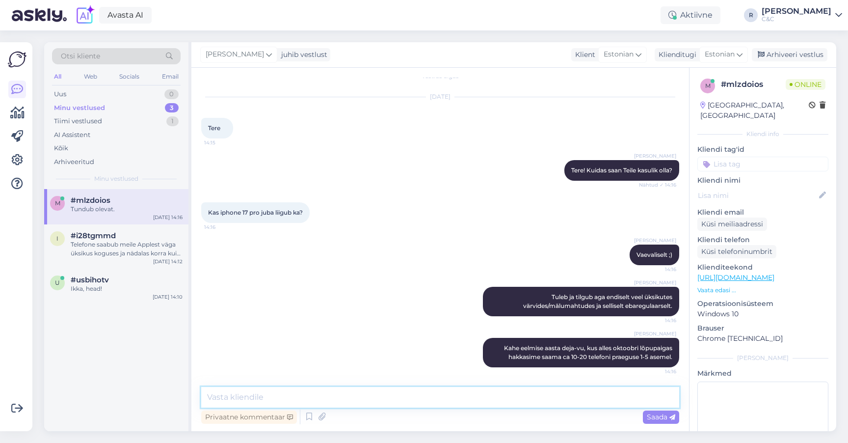
scroll to position [54, 0]
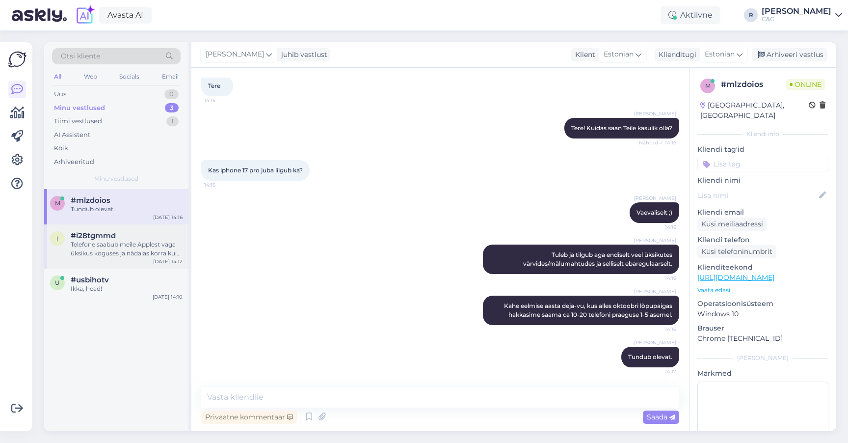
click at [82, 249] on div "Telefone saabub meile Applest väga üksikus koguses ja nädalas korra kui sedagi …" at bounding box center [127, 249] width 112 height 18
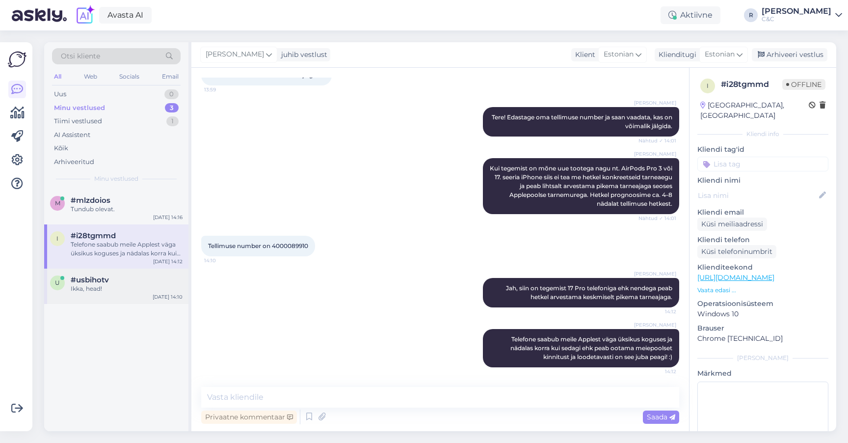
click at [88, 272] on div "u #usbihotv Ikka, head! Oct 14 14:10" at bounding box center [116, 285] width 144 height 35
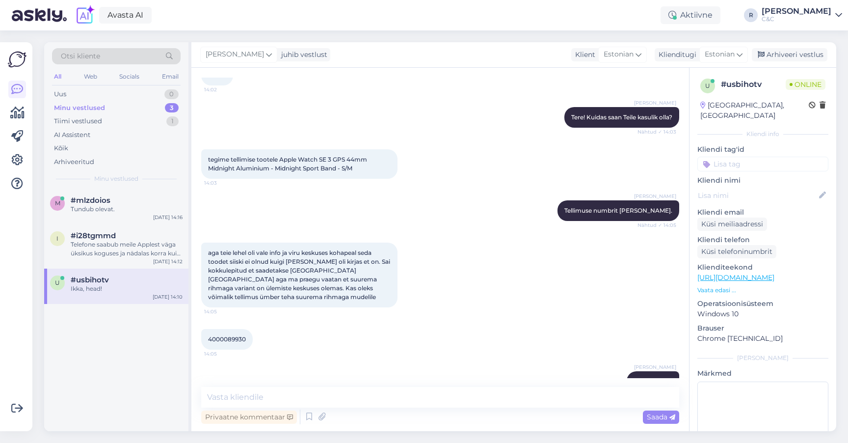
scroll to position [445, 0]
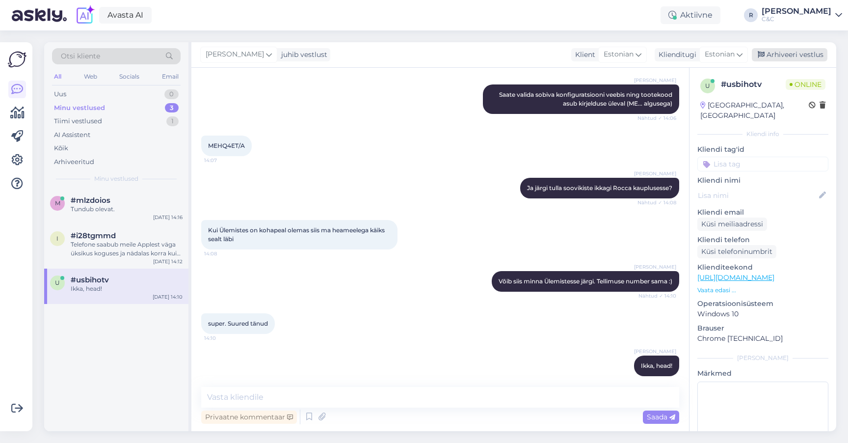
click at [789, 55] on div "Arhiveeri vestlus" at bounding box center [790, 54] width 76 height 13
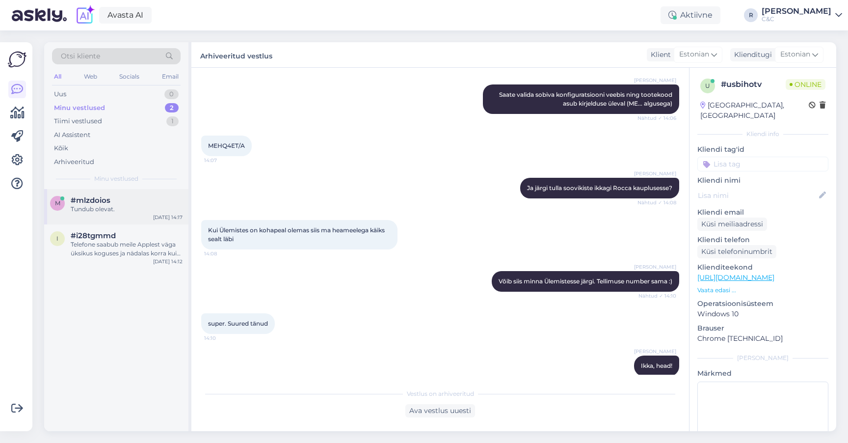
click at [118, 220] on div "m #mlzdoios Tundub olevat. Oct 14 14:17" at bounding box center [116, 206] width 144 height 35
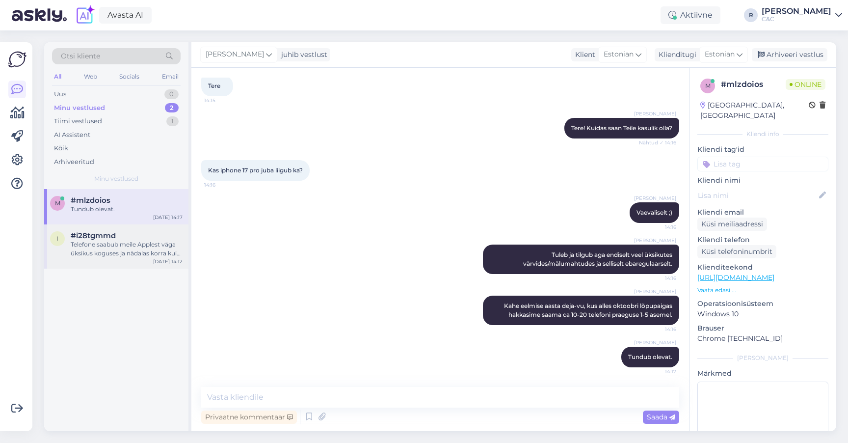
click at [105, 249] on div "Telefone saabub meile Applest väga üksikus koguses ja nädalas korra kui sedagi …" at bounding box center [127, 249] width 112 height 18
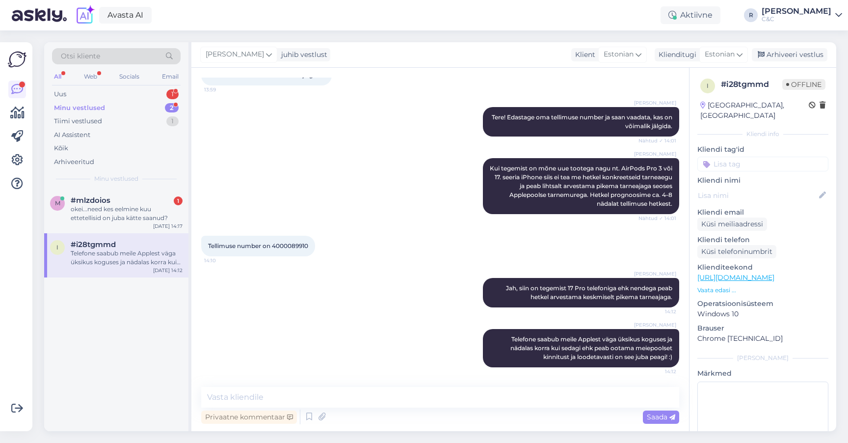
scroll to position [0, 0]
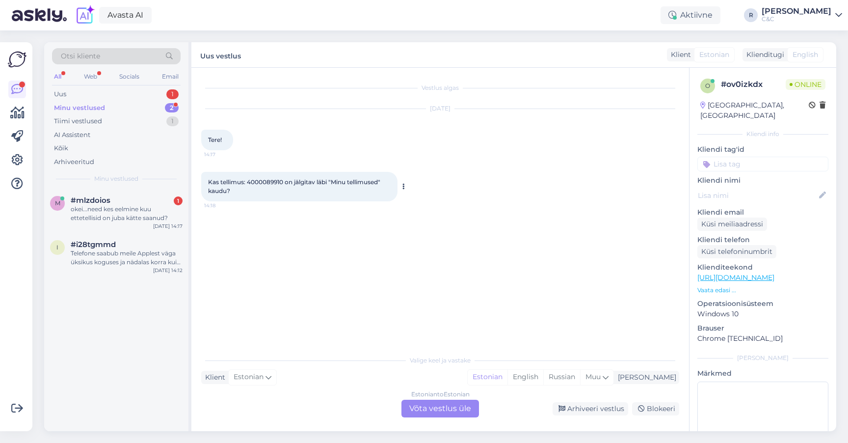
click at [268, 183] on span "Kas tellimus: 4000089910 on jälgitav läbi "Minu tellimused" kaudu?" at bounding box center [295, 186] width 174 height 16
copy span "4000089910"
click at [105, 223] on div "m #mlzdoios 1 okei...need kes eelmine kuu ettetellisid on juba kätte saanud? Oc…" at bounding box center [116, 211] width 144 height 44
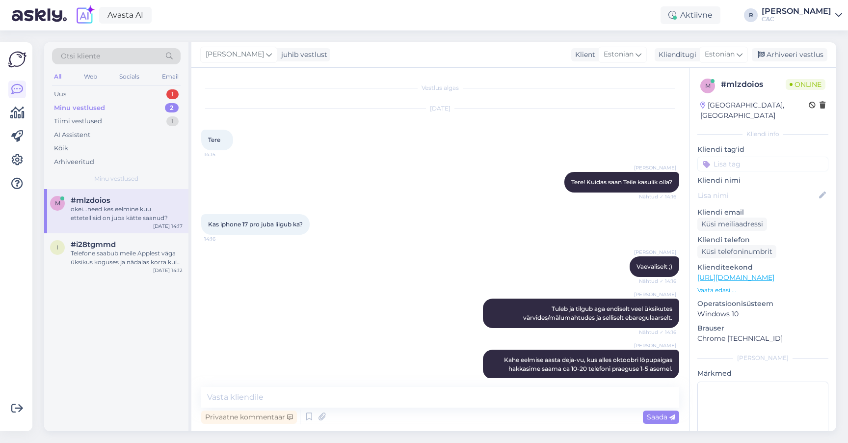
scroll to position [105, 0]
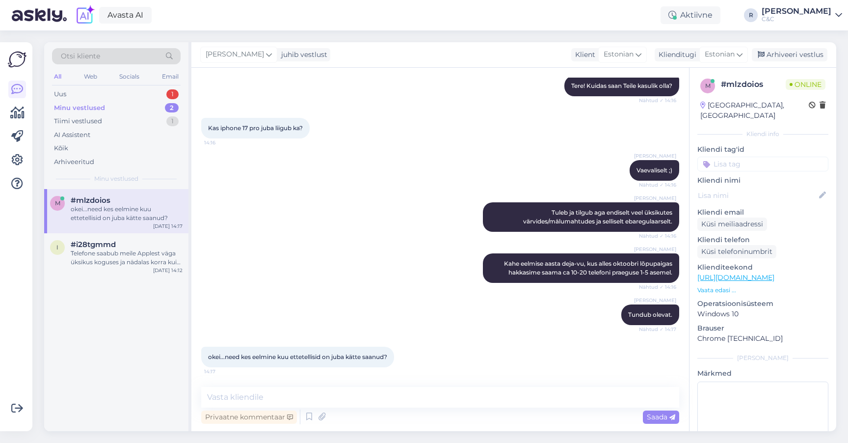
click at [323, 408] on div "Privaatne kommentaar Saada" at bounding box center [440, 416] width 478 height 19
click at [322, 404] on textarea at bounding box center [440, 397] width 478 height 21
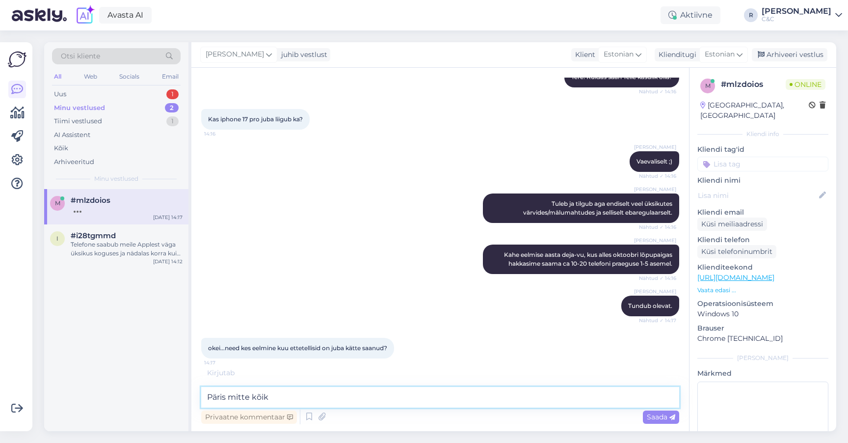
type textarea "Päris mitte kõik."
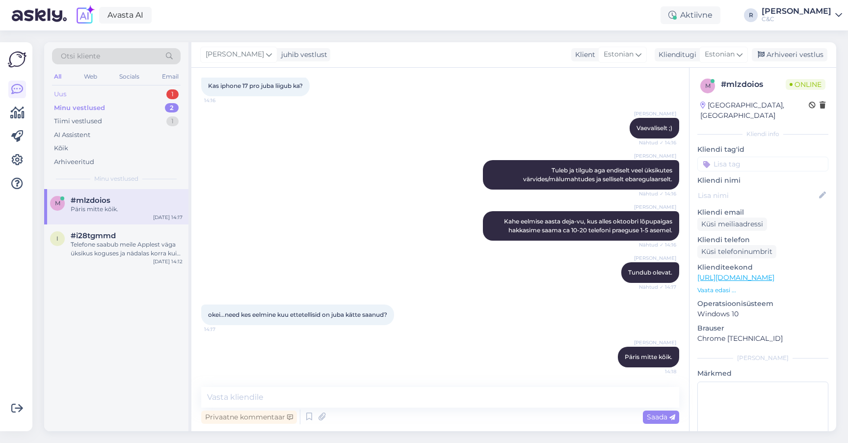
click at [146, 95] on div "Uus 1" at bounding box center [116, 94] width 129 height 14
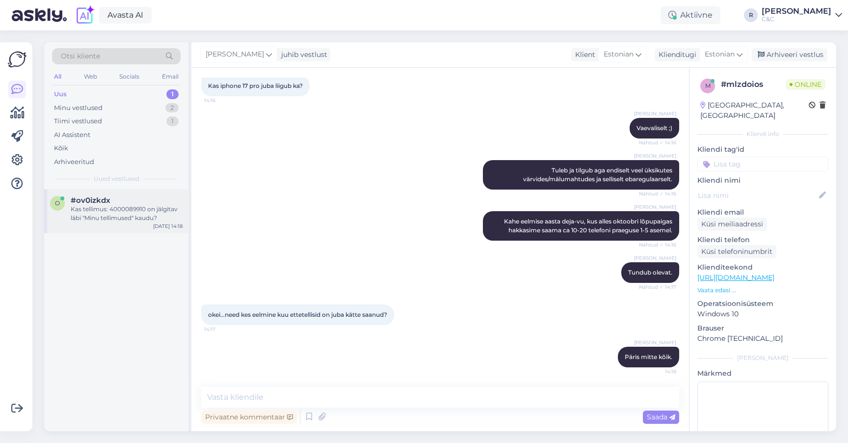
click at [99, 214] on div "Kas tellimus: 4000089910 on jälgitav läbi "Minu tellimused" kaudu?" at bounding box center [127, 214] width 112 height 18
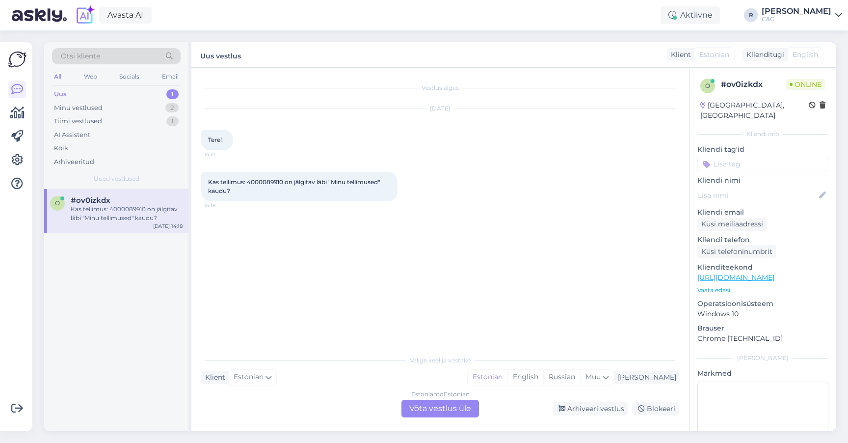
scroll to position [0, 0]
click at [282, 182] on span "Kas tellimus: 4000089910 on jälgitav läbi "Minu tellimused" kaudu?" at bounding box center [295, 186] width 174 height 16
click at [267, 181] on span "Kas tellimus: 4000089910 on jälgitav läbi "Minu tellimused" kaudu?" at bounding box center [295, 186] width 174 height 16
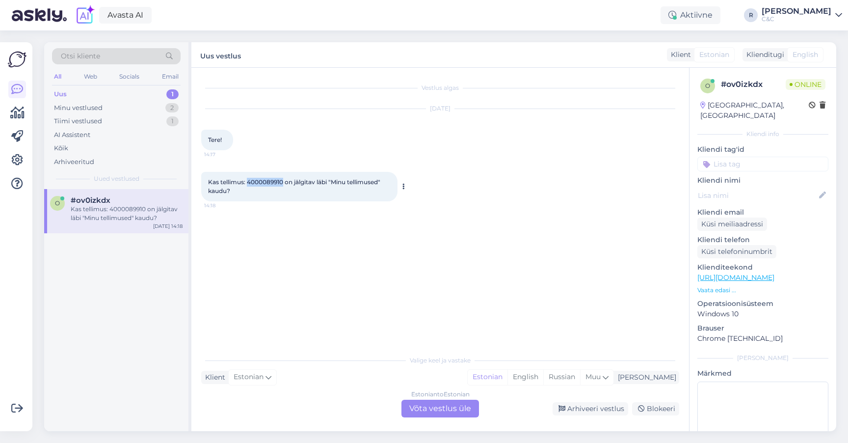
copy span "4000089910"
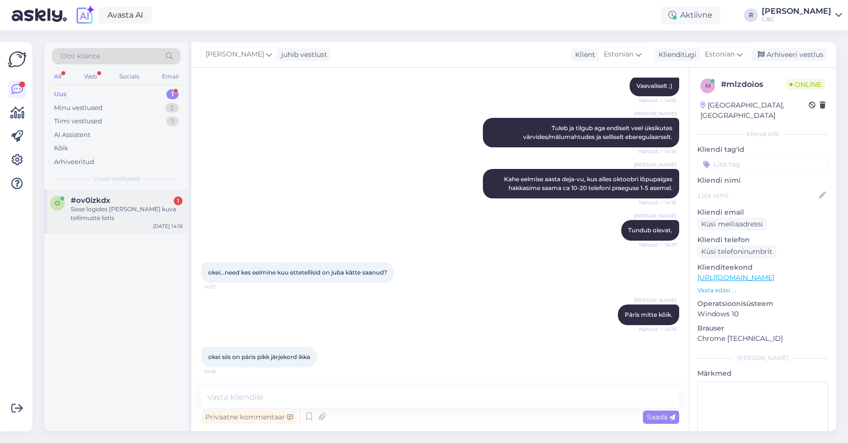
click at [119, 209] on div "Sisse logides seda ei kuva tellimuste listis" at bounding box center [127, 214] width 112 height 18
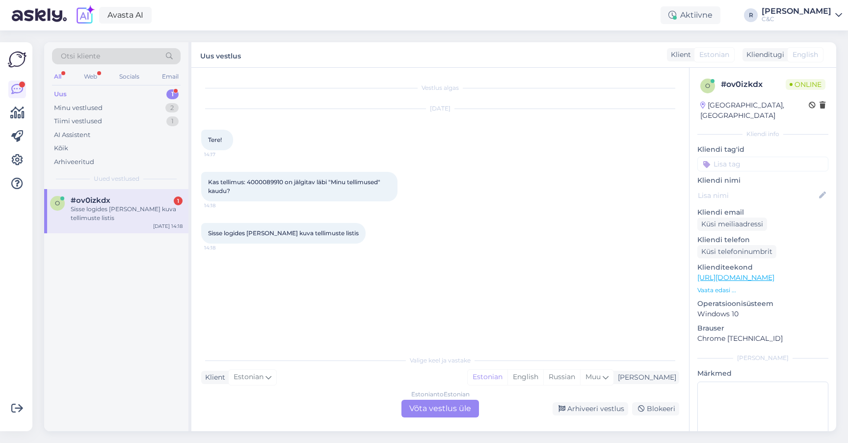
scroll to position [0, 0]
click at [413, 400] on div "Estonian to Estonian Võta vestlus üle" at bounding box center [440, 409] width 78 height 18
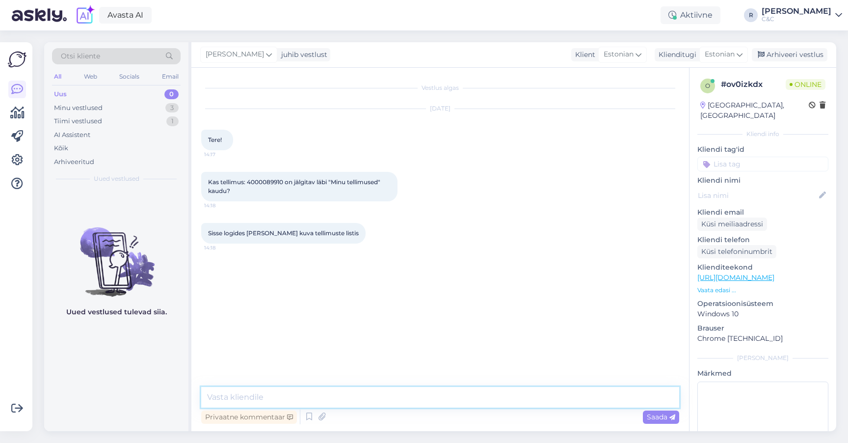
click at [270, 404] on textarea at bounding box center [440, 397] width 478 height 21
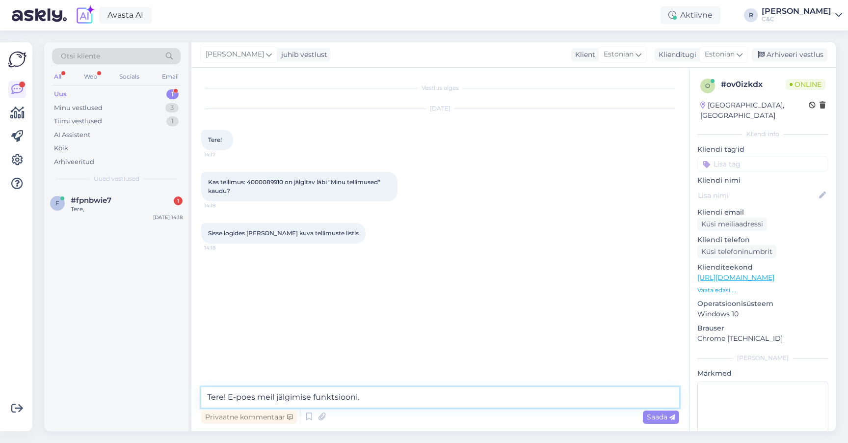
type textarea "Tere! E-poes meil jälgimise funktsiooni."
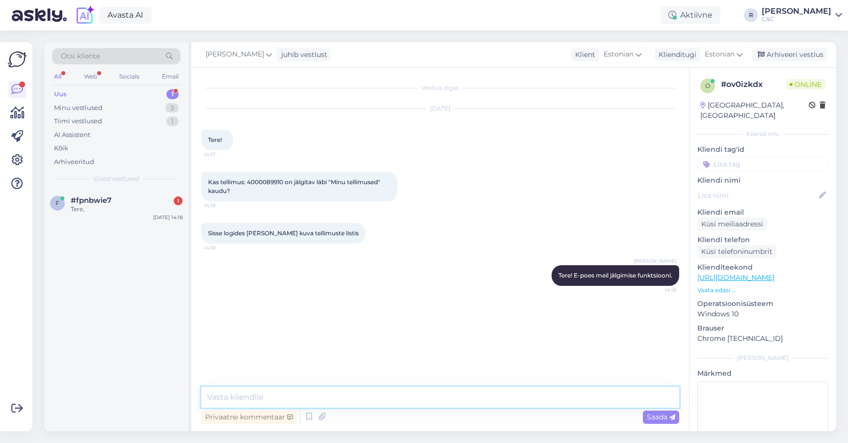
click at [313, 401] on textarea at bounding box center [440, 397] width 478 height 21
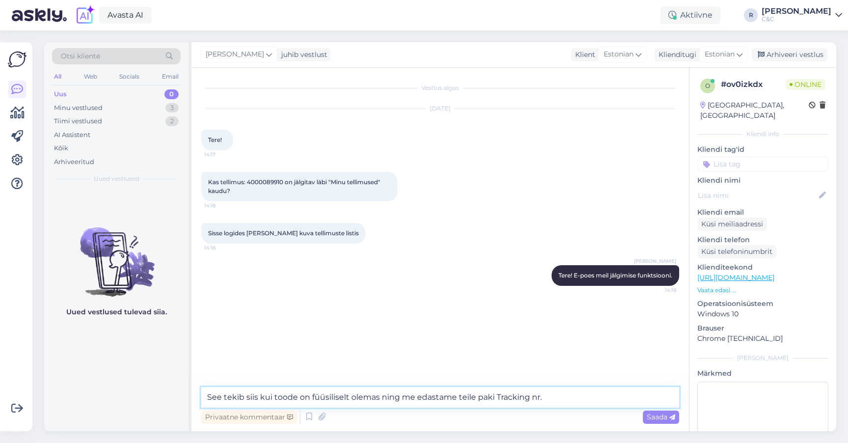
type textarea "See tekib siis kui toode on füüsiliselt olemas ning me edastame teile paki Trac…"
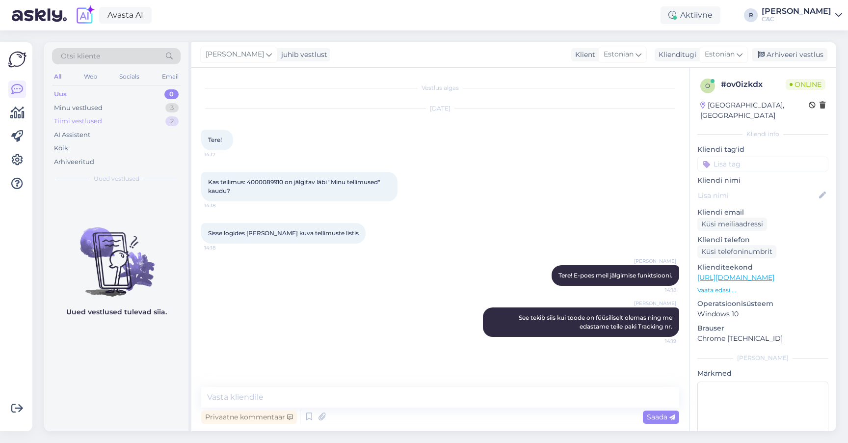
click at [157, 119] on div "Tiimi vestlused 2" at bounding box center [116, 121] width 129 height 14
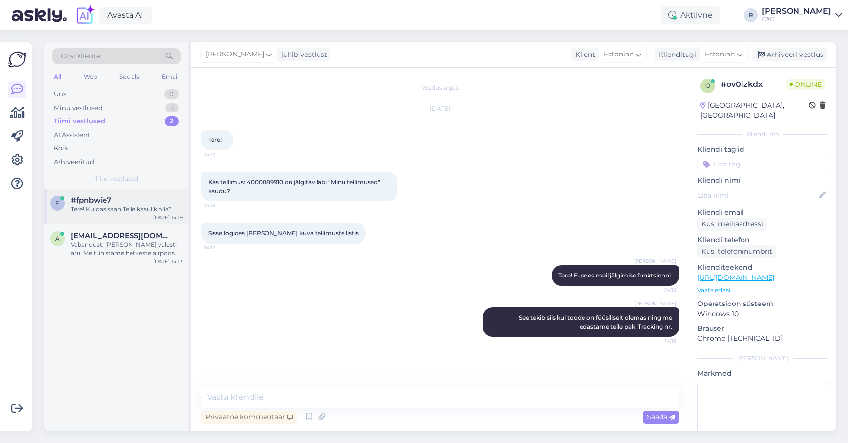
click at [123, 211] on div "Tere! Kuidas saan Teile kasulik olla?" at bounding box center [127, 209] width 112 height 9
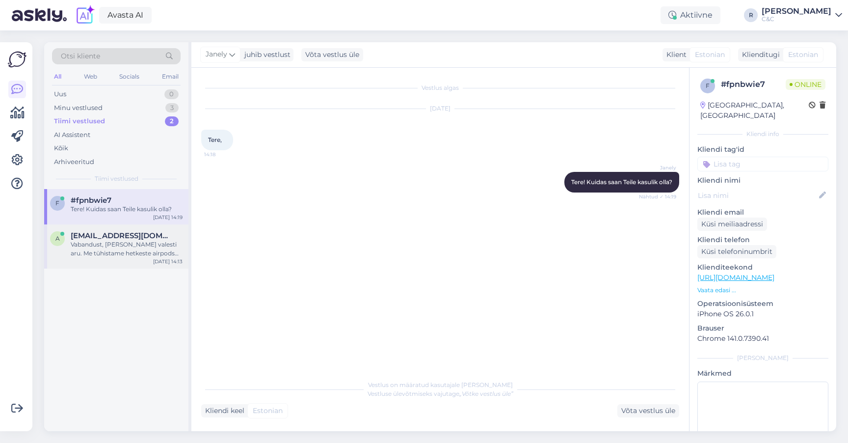
click at [118, 240] on div "Vabandust, sain valesti aru. Me tühistame hetkeste airpods pro 3 arve. Ning uur…" at bounding box center [127, 249] width 112 height 18
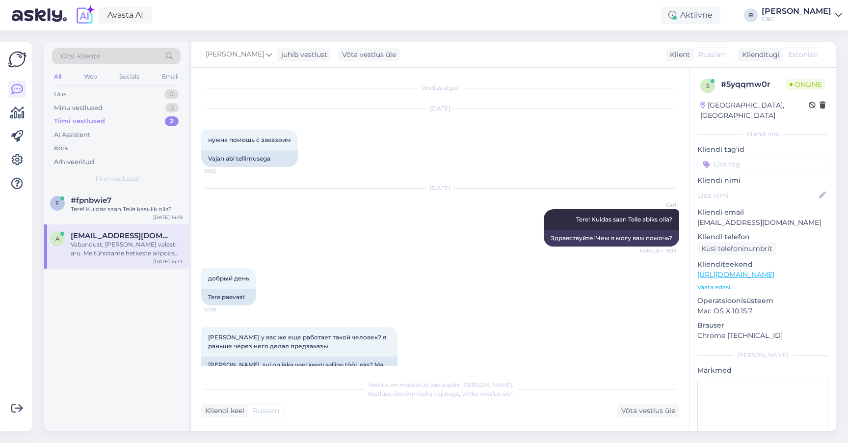
scroll to position [1779, 0]
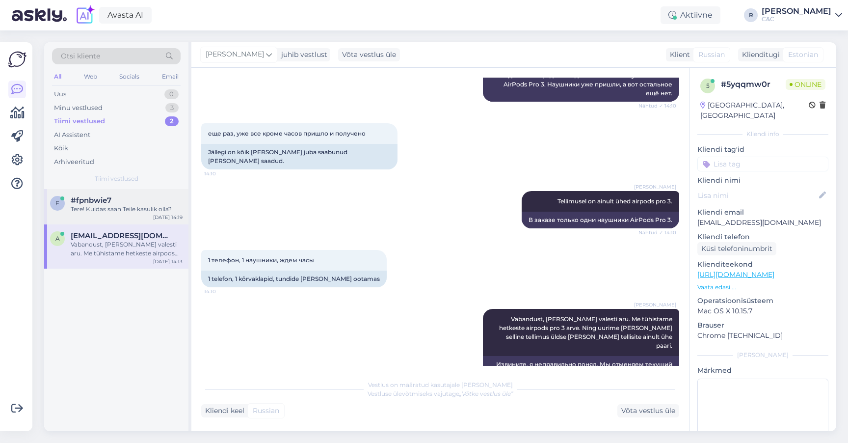
click at [122, 210] on div "Tere! Kuidas saan Teile kasulik olla?" at bounding box center [127, 209] width 112 height 9
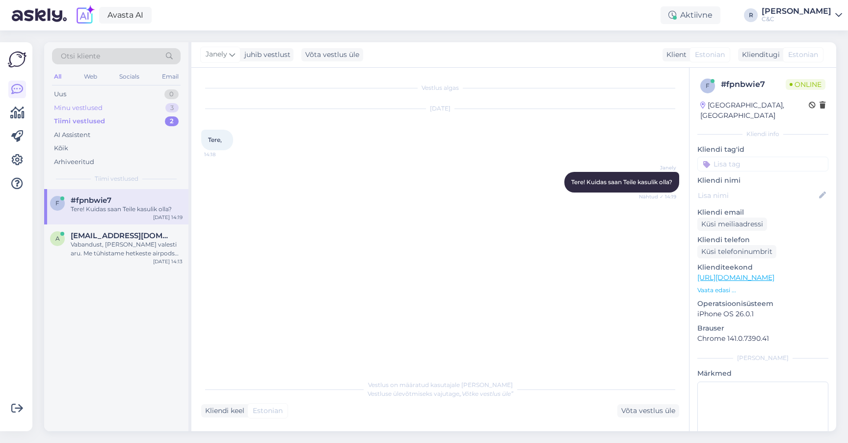
click at [139, 110] on div "Minu vestlused 3" at bounding box center [116, 108] width 129 height 14
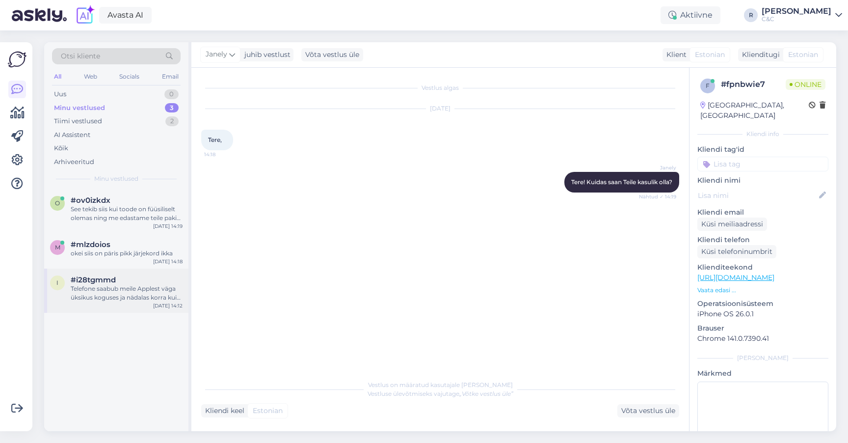
click at [121, 270] on div "i #i28tgmmd Telefone saabub meile Applest väga üksikus koguses ja nädalas korra…" at bounding box center [116, 290] width 144 height 44
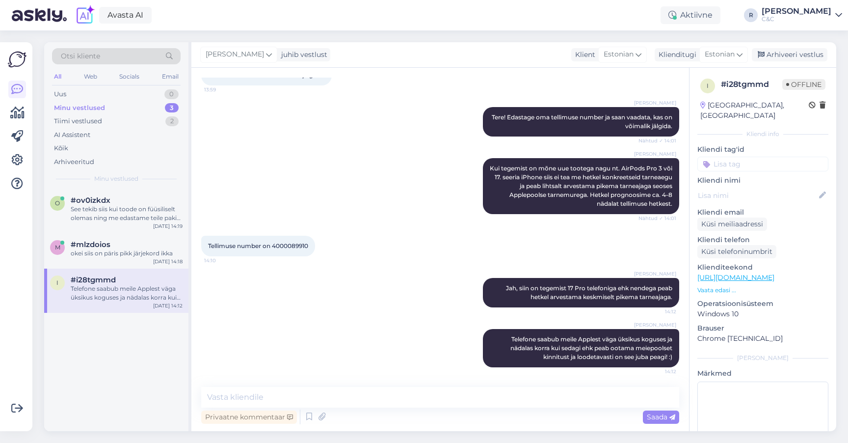
scroll to position [65, 0]
click at [558, 287] on span "Jah, siin on tegemist 17 Pro telefoniga ehk nendega peab hetkel arvestama keskm…" at bounding box center [590, 292] width 168 height 16
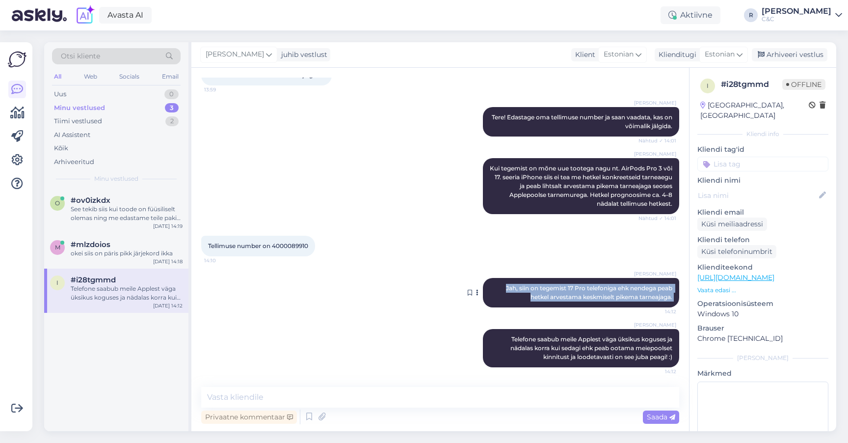
click at [558, 287] on span "Jah, siin on tegemist 17 Pro telefoniga ehk nendega peab hetkel arvestama keskm…" at bounding box center [590, 292] width 168 height 16
copy div "Jah, siin on tegemist 17 Pro telefoniga ehk nendega peab hetkel arvestama keskm…"
click at [149, 115] on div "Tiimi vestlused 2" at bounding box center [116, 121] width 129 height 14
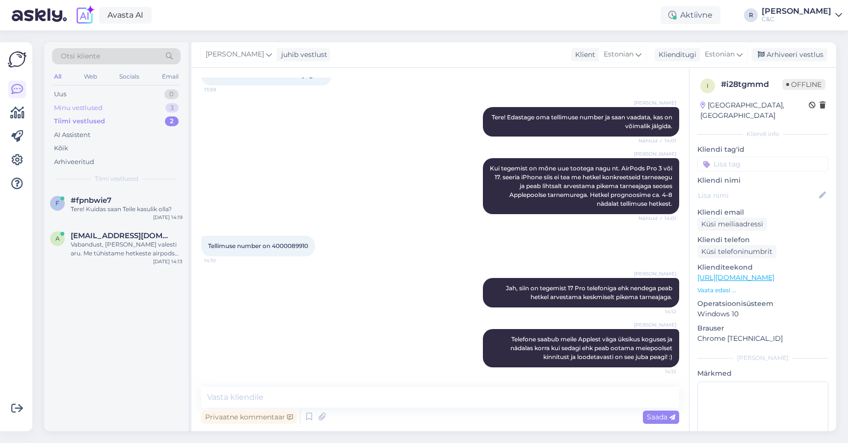
click at [149, 108] on div "Minu vestlused 3" at bounding box center [116, 108] width 129 height 14
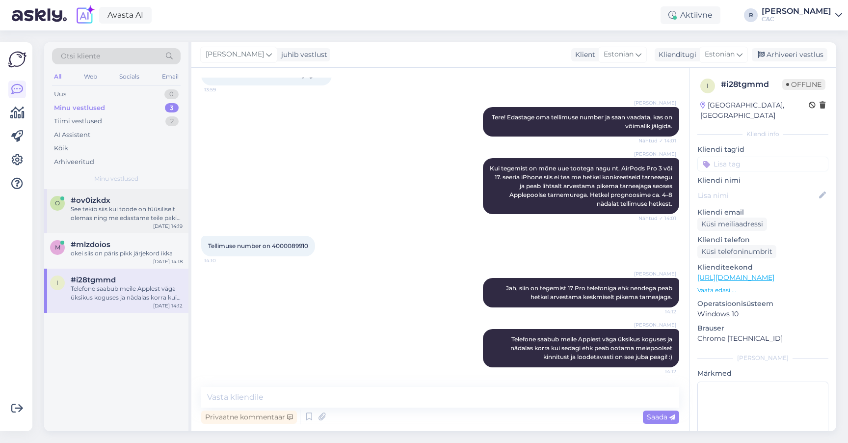
click at [127, 213] on div "See tekib siis kui toode on füüsiliselt olemas ning me edastame teile paki Trac…" at bounding box center [127, 214] width 112 height 18
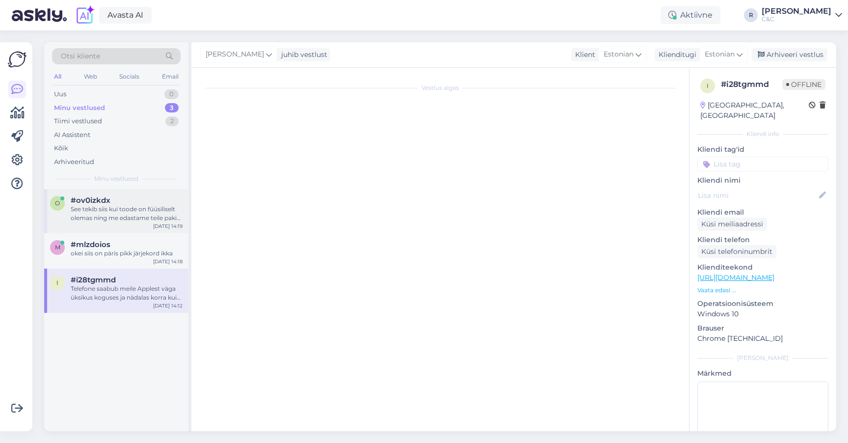
scroll to position [0, 0]
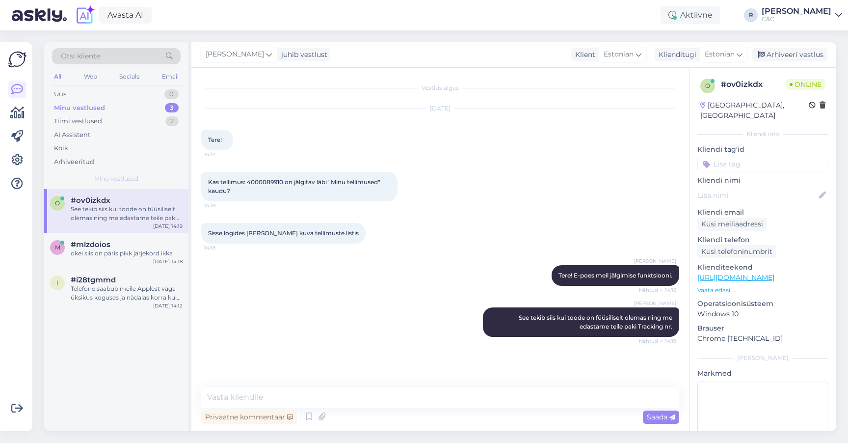
click at [302, 386] on div "Vestlus algas Oct 14 2025 Tere! 14:17 Kas tellimus: 4000089910 on jälgitav läbi…" at bounding box center [440, 249] width 498 height 363
click at [302, 394] on textarea at bounding box center [440, 397] width 478 height 21
click at [296, 401] on textarea at bounding box center [440, 397] width 478 height 21
paste textarea "Jah, siin on tegemist 17 Pro telefoniga ehk nendega peab hetkel arvestama keskm…"
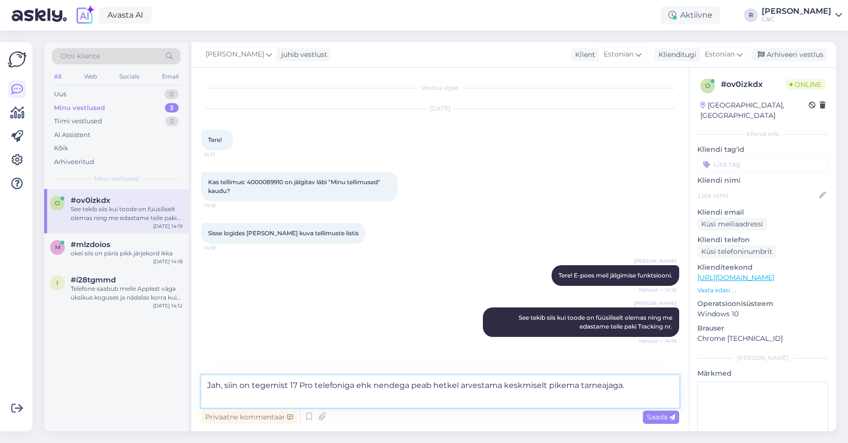
drag, startPoint x: 255, startPoint y: 385, endPoint x: 183, endPoint y: 385, distance: 71.7
click at [183, 385] on div "Otsi kliente All Web Socials Email Uus 0 Minu vestlused 3 Tiimi vestlused 2 AI …" at bounding box center [440, 236] width 792 height 389
click at [645, 387] on textarea "Tegemist 17 Pro telefoniga ehk nendega peab hetkel arvestama keskmiselt pikema …" at bounding box center [440, 391] width 478 height 32
type textarea "Tegemist 17 Pro telefoniga ehk nendega peab hetkel arvestama keskmiselt pikema …"
click at [146, 122] on div "Tiimi vestlused 2" at bounding box center [116, 121] width 129 height 14
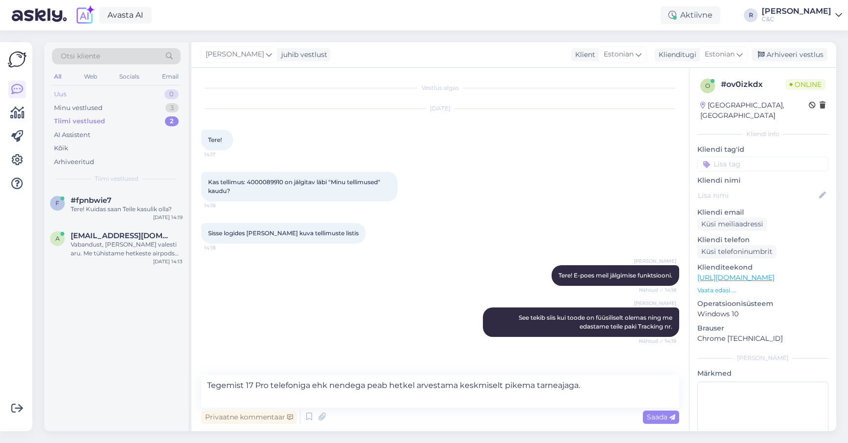
click at [154, 94] on div "Uus 0" at bounding box center [116, 94] width 129 height 14
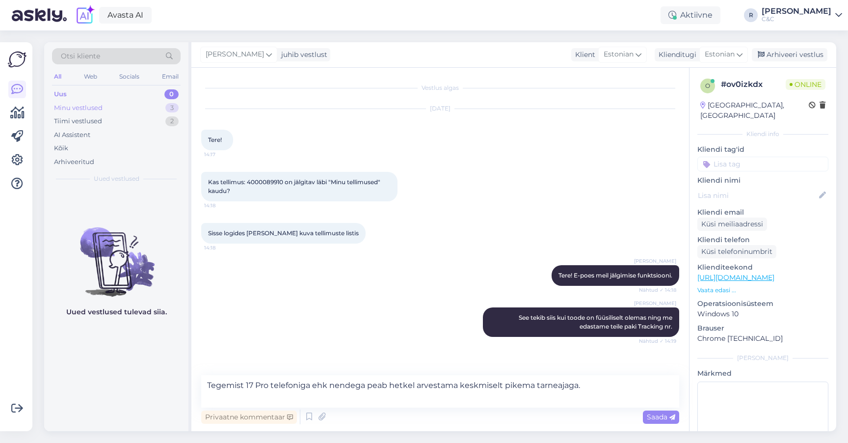
click at [151, 107] on div "Minu vestlused 3" at bounding box center [116, 108] width 129 height 14
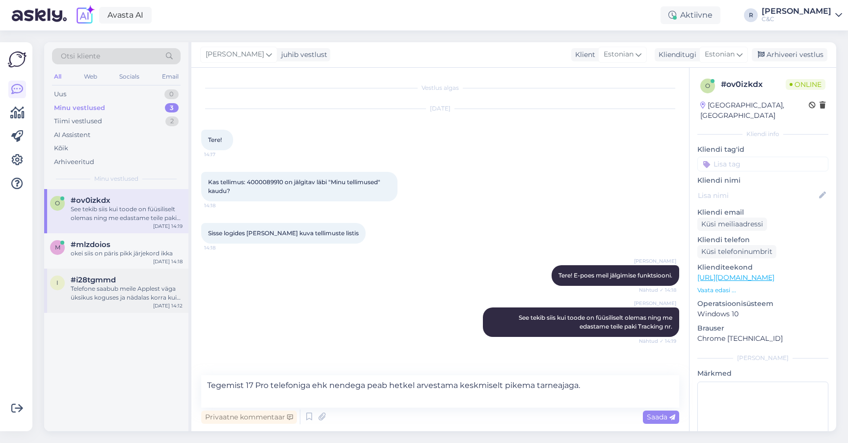
click at [129, 305] on div "i #i28tgmmd Telefone saabub meile Applest väga üksikus koguses ja nädalas korra…" at bounding box center [116, 290] width 144 height 44
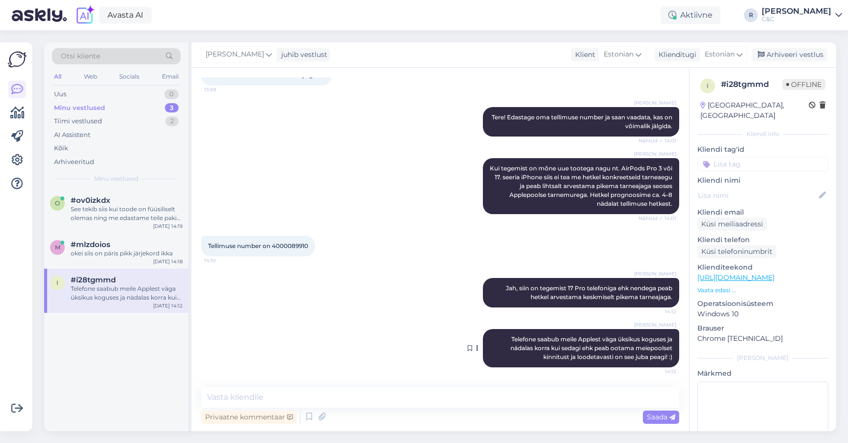
click at [554, 343] on div "Ross Telefone saabub meile Applest väga üksikus koguses ja nädalas korra kui se…" at bounding box center [581, 348] width 196 height 38
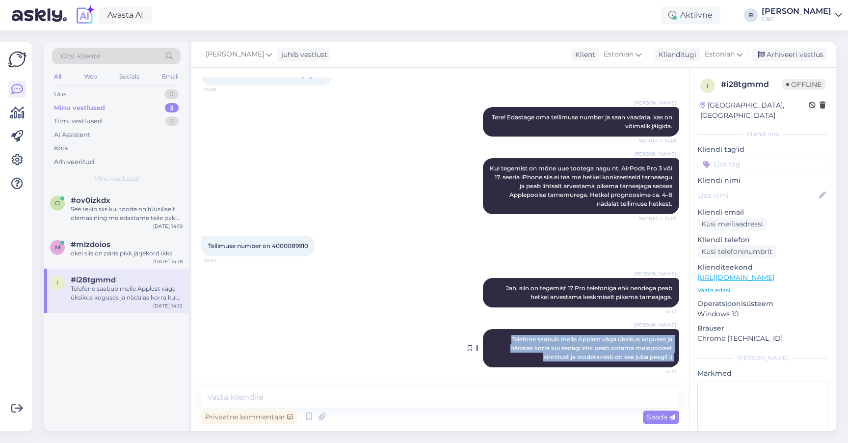
click at [554, 343] on div "Ross Telefone saabub meile Applest väga üksikus koguses ja nädalas korra kui se…" at bounding box center [581, 348] width 196 height 38
click at [124, 102] on div "Minu vestlused 3" at bounding box center [116, 108] width 129 height 14
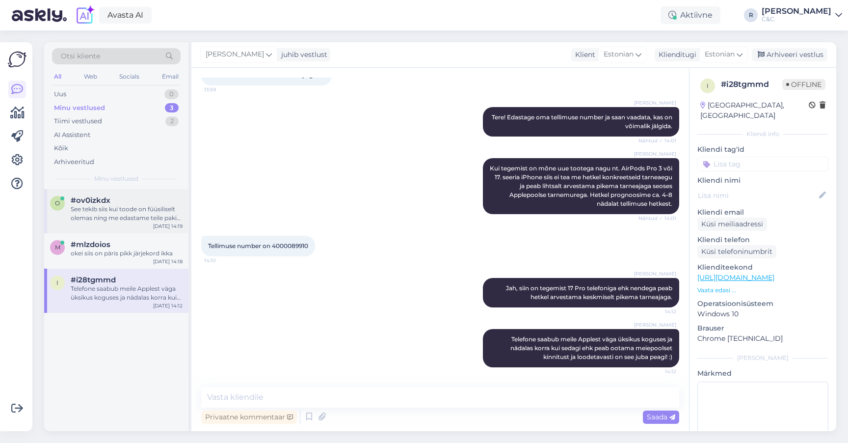
click at [115, 200] on div "#ov0izkdx" at bounding box center [127, 200] width 112 height 9
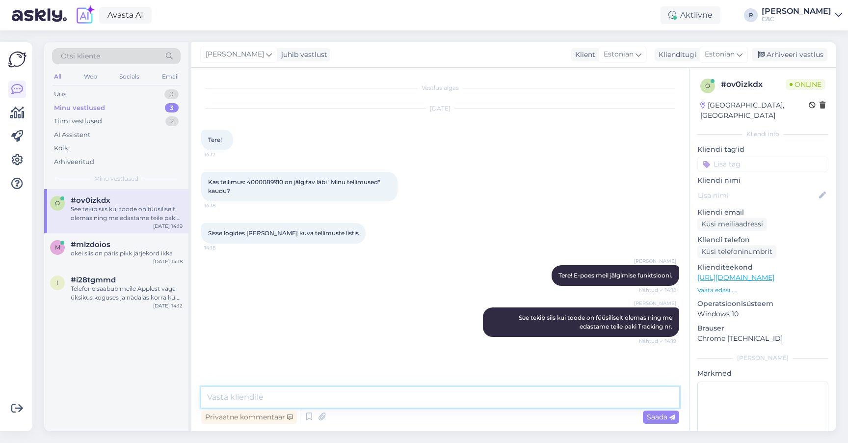
click at [452, 395] on textarea at bounding box center [440, 397] width 478 height 21
paste textarea "Telefone saabub meile Applest väga üksikus koguses ja nädalas korra kui sedagi …"
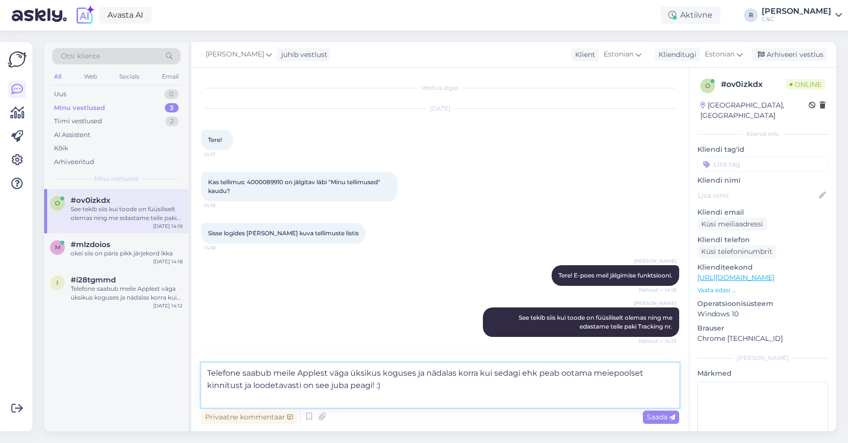
type textarea "Telefone saabub meile Applest väga üksikus koguses ja nädalas korra kui sedagi …"
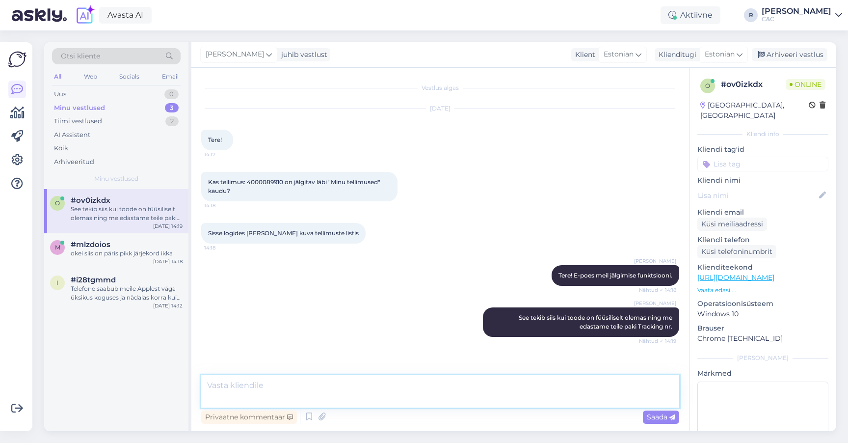
scroll to position [29, 0]
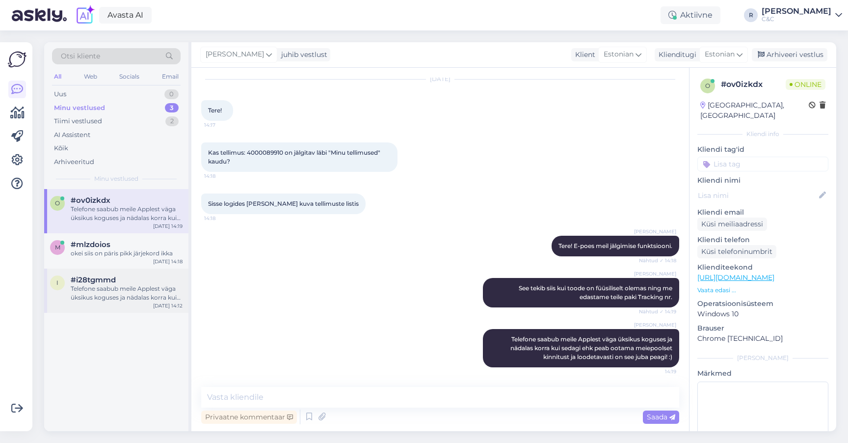
click at [81, 275] on span "#i28tgmmd" at bounding box center [93, 279] width 45 height 9
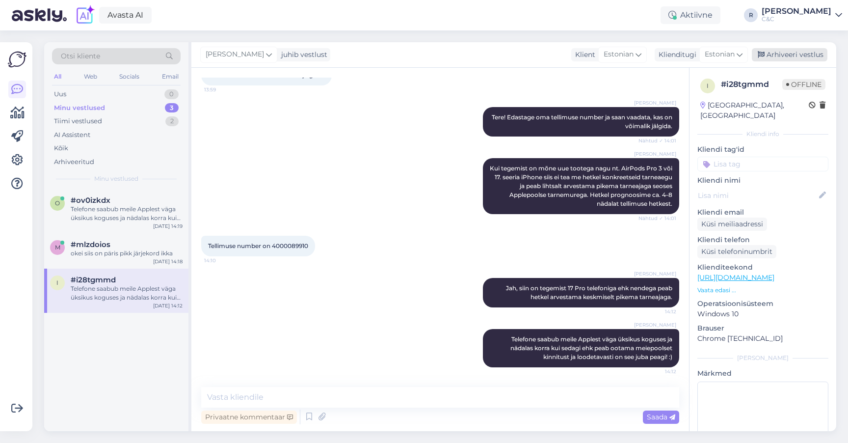
click at [804, 51] on div "Arhiveeri vestlus" at bounding box center [790, 54] width 76 height 13
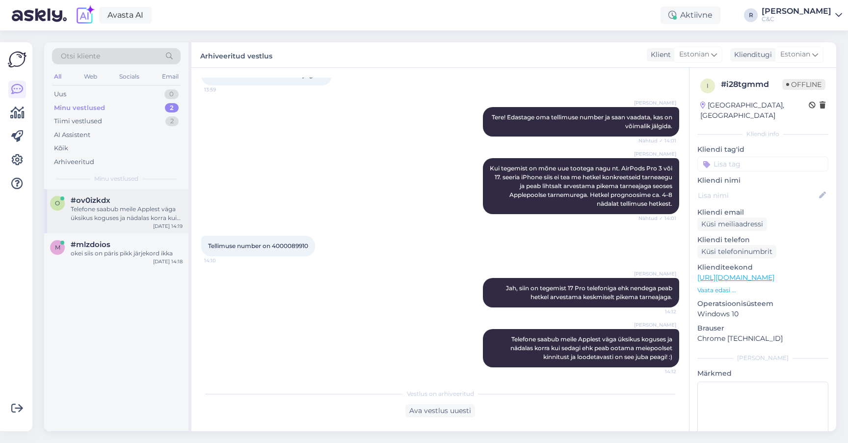
click at [125, 210] on div "Telefone saabub meile Applest väga üksikus koguses ja nädalas korra kui sedagi …" at bounding box center [127, 214] width 112 height 18
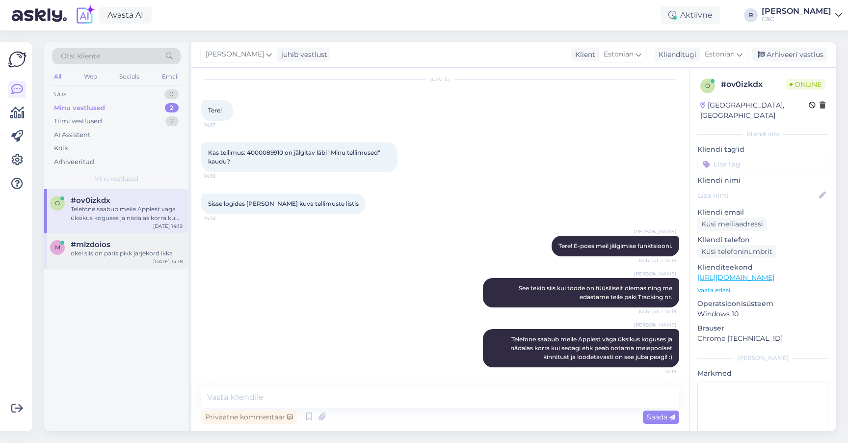
click at [128, 250] on div "okei siis on päris pikk järjekord ikka" at bounding box center [127, 253] width 112 height 9
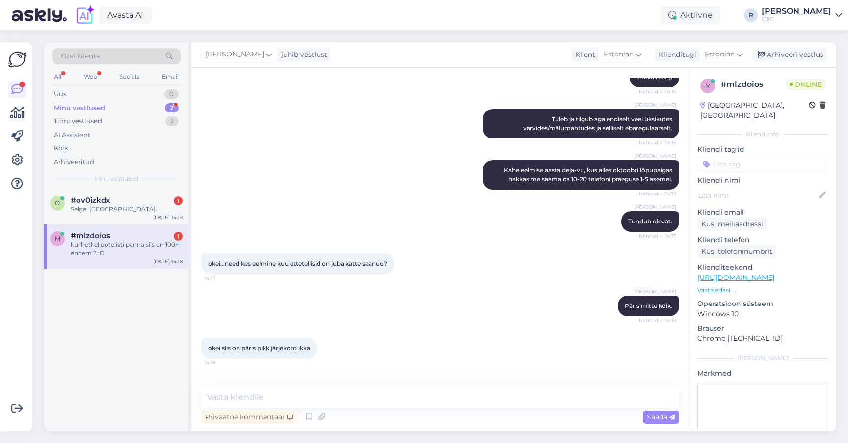
scroll to position [72, 0]
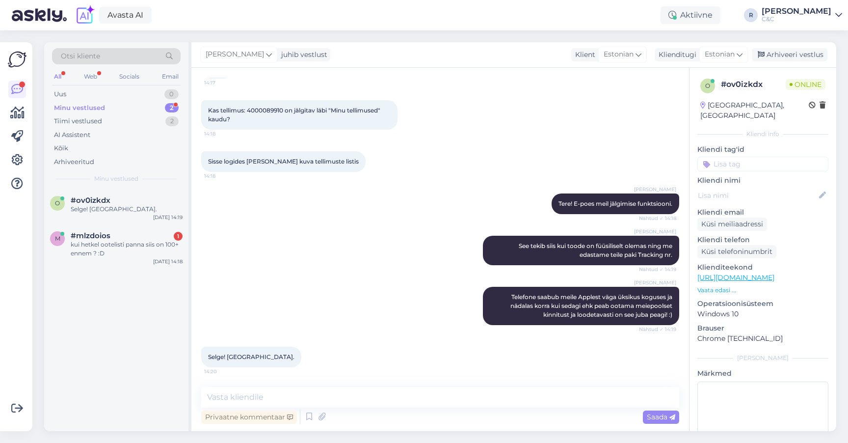
click at [352, 421] on div "Privaatne kommentaar Saada" at bounding box center [440, 416] width 478 height 19
click at [352, 410] on div "Privaatne kommentaar Saada" at bounding box center [440, 416] width 478 height 19
click at [121, 248] on div "kui hetkel ootelisti panna siis on 100+ ennem ? :D" at bounding box center [127, 249] width 112 height 18
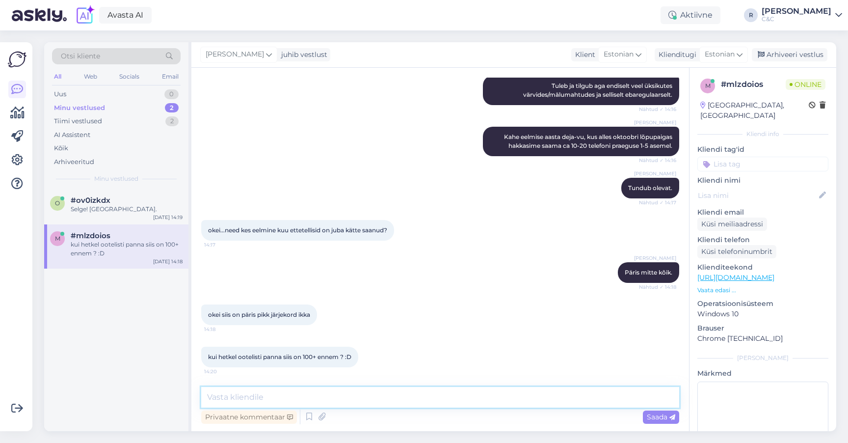
click at [343, 397] on textarea at bounding box center [440, 397] width 478 height 21
type textarea "Kuskil niiviisi jah."
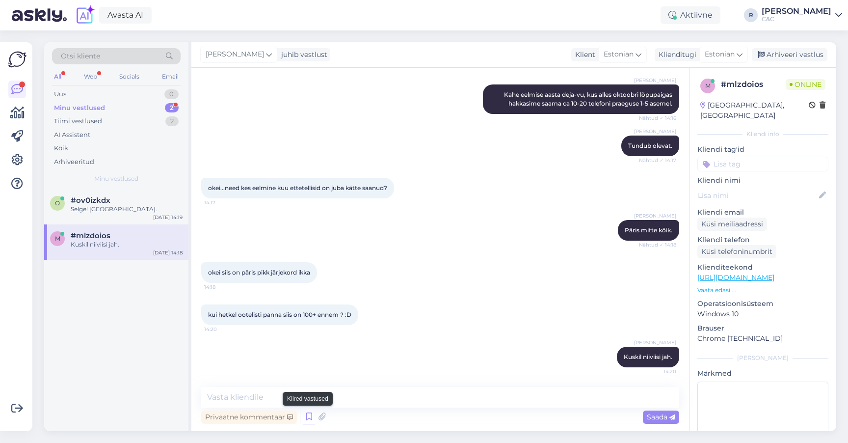
click at [308, 416] on icon at bounding box center [309, 416] width 12 height 15
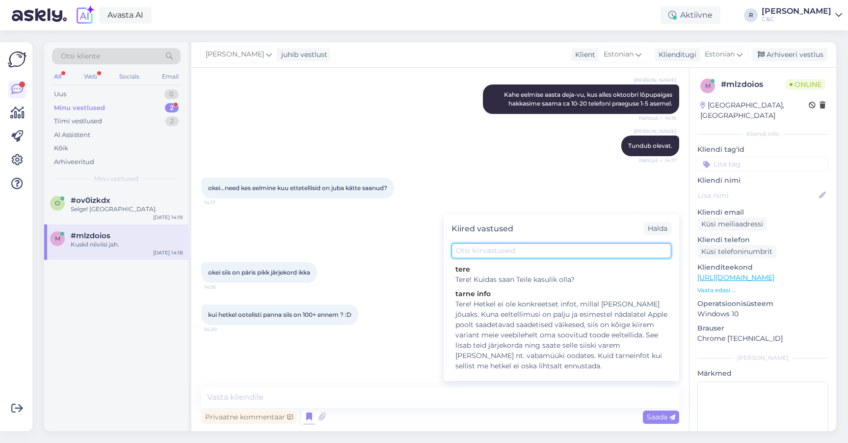
click at [513, 249] on input "text" at bounding box center [562, 250] width 220 height 15
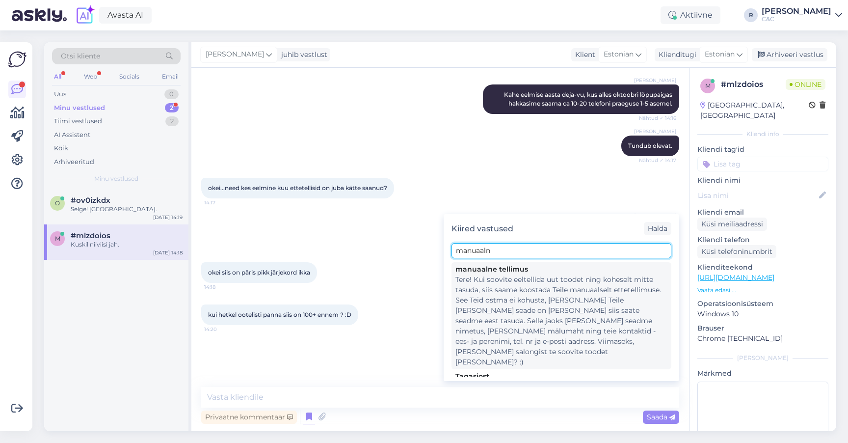
type input "manuaaln"
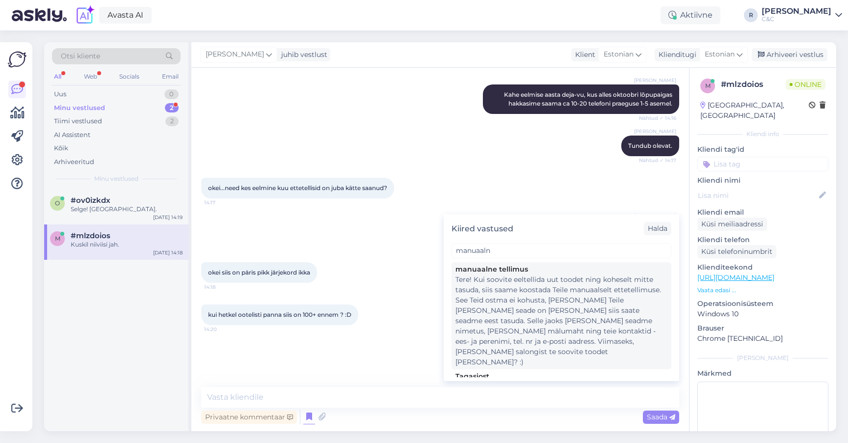
click at [508, 281] on div "Tere! Kui soovite eeltellida uut toodet ning koheselt mitte tasuda, siis saame …" at bounding box center [561, 320] width 212 height 93
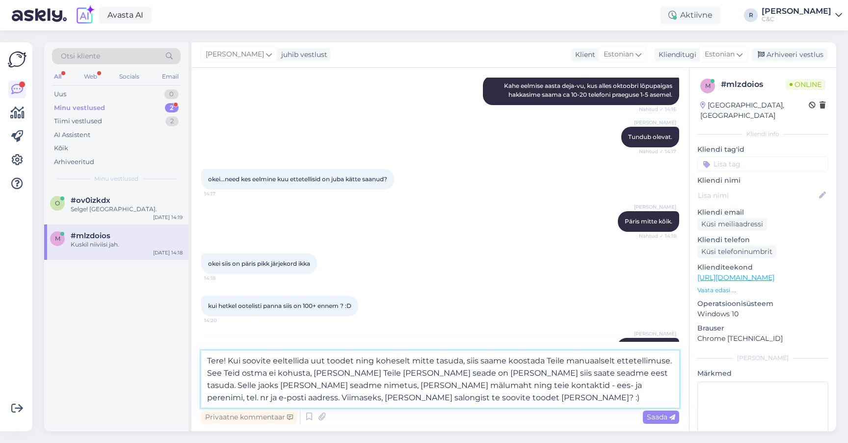
drag, startPoint x: 269, startPoint y: 358, endPoint x: 172, endPoint y: 359, distance: 97.2
click at [172, 359] on div "Otsi kliente All Web Socials Email Uus 0 Minu vestlused 2 Tiimi vestlused 2 AI …" at bounding box center [440, 236] width 792 height 389
click at [325, 362] on textarea "Aga kui soovid siiski eeltellida uut toodet ning koheselt mitte tasuda, siis sa…" at bounding box center [440, 378] width 478 height 57
click at [332, 362] on textarea "Aga kui soovid siiski eeltellida uut toodet ning koheselt mitte tasuda, siis sa…" at bounding box center [440, 378] width 478 height 57
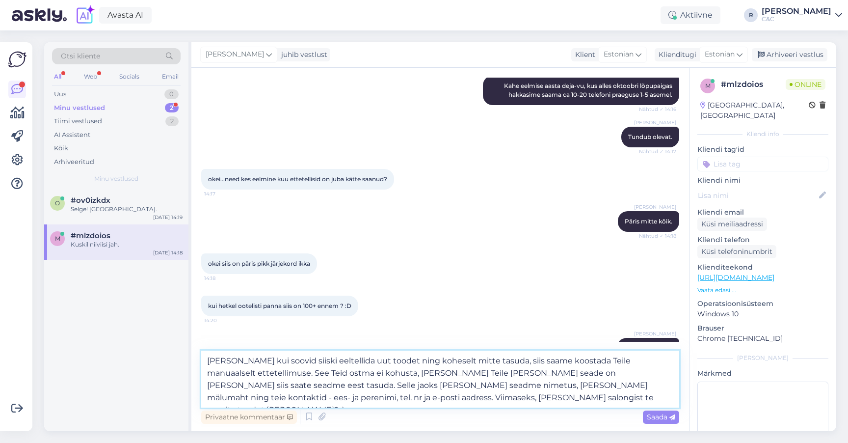
click at [352, 370] on textarea "Aga kui soovid siiski eeltellida uut toodet ning koheselt mitte tasuda, siis sa…" at bounding box center [440, 378] width 478 height 57
click at [564, 360] on textarea "Aga kui soovid siiski eeltellida uut toodet ning koheselt mitte tasuda, siis sa…" at bounding box center [440, 378] width 478 height 57
click at [563, 360] on textarea "Aga kui soovid siiski eeltellida uut toodet ning koheselt mitte tasuda, siis sa…" at bounding box center [440, 378] width 478 height 57
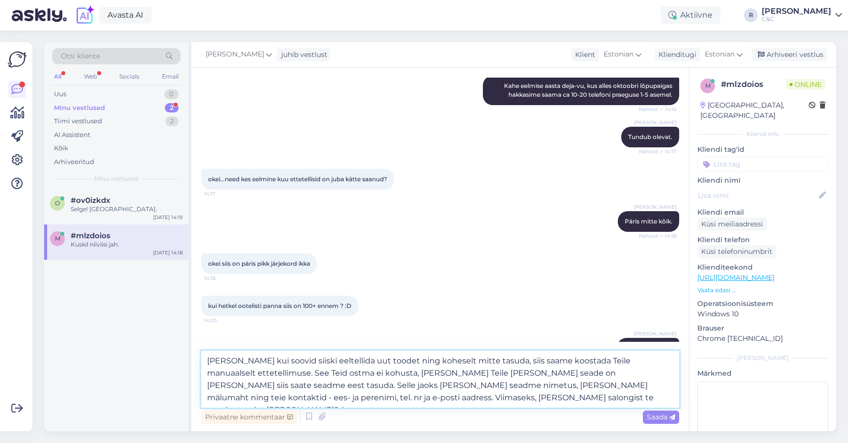
click at [563, 360] on textarea "Aga kui soovid siiski eeltellida uut toodet ning koheselt mitte tasuda, siis sa…" at bounding box center [440, 378] width 478 height 57
click at [517, 357] on textarea "Aga kui soovid siiski eeltellida uut toodet ning koheselt mitte tasuda, siis sa…" at bounding box center [440, 378] width 478 height 57
click at [218, 372] on textarea "Aga kui soovid siiski eeltellida uut toodet ning koheselt mitte tasuda, siis sa…" at bounding box center [440, 378] width 478 height 57
click at [346, 372] on textarea "Aga kui soovid siiski eeltellida uut toodet ning koheselt mitte tasuda, siis sa…" at bounding box center [440, 378] width 478 height 57
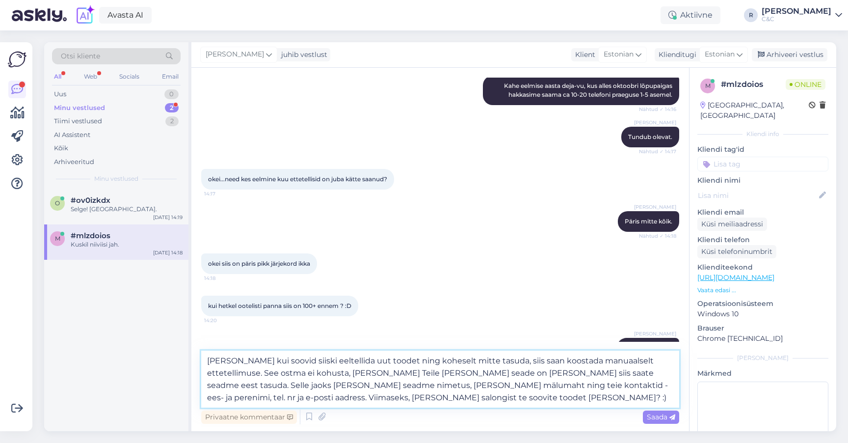
click at [346, 372] on textarea "Aga kui soovid siiski eeltellida uut toodet ning koheselt mitte tasuda, siis sa…" at bounding box center [440, 378] width 478 height 57
drag, startPoint x: 346, startPoint y: 372, endPoint x: 445, endPoint y: 389, distance: 100.7
click at [445, 389] on textarea "Aga kui soovid siiski eeltellida uut toodet ning koheselt mitte tasuda, siis sa…" at bounding box center [440, 378] width 478 height 57
click at [424, 395] on textarea "Aga kui soovid siiski eeltellida uut toodet ning koheselt mitte tasuda, siis sa…" at bounding box center [440, 378] width 478 height 57
click at [597, 383] on textarea "Aga kui soovid siiski eeltellida uut toodet ning koheselt mitte tasuda, siis sa…" at bounding box center [440, 378] width 478 height 57
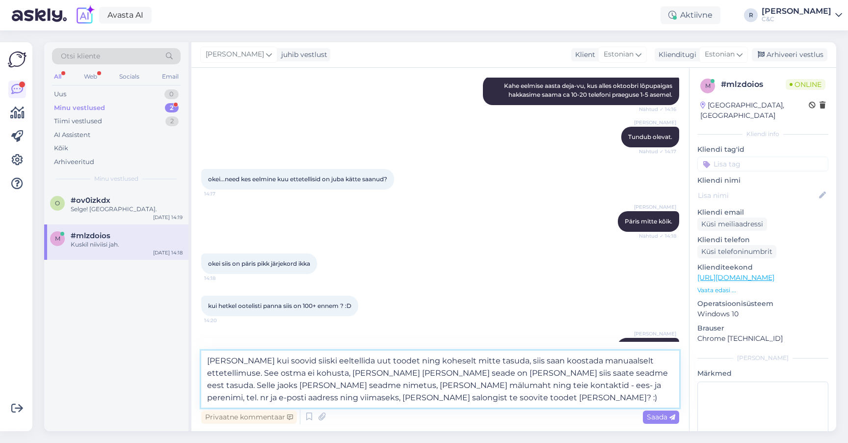
click at [555, 402] on textarea "Aga kui soovid siiski eeltellida uut toodet ning koheselt mitte tasuda, siis sa…" at bounding box center [440, 378] width 478 height 57
drag, startPoint x: 291, startPoint y: 397, endPoint x: 250, endPoint y: 398, distance: 40.7
click at [250, 398] on textarea "Aga kui soovid siiski eeltellida uut toodet ning koheselt mitte tasuda, siis sa…" at bounding box center [440, 378] width 478 height 57
type textarea "Aga kui soovid siiski eeltellida uut toodet ning koheselt mitte tasuda, siis sa…"
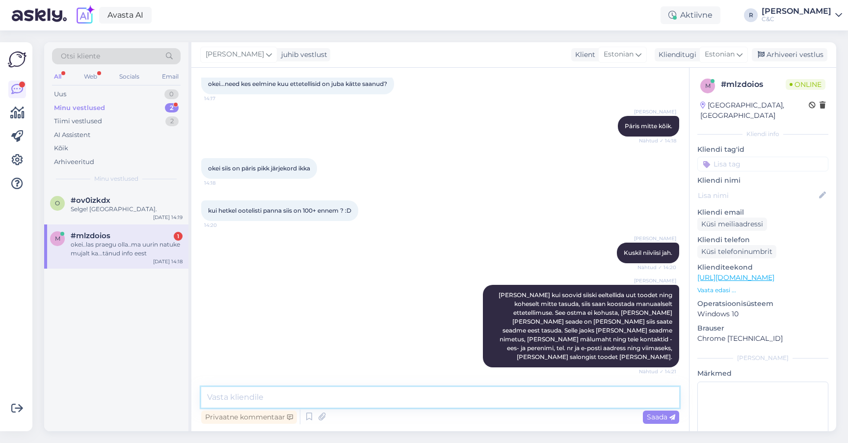
scroll to position [420, 0]
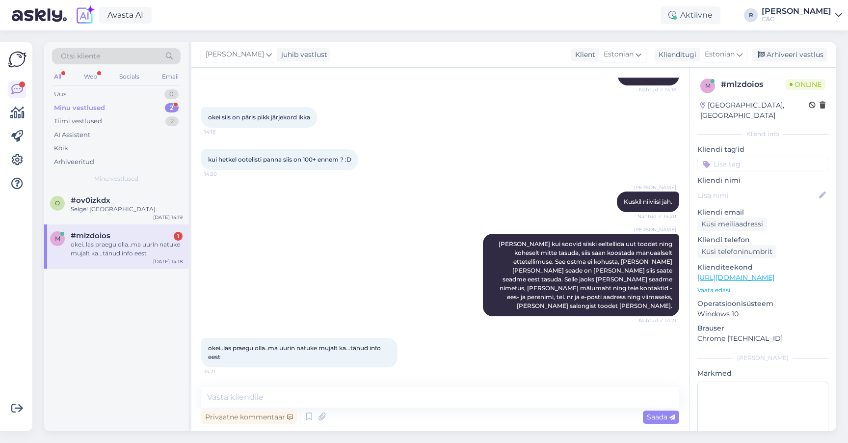
click at [440, 409] on div "Privaatne kommentaar Saada" at bounding box center [440, 416] width 478 height 19
click at [439, 405] on textarea at bounding box center [440, 397] width 478 height 21
type textarea "Ikka, teeme nii :)"
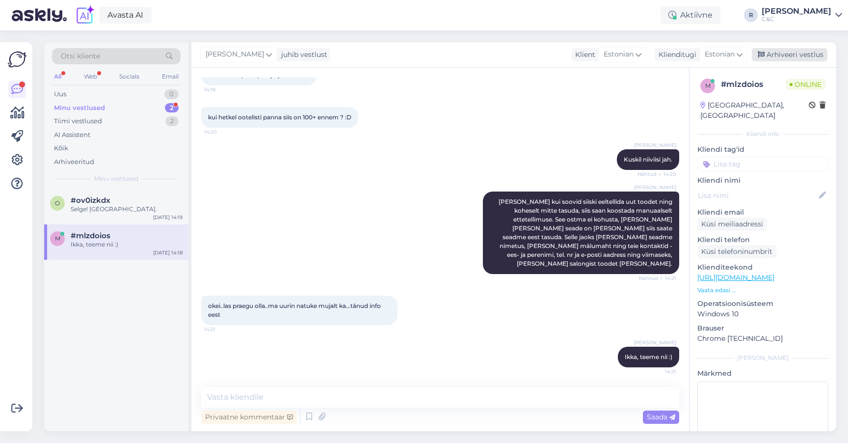
click at [774, 57] on div "Arhiveeri vestlus" at bounding box center [790, 54] width 76 height 13
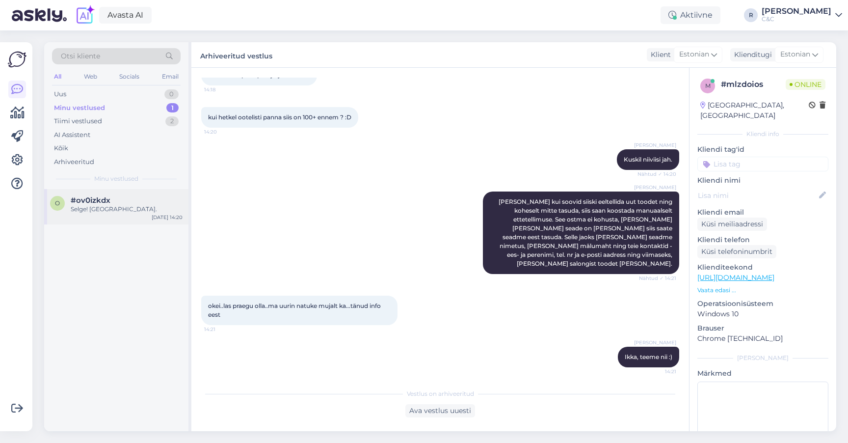
click at [109, 211] on div "Selge! aitäh." at bounding box center [127, 209] width 112 height 9
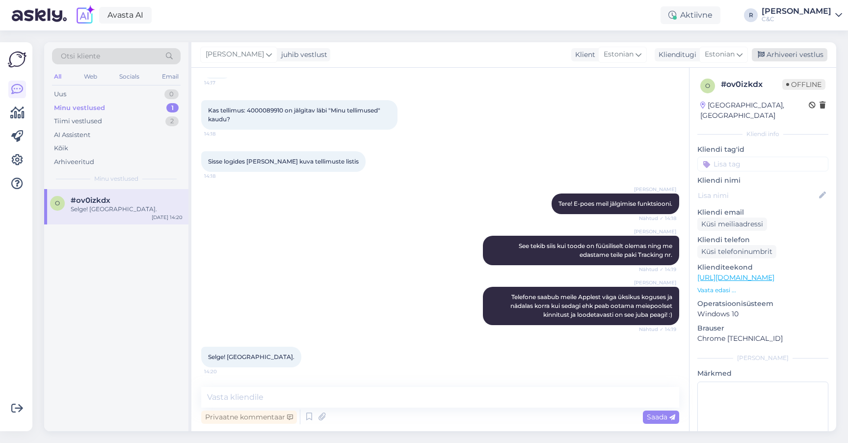
click at [789, 52] on div "Arhiveeri vestlus" at bounding box center [790, 54] width 76 height 13
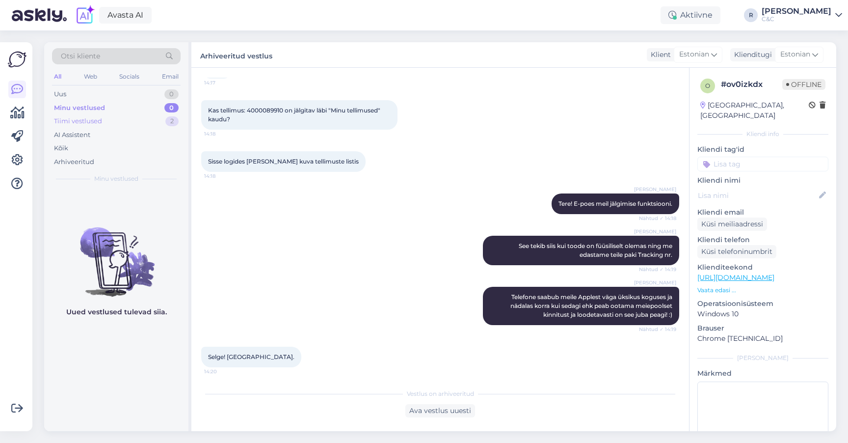
click at [145, 118] on div "Tiimi vestlused 2" at bounding box center [116, 121] width 129 height 14
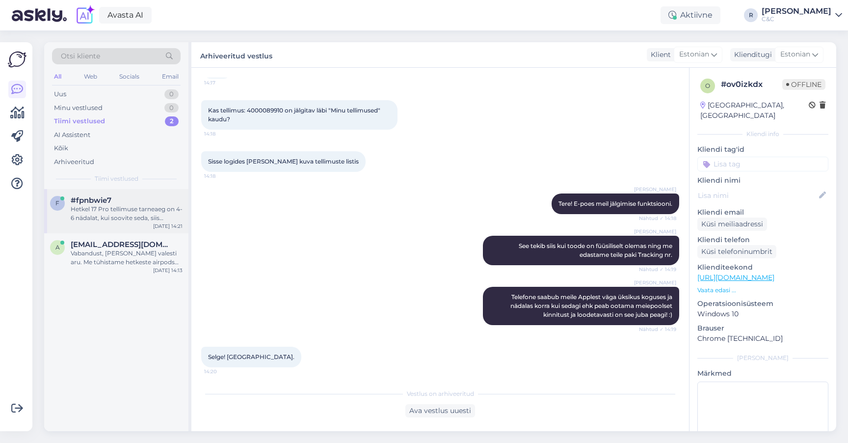
click at [149, 215] on div "Hetkel 17 Pro tellimuse tarneaeg on 4-6 nädalat, kui soovite seda, siis saame s…" at bounding box center [127, 214] width 112 height 18
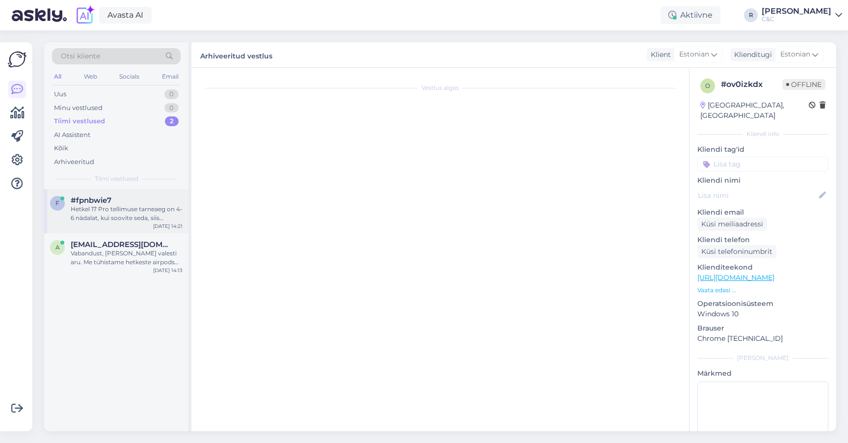
scroll to position [0, 0]
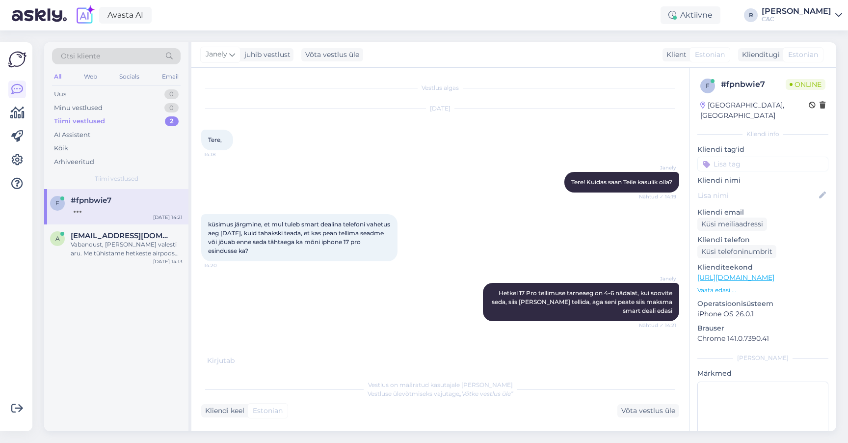
click at [134, 213] on div "f #fpnbwie7 Oct 14 14:21" at bounding box center [116, 206] width 144 height 35
click at [159, 108] on div "Minu vestlused 0" at bounding box center [116, 108] width 129 height 14
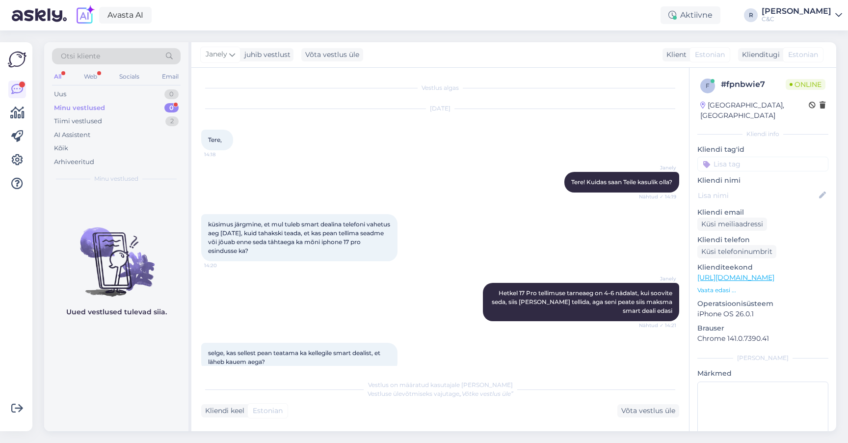
scroll to position [17, 0]
